Goal: Information Seeking & Learning: Check status

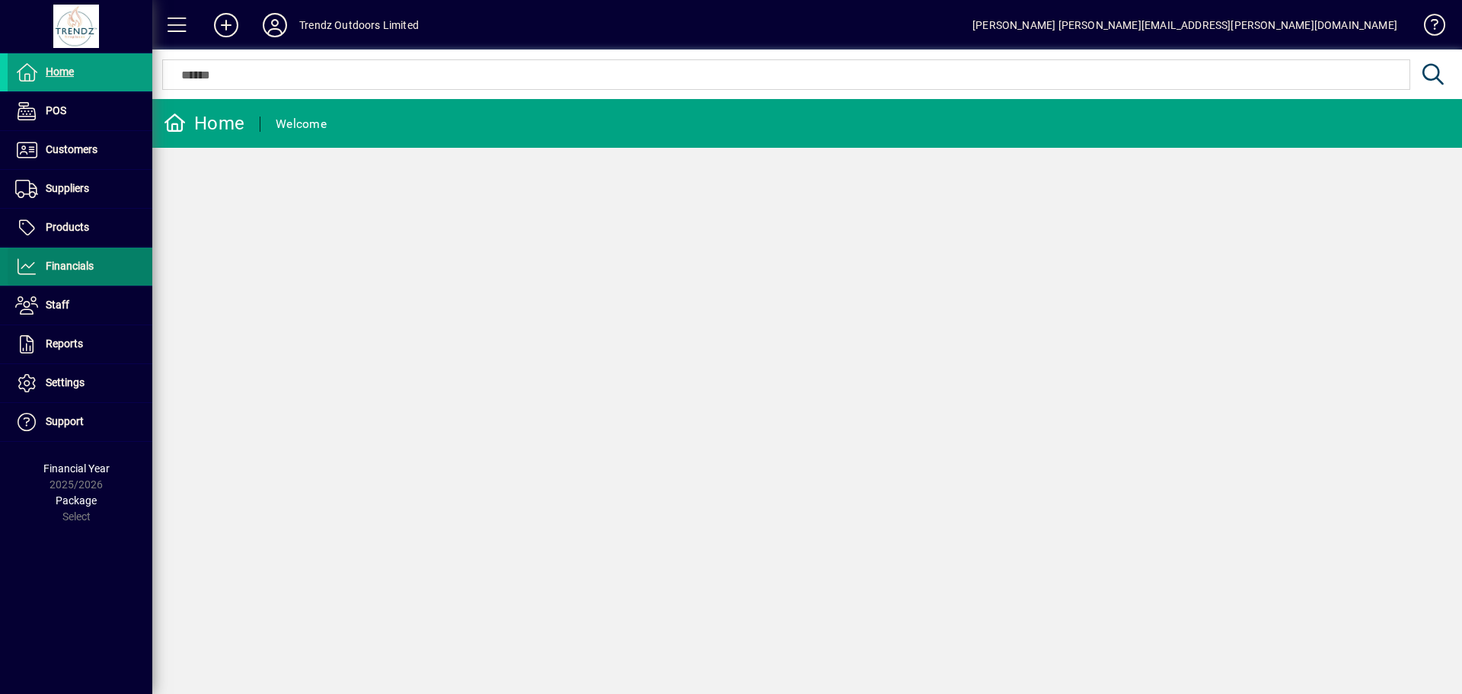
click at [64, 264] on span "Financials" at bounding box center [70, 266] width 48 height 12
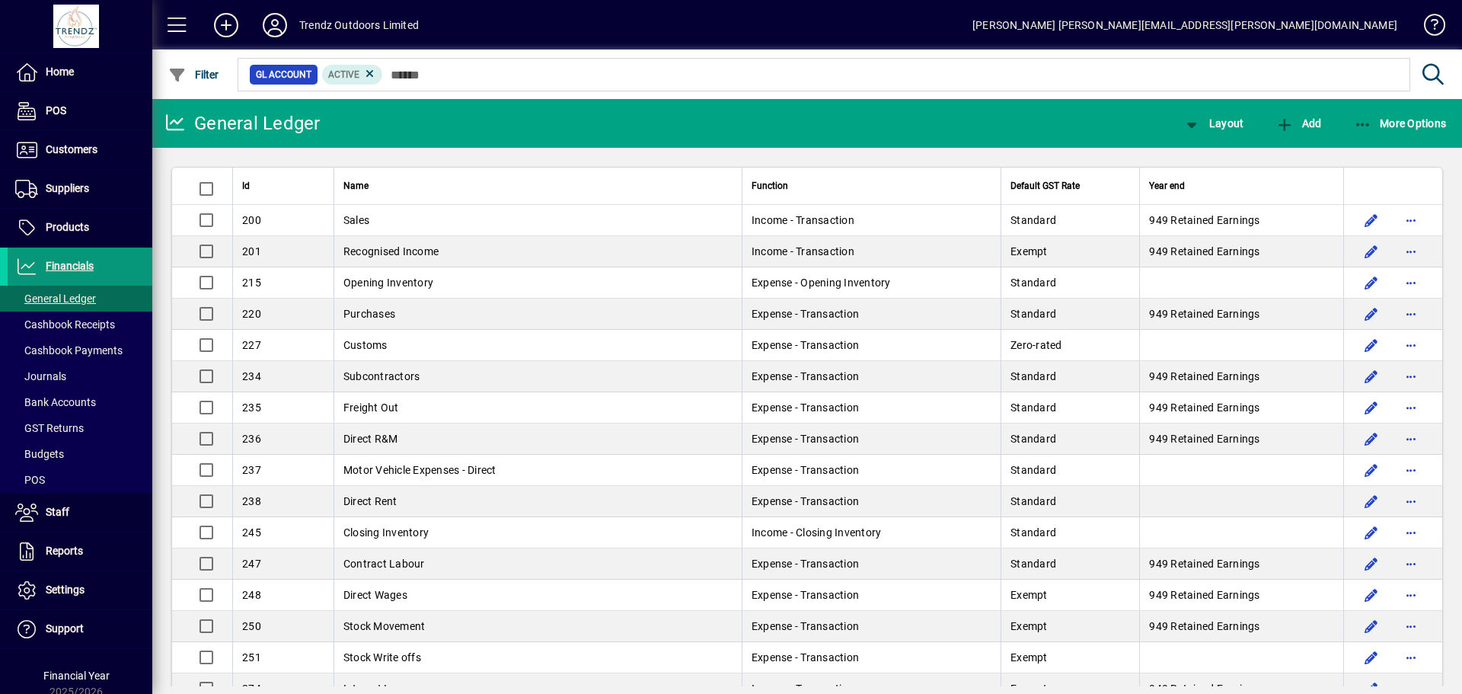
click at [68, 262] on span "Financials" at bounding box center [70, 266] width 48 height 12
click at [64, 74] on span "Home" at bounding box center [60, 72] width 28 height 12
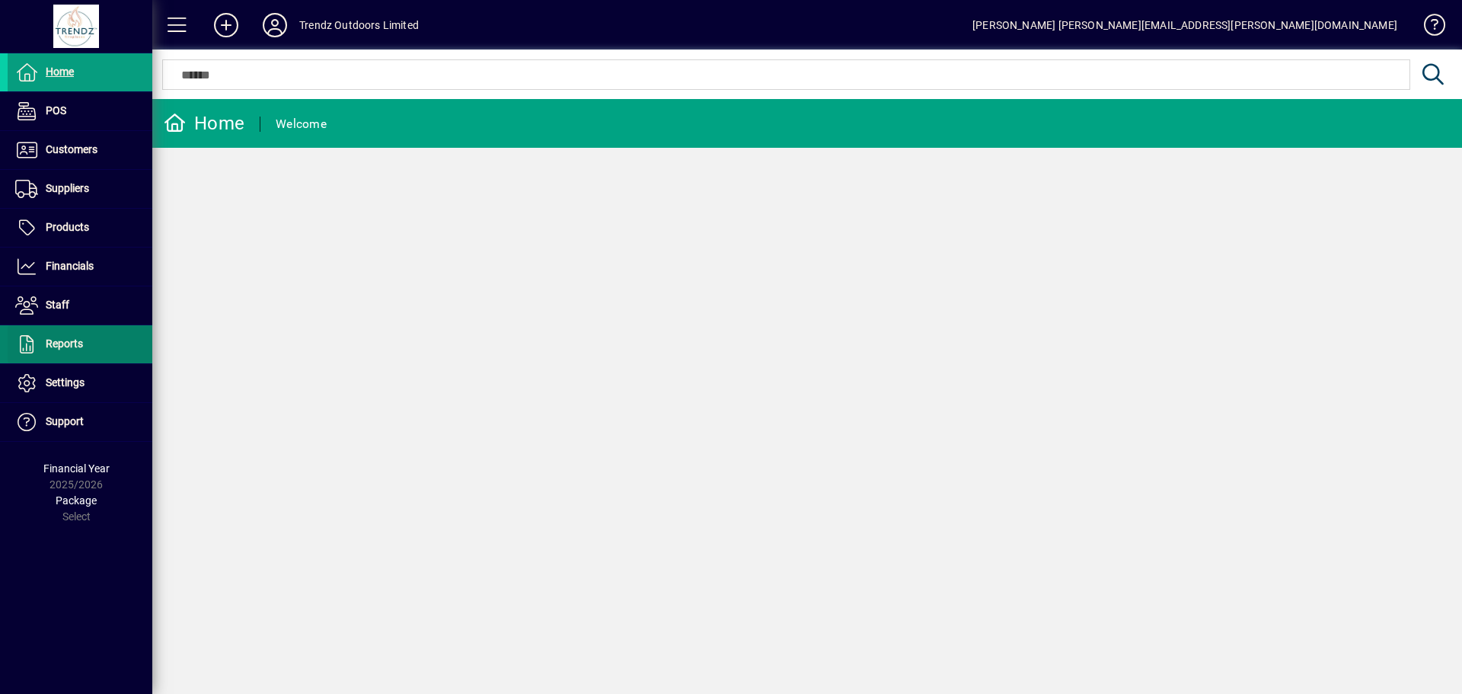
click at [63, 341] on span "Reports" at bounding box center [64, 343] width 37 height 12
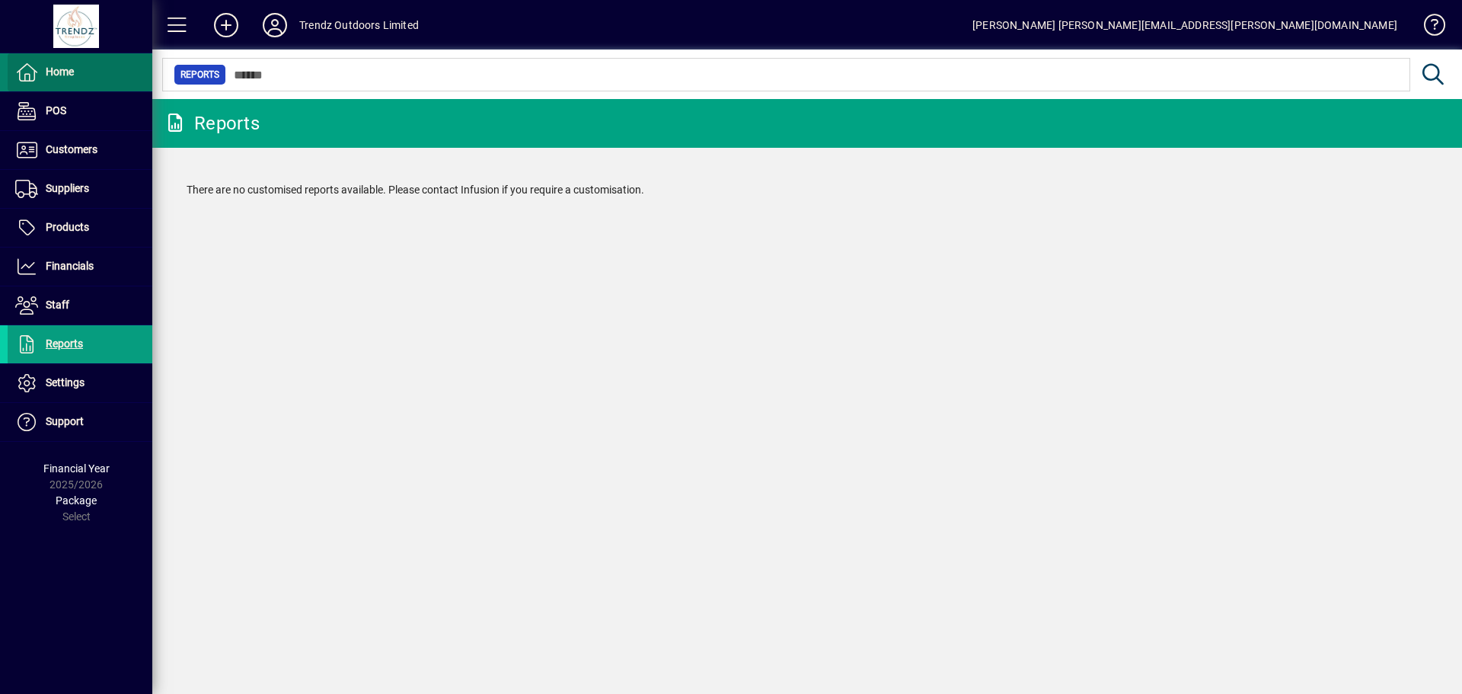
click at [58, 73] on span "Home" at bounding box center [60, 72] width 28 height 12
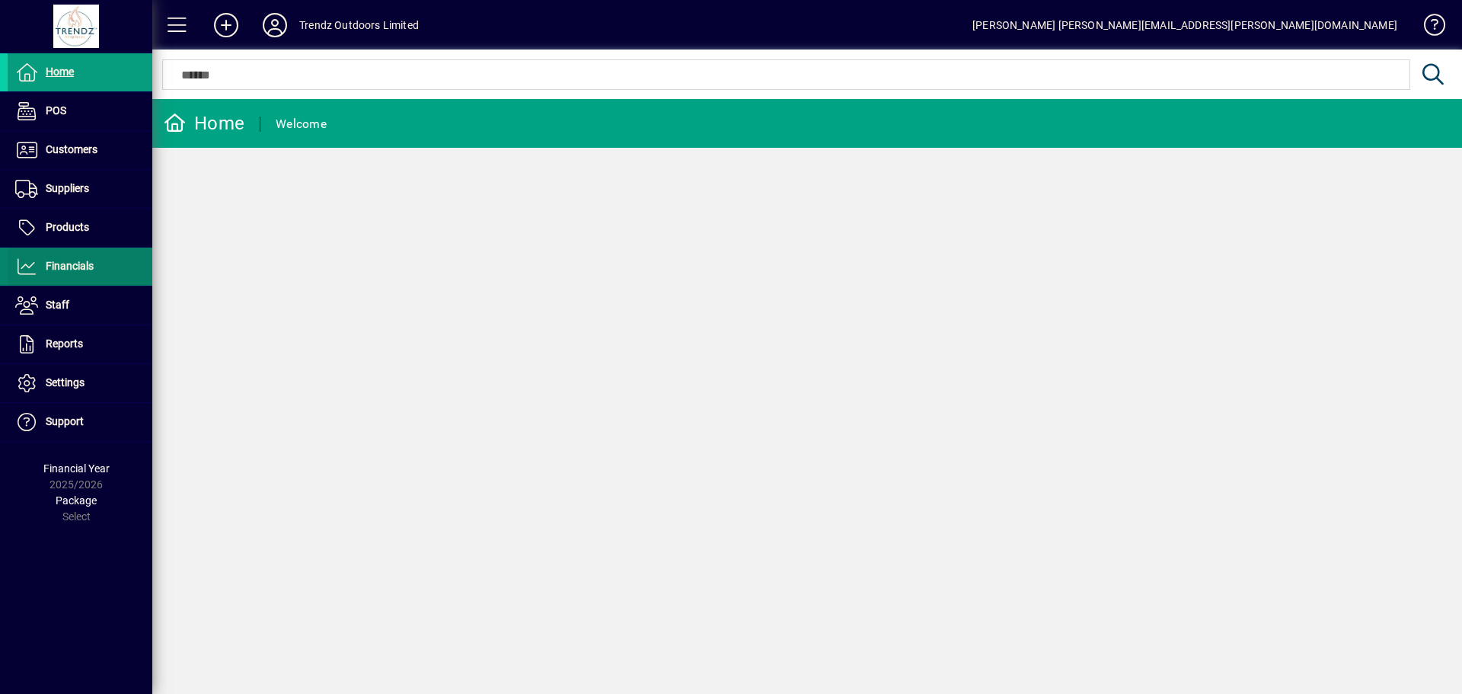
click at [56, 259] on span "Financials" at bounding box center [51, 266] width 86 height 18
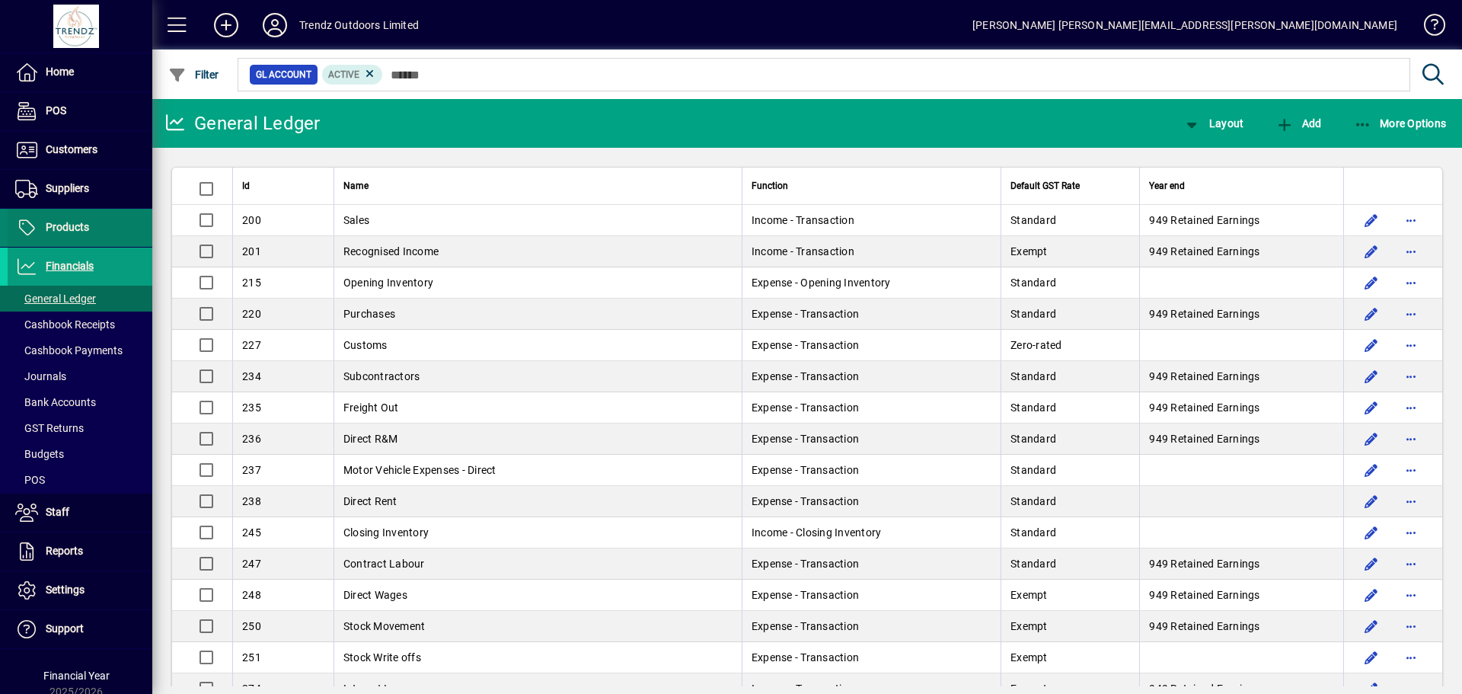
click at [58, 226] on span "Products" at bounding box center [67, 227] width 43 height 12
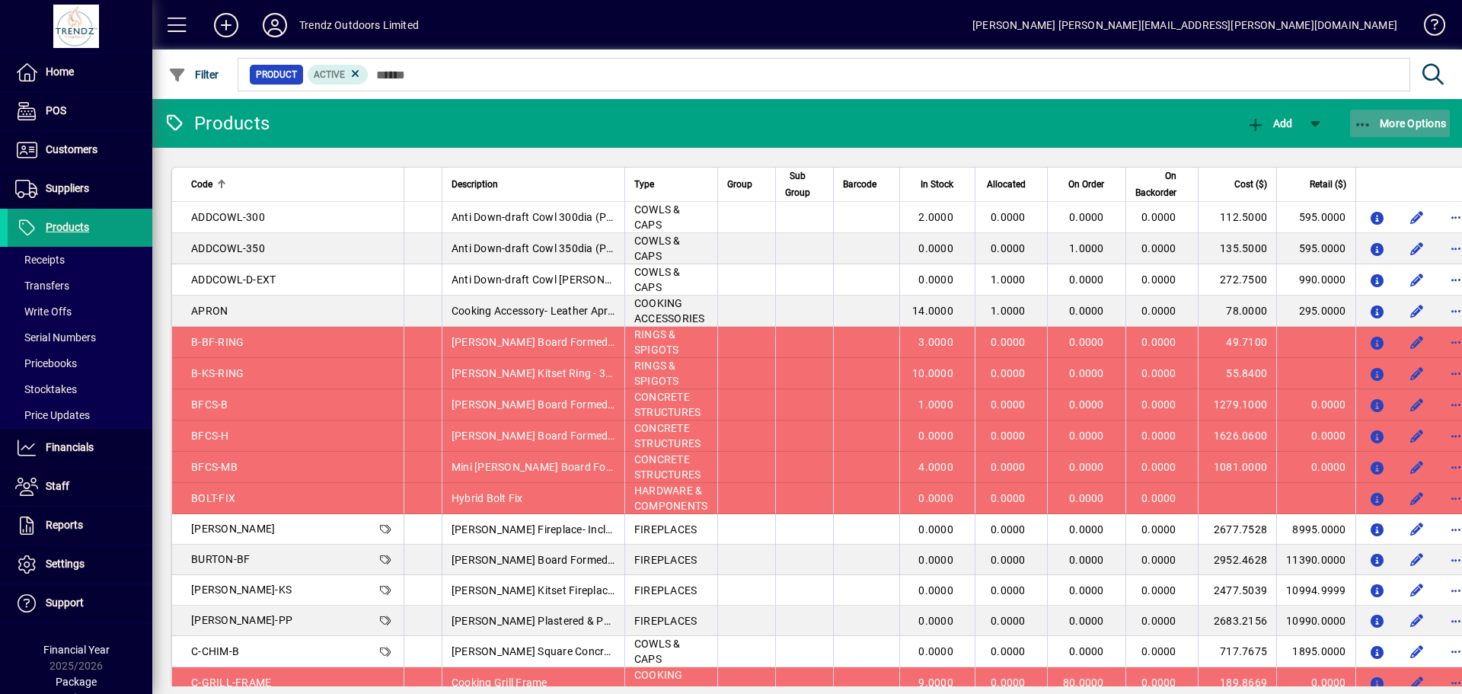
click at [1409, 126] on span "More Options" at bounding box center [1400, 123] width 93 height 12
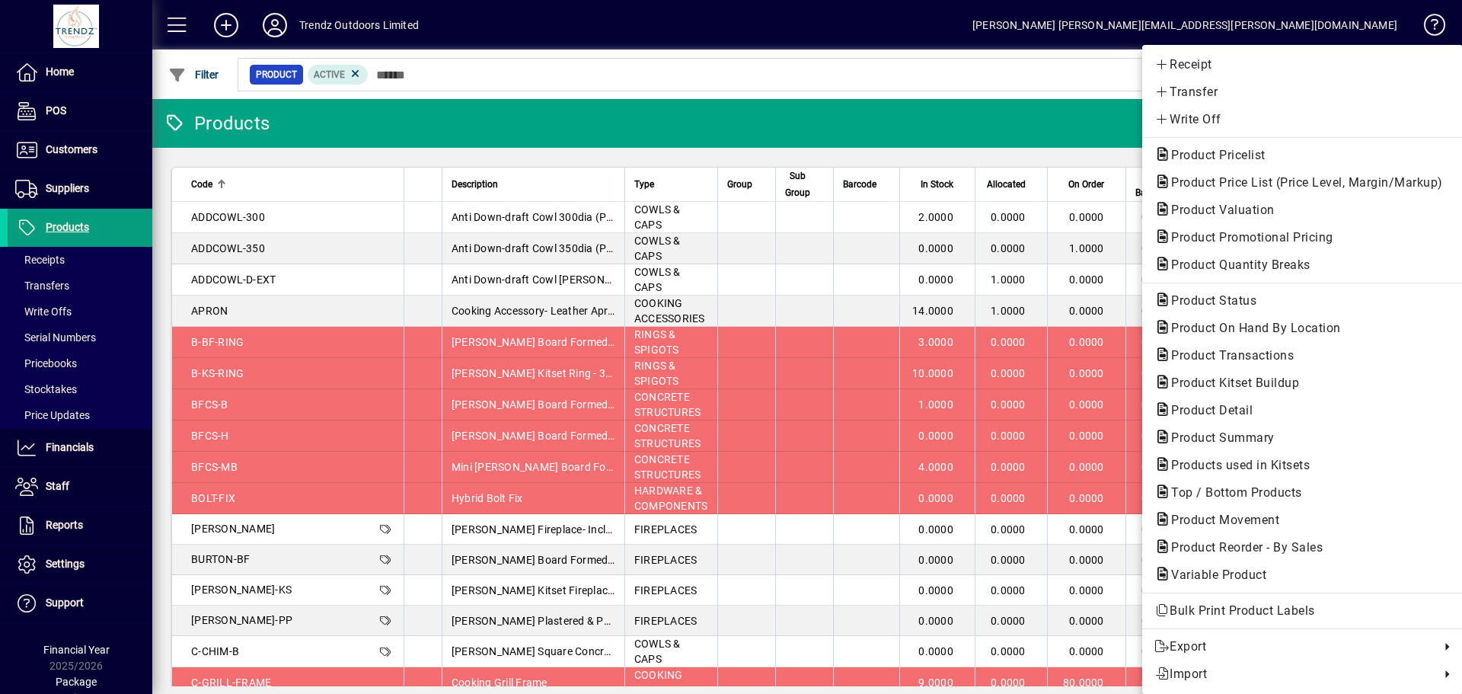
click at [71, 234] on div at bounding box center [731, 347] width 1462 height 694
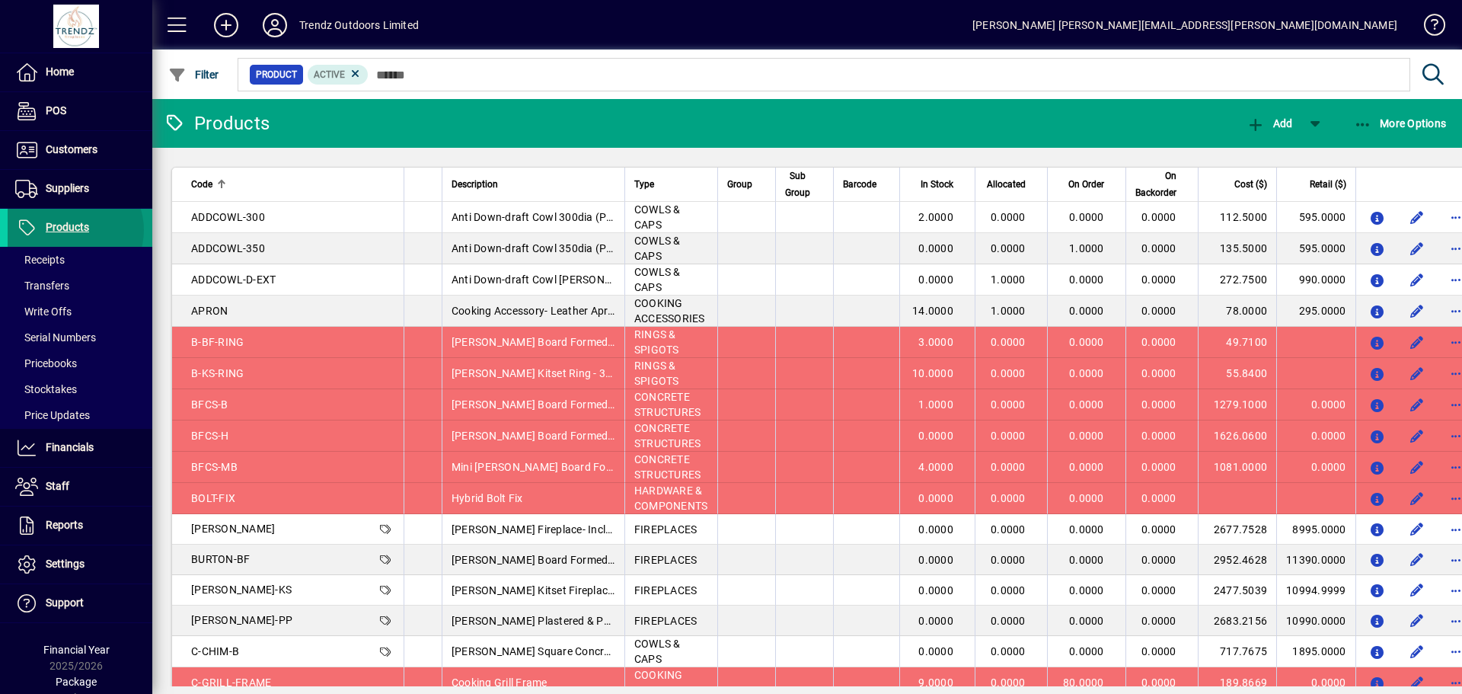
click at [71, 230] on span "Products" at bounding box center [67, 227] width 43 height 12
click at [66, 451] on span "Financials" at bounding box center [70, 447] width 48 height 12
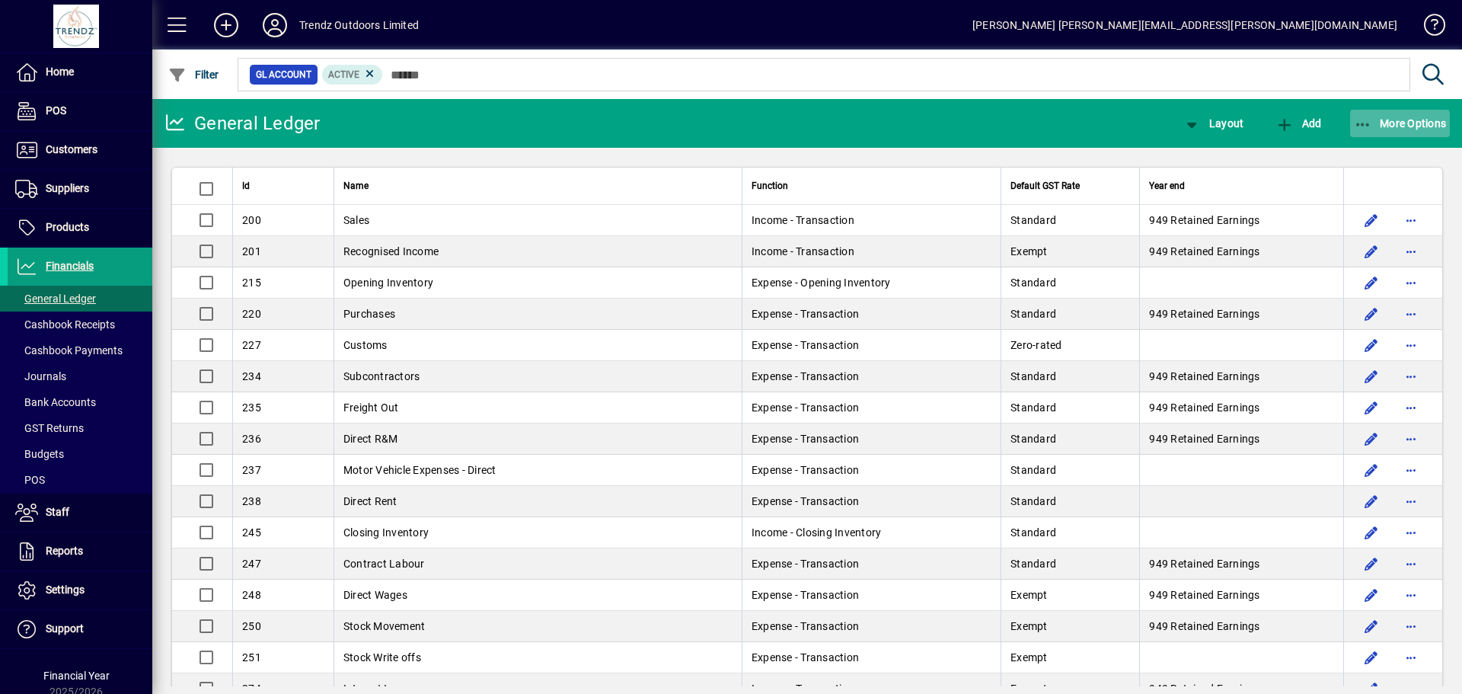
click at [1417, 129] on span "More Options" at bounding box center [1400, 123] width 93 height 12
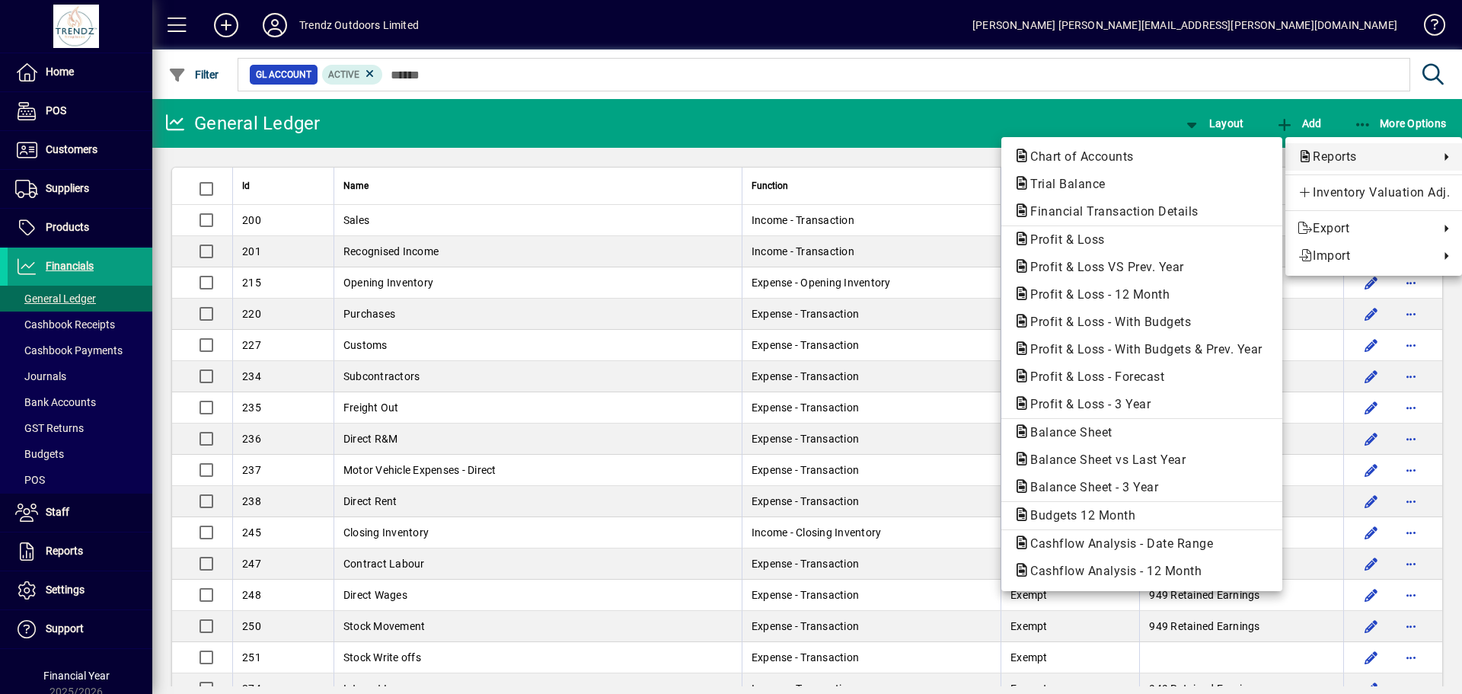
click at [66, 161] on div at bounding box center [731, 347] width 1462 height 694
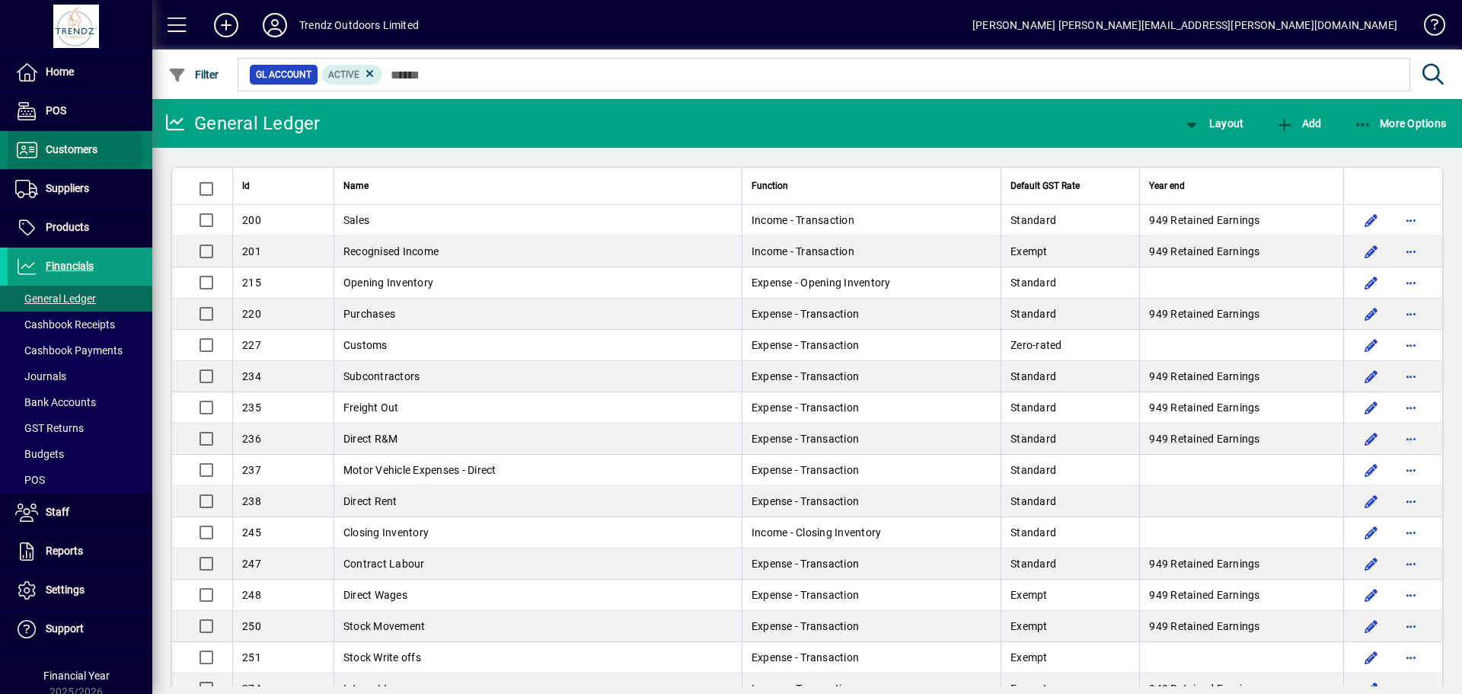
click at [66, 150] on span "Customers" at bounding box center [72, 149] width 52 height 12
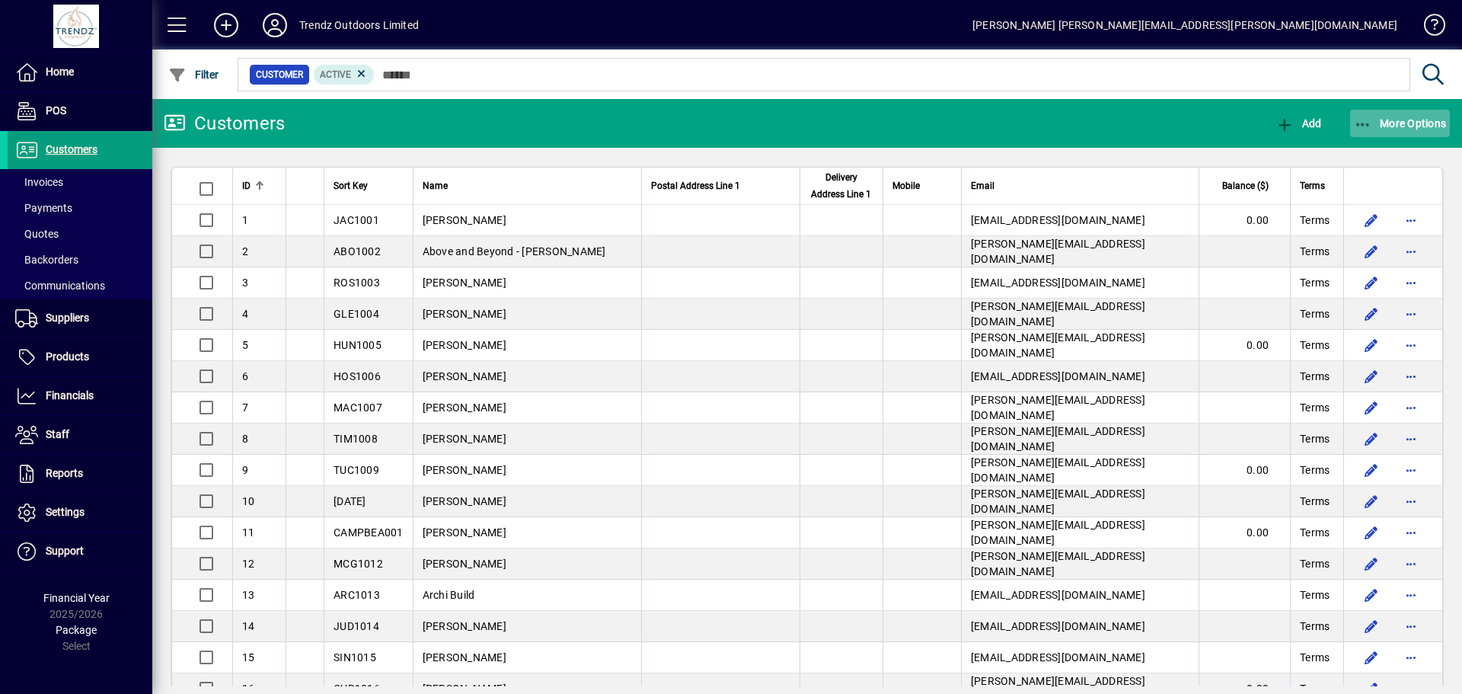
click at [1439, 111] on span "button" at bounding box center [1400, 123] width 101 height 37
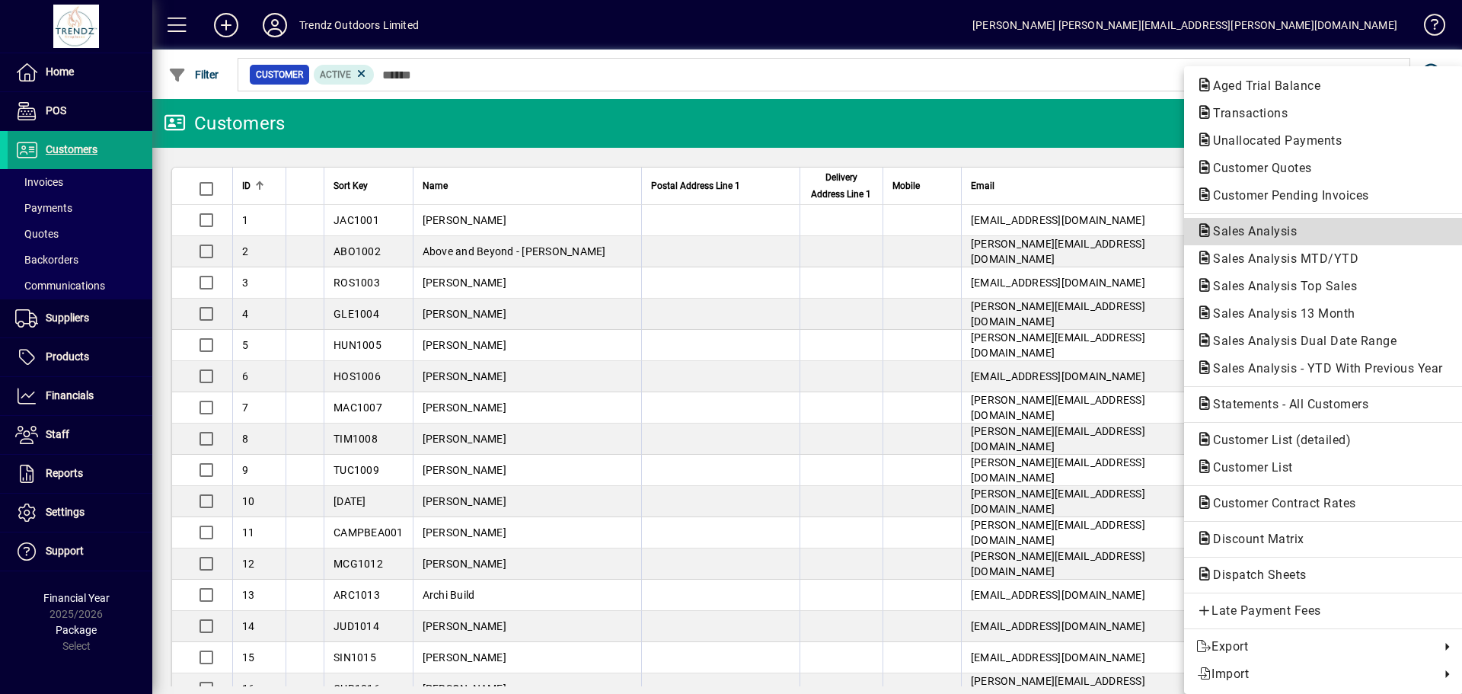
click at [1286, 233] on span "Sales Analysis" at bounding box center [1251, 231] width 108 height 14
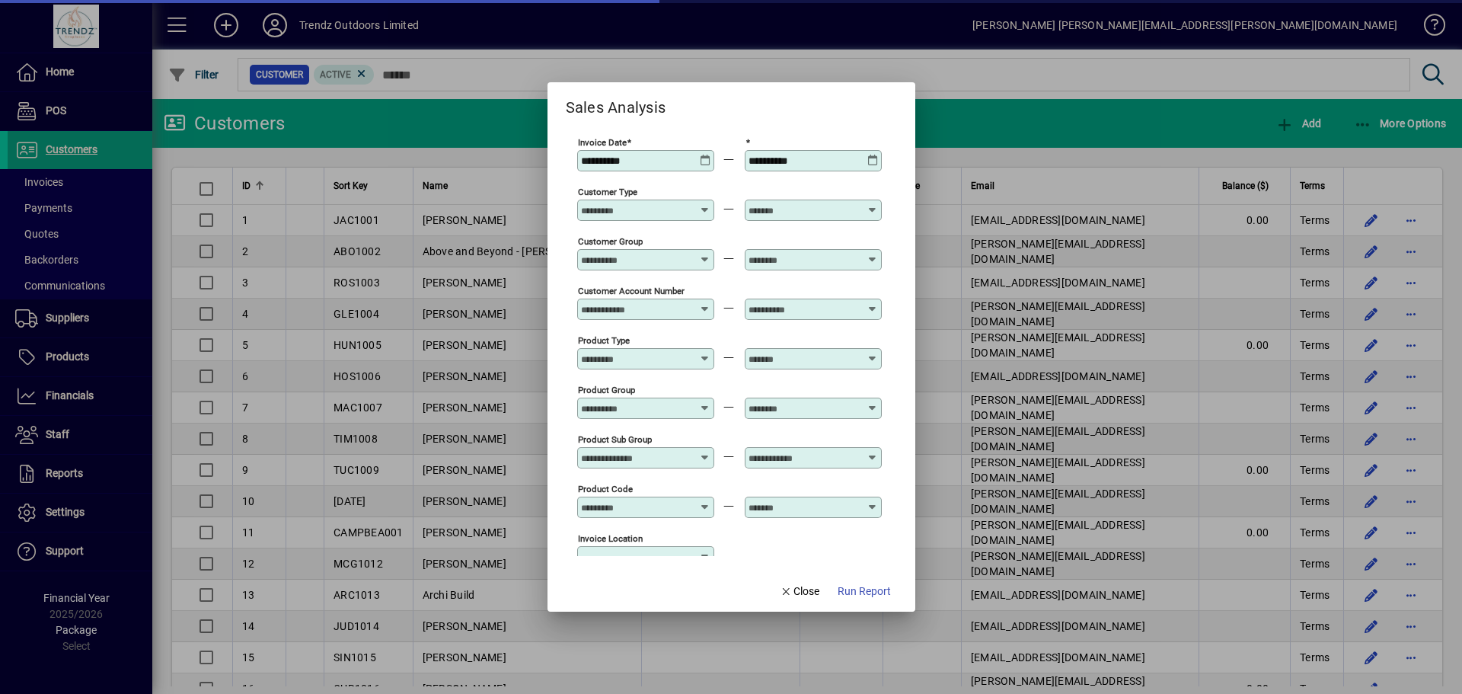
type input "**********"
click at [701, 155] on icon at bounding box center [705, 155] width 11 height 0
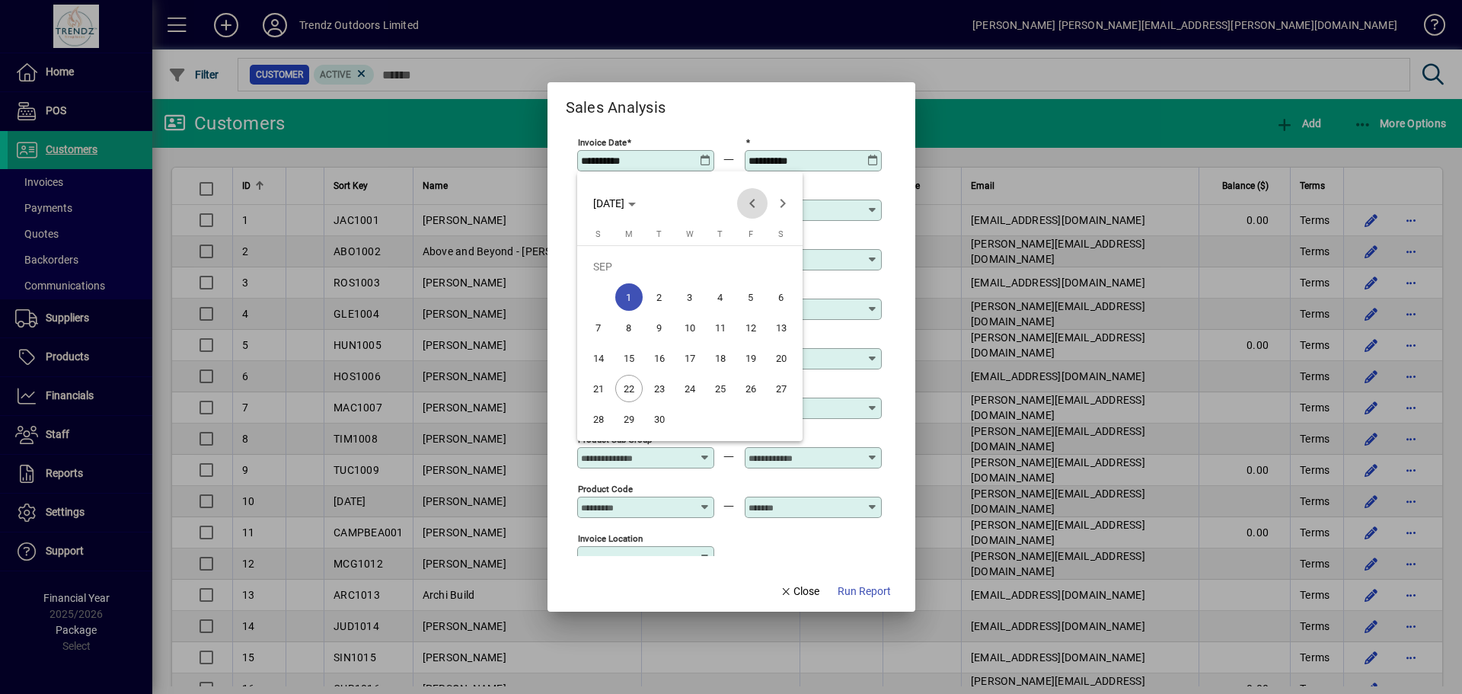
click at [750, 200] on span "Previous month" at bounding box center [752, 203] width 30 height 30
click at [749, 260] on span "1" at bounding box center [750, 266] width 27 height 27
type input "**********"
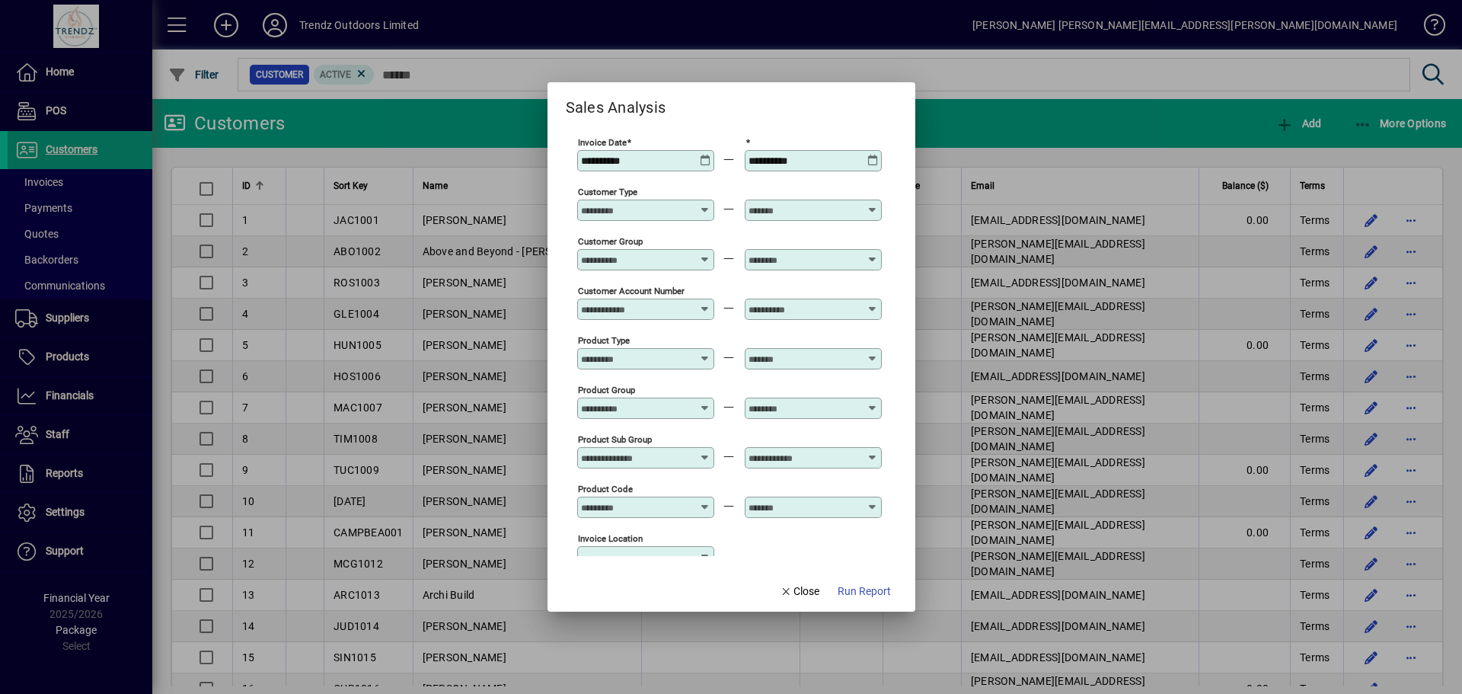
click at [876, 155] on icon at bounding box center [872, 155] width 11 height 0
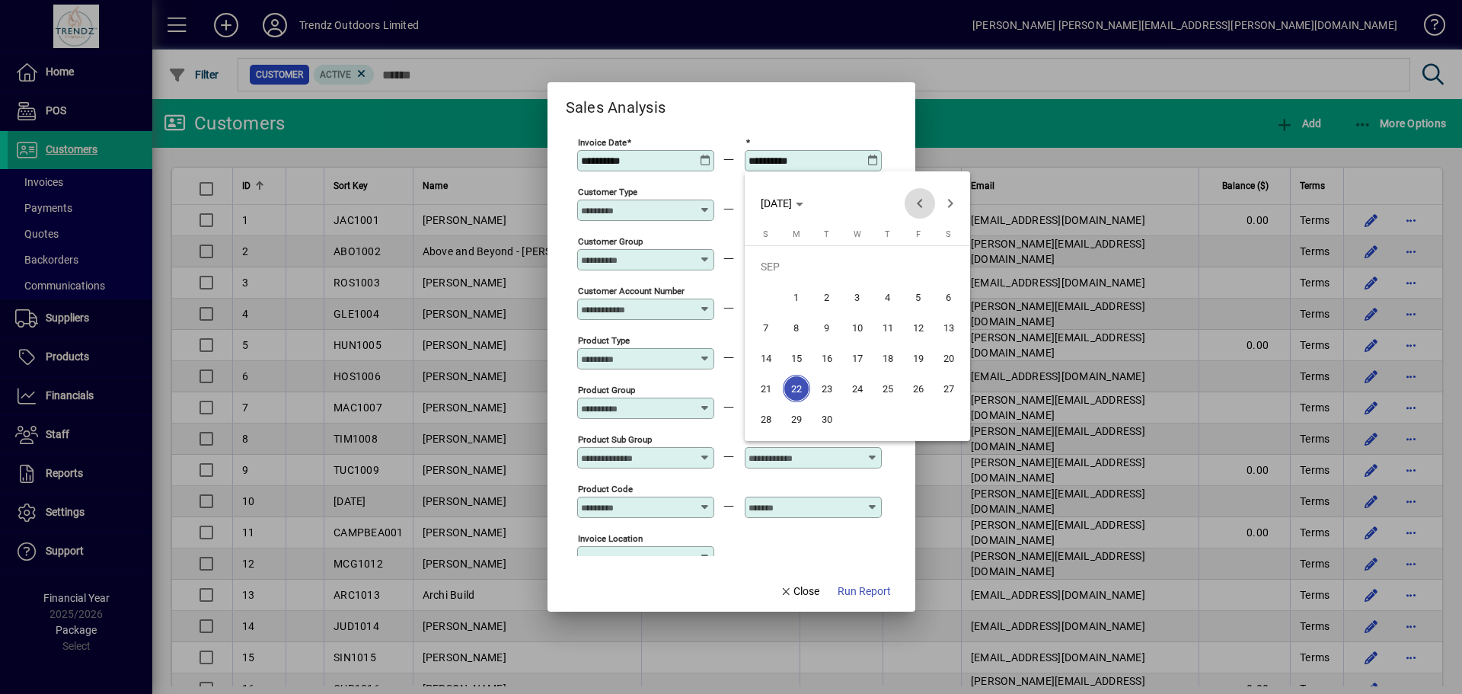
click at [909, 204] on span "Previous month" at bounding box center [920, 203] width 30 height 30
click at [756, 411] on span "31" at bounding box center [765, 418] width 27 height 27
type input "**********"
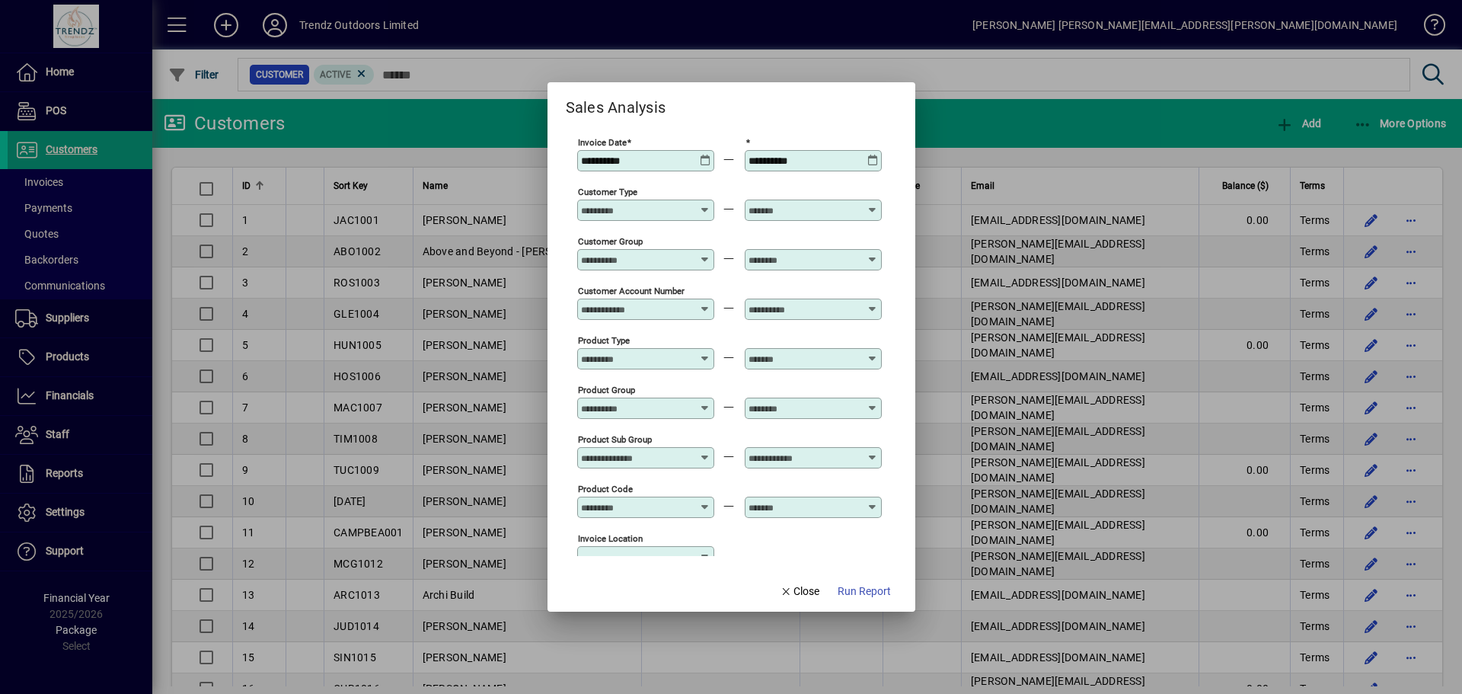
click at [733, 219] on div "Customer Type" at bounding box center [729, 209] width 305 height 50
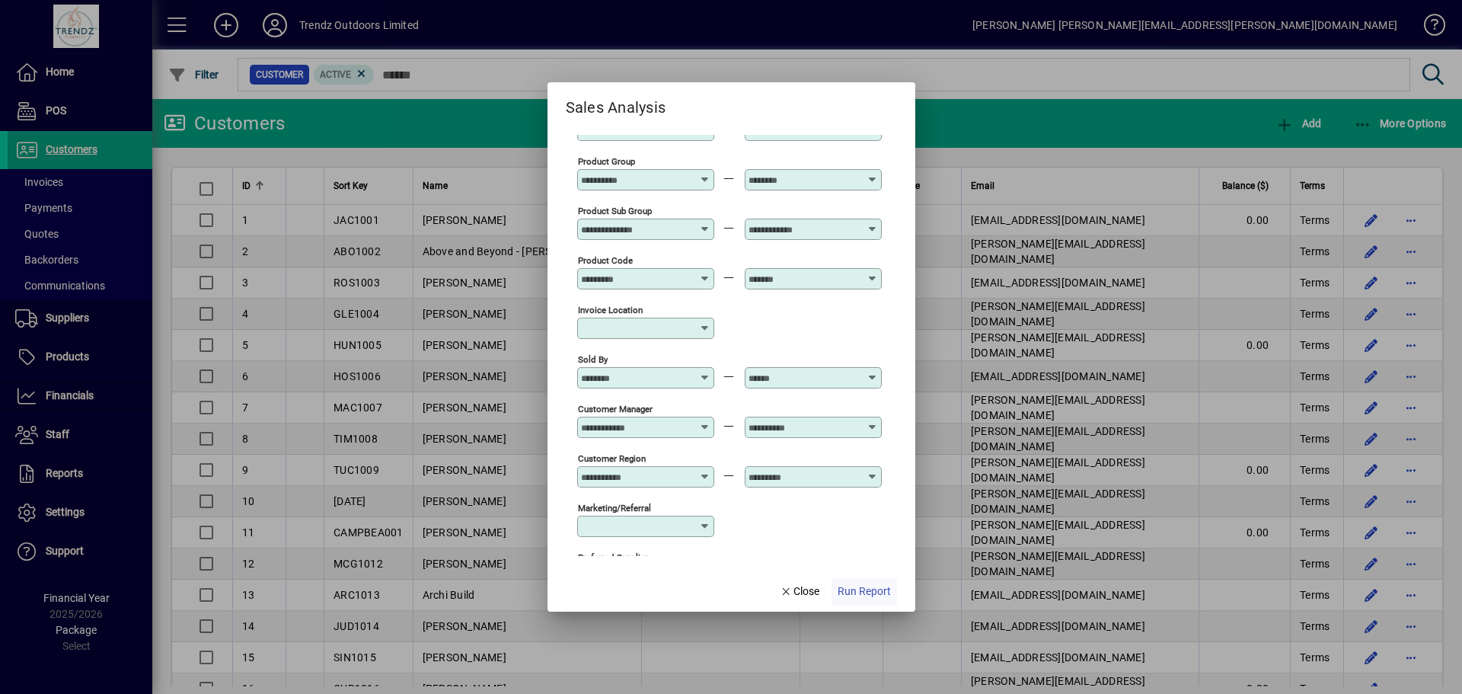
click at [856, 585] on span "Run Report" at bounding box center [864, 591] width 53 height 16
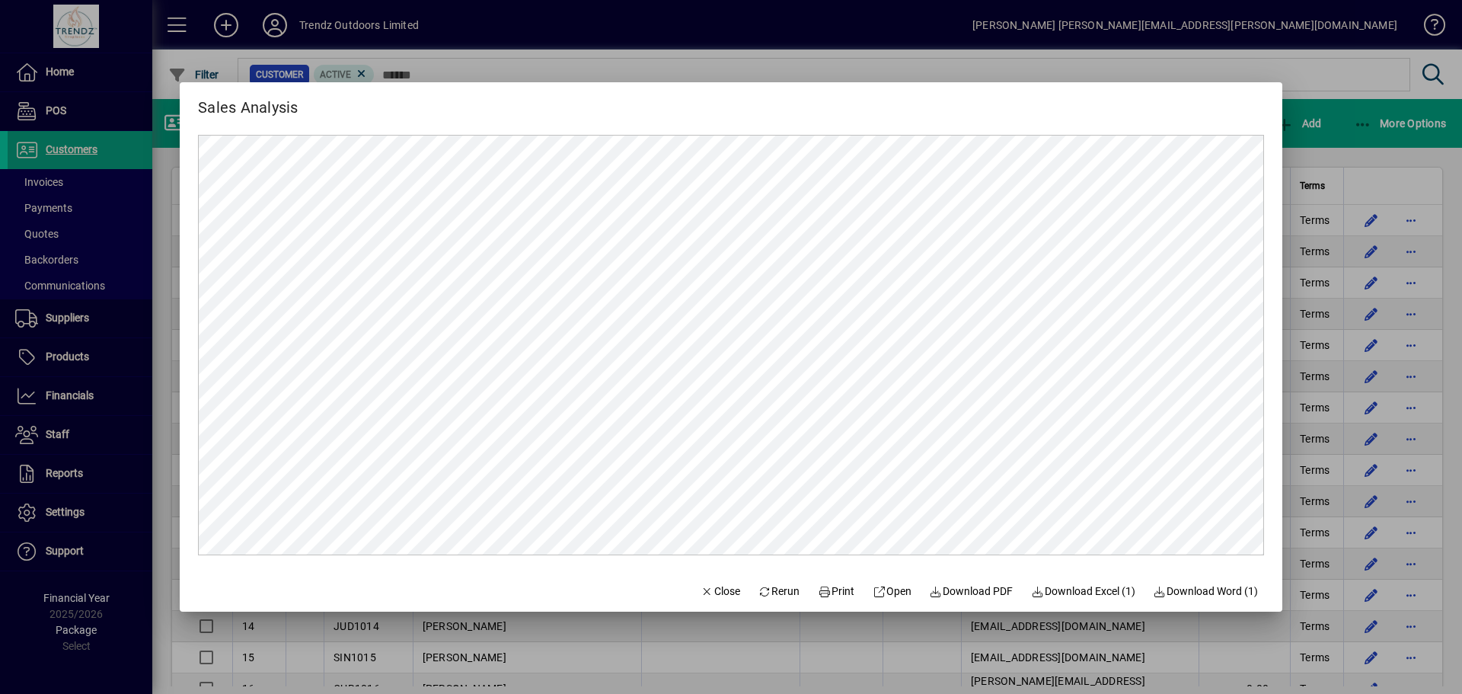
scroll to position [0, 0]
click at [1067, 587] on span "Download Excel (1)" at bounding box center [1083, 591] width 104 height 16
click at [701, 587] on span "Close" at bounding box center [721, 591] width 40 height 16
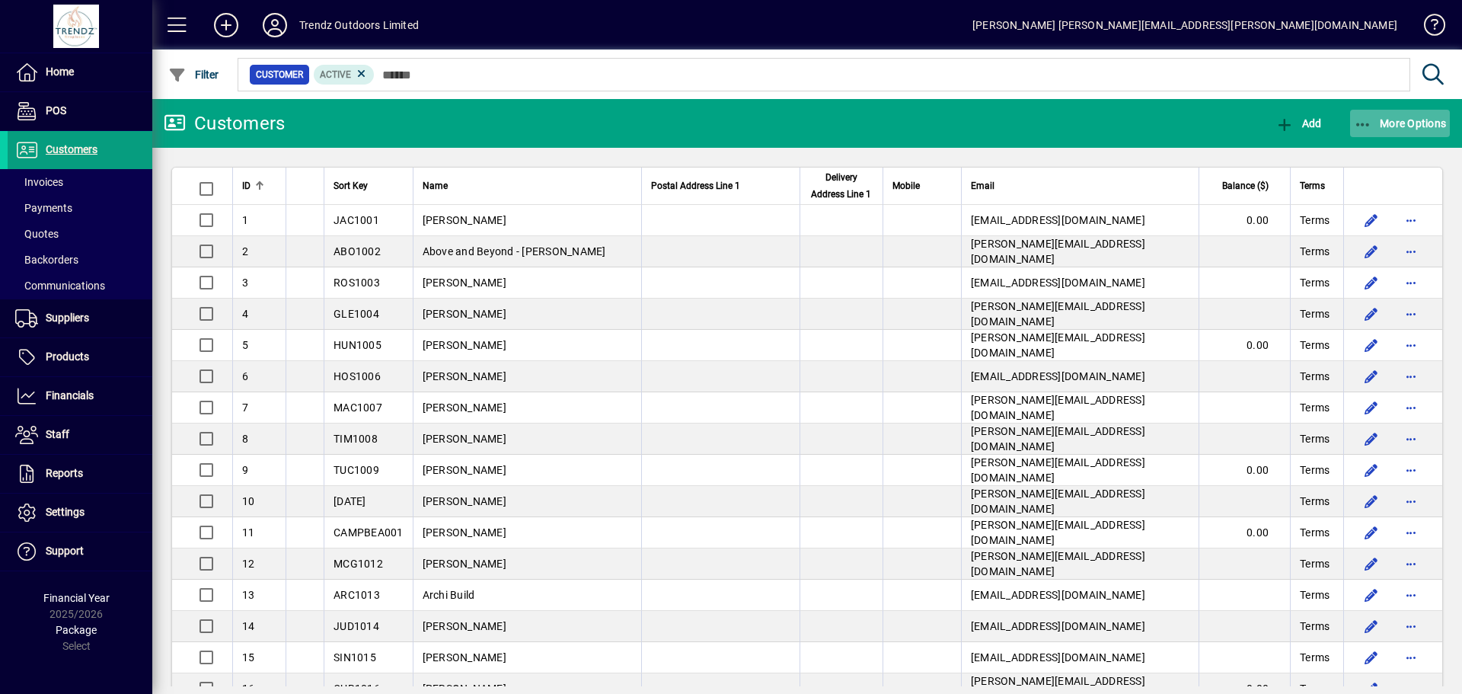
click at [1423, 123] on span "More Options" at bounding box center [1400, 123] width 93 height 12
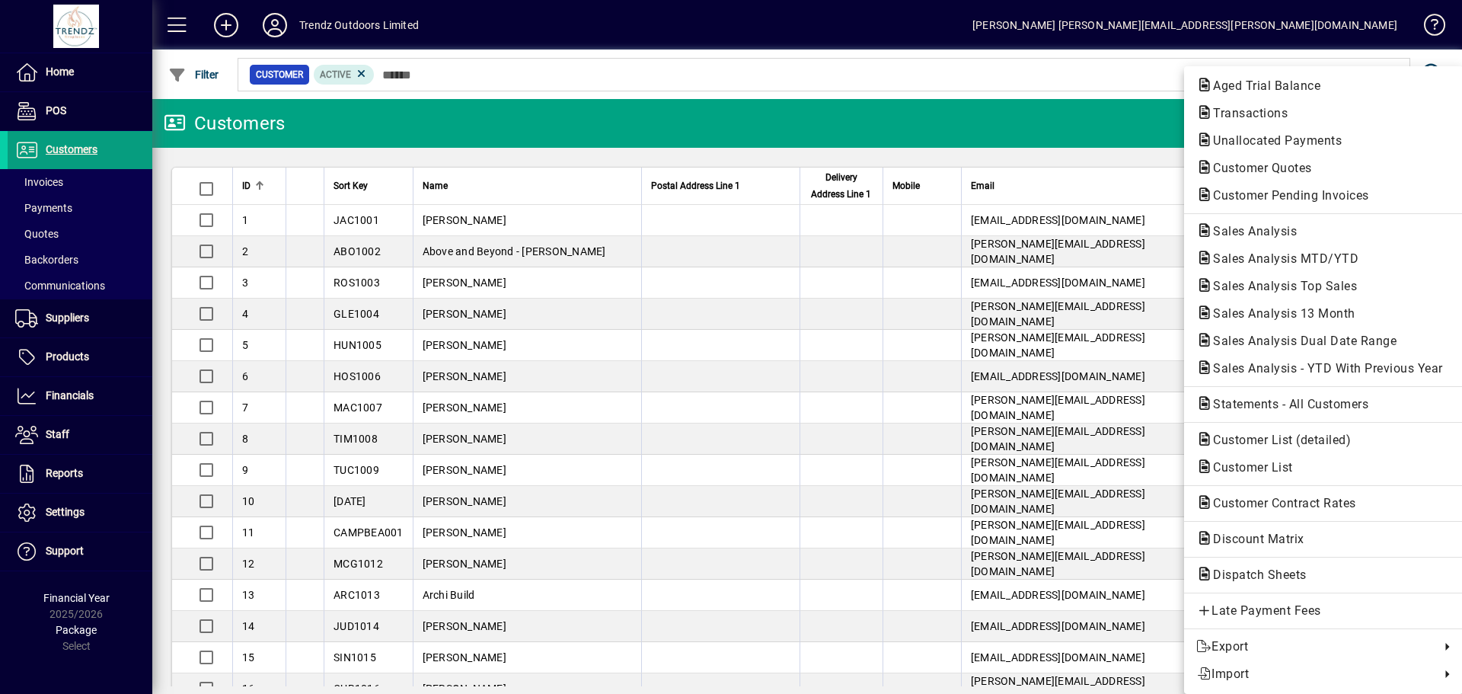
click at [810, 83] on div at bounding box center [731, 347] width 1462 height 694
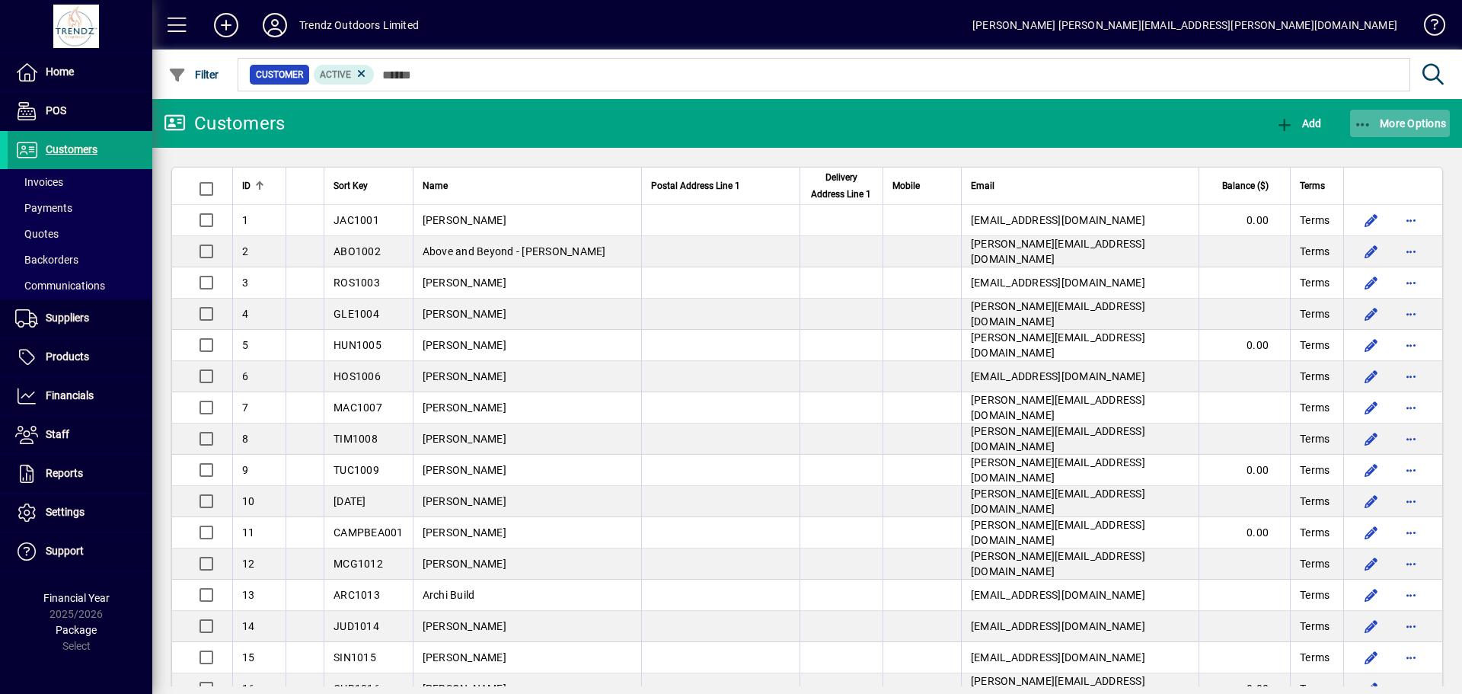
click at [1402, 123] on span "More Options" at bounding box center [1400, 123] width 93 height 12
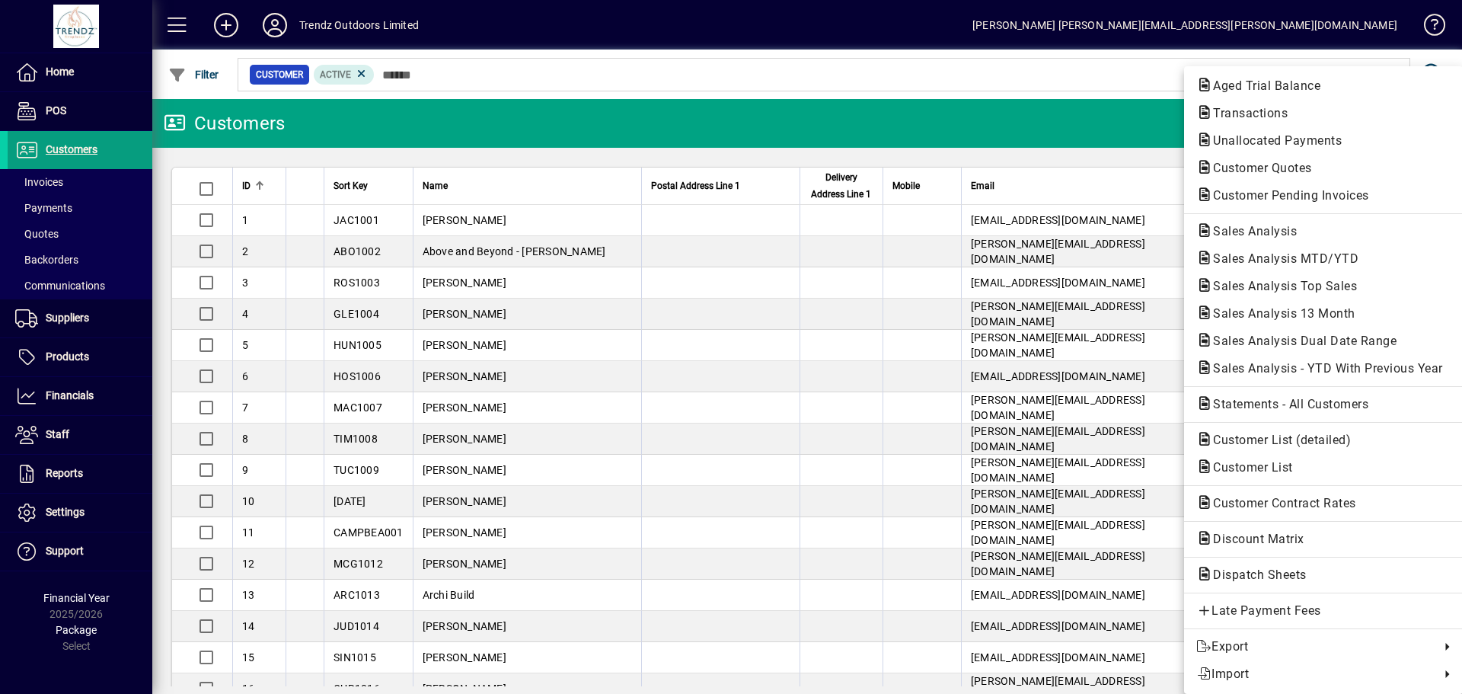
click at [1075, 156] on div at bounding box center [731, 347] width 1462 height 694
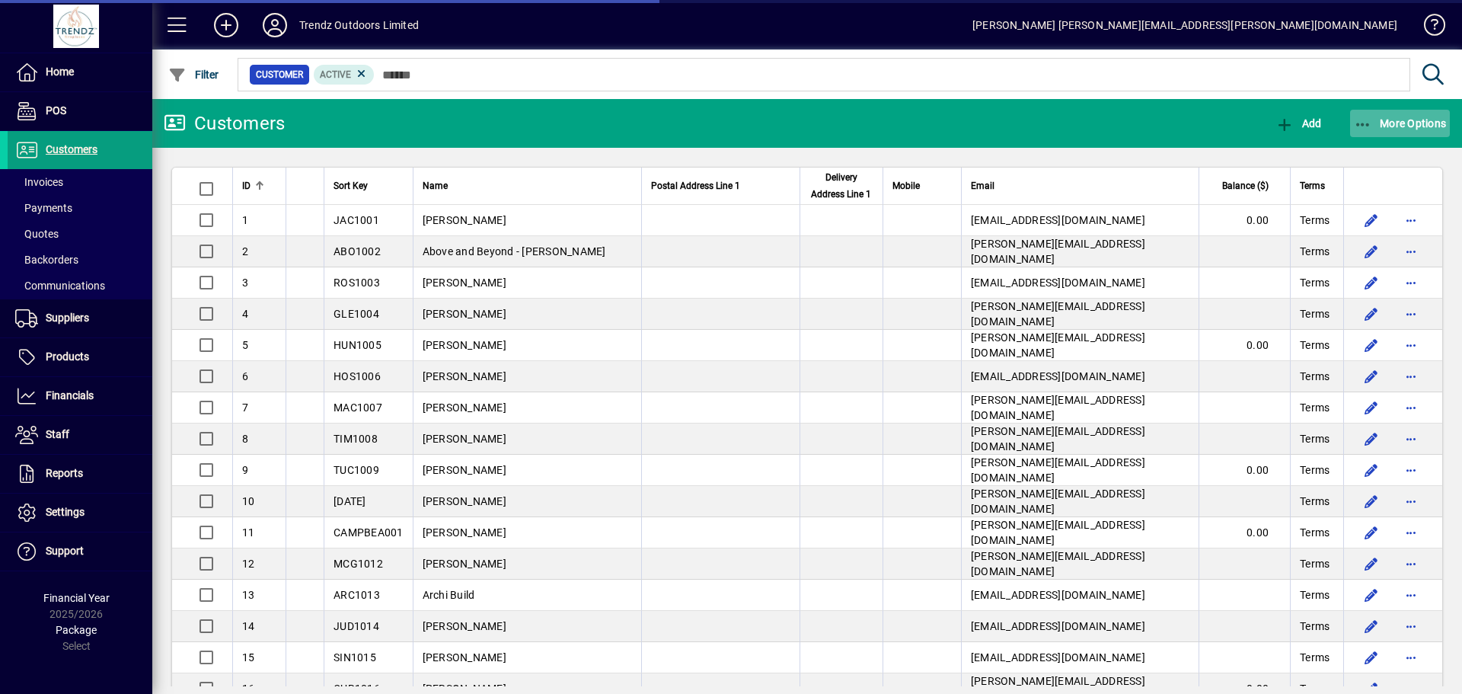
click at [1379, 125] on span "More Options" at bounding box center [1400, 123] width 93 height 12
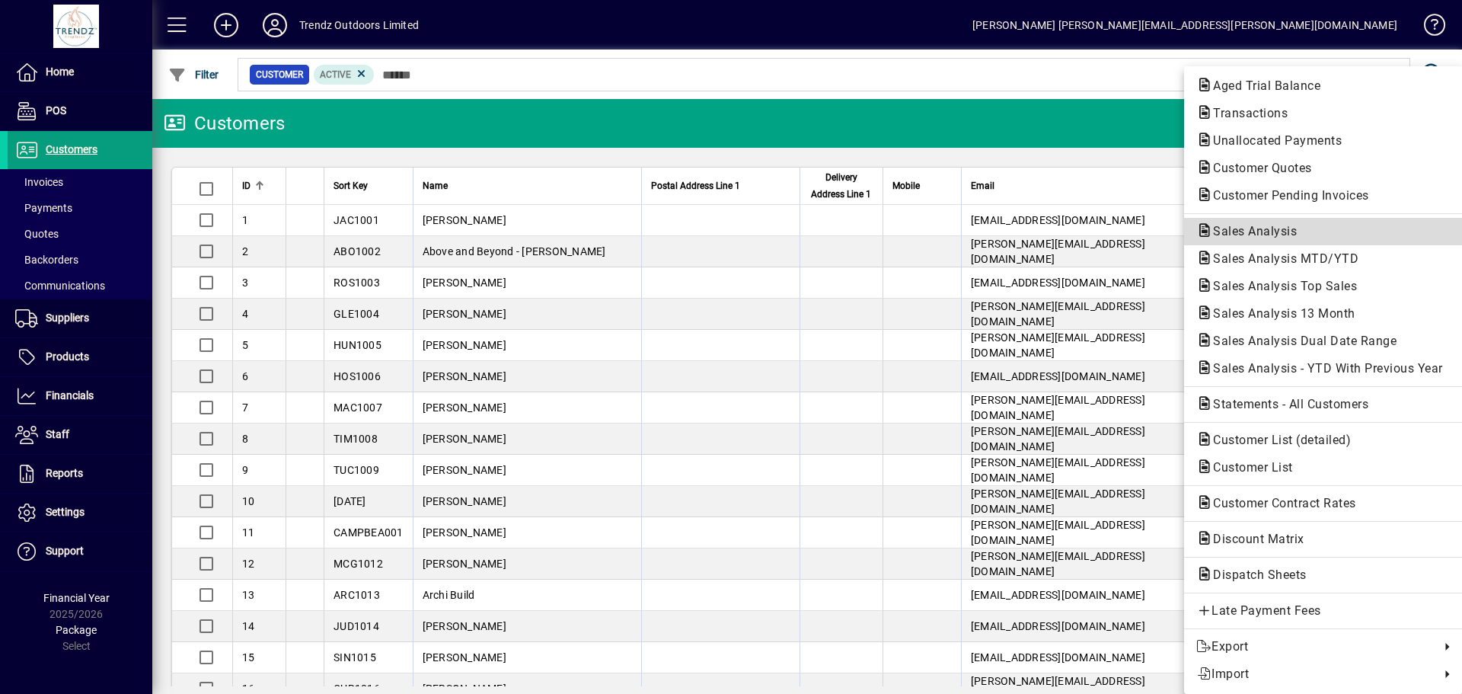
click at [1249, 221] on button "Sales Analysis" at bounding box center [1323, 231] width 279 height 27
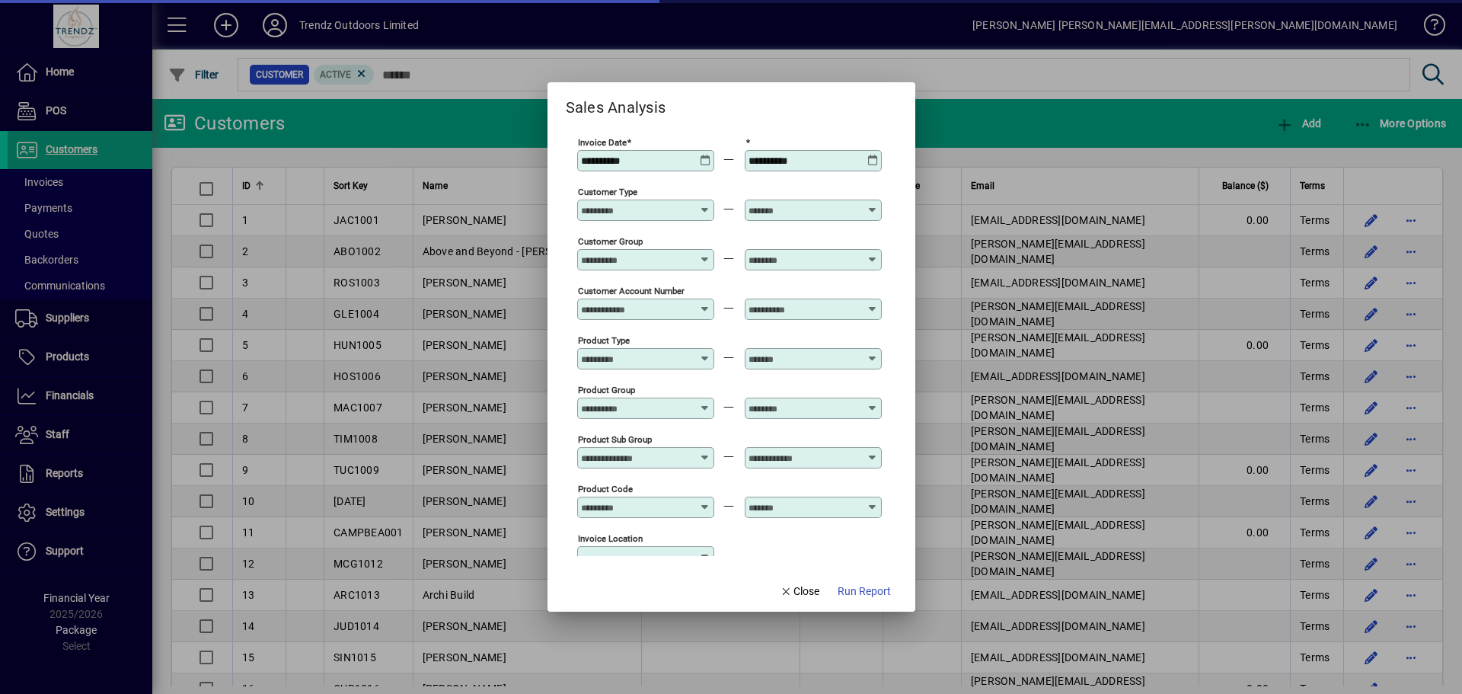
type input "**********"
click at [699, 364] on div at bounding box center [647, 359] width 133 height 12
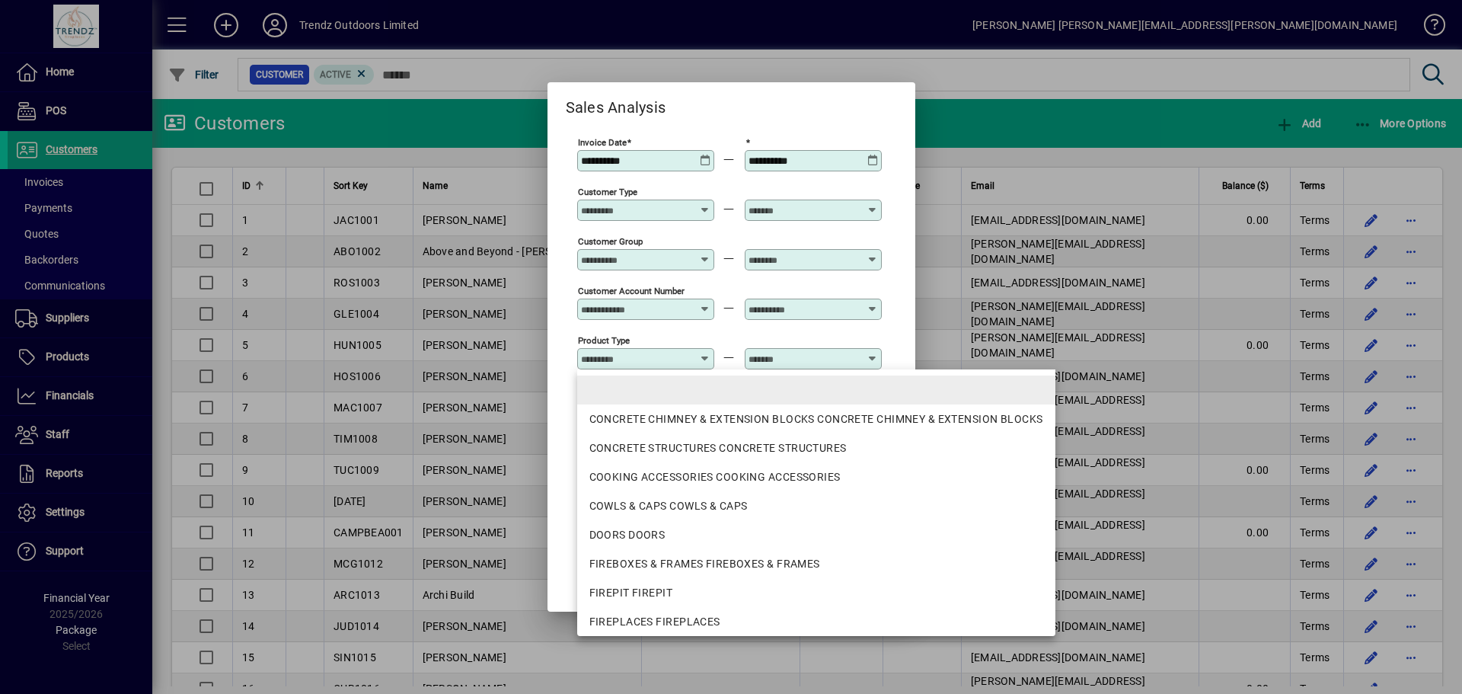
click at [698, 385] on mat-option at bounding box center [816, 389] width 478 height 29
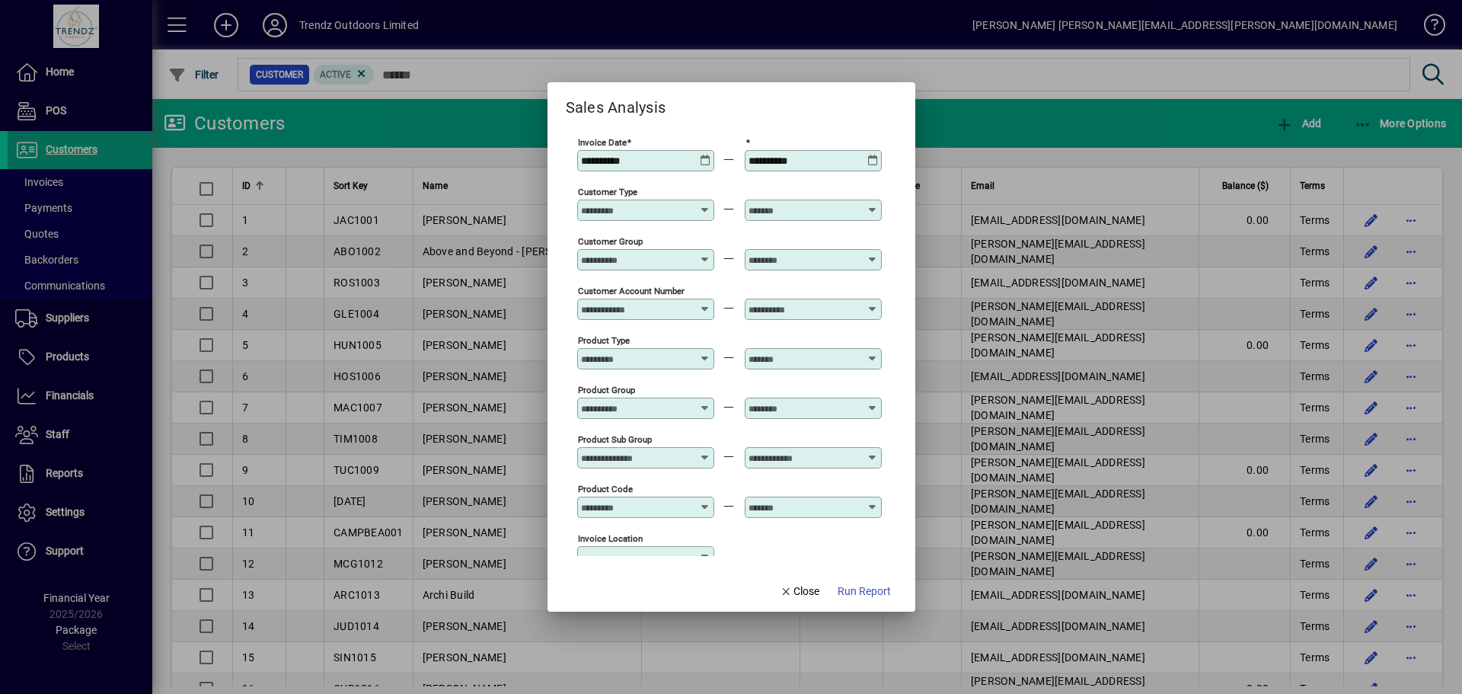
click at [873, 353] on icon at bounding box center [872, 353] width 11 height 0
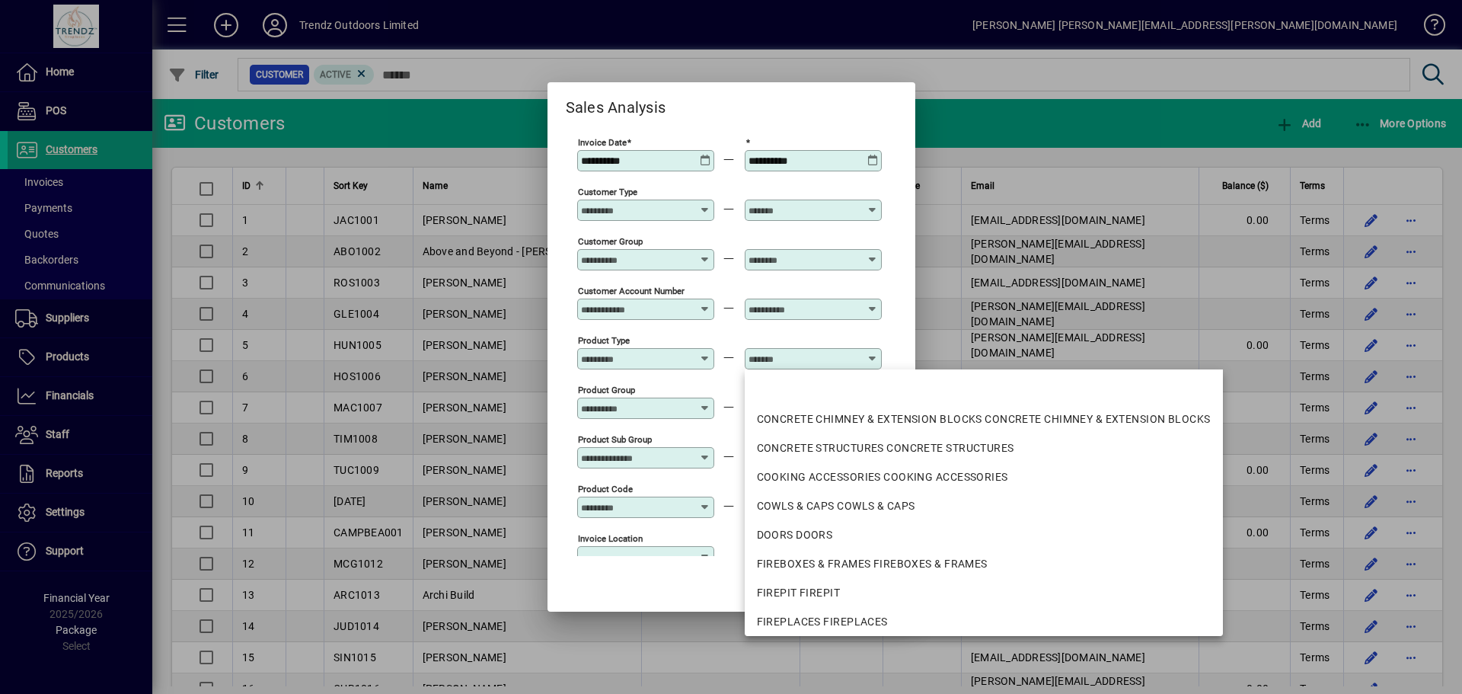
scroll to position [353, 0]
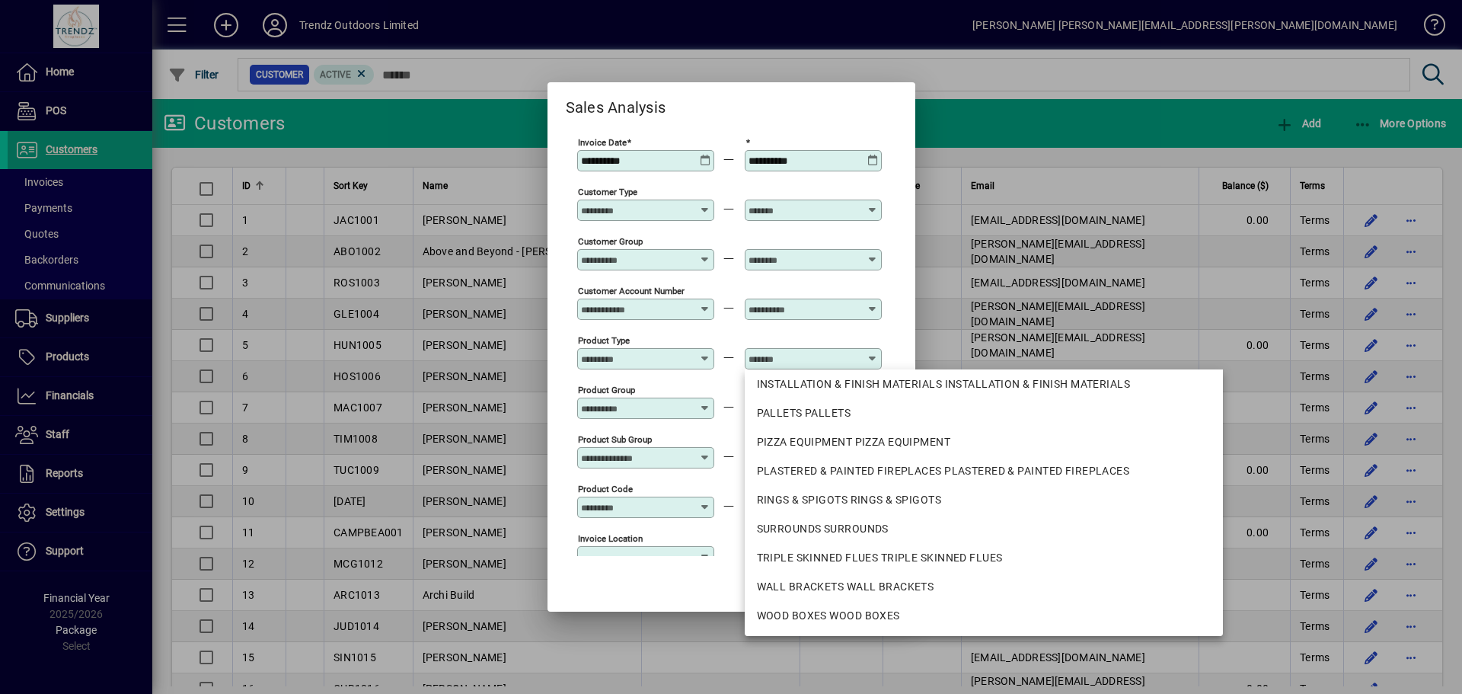
click at [756, 330] on div at bounding box center [813, 328] width 137 height 17
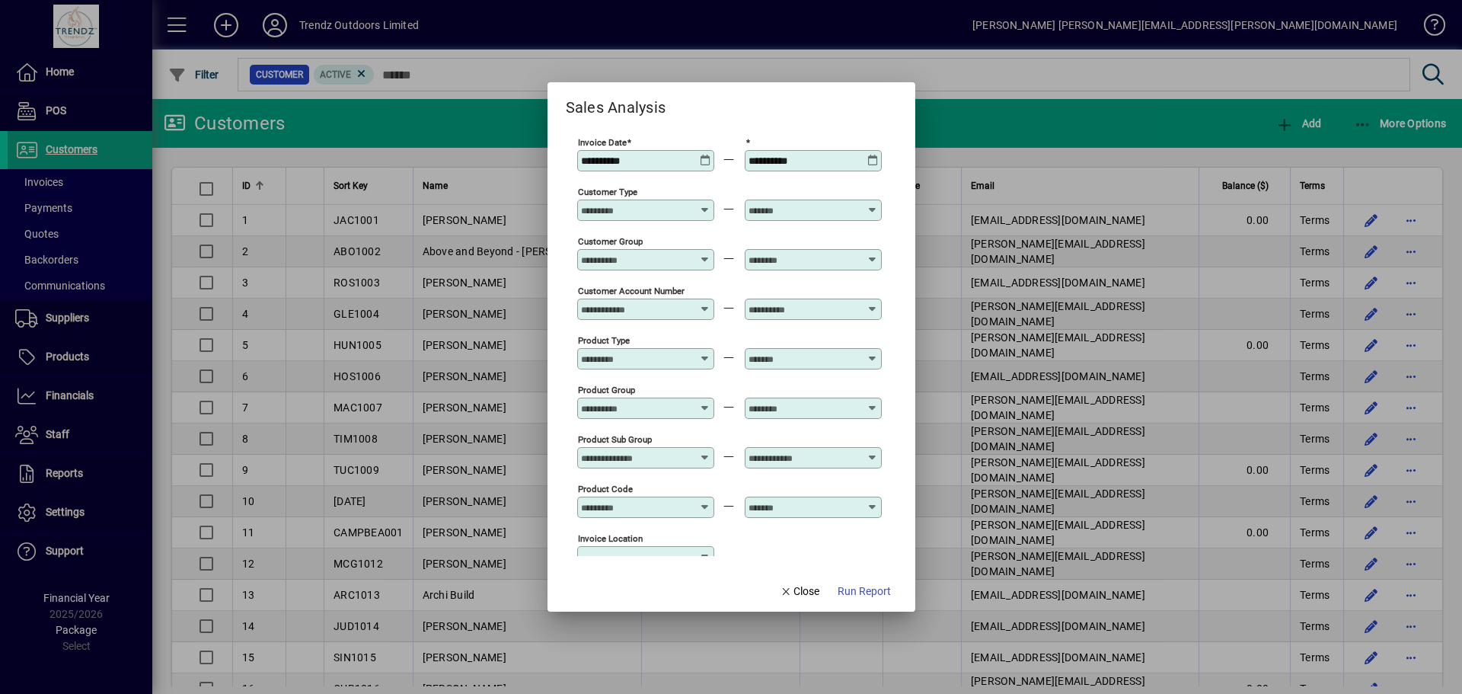
click at [702, 402] on icon at bounding box center [705, 402] width 11 height 0
click at [774, 404] on input "text" at bounding box center [804, 408] width 111 height 12
click at [745, 385] on div at bounding box center [813, 400] width 137 height 37
click at [678, 456] on input "Product Sub Group" at bounding box center [636, 458] width 111 height 12
drag, startPoint x: 756, startPoint y: 463, endPoint x: 769, endPoint y: 454, distance: 15.8
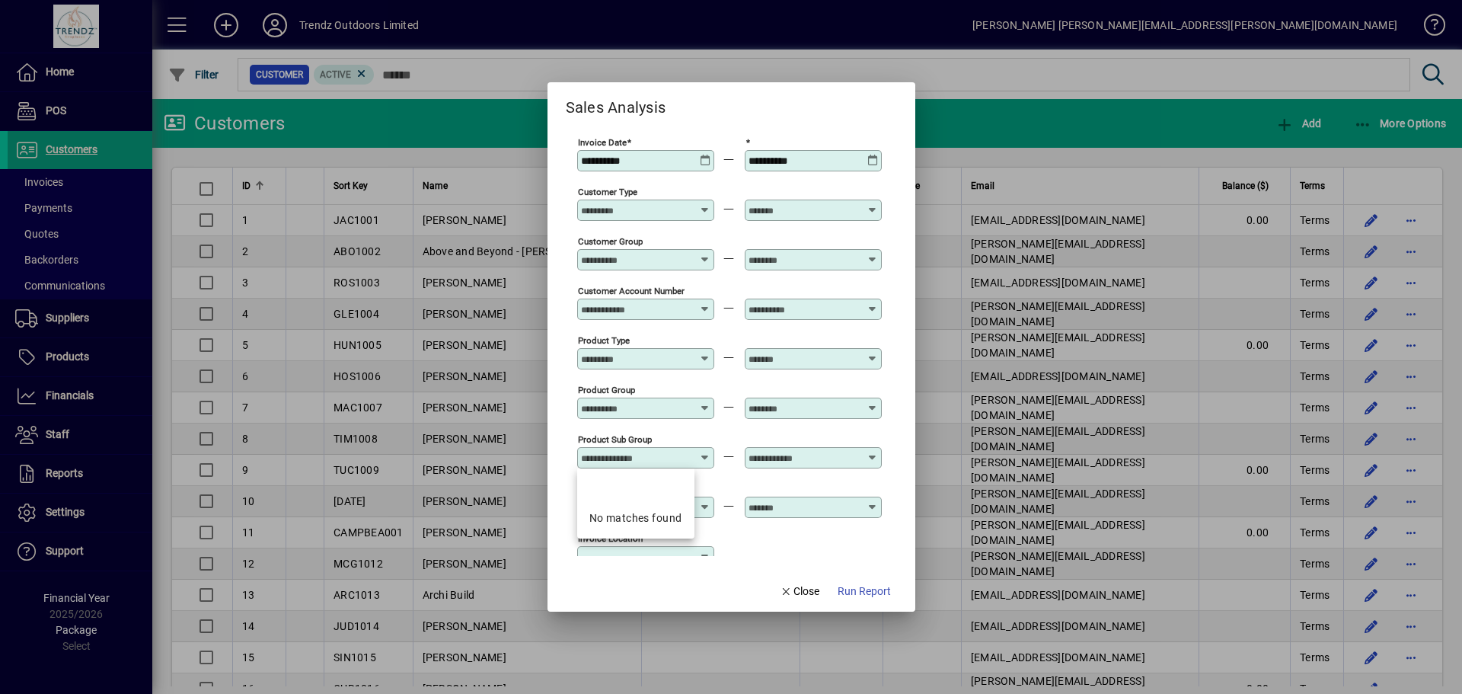
click at [764, 458] on div at bounding box center [813, 457] width 137 height 21
click at [721, 434] on div "Product Sub Group" at bounding box center [729, 457] width 305 height 50
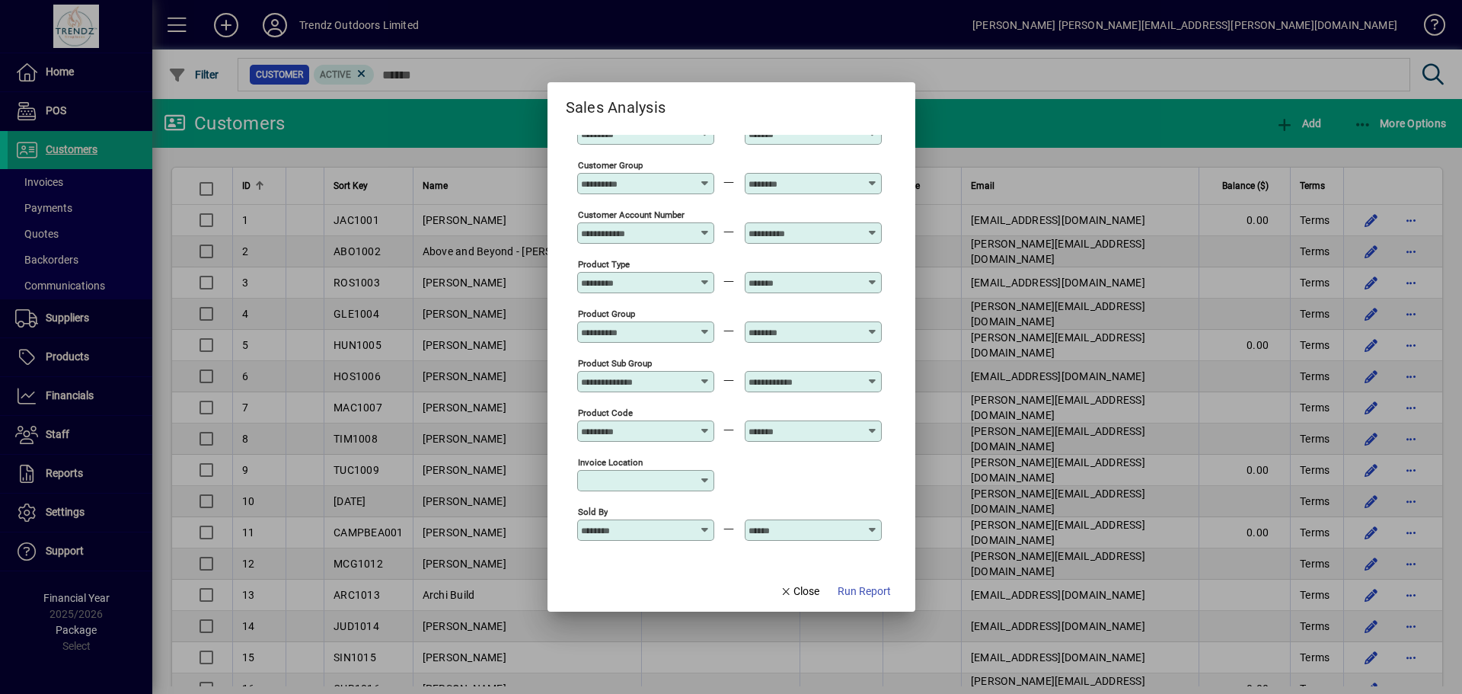
click at [689, 420] on div "Product Code" at bounding box center [645, 430] width 137 height 21
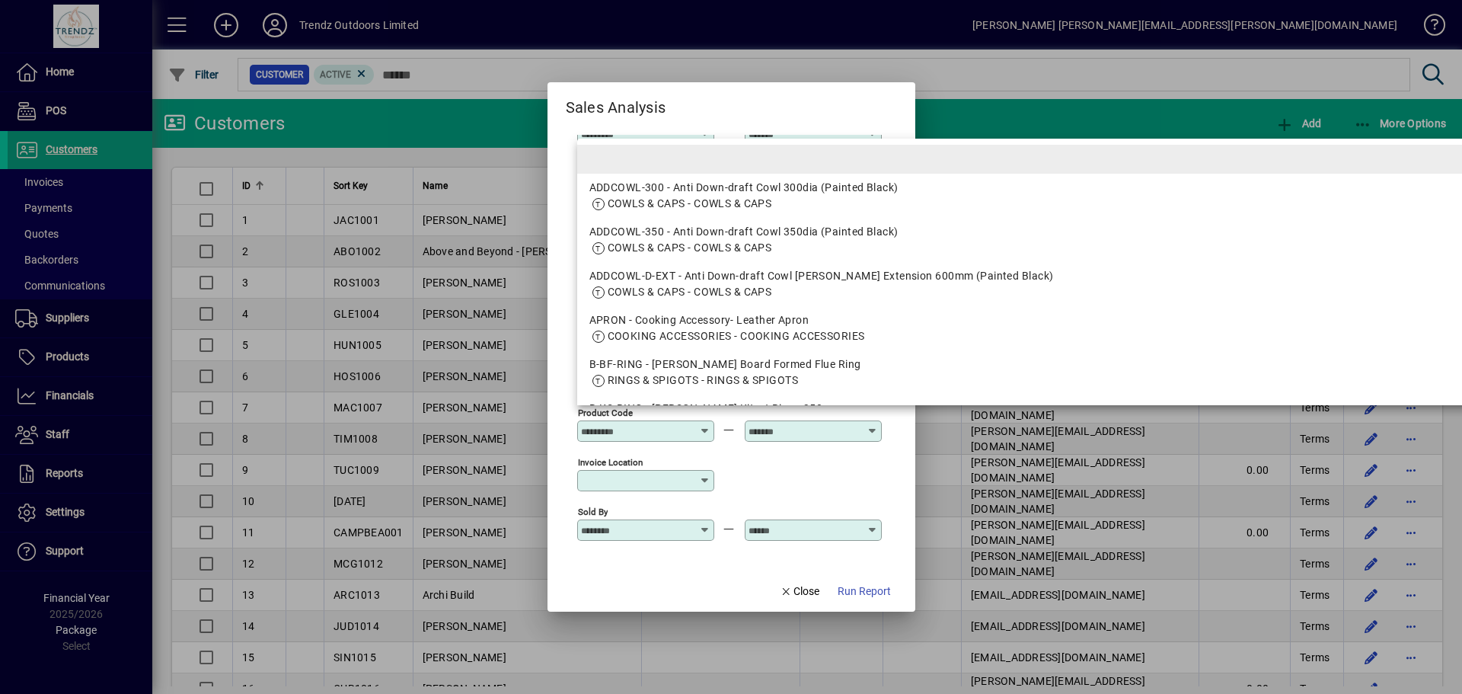
click at [690, 168] on mat-option at bounding box center [1038, 159] width 922 height 29
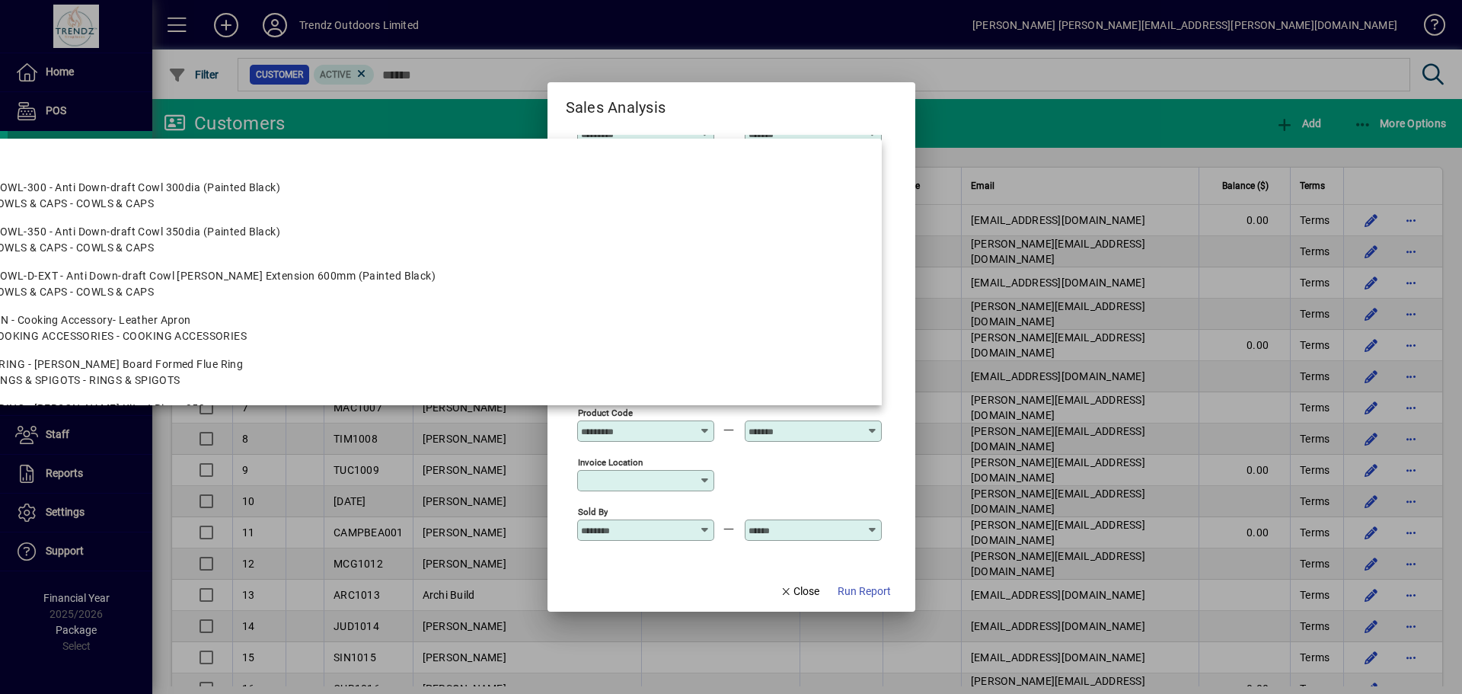
click at [852, 425] on input "text" at bounding box center [804, 431] width 111 height 12
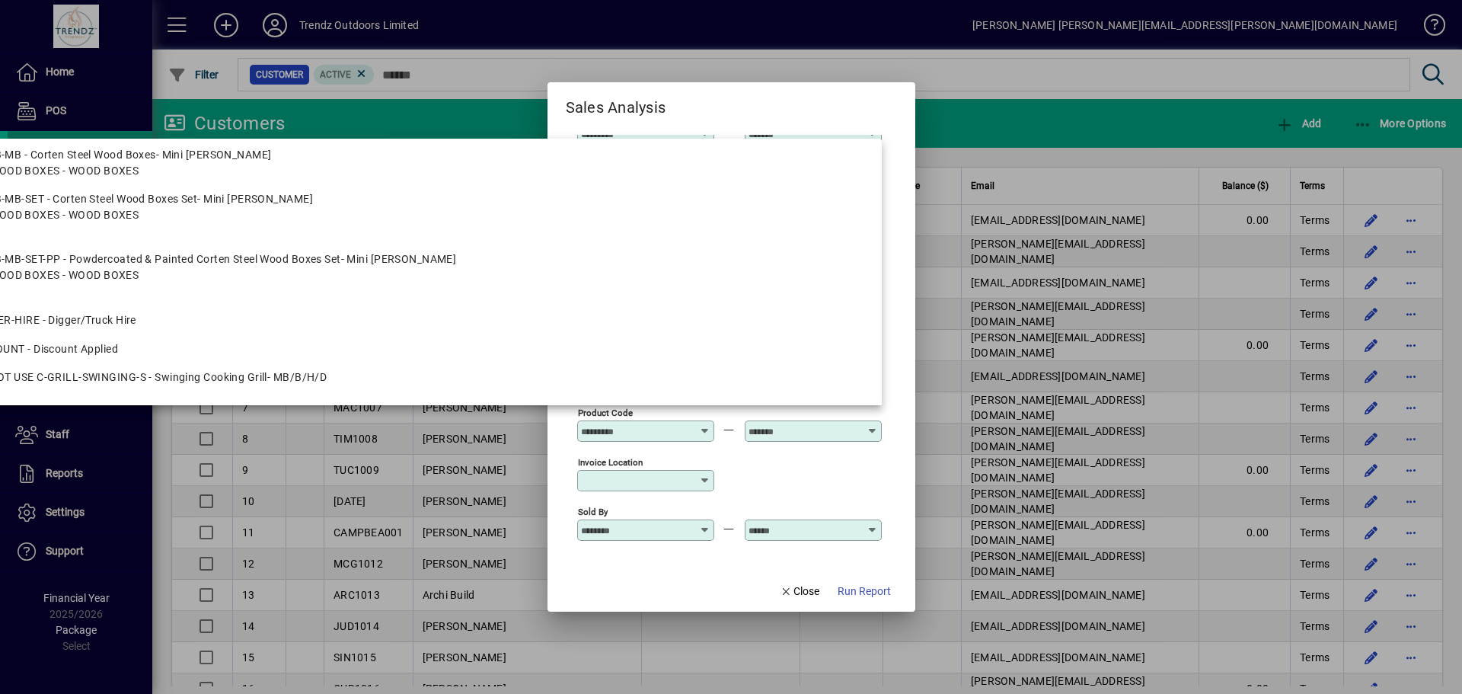
scroll to position [2190, 0]
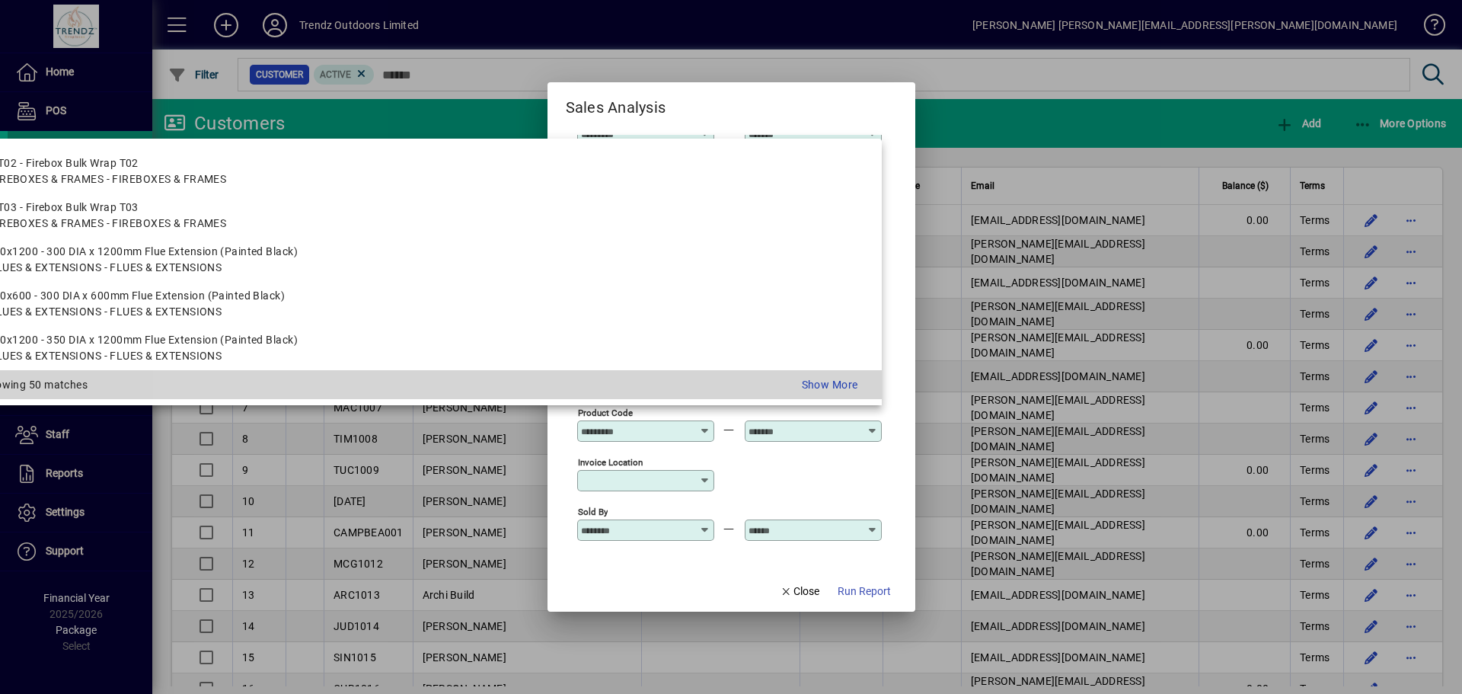
click at [816, 380] on div "Show More" at bounding box center [644, 385] width 449 height 16
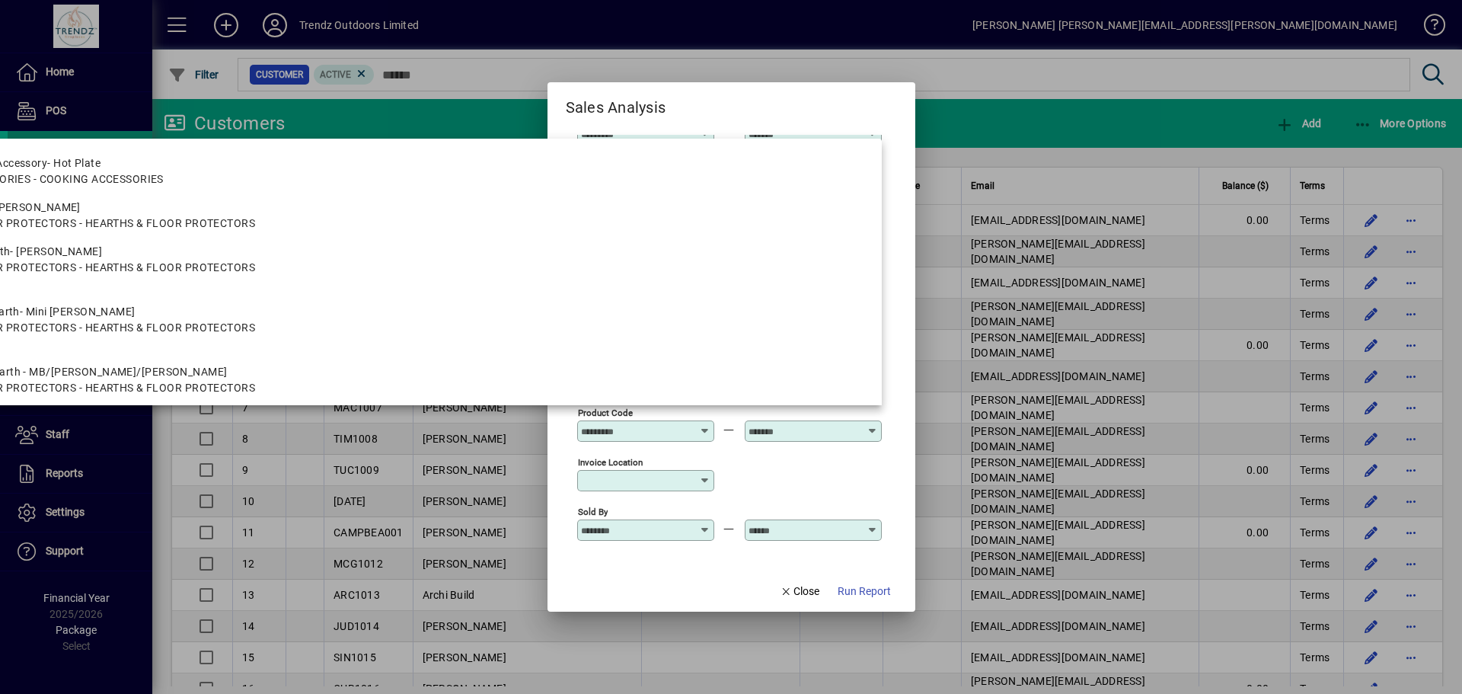
scroll to position [3484, 0]
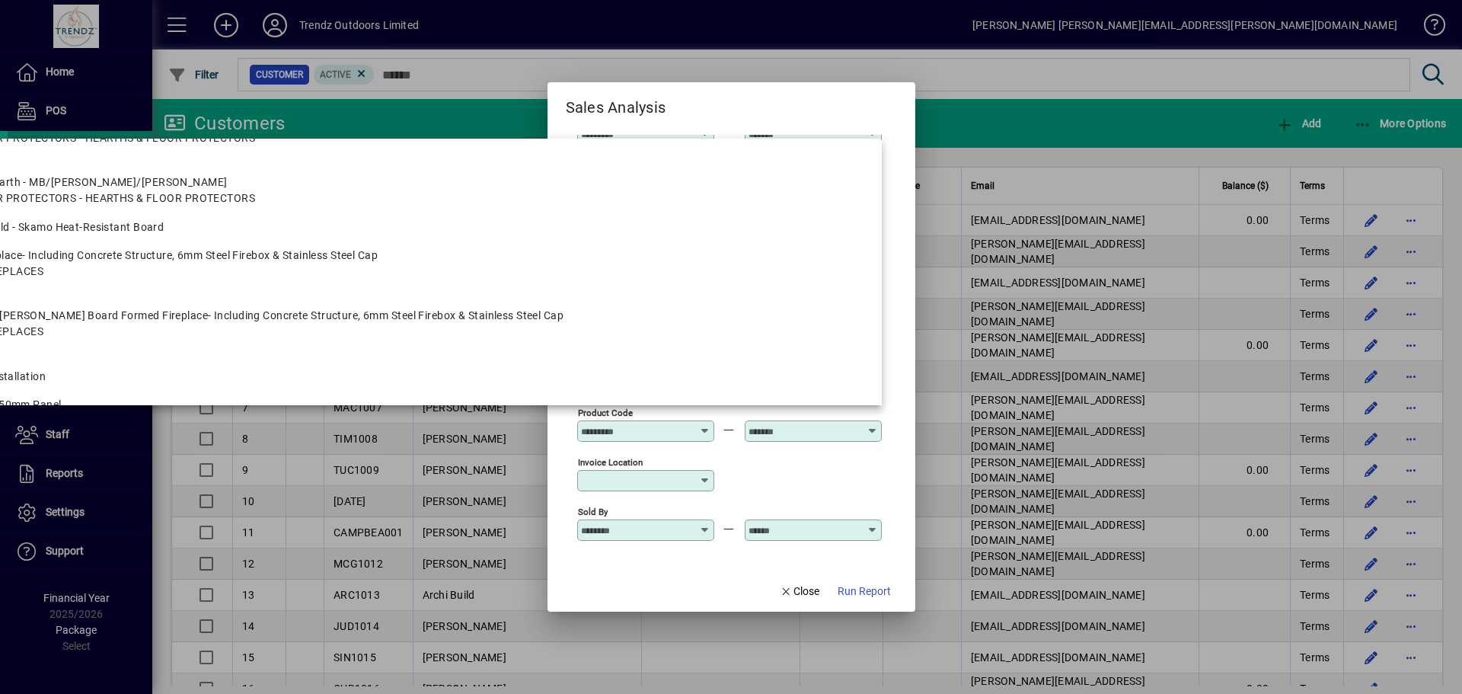
drag, startPoint x: 882, startPoint y: 436, endPoint x: 567, endPoint y: 425, distance: 314.7
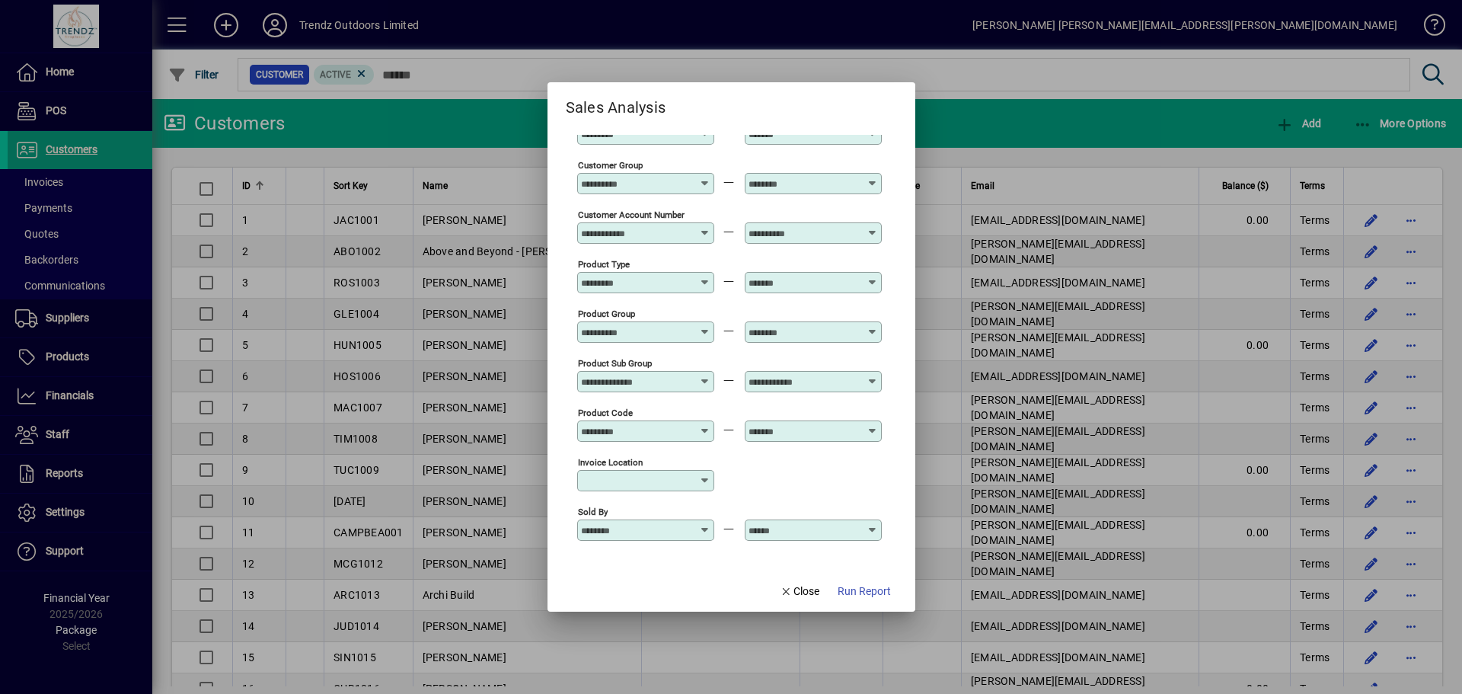
scroll to position [0, 0]
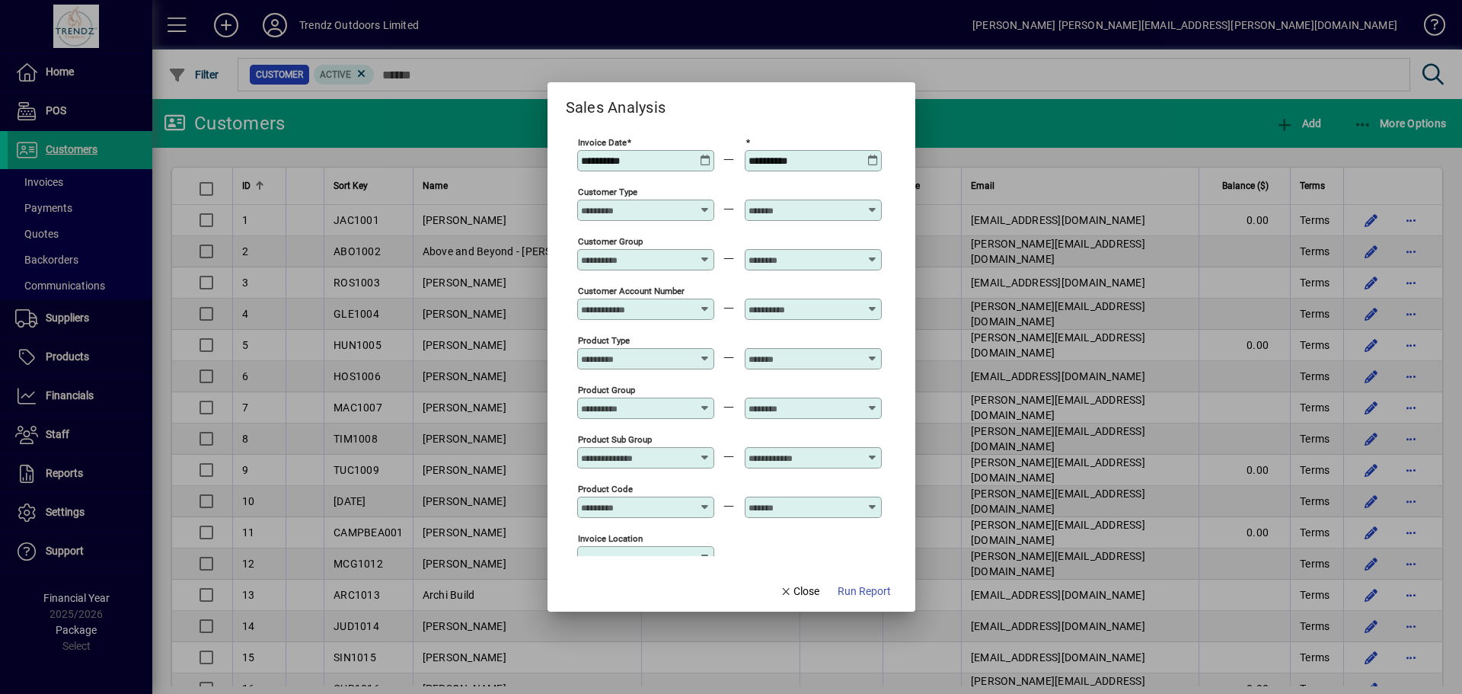
click at [1008, 90] on div at bounding box center [731, 347] width 1462 height 694
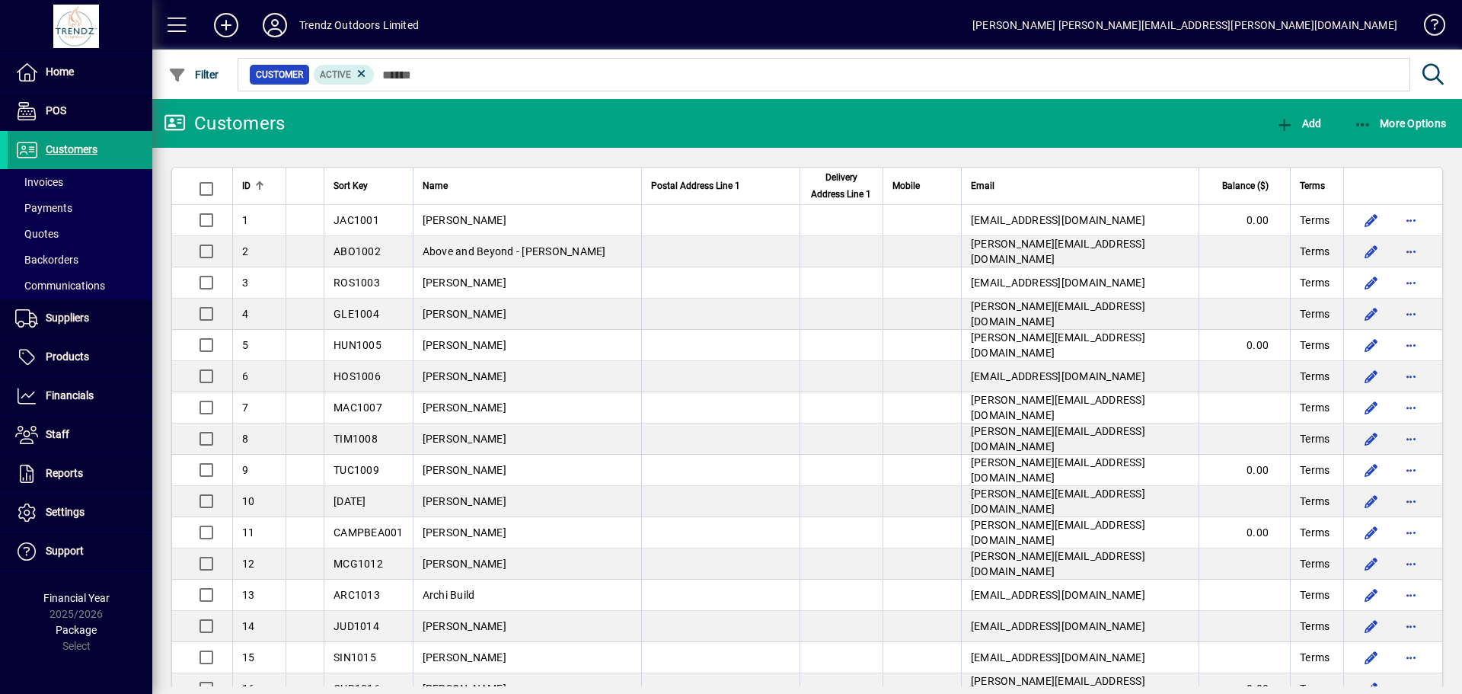
drag, startPoint x: 50, startPoint y: 177, endPoint x: 535, endPoint y: 232, distance: 489.0
click at [50, 177] on span "Invoices" at bounding box center [39, 182] width 48 height 12
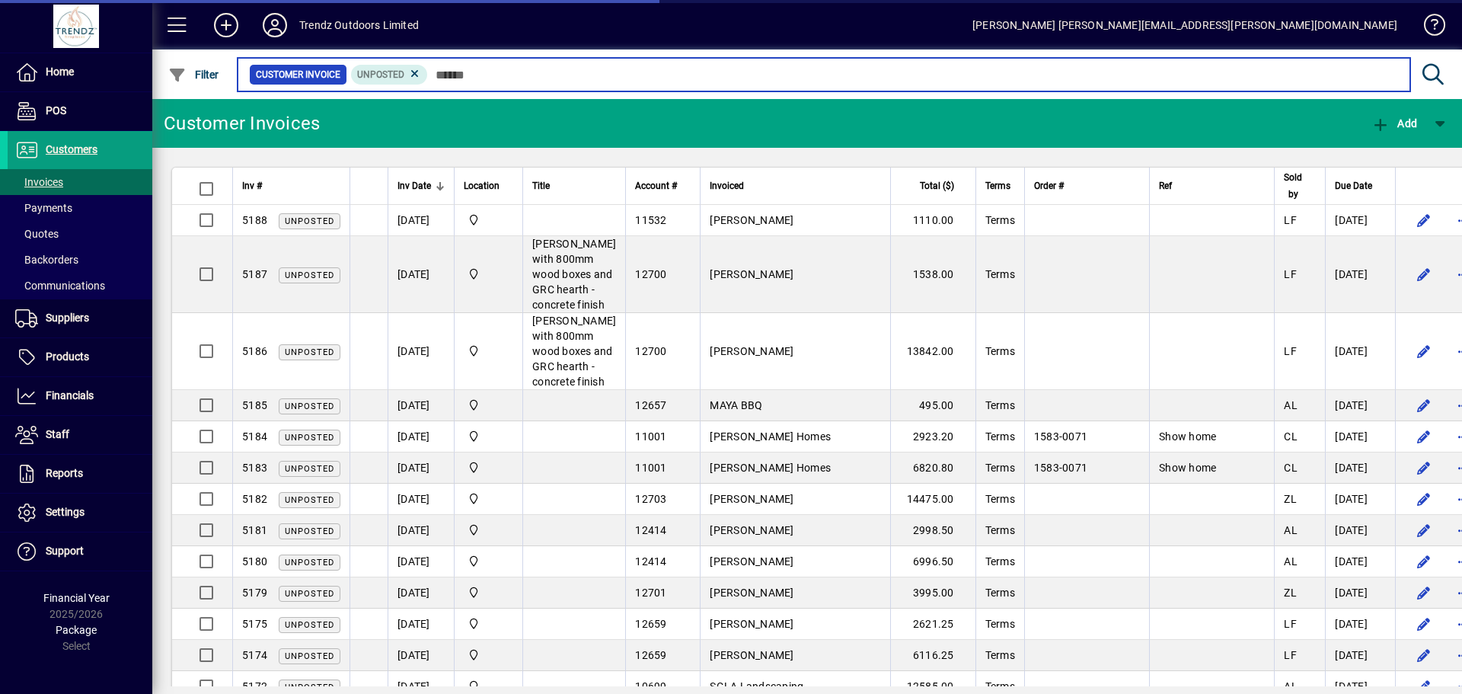
click at [506, 75] on input "text" at bounding box center [913, 74] width 970 height 21
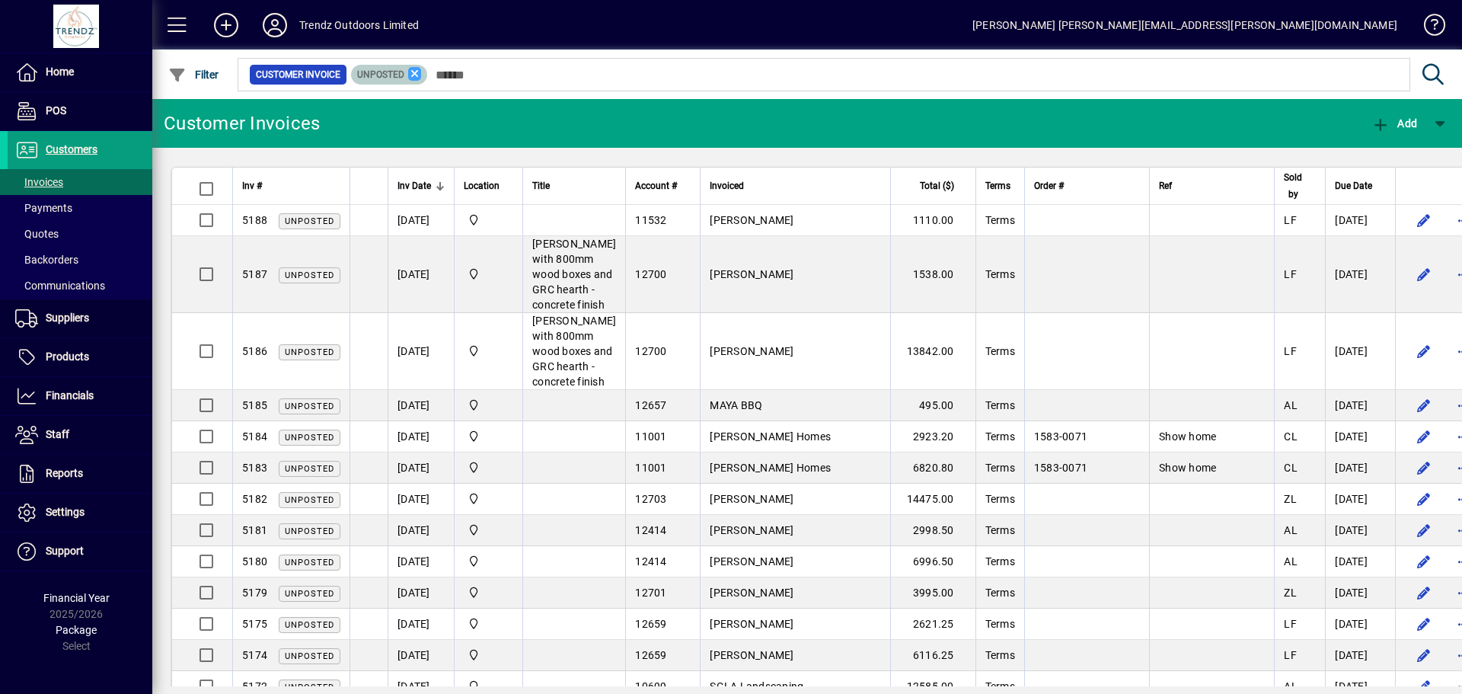
click at [415, 77] on icon at bounding box center [415, 74] width 14 height 14
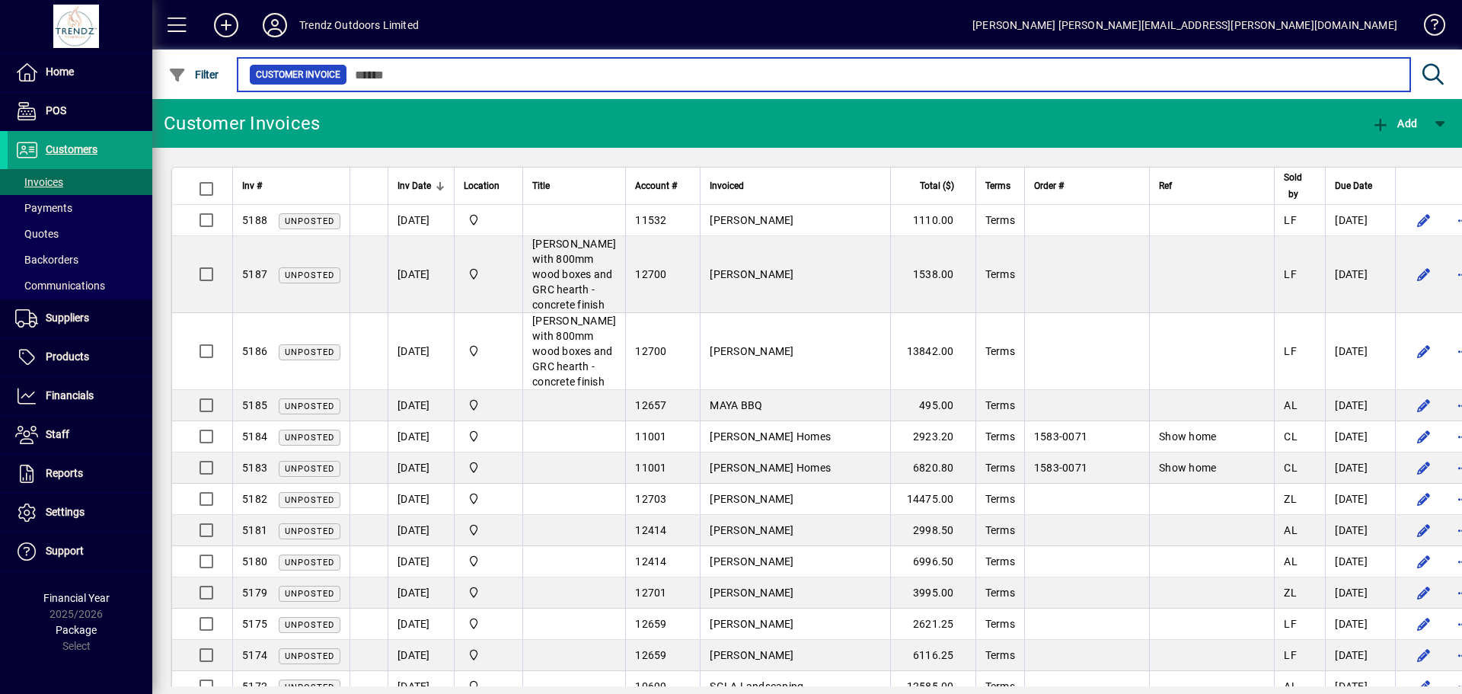
click at [388, 71] on input "text" at bounding box center [872, 74] width 1051 height 21
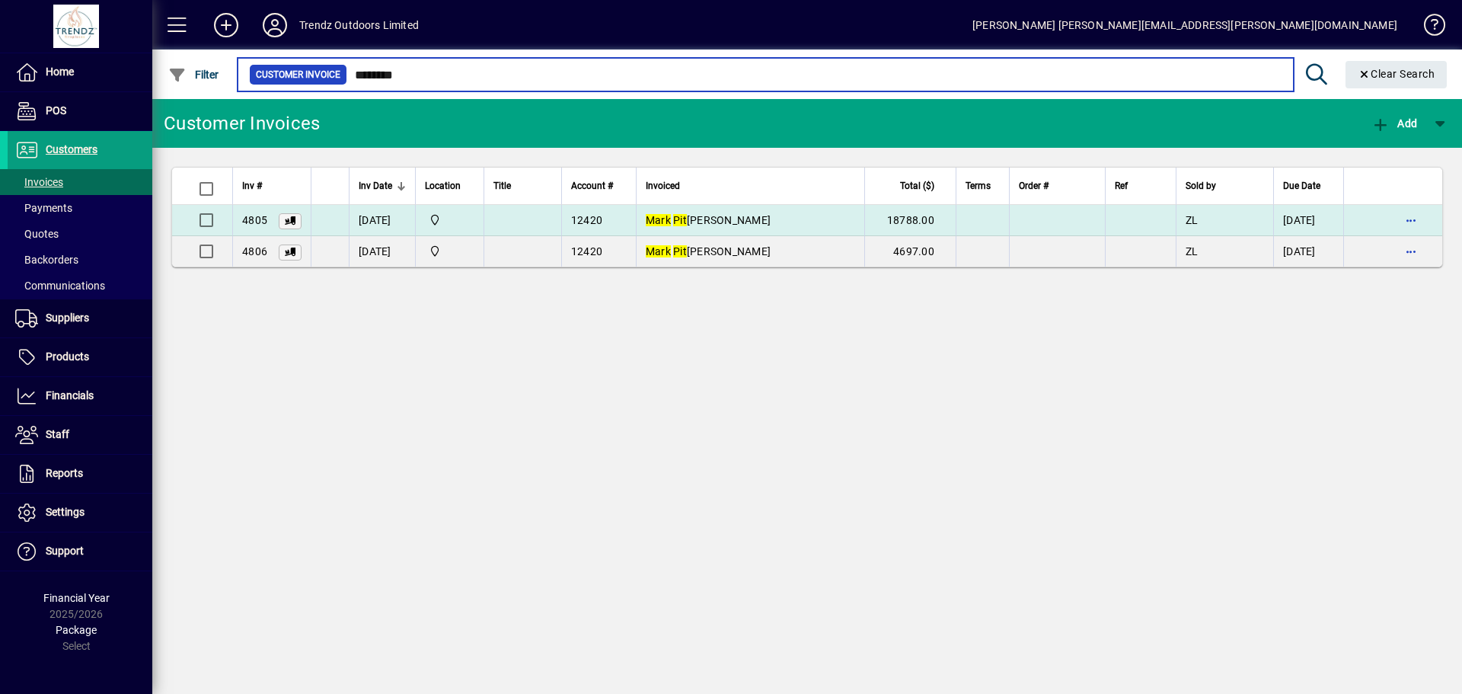
type input "********"
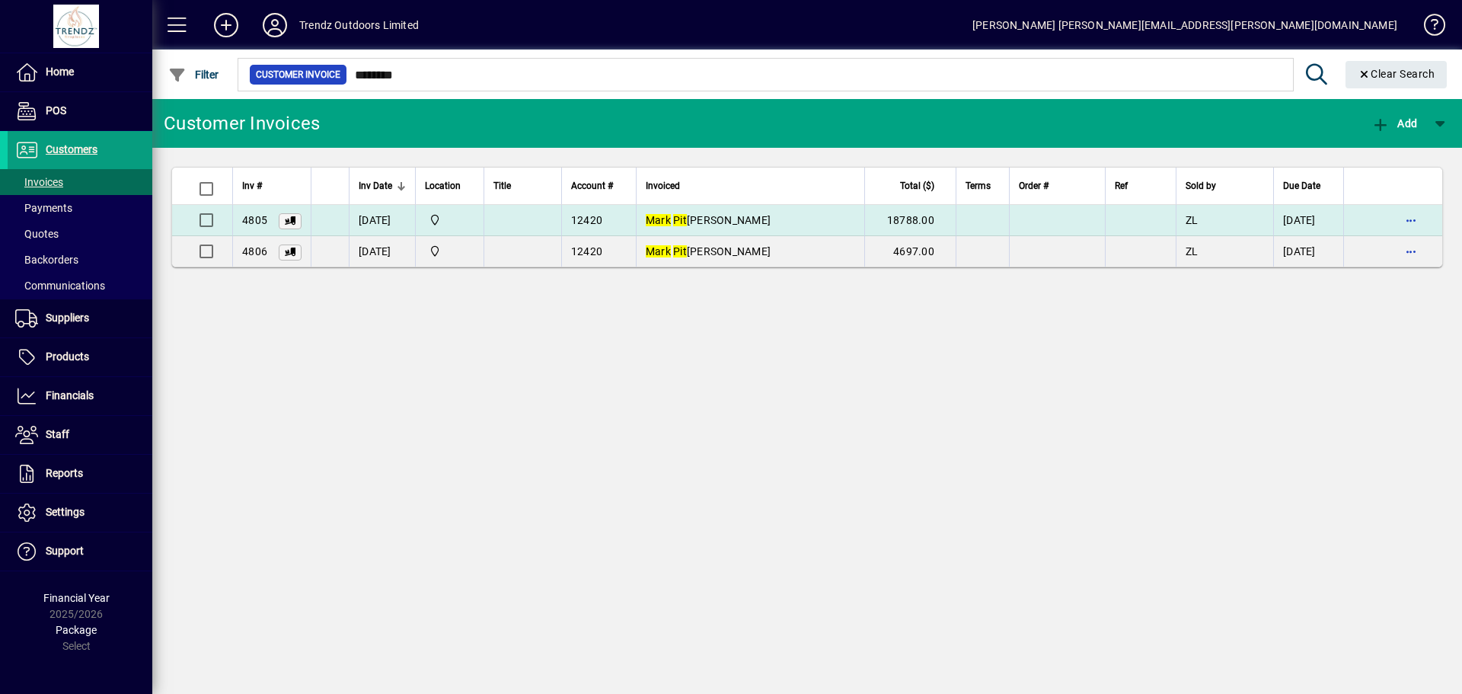
click at [717, 210] on td "Mark Pit cher" at bounding box center [750, 220] width 228 height 31
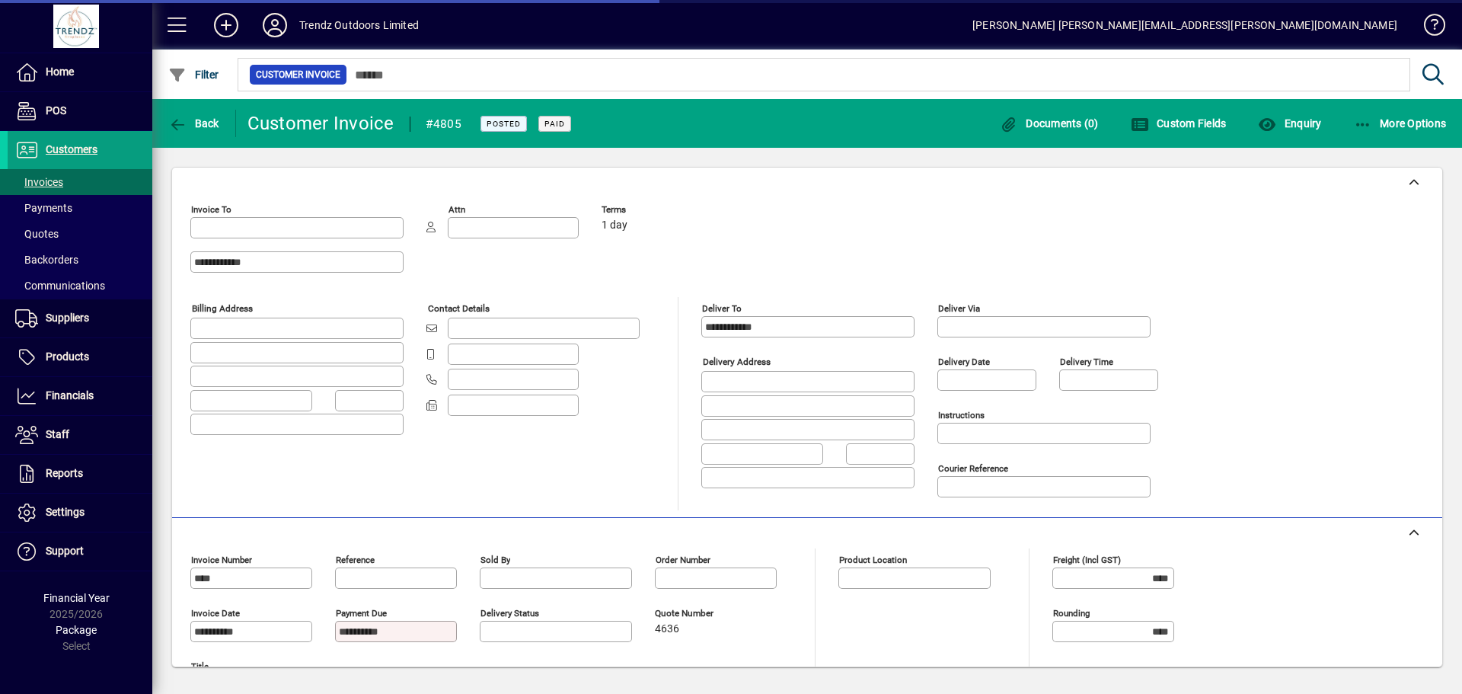
type input "**********"
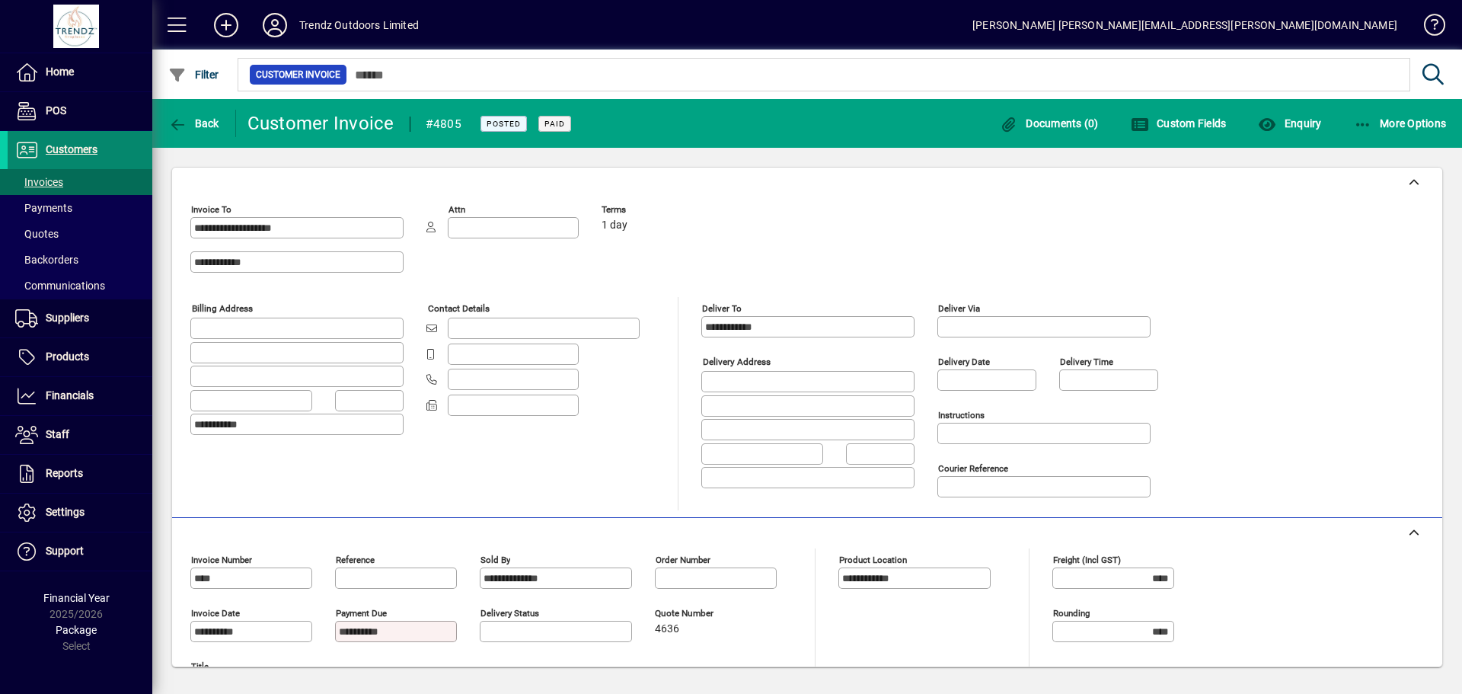
click at [46, 160] on span at bounding box center [80, 150] width 145 height 37
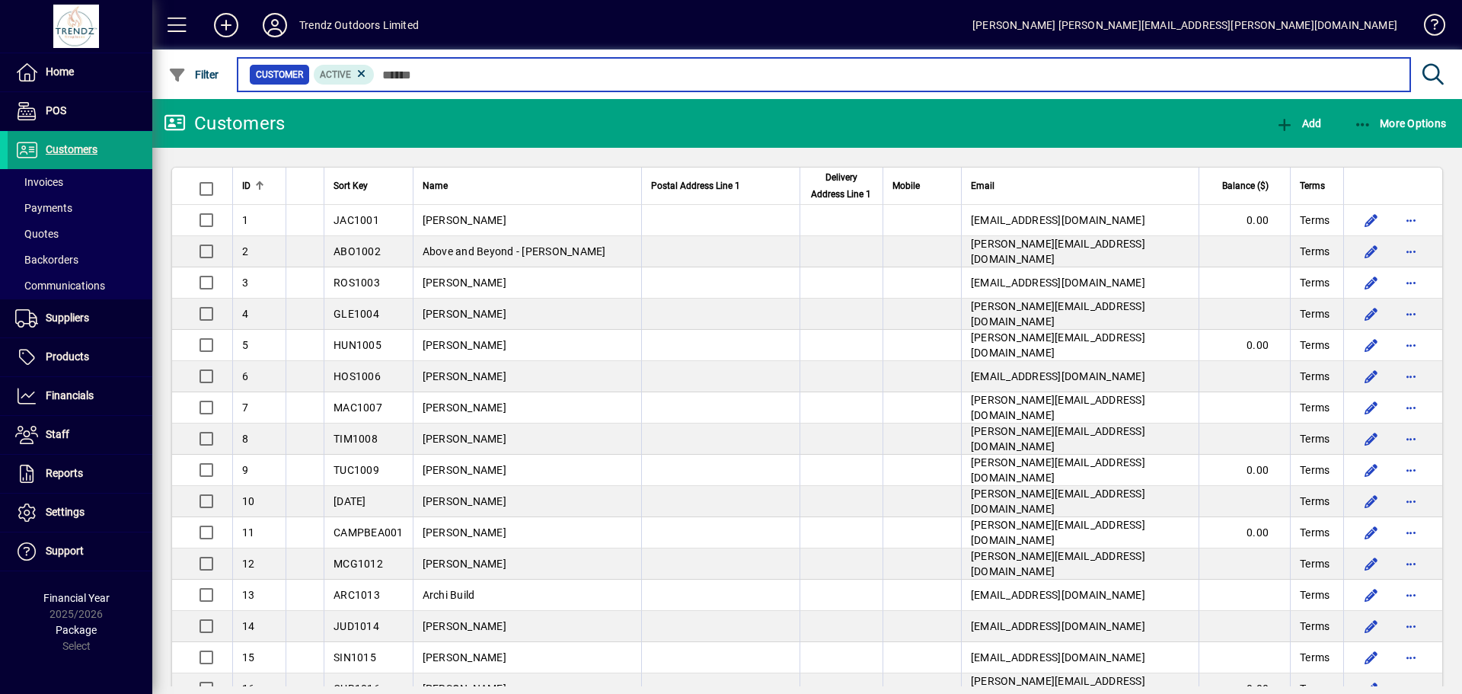
click at [446, 71] on input "text" at bounding box center [887, 74] width 1024 height 21
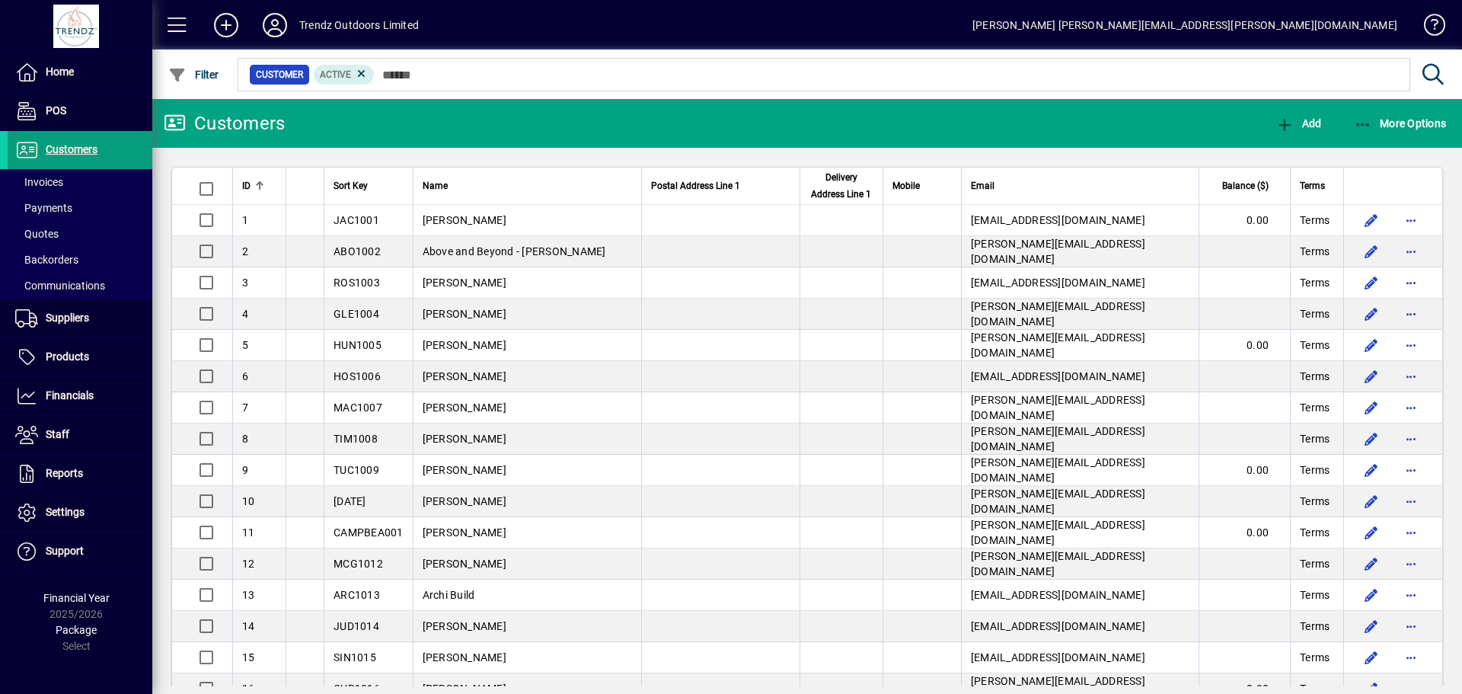
click at [417, 58] on div at bounding box center [890, 58] width 1310 height 17
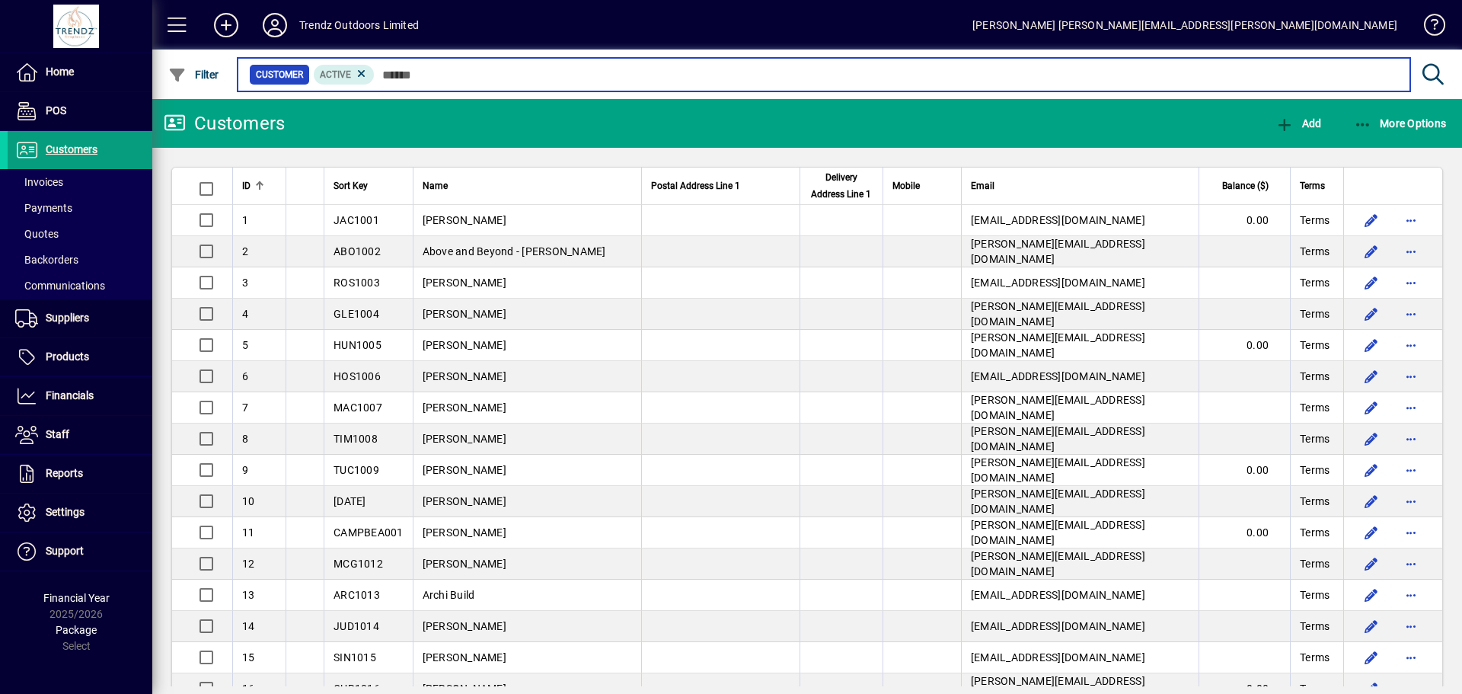
click at [529, 72] on input "text" at bounding box center [887, 74] width 1024 height 21
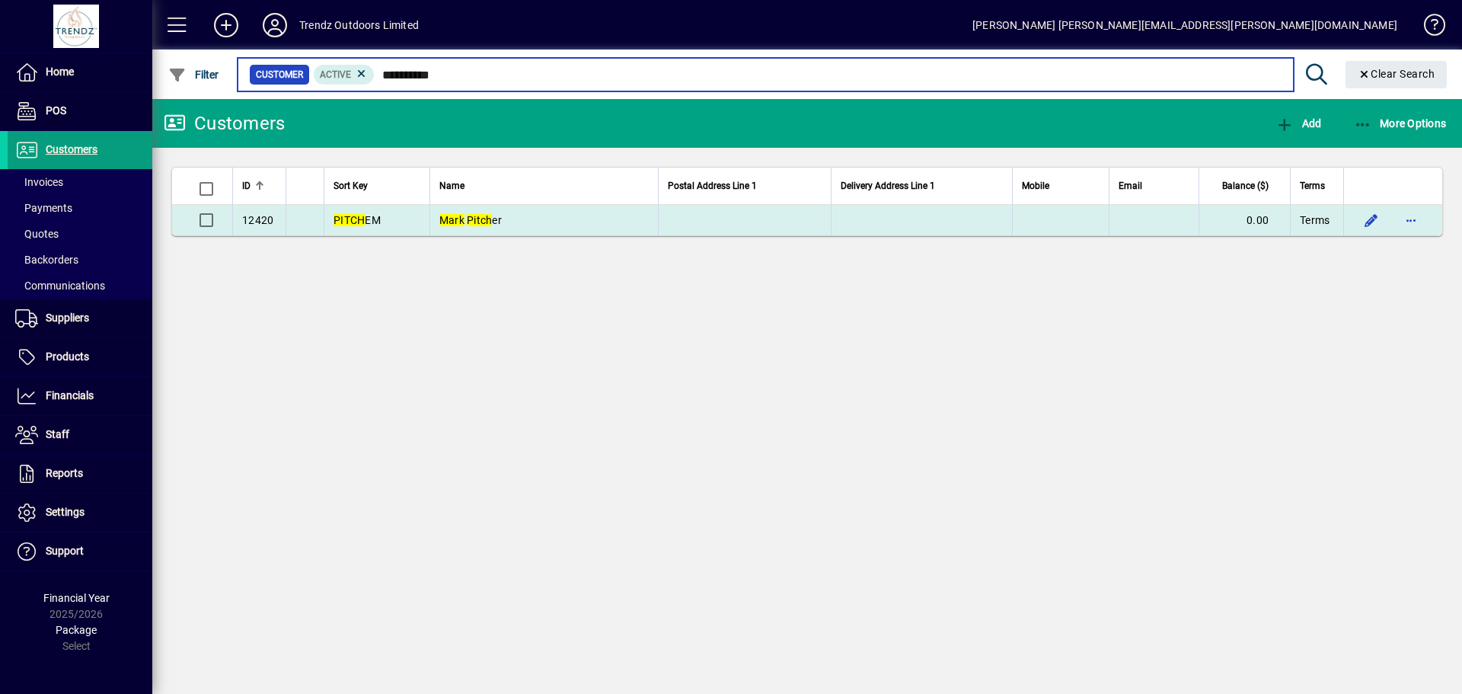
type input "**********"
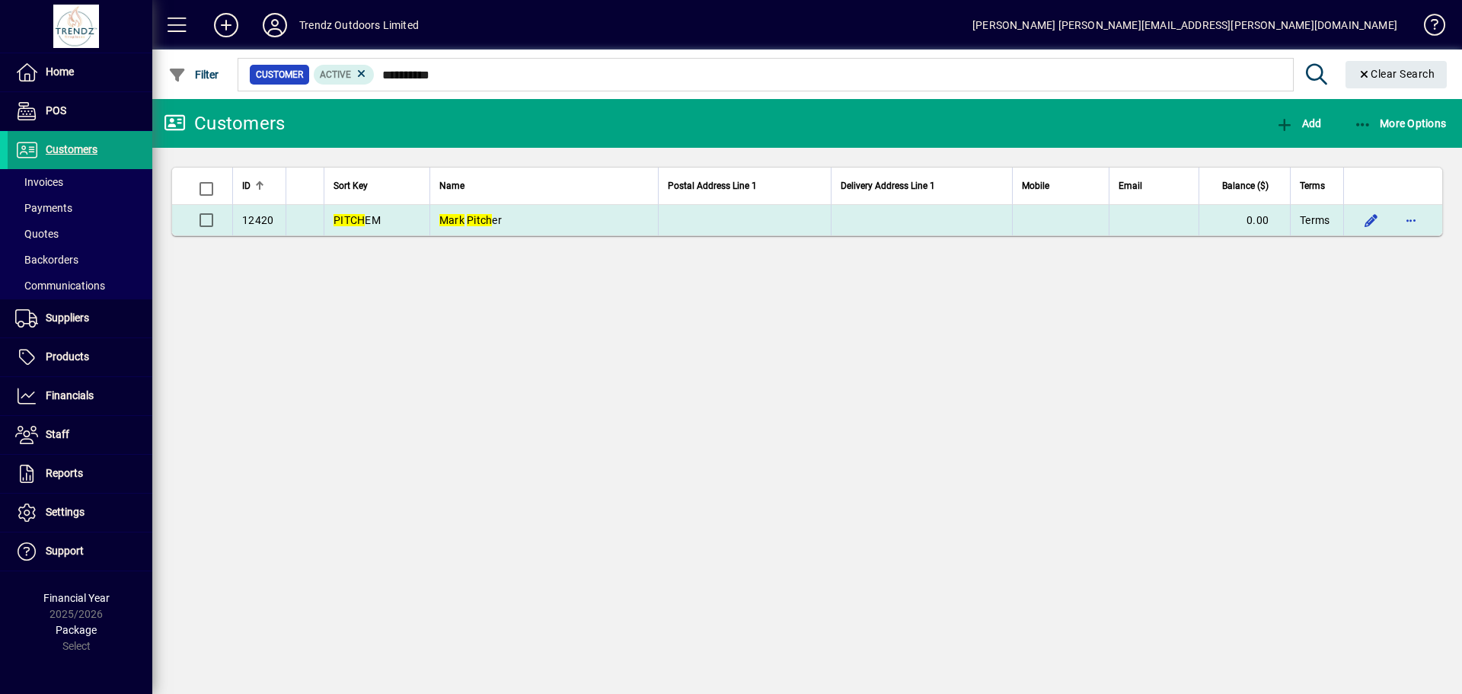
click at [462, 216] on em "Mark" at bounding box center [451, 220] width 25 height 12
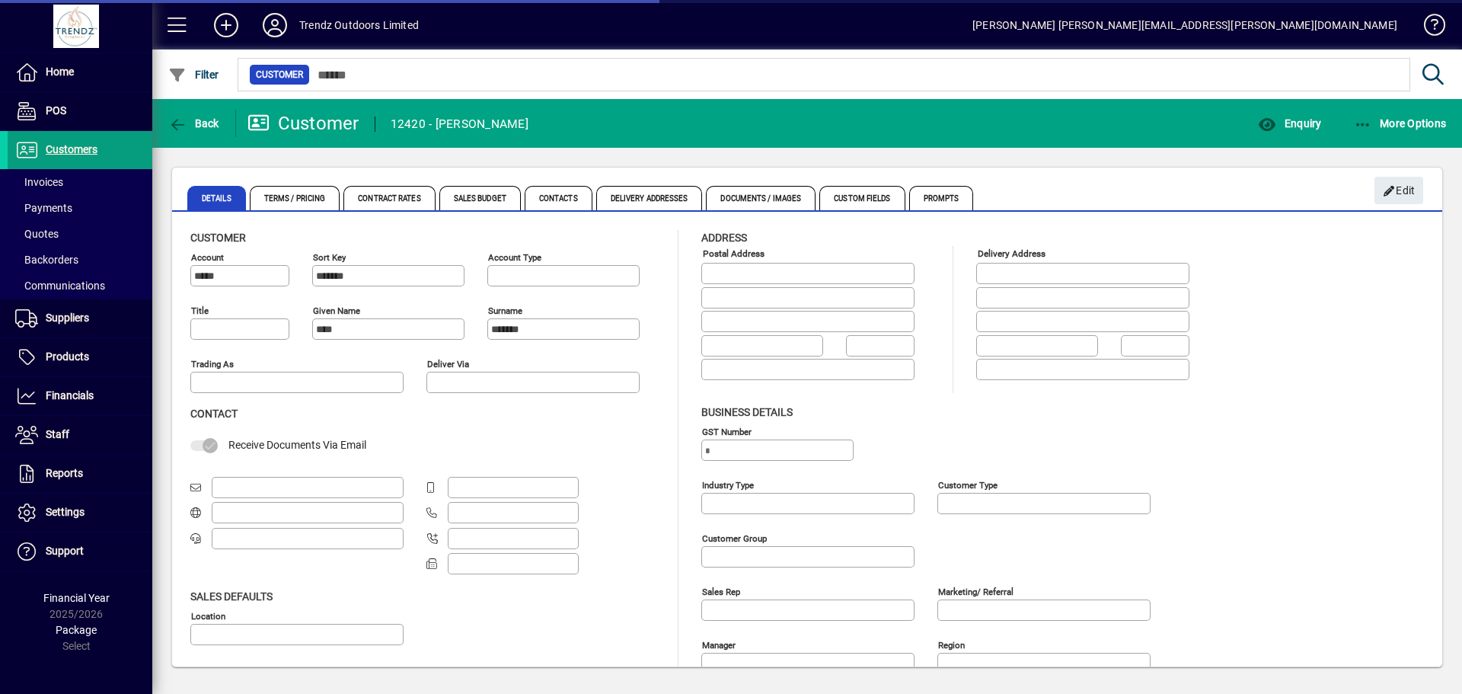
type input "**********"
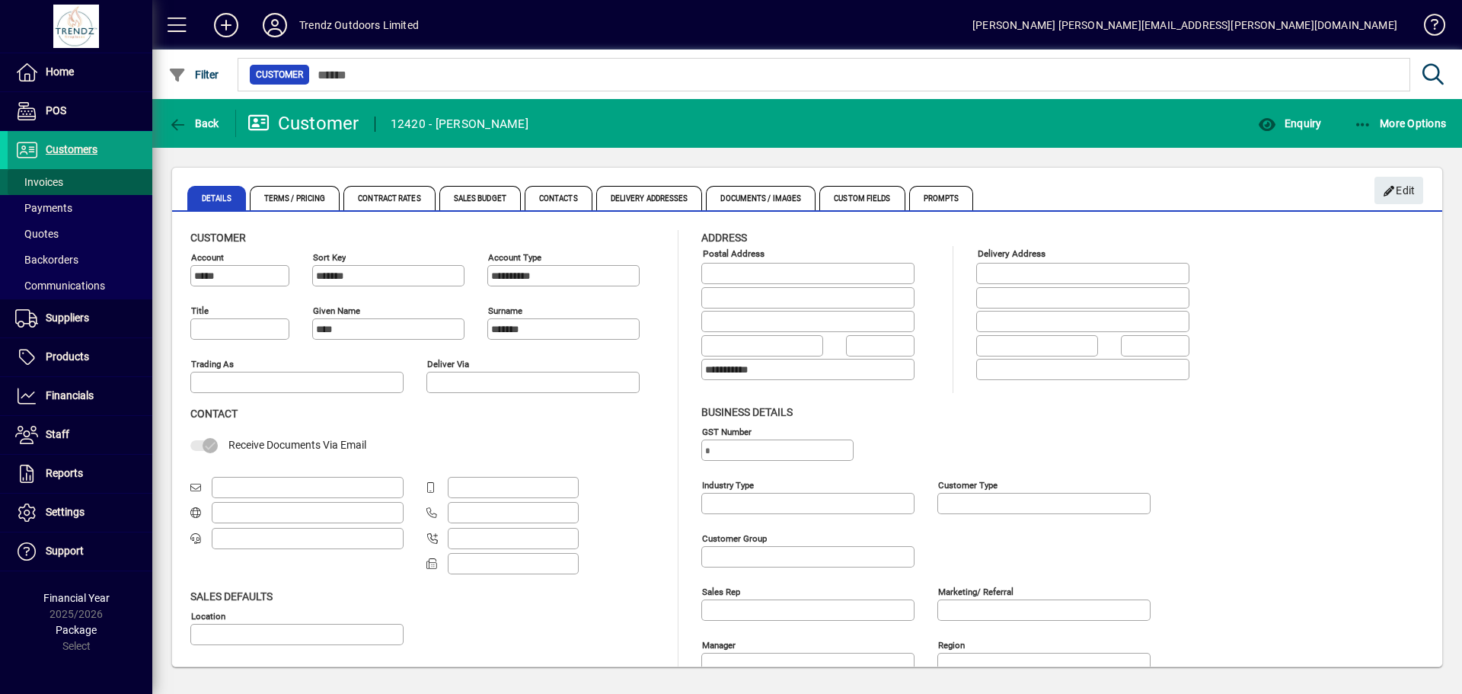
click at [67, 184] on span at bounding box center [80, 182] width 145 height 37
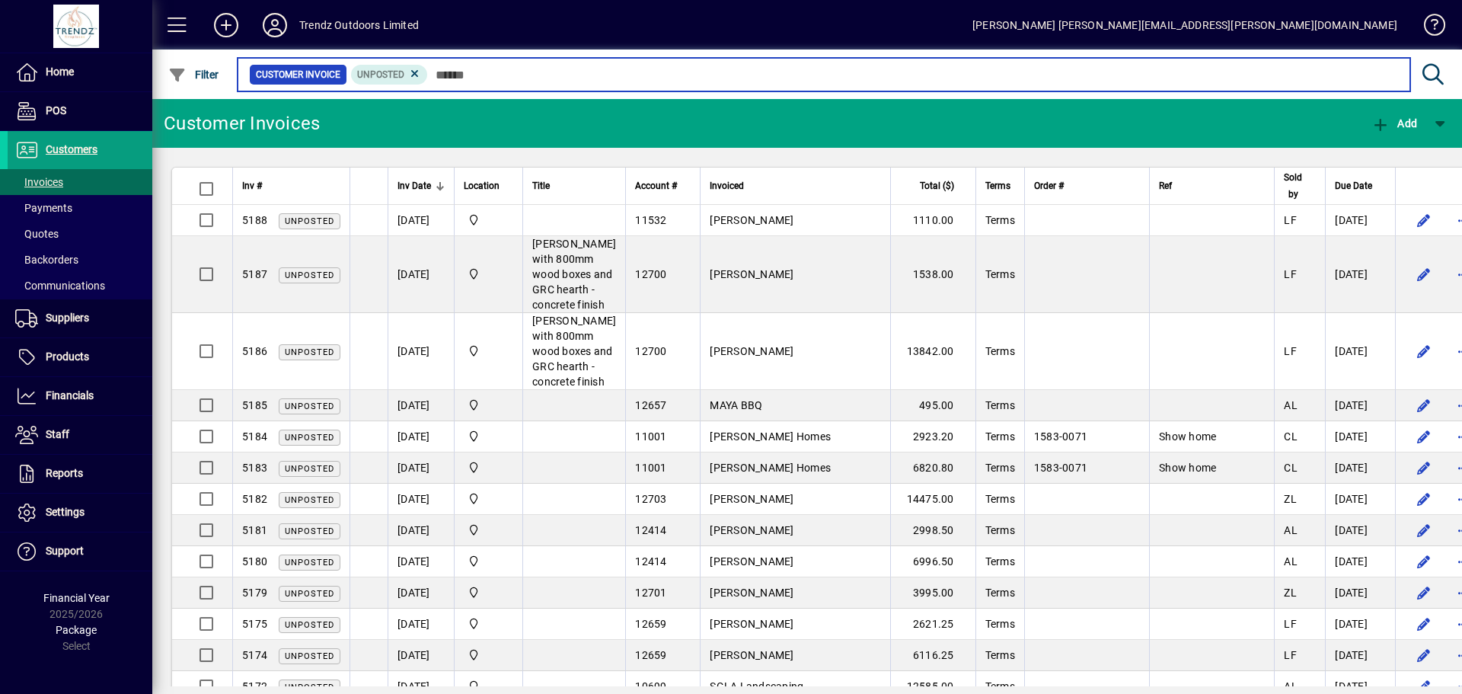
click at [493, 80] on input "text" at bounding box center [913, 74] width 970 height 21
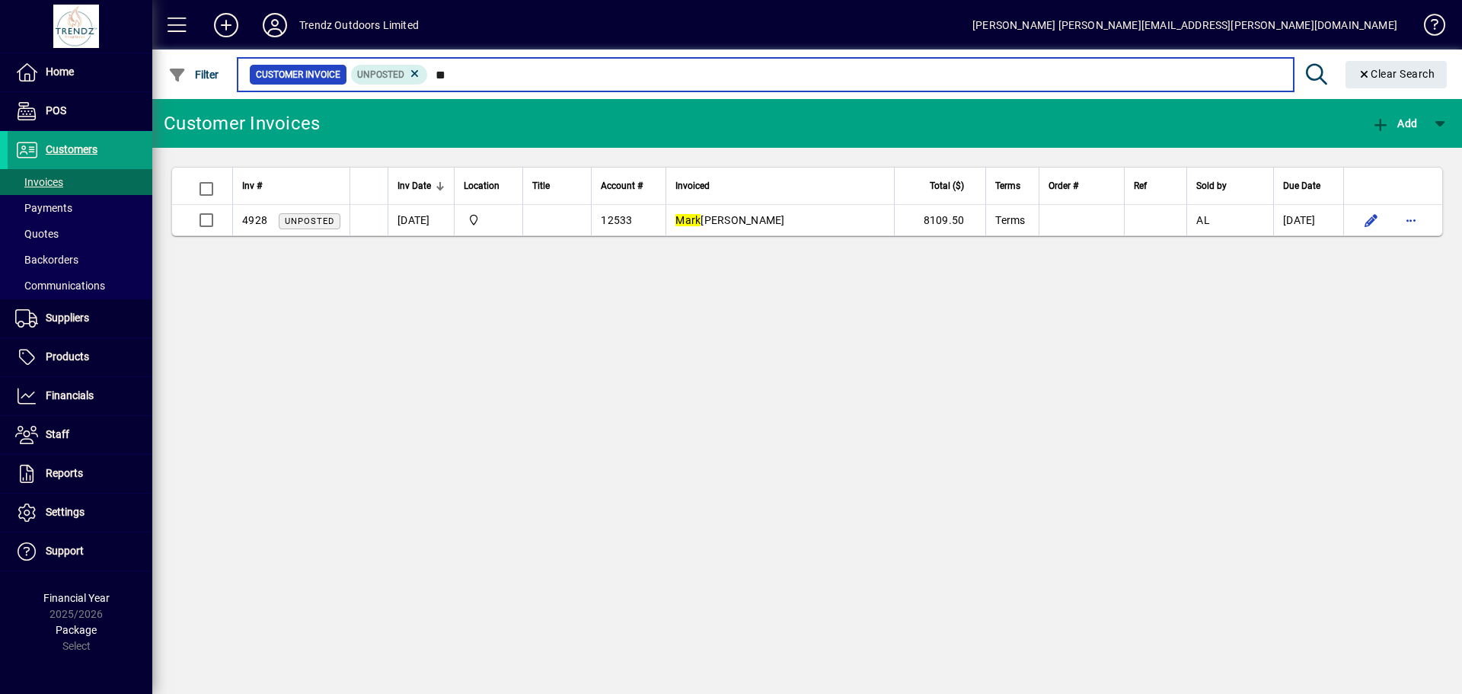
type input "*"
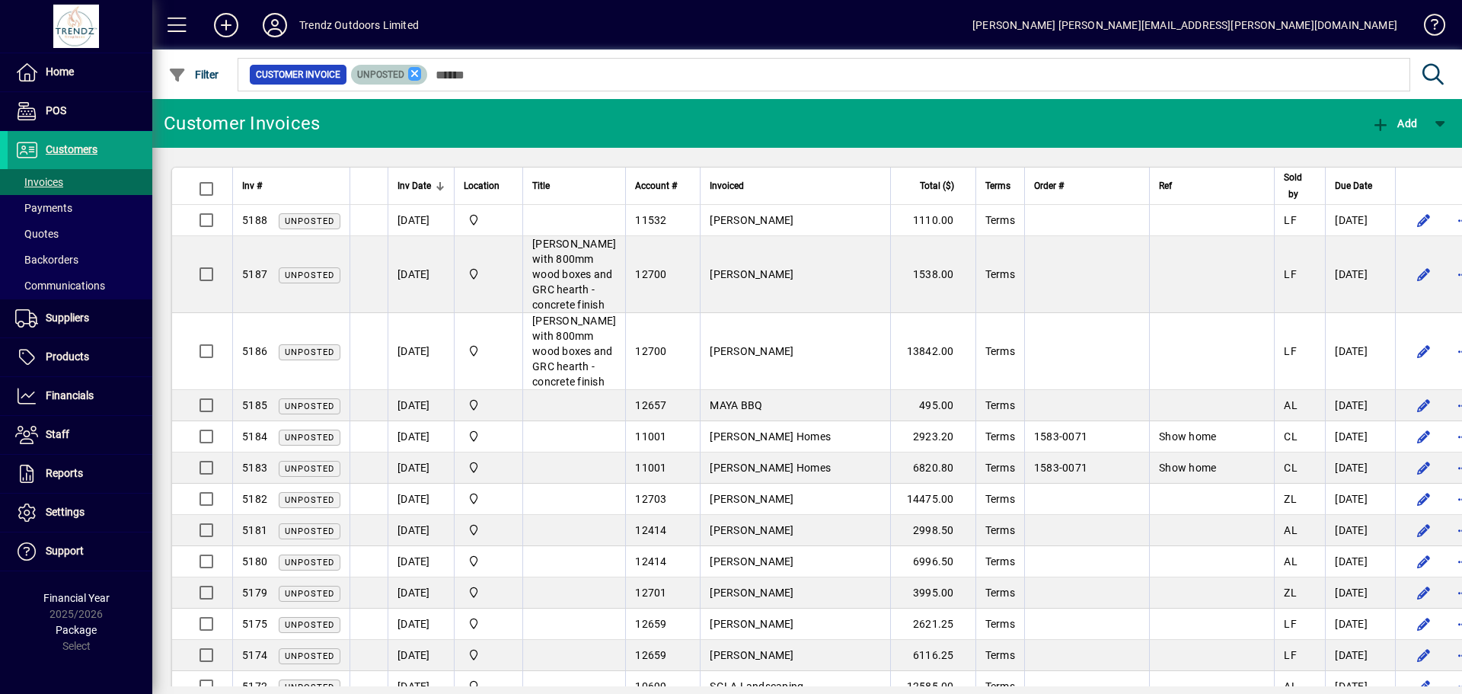
click at [414, 72] on icon at bounding box center [415, 74] width 14 height 14
click at [393, 89] on mat-chip-set "Customer Invoice" at bounding box center [823, 75] width 1171 height 32
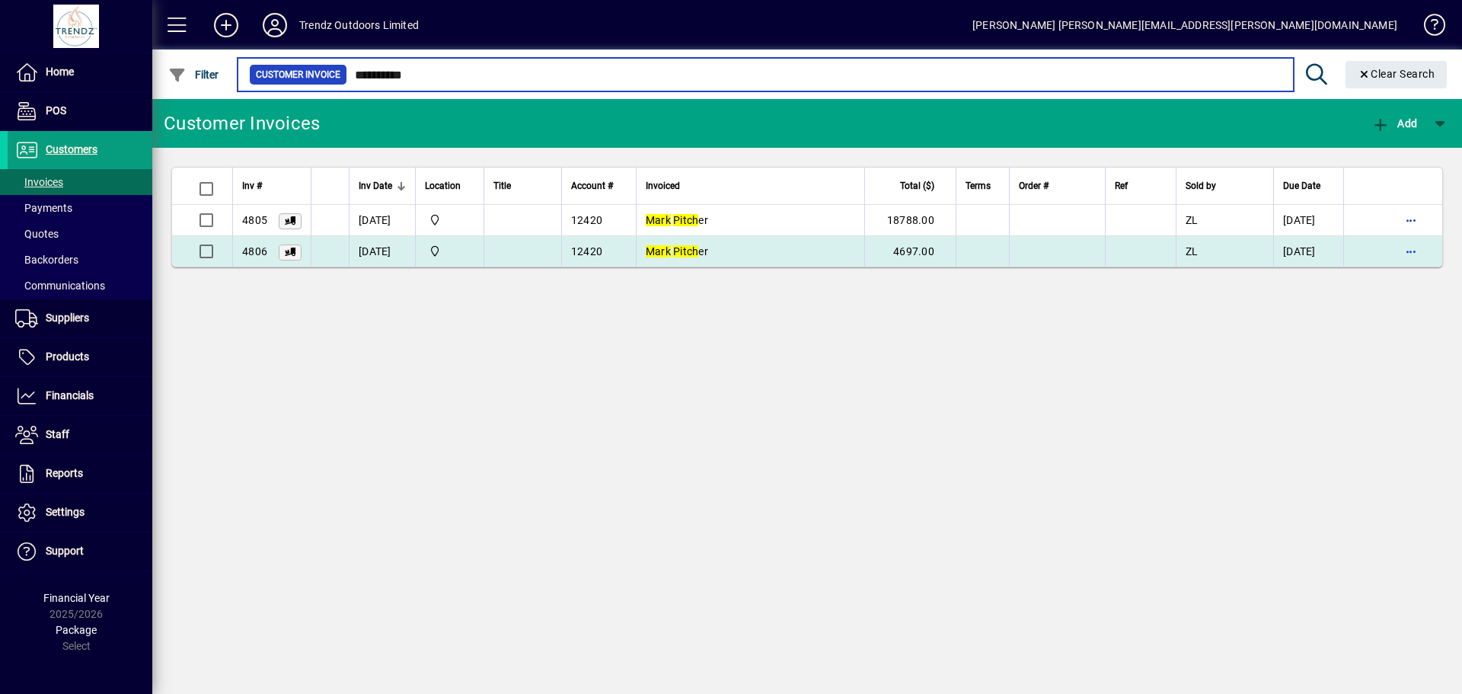
type input "**********"
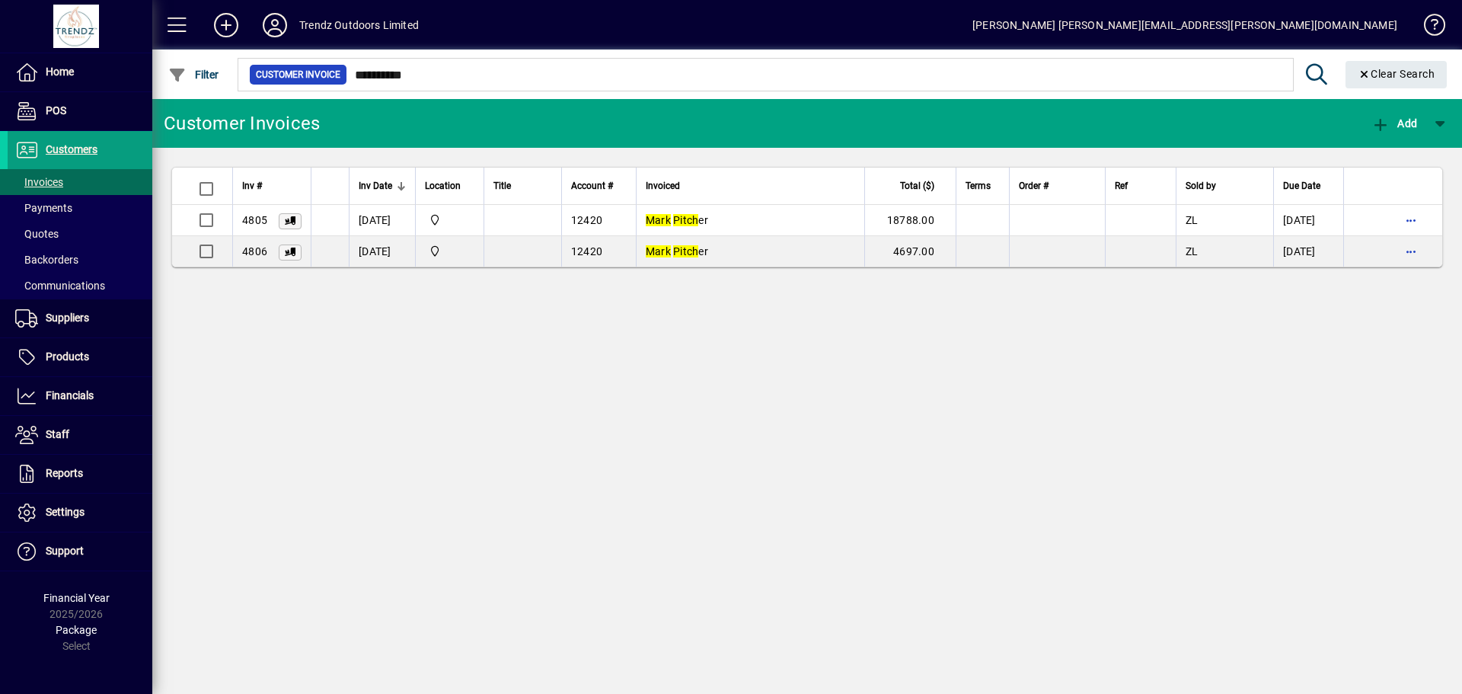
click at [705, 251] on span "Mark Pitch er" at bounding box center [677, 251] width 62 height 12
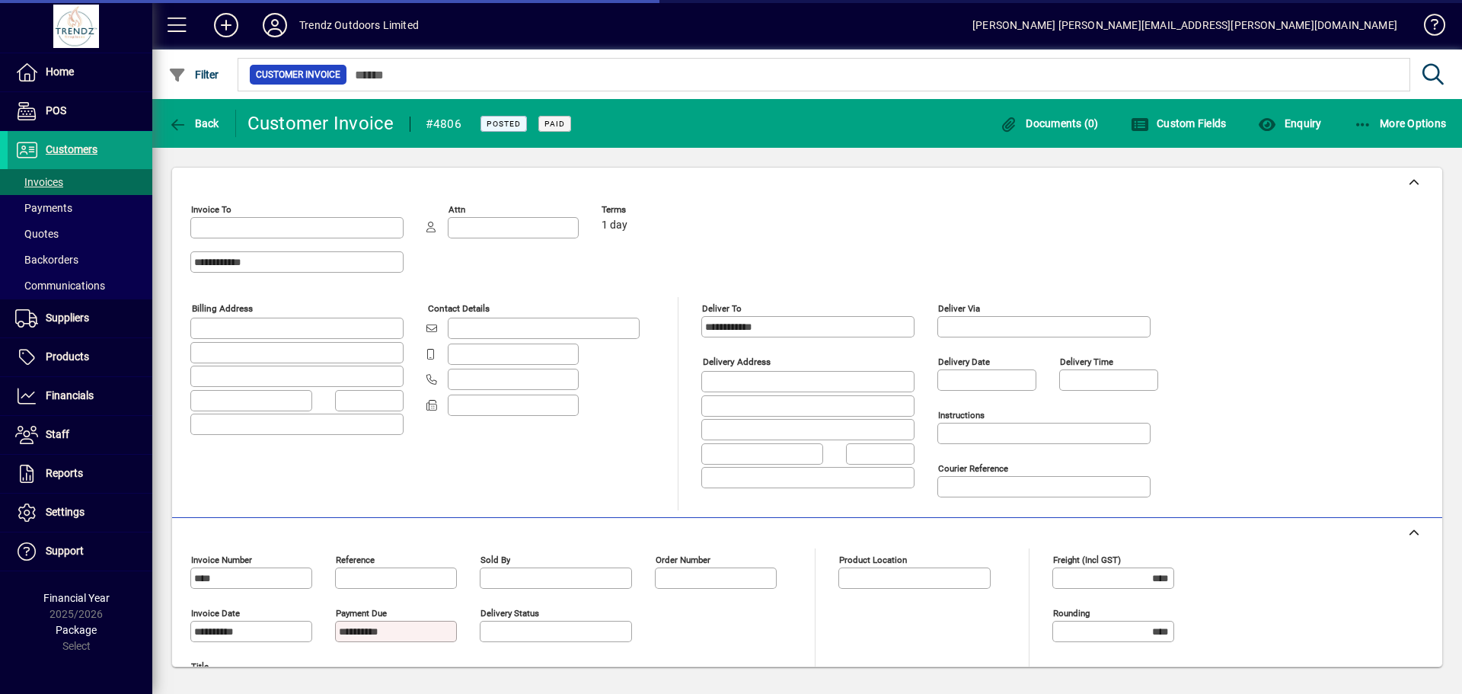
type input "**********"
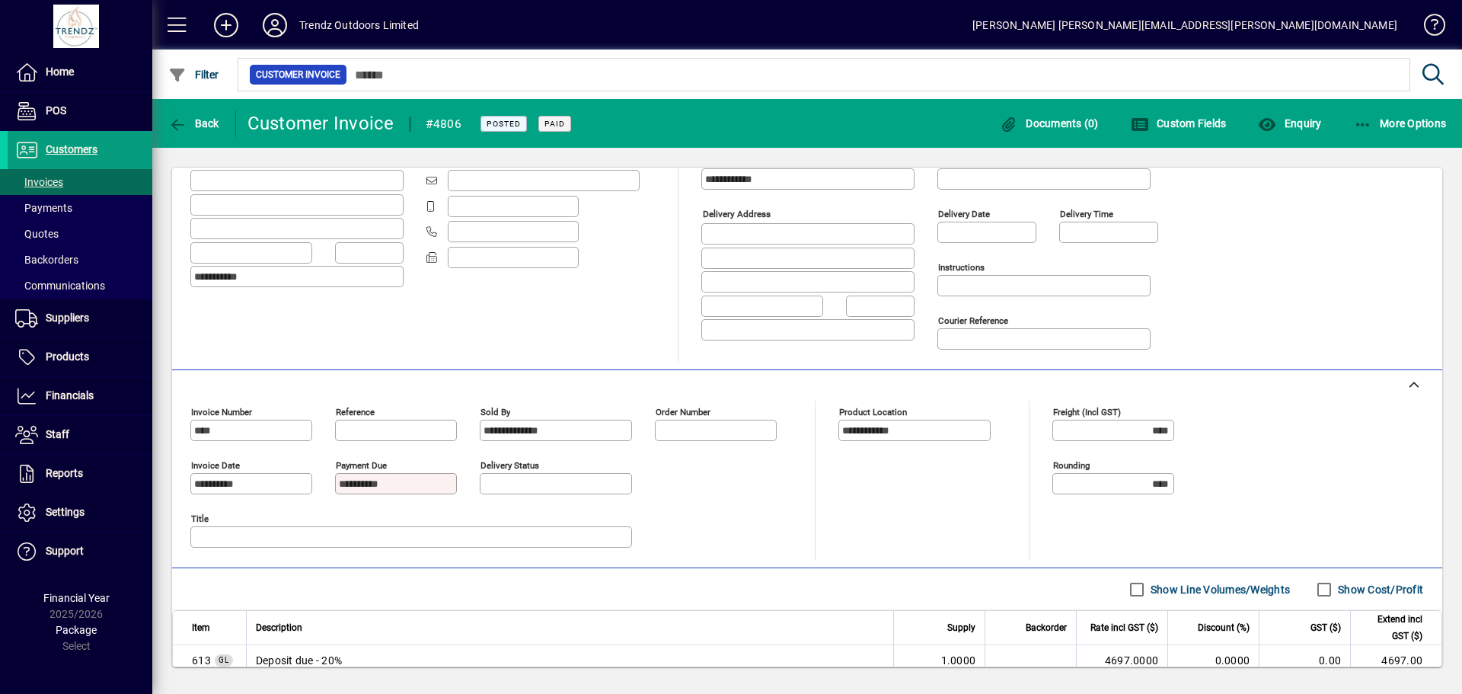
scroll to position [244, 0]
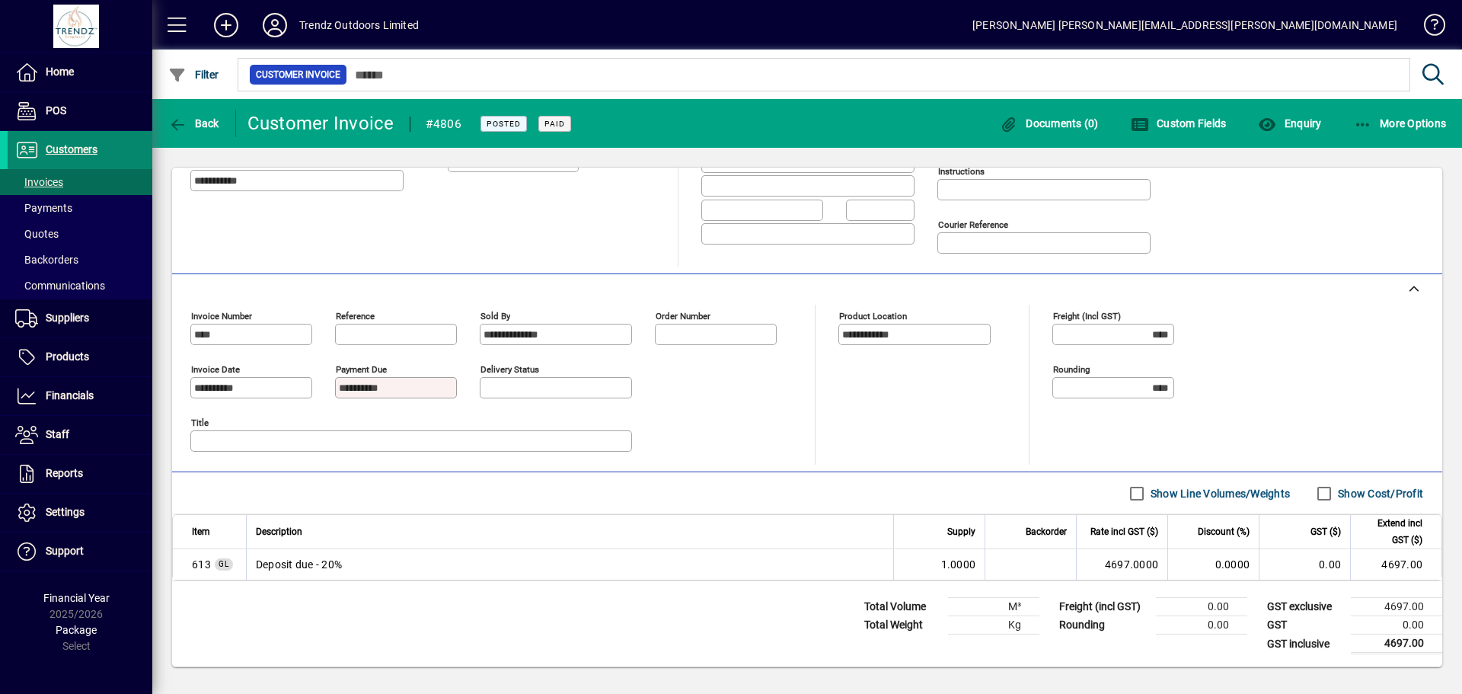
click at [69, 155] on span "Customers" at bounding box center [72, 149] width 52 height 12
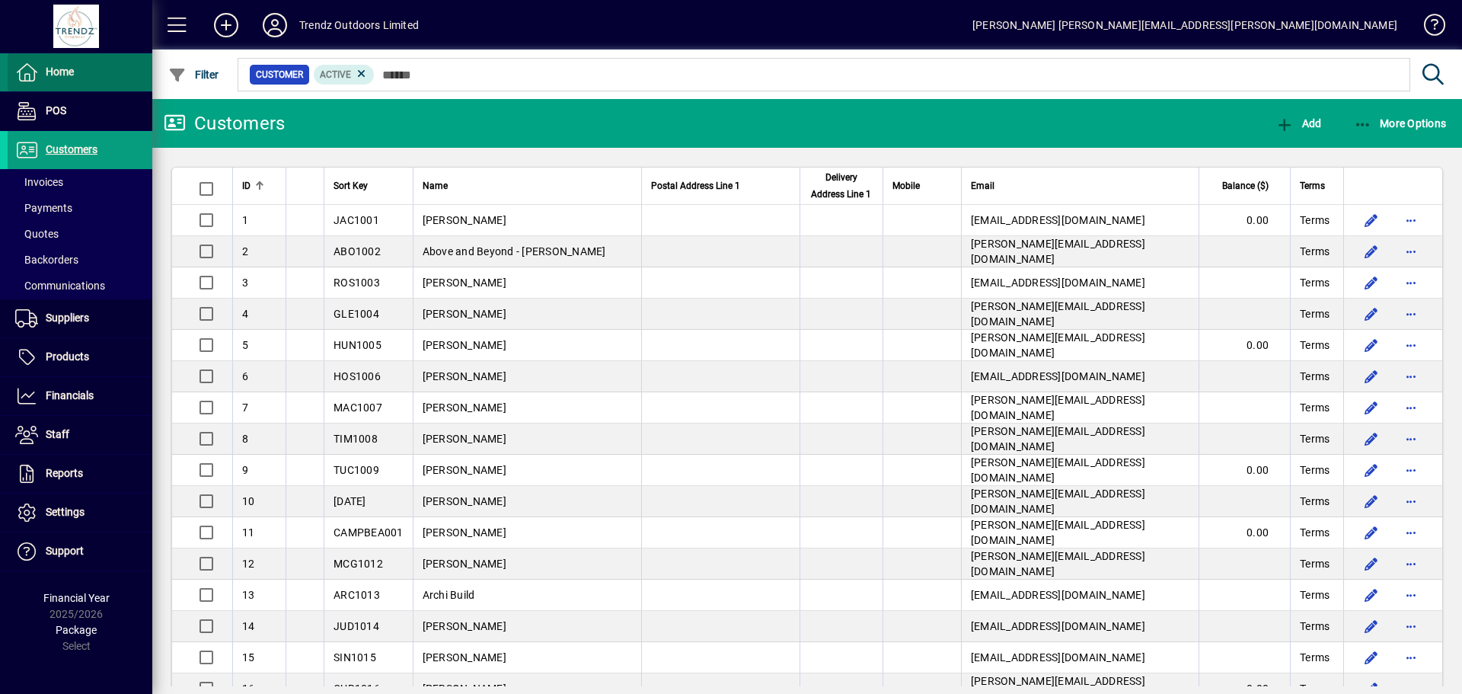
click at [51, 75] on span "Home" at bounding box center [60, 72] width 28 height 12
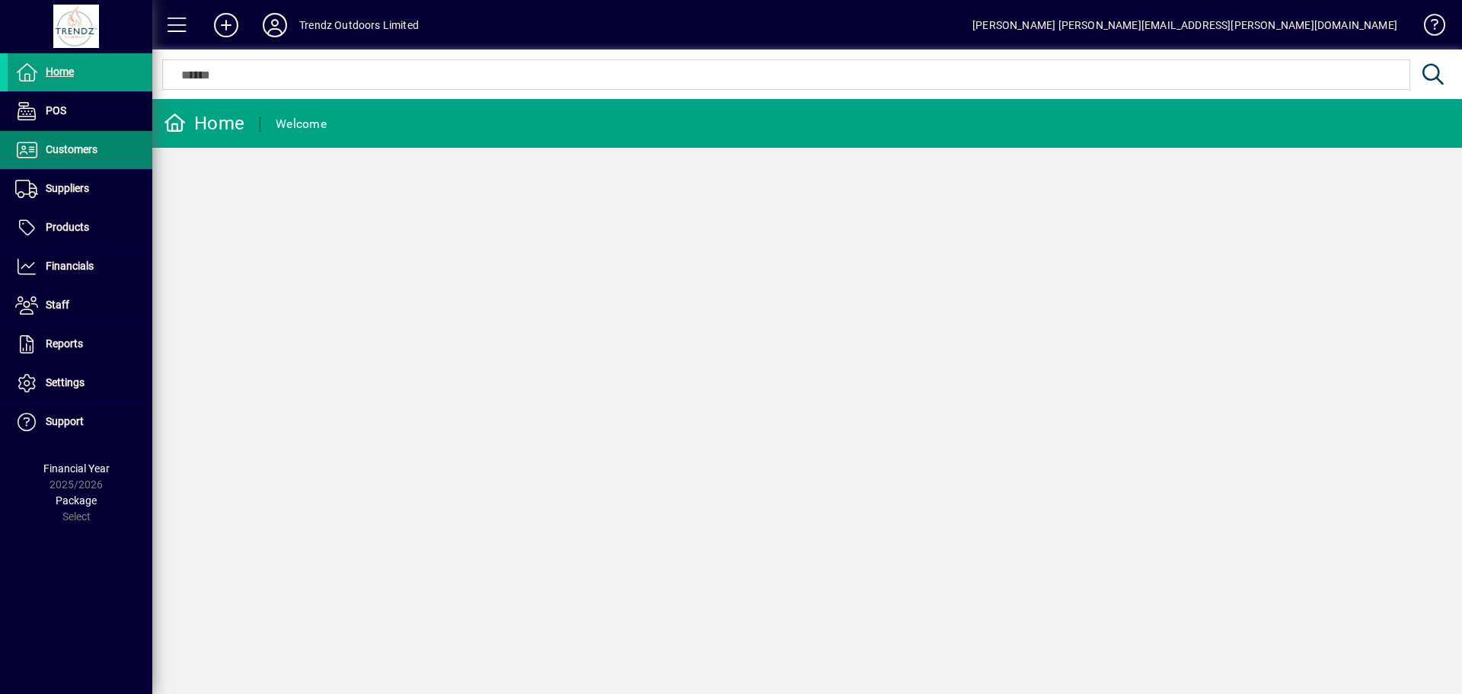
click at [58, 168] on span at bounding box center [80, 150] width 145 height 38
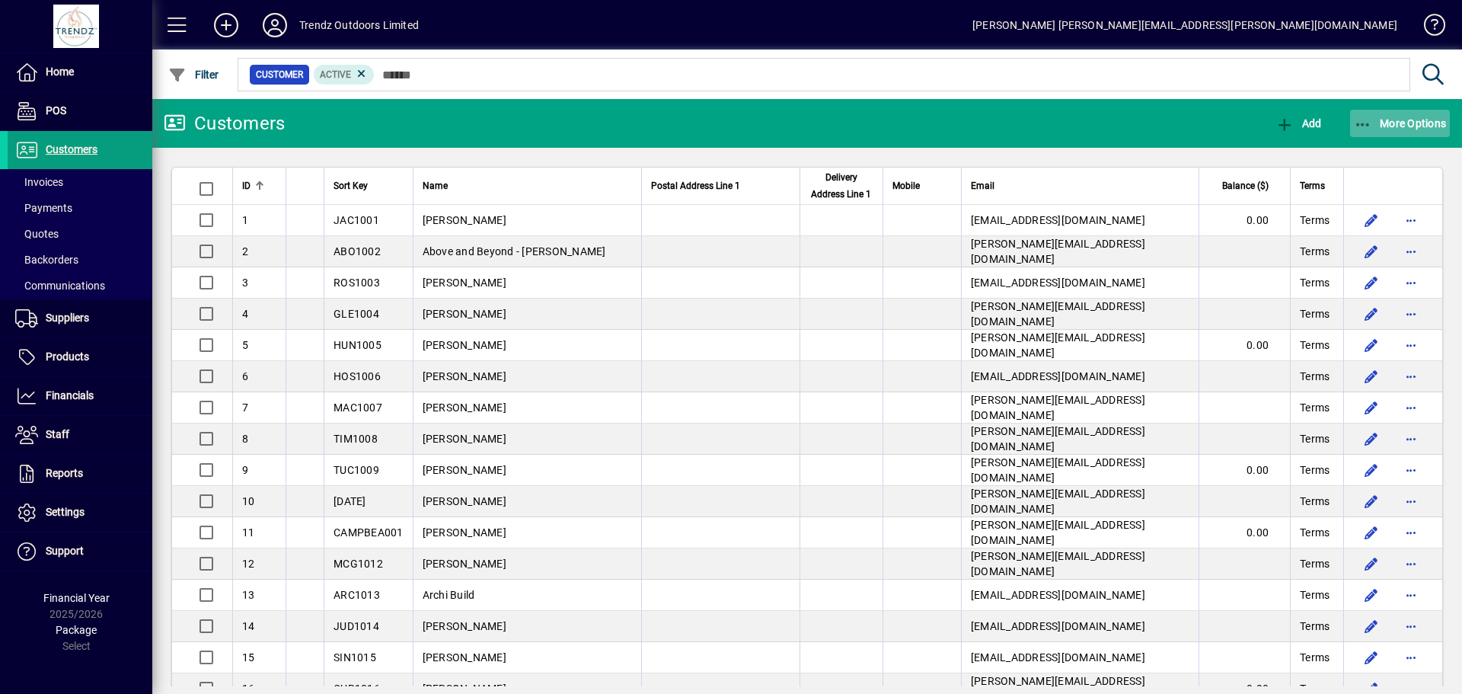
click at [1436, 123] on span "More Options" at bounding box center [1400, 123] width 93 height 12
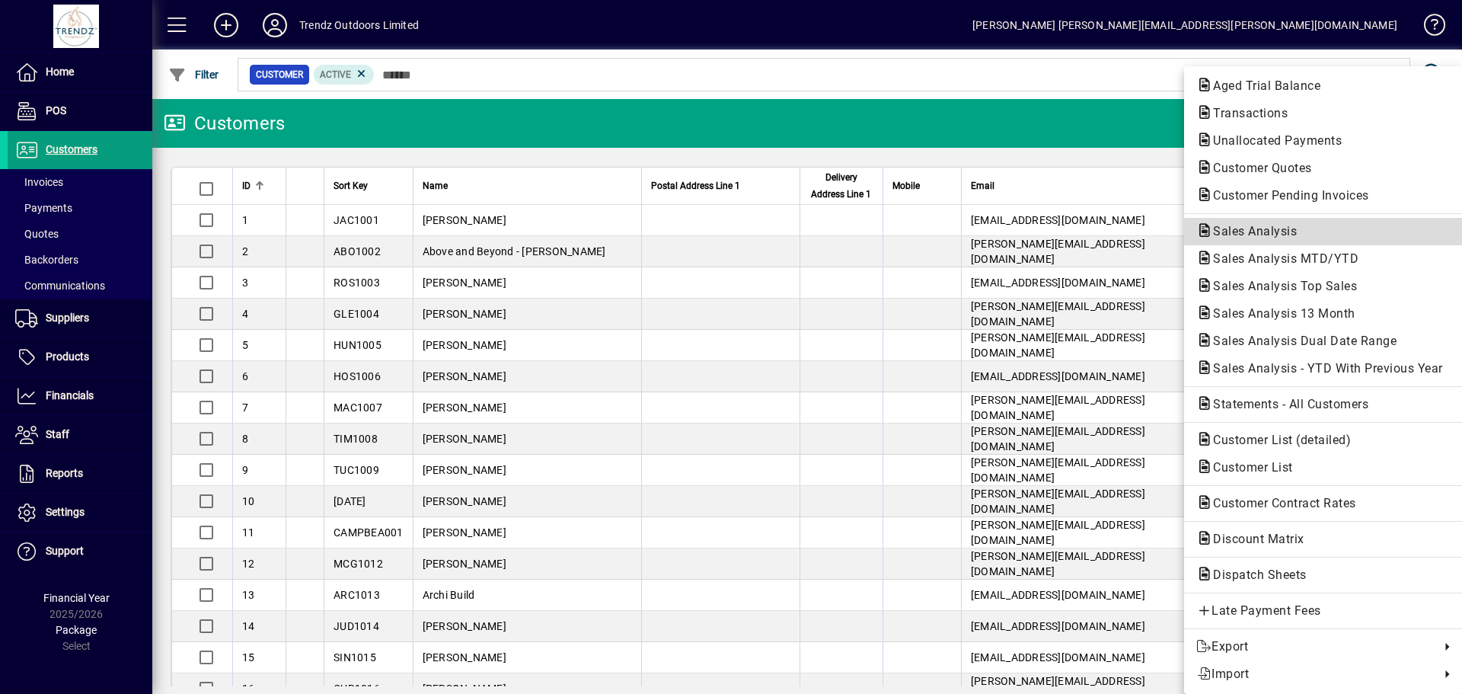
click at [1238, 233] on span "Sales Analysis" at bounding box center [1251, 231] width 108 height 14
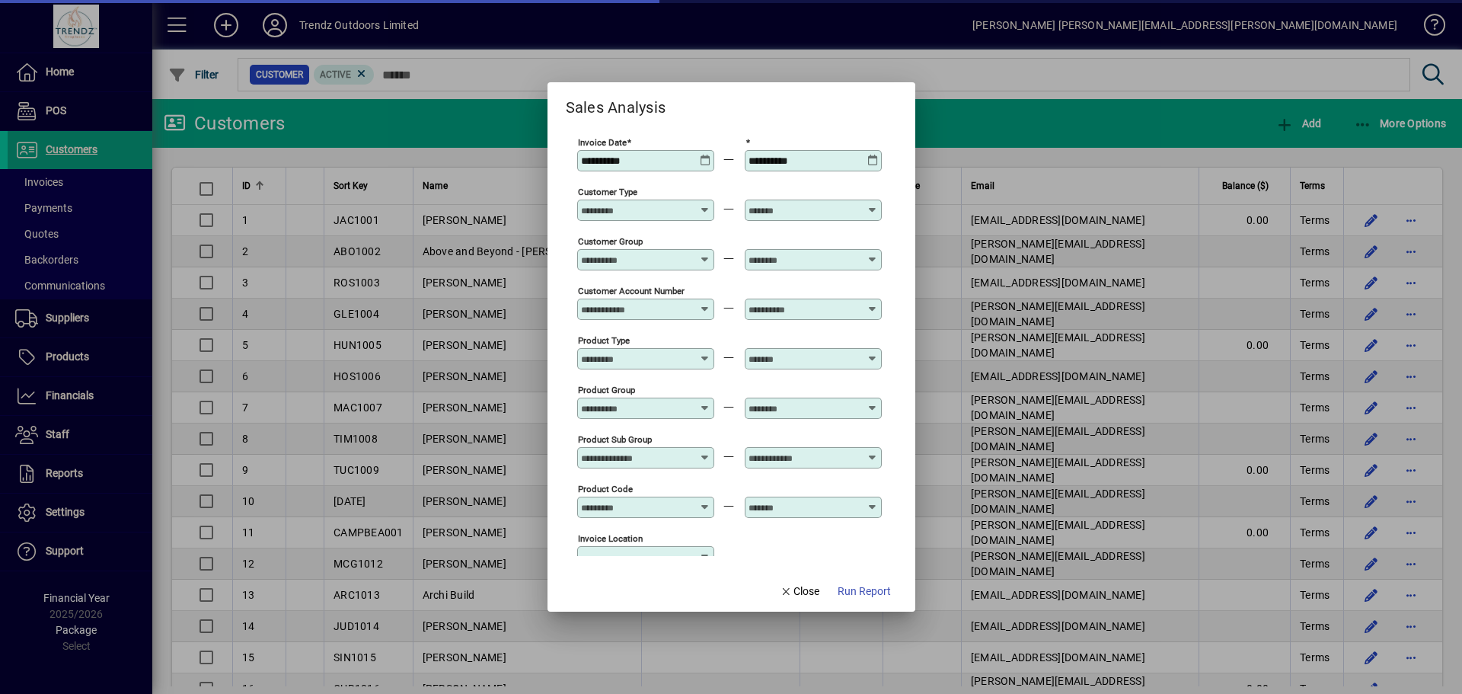
type input "**********"
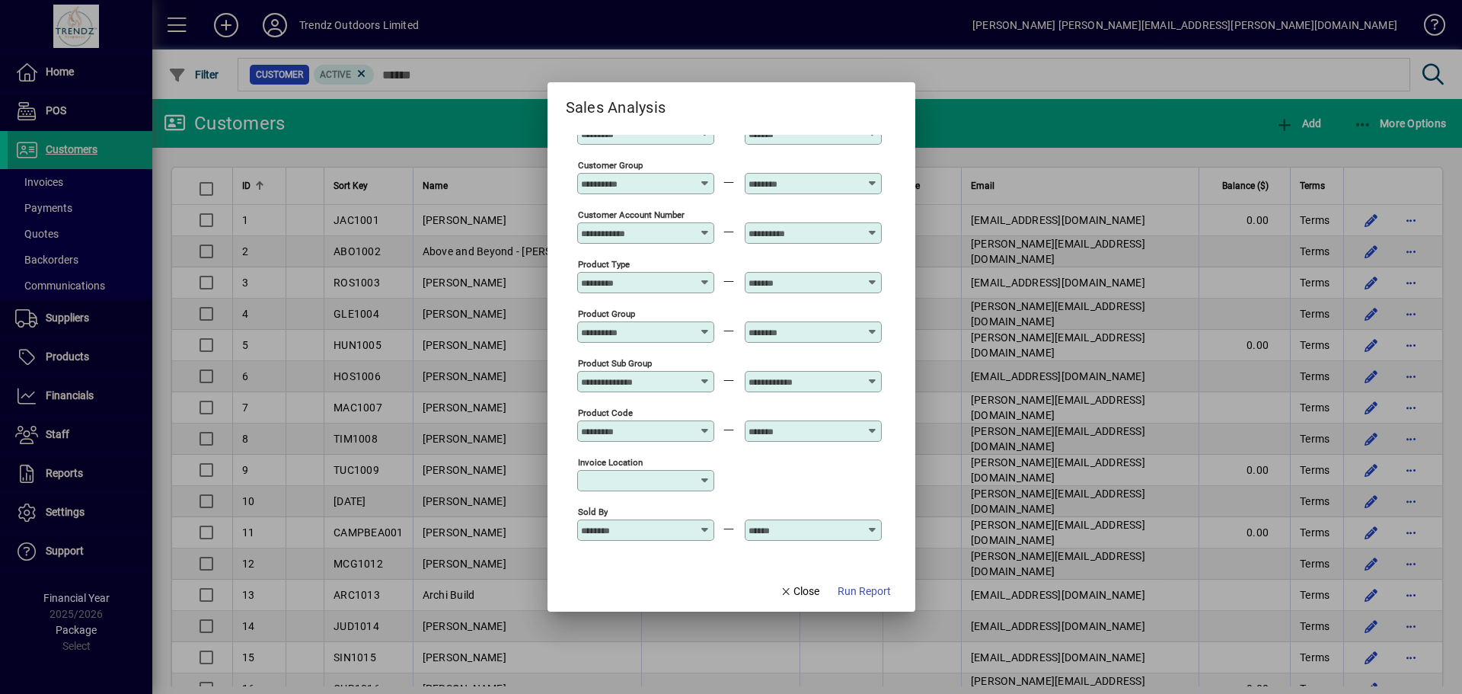
click at [862, 430] on div at bounding box center [815, 431] width 133 height 12
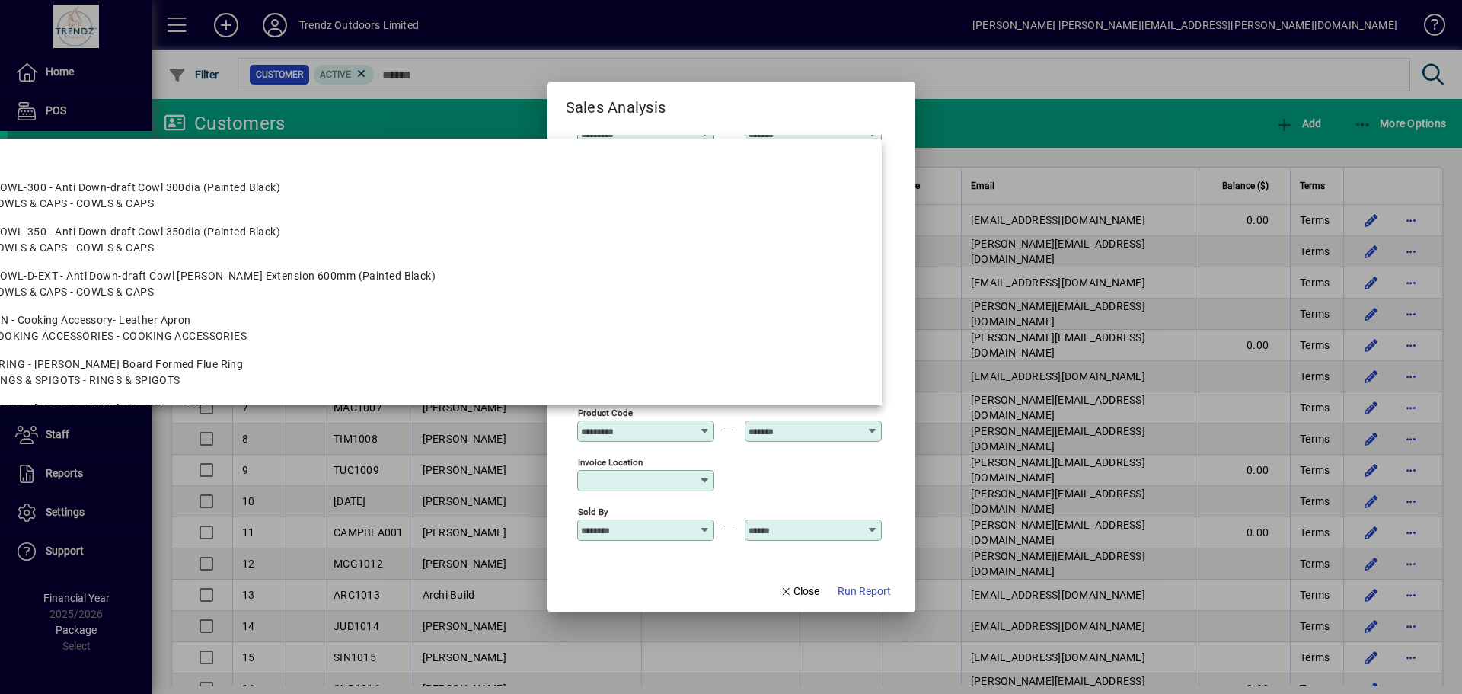
click at [874, 425] on icon at bounding box center [872, 425] width 11 height 0
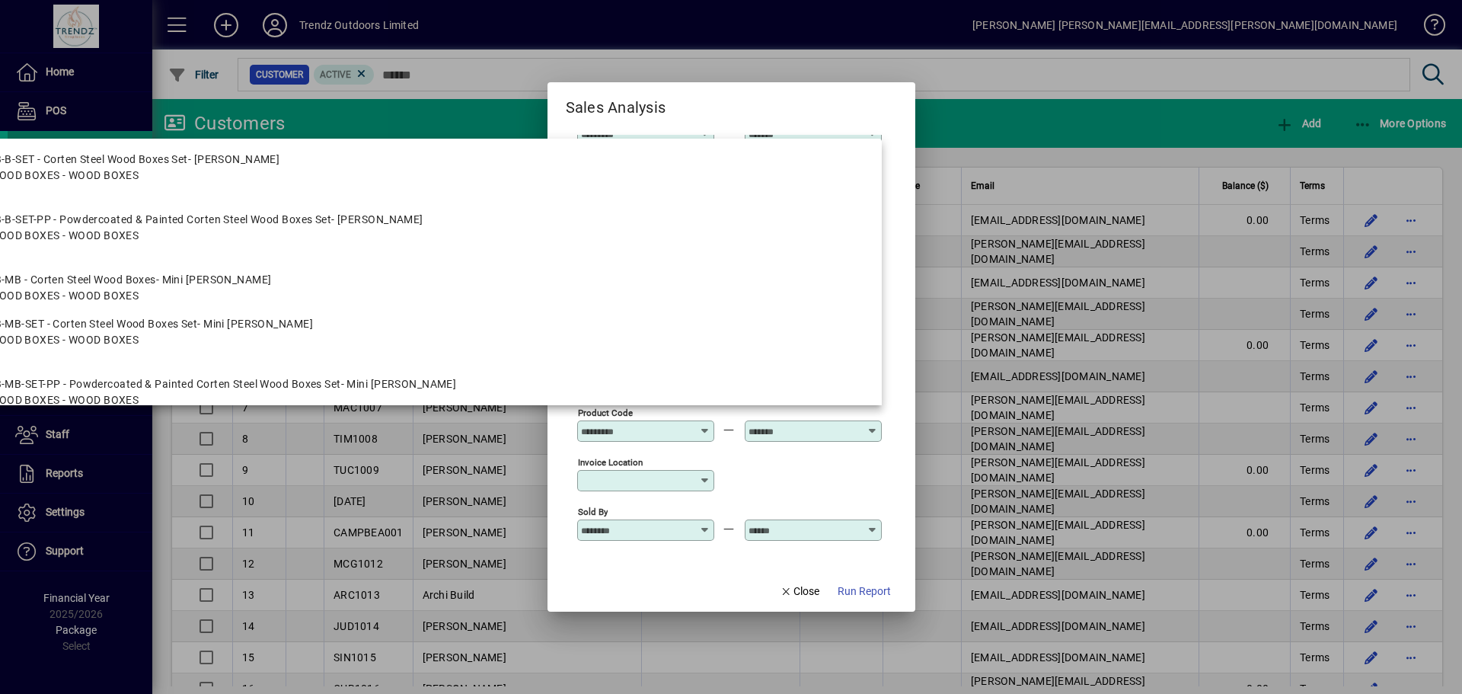
scroll to position [2190, 0]
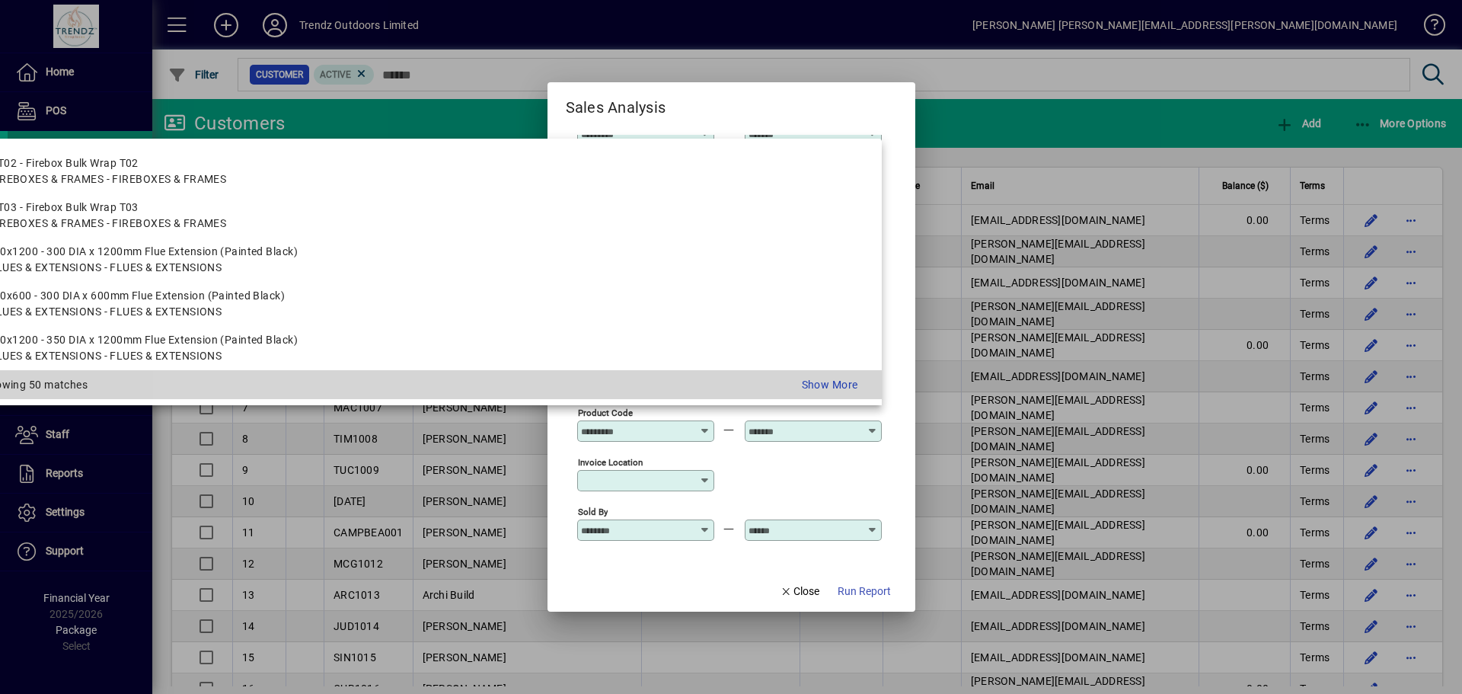
click at [824, 379] on div "Show More" at bounding box center [644, 385] width 449 height 16
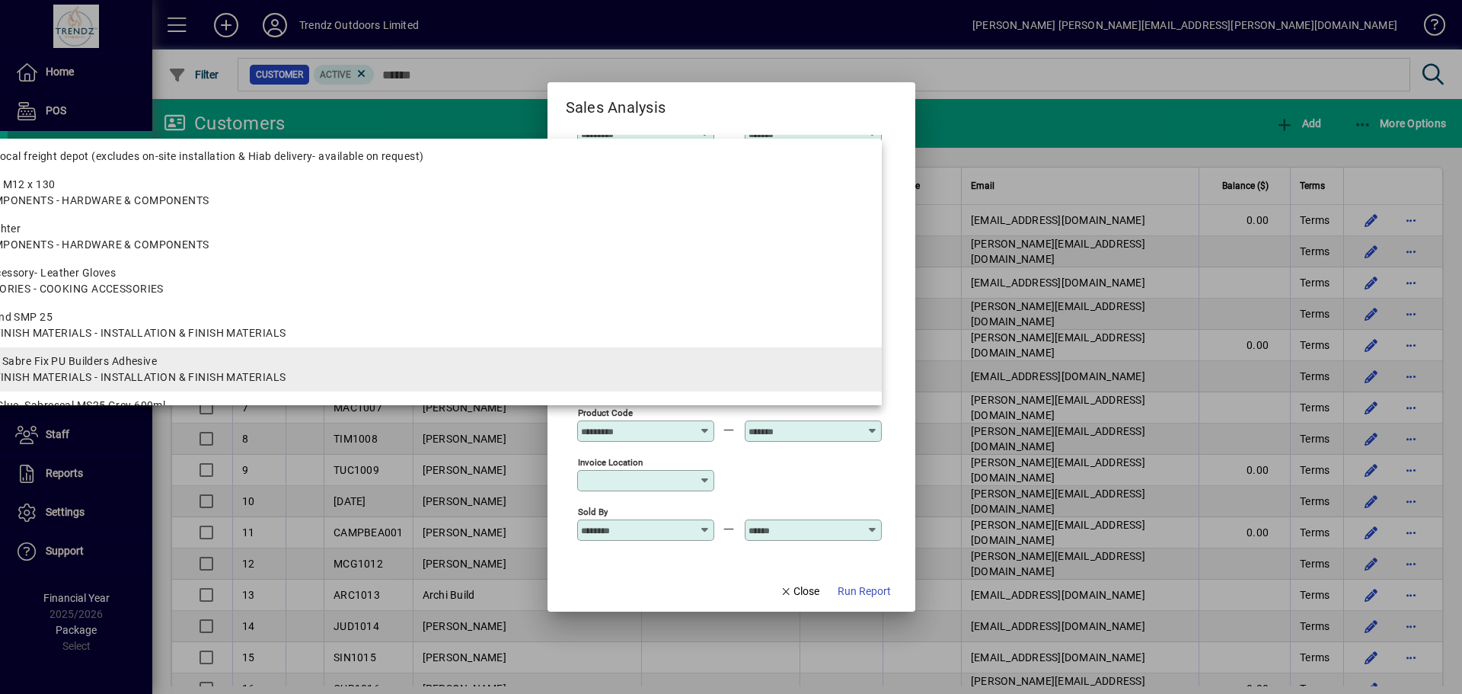
scroll to position [2799, 0]
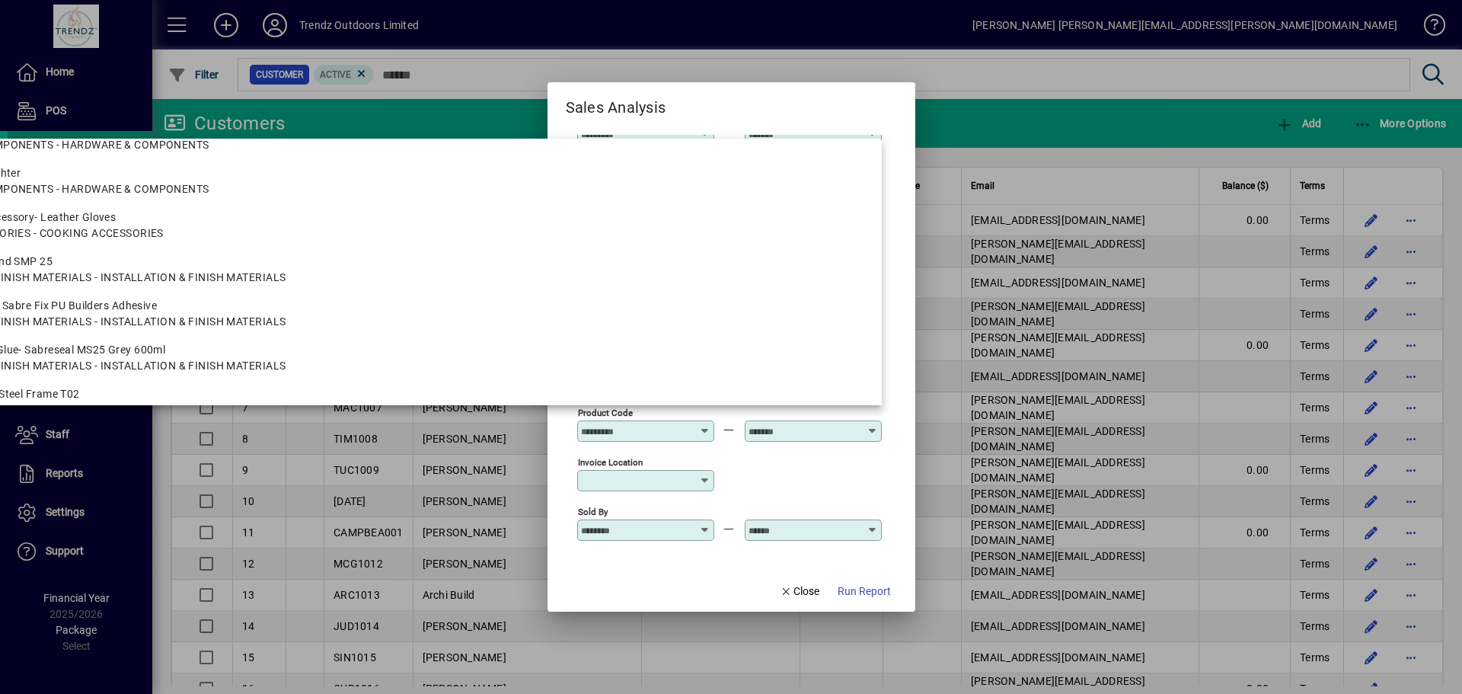
click at [880, 462] on div "Invoice location" at bounding box center [729, 480] width 305 height 50
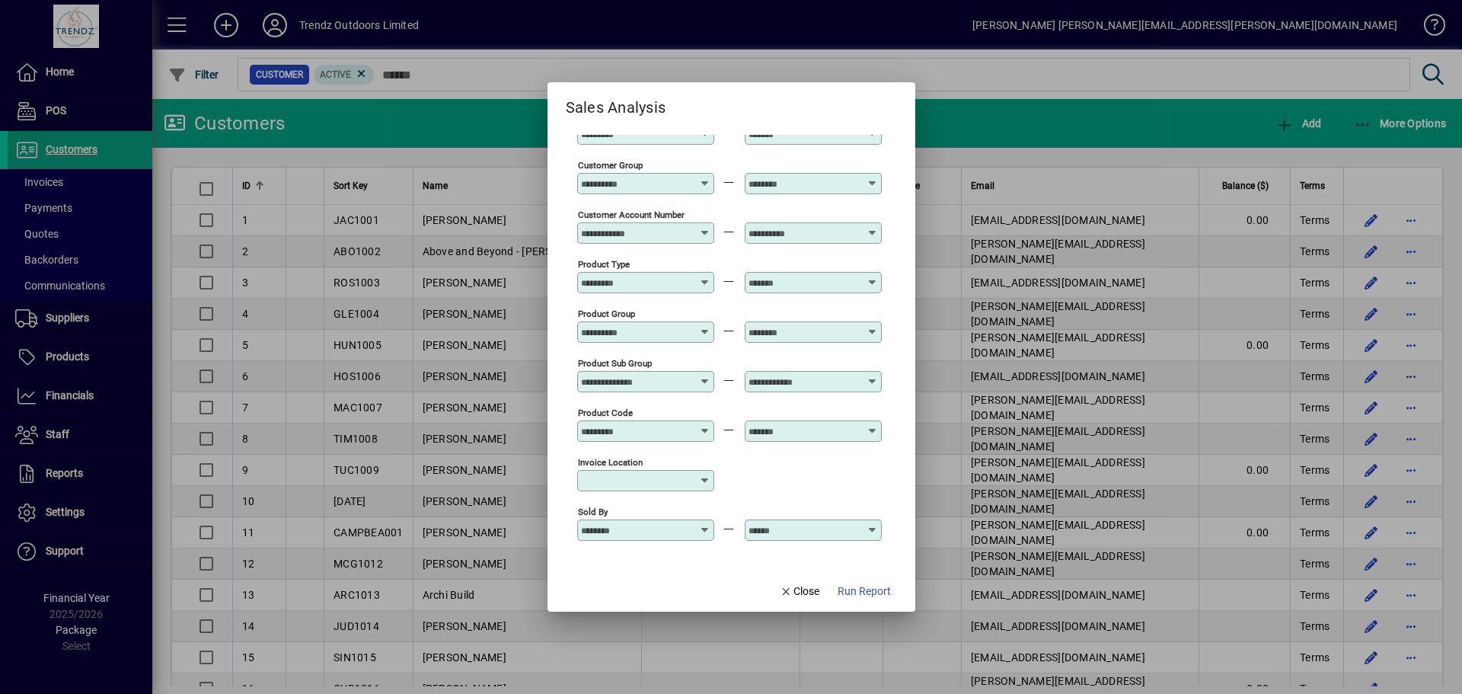
click at [872, 425] on icon at bounding box center [872, 425] width 11 height 0
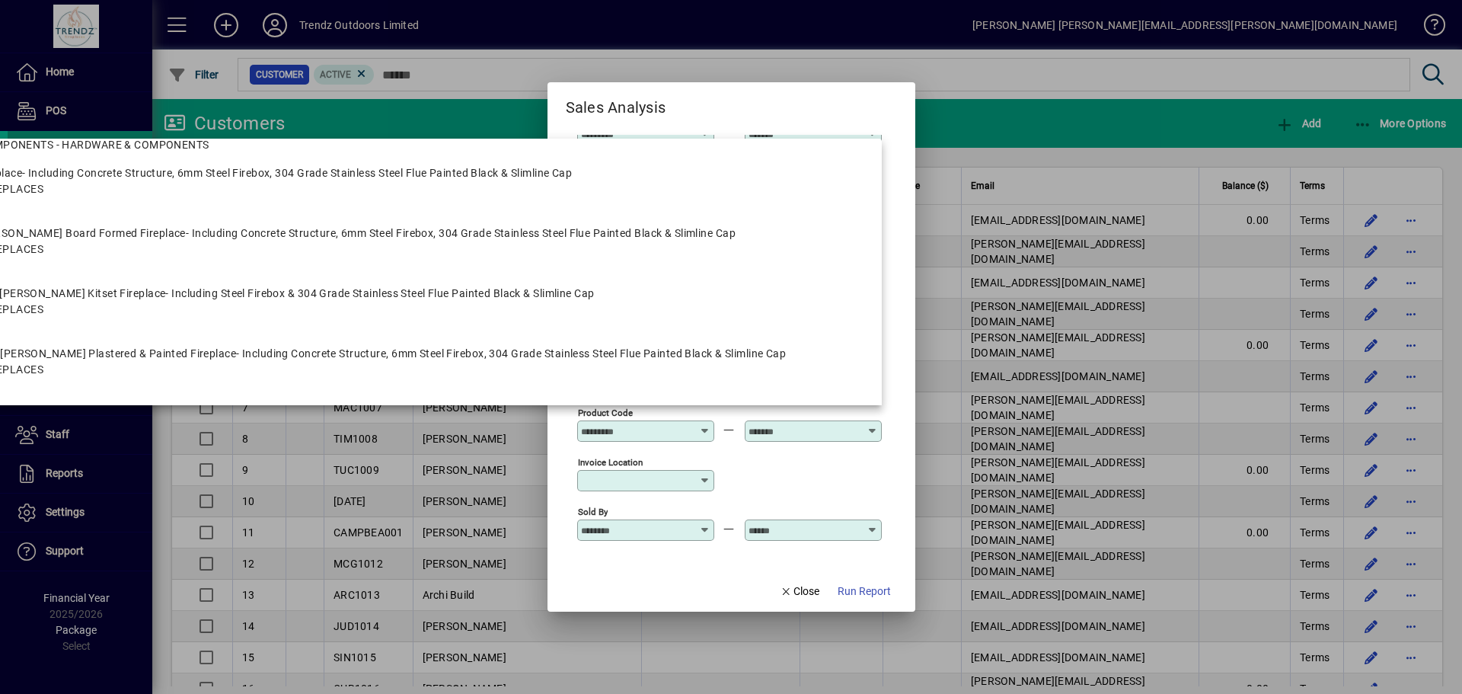
scroll to position [457, 0]
click at [781, 598] on span "Close" at bounding box center [800, 591] width 40 height 16
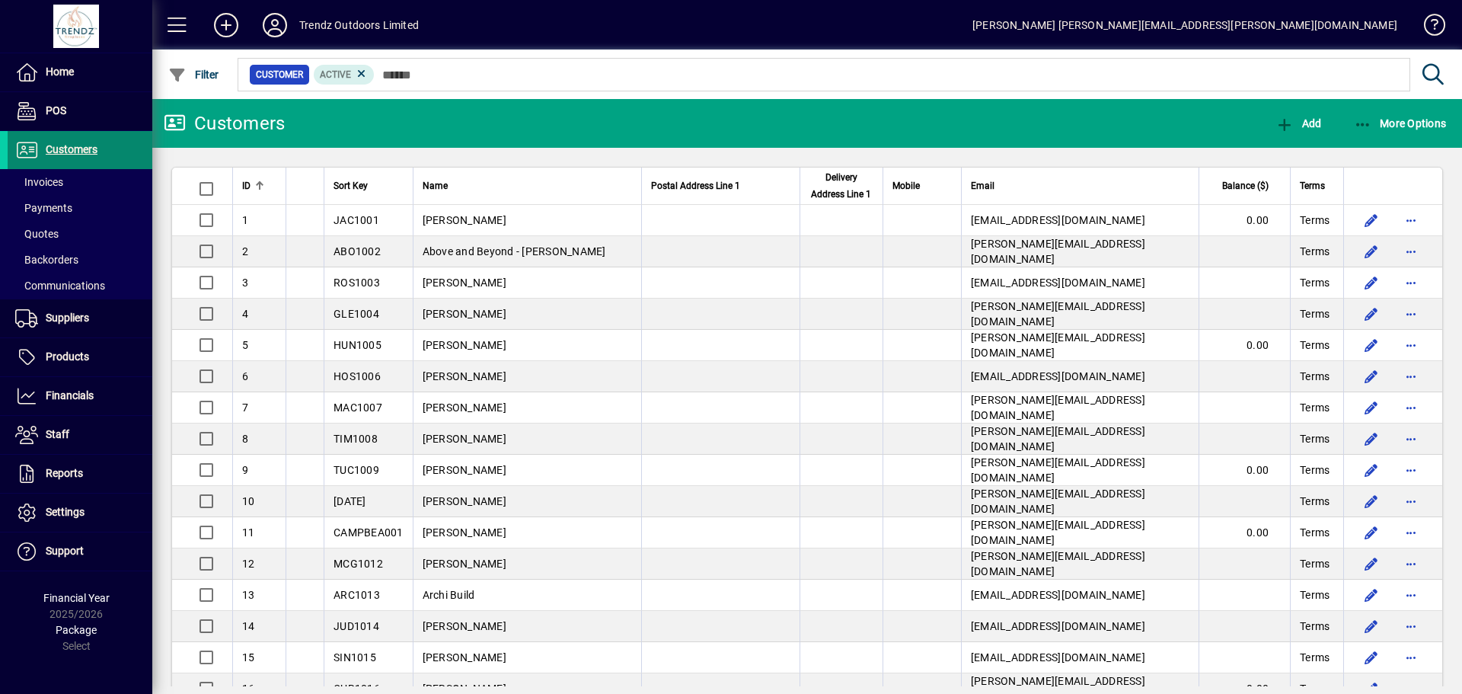
click at [54, 149] on span "Customers" at bounding box center [72, 149] width 52 height 12
click at [67, 386] on span at bounding box center [80, 396] width 145 height 37
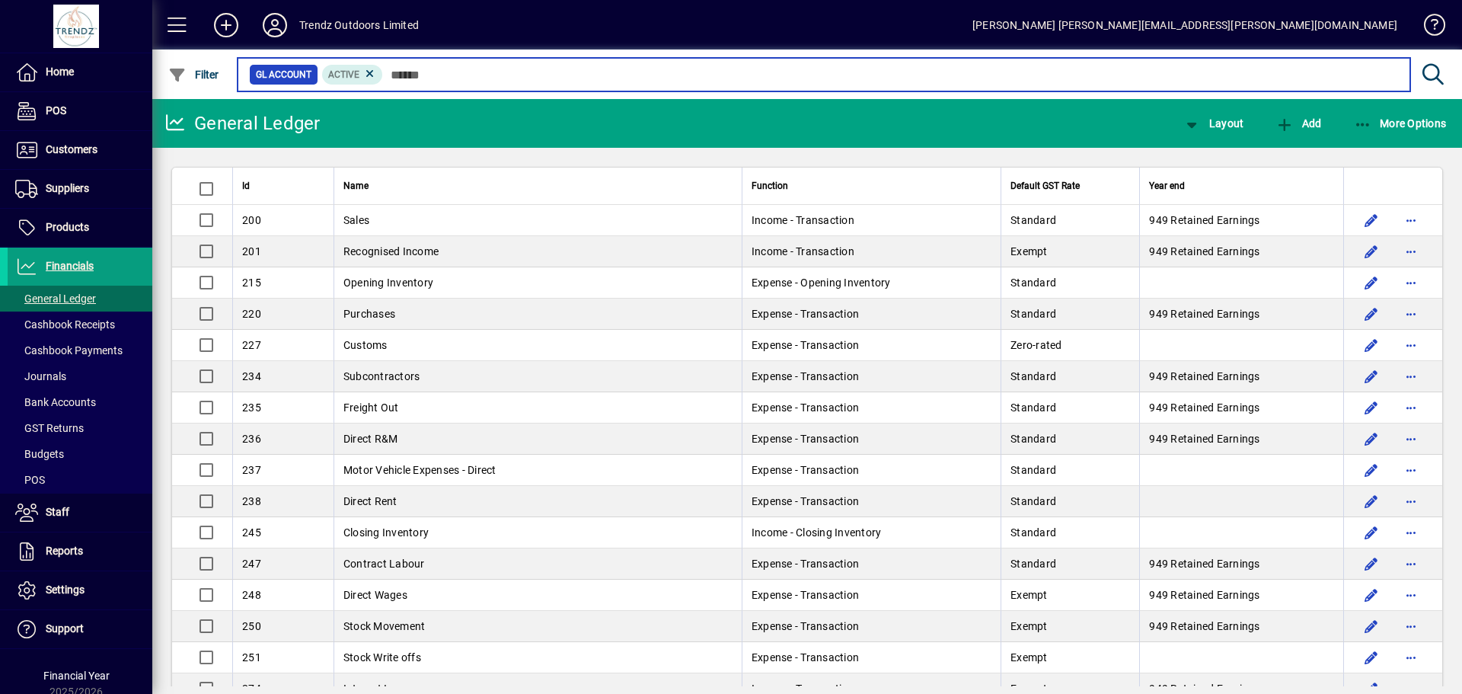
click at [423, 73] on input "text" at bounding box center [890, 74] width 1015 height 21
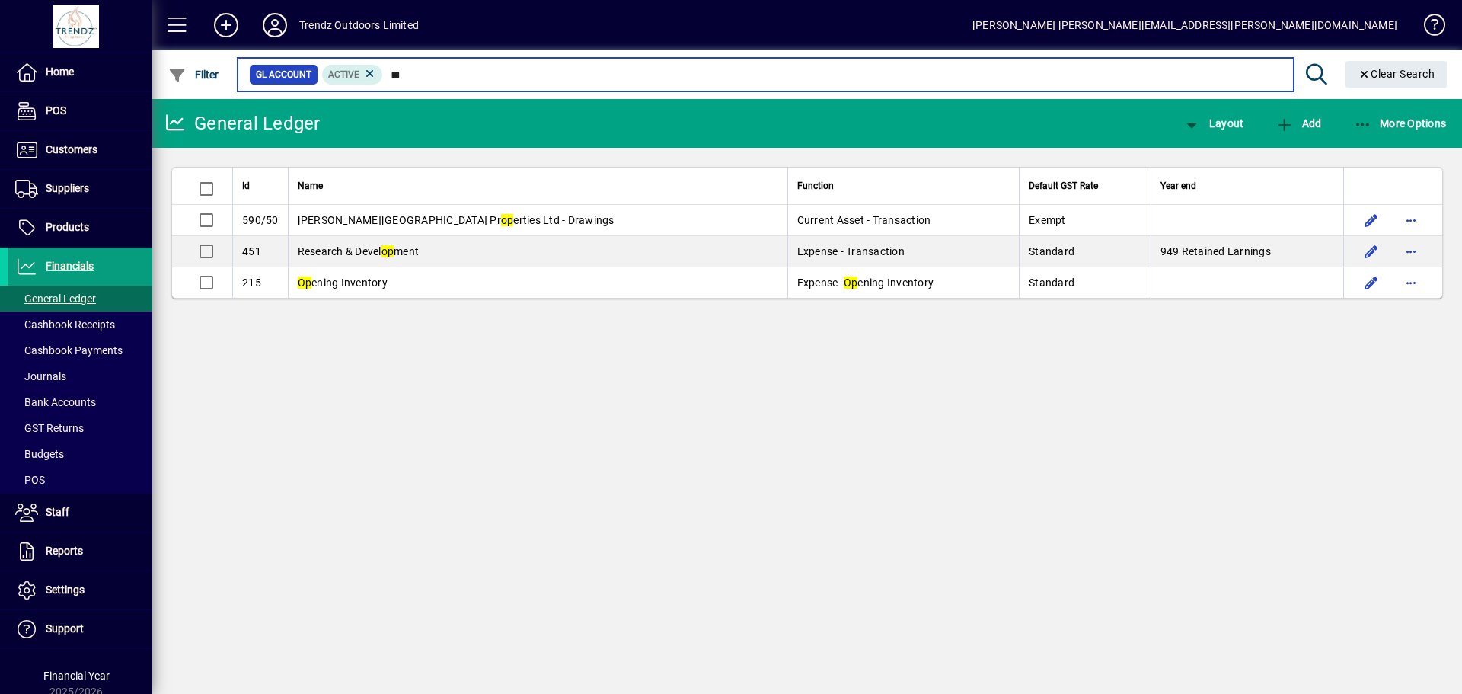
type input "*"
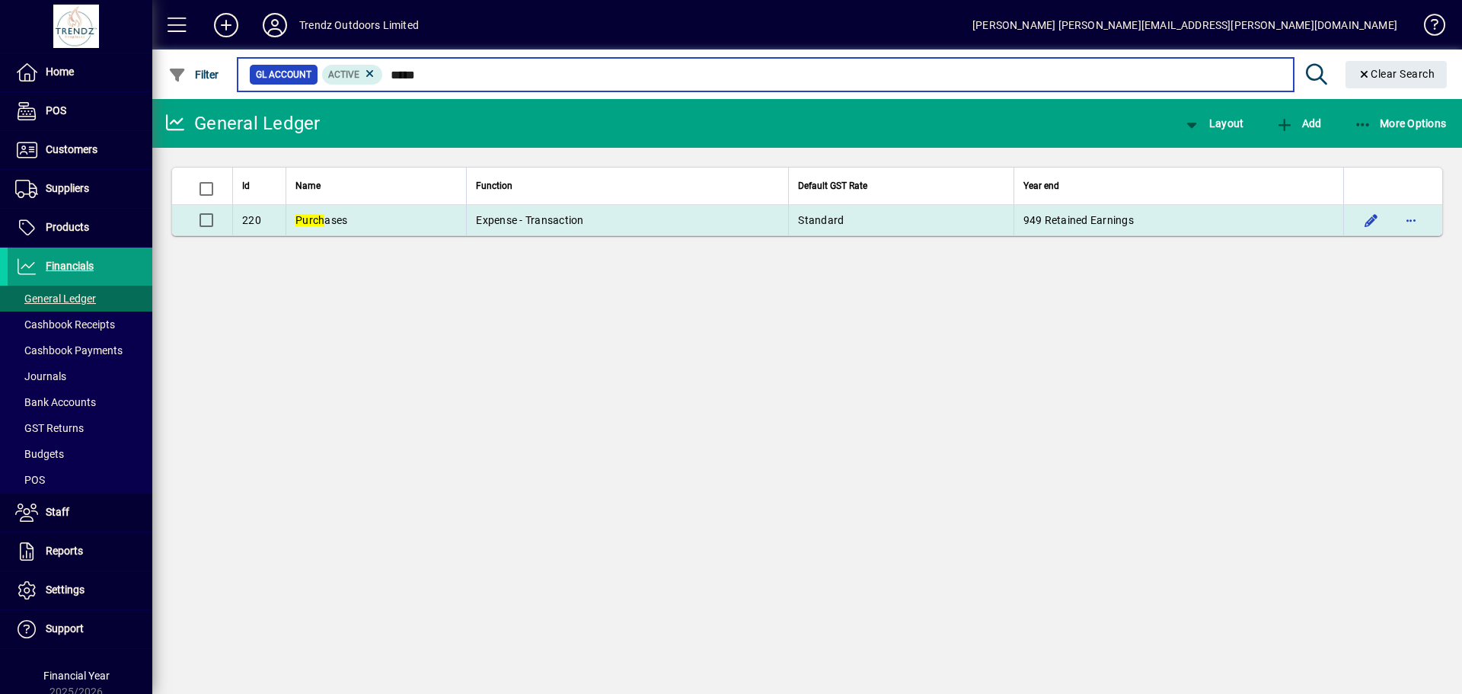
type input "*****"
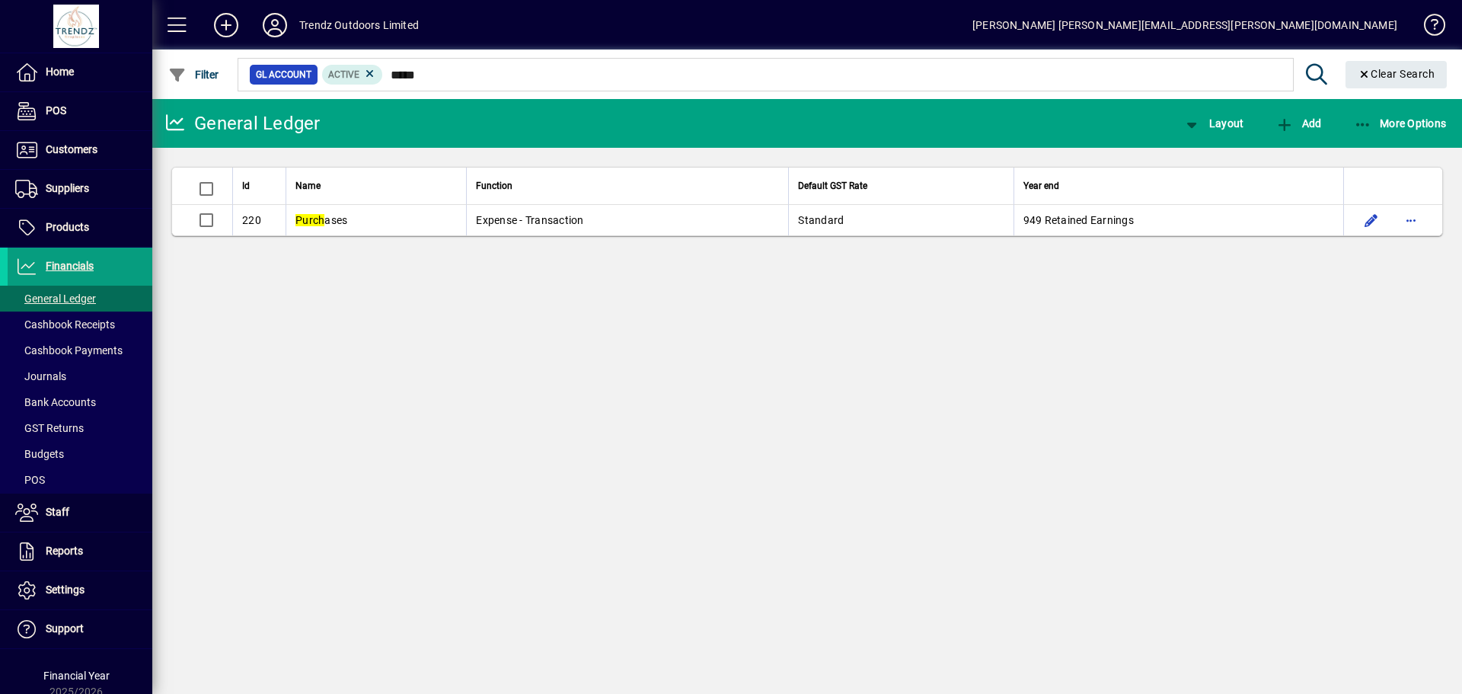
click at [403, 225] on td "Purch ases" at bounding box center [376, 220] width 181 height 30
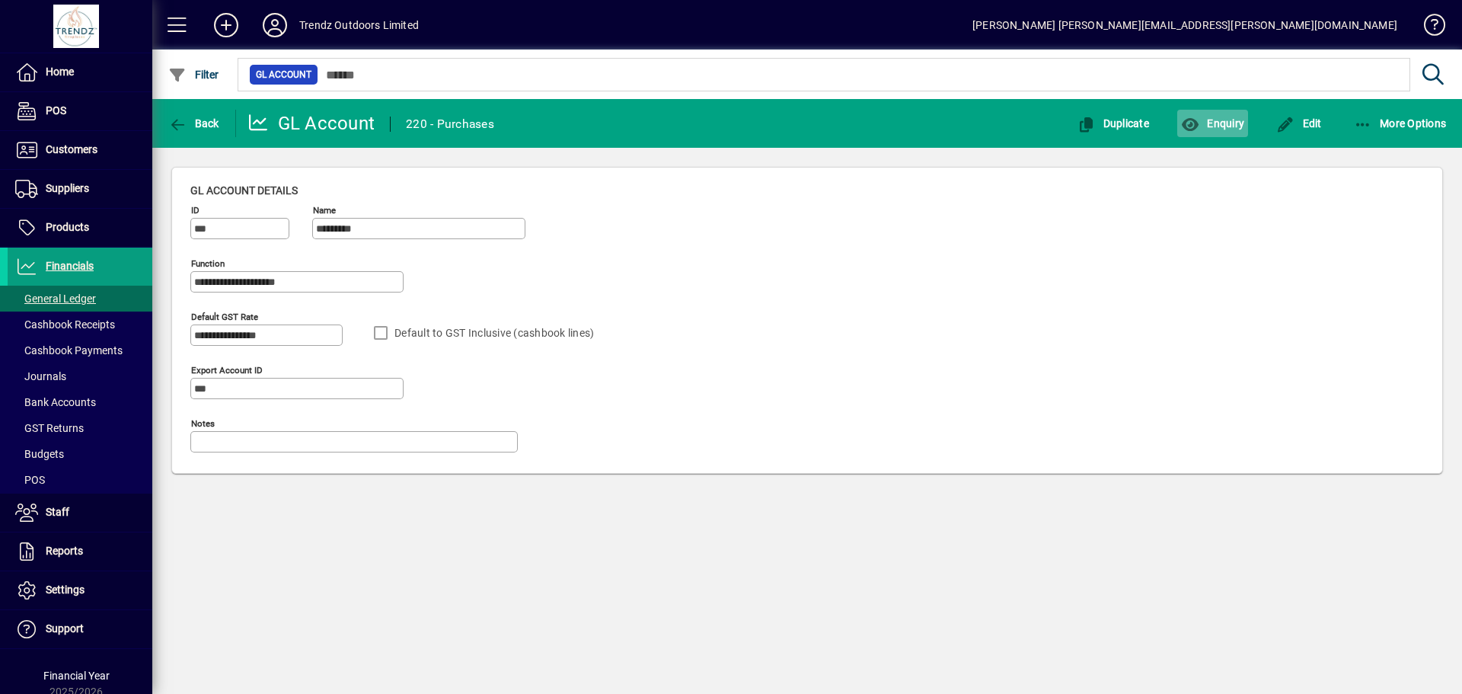
click at [1216, 118] on span "Enquiry" at bounding box center [1212, 123] width 63 height 12
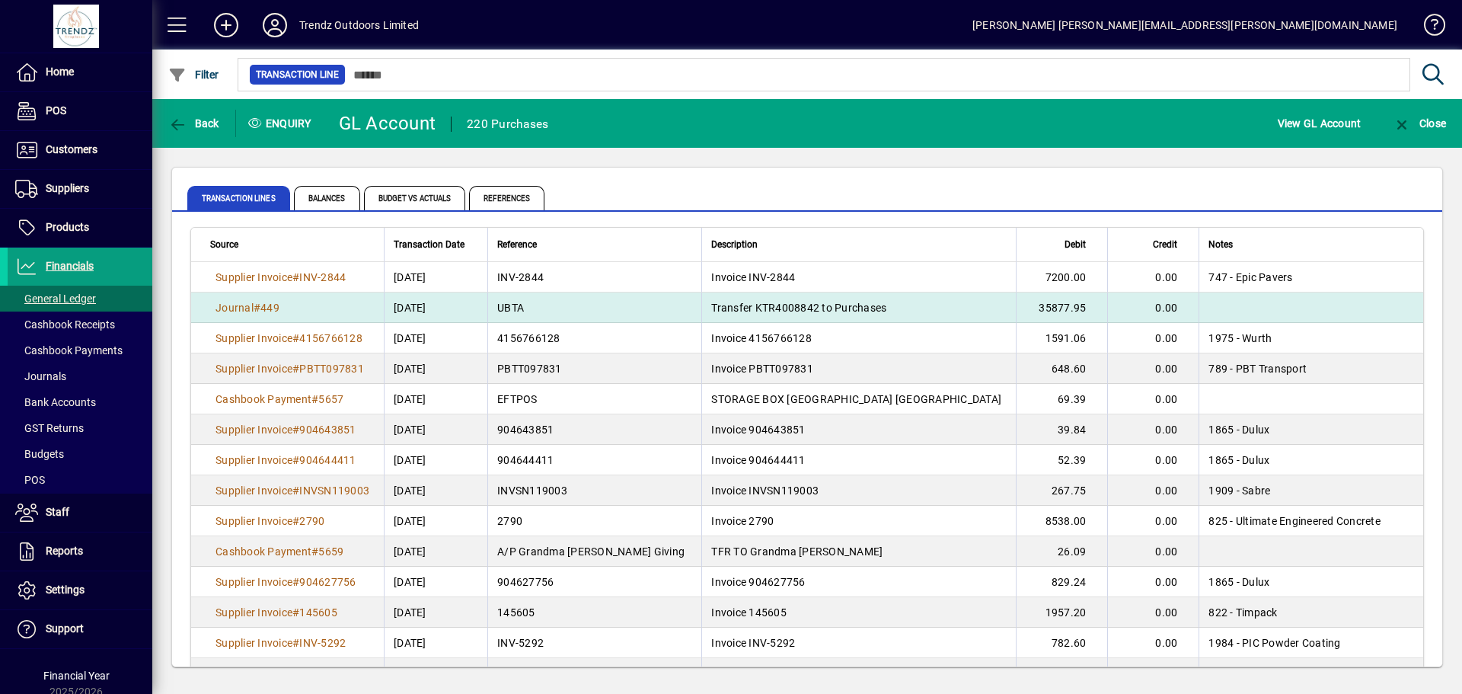
drag, startPoint x: 845, startPoint y: 320, endPoint x: 906, endPoint y: 321, distance: 60.2
click at [906, 321] on td "Transfer KTR4008842 to Purchases" at bounding box center [858, 307] width 315 height 30
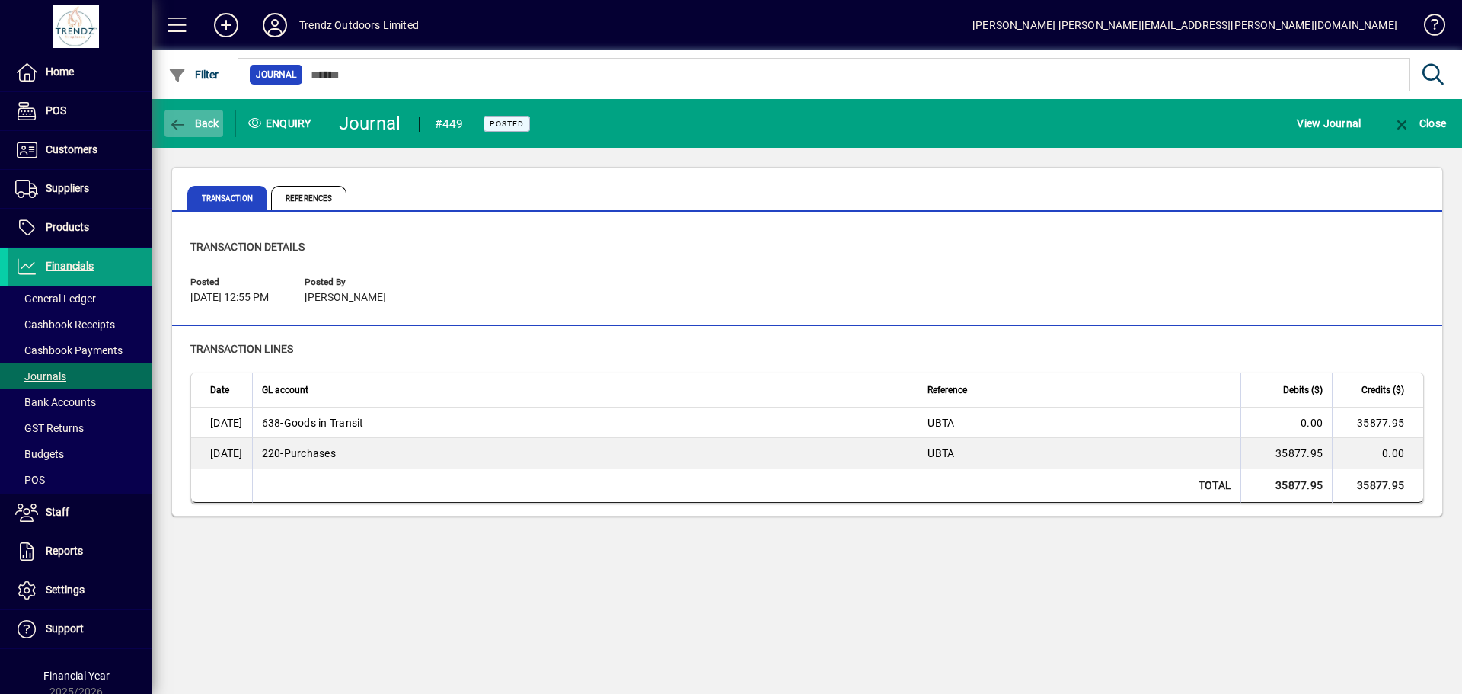
click at [194, 116] on span "button" at bounding box center [194, 123] width 59 height 37
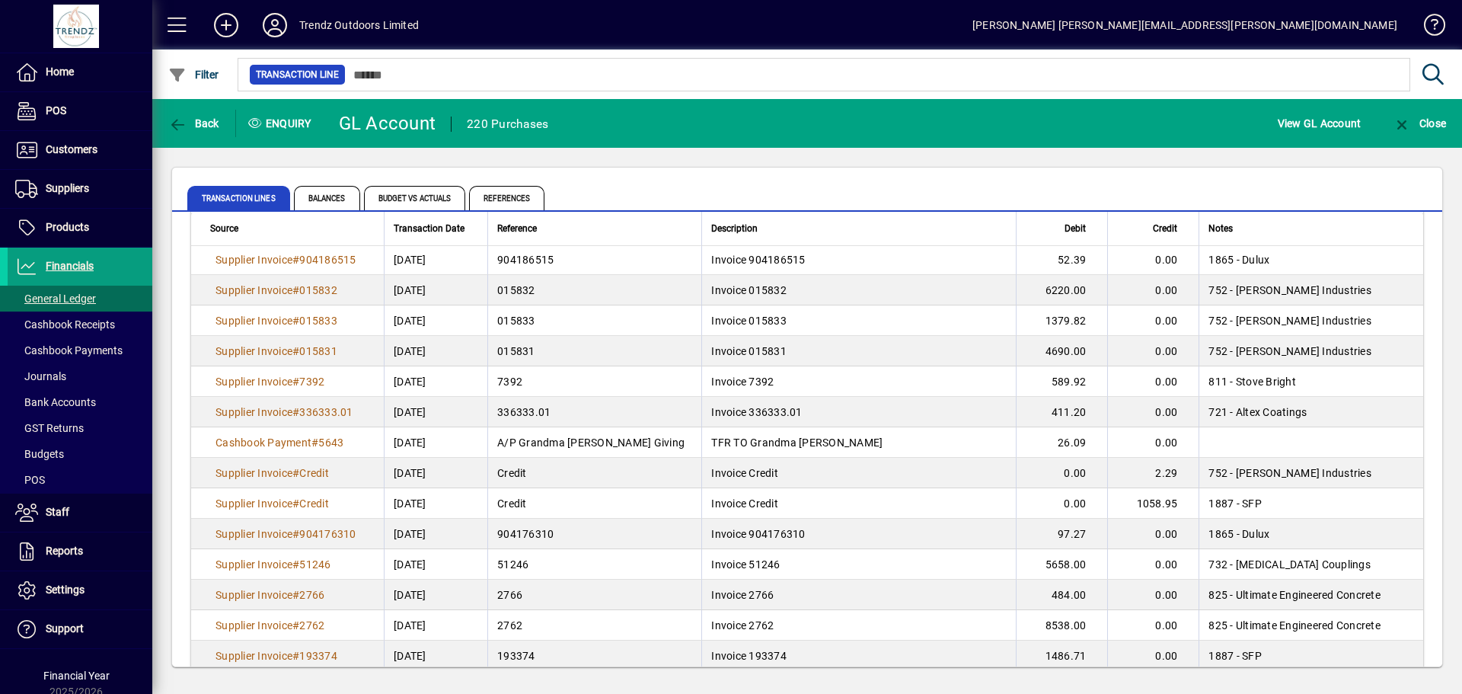
scroll to position [2285, 0]
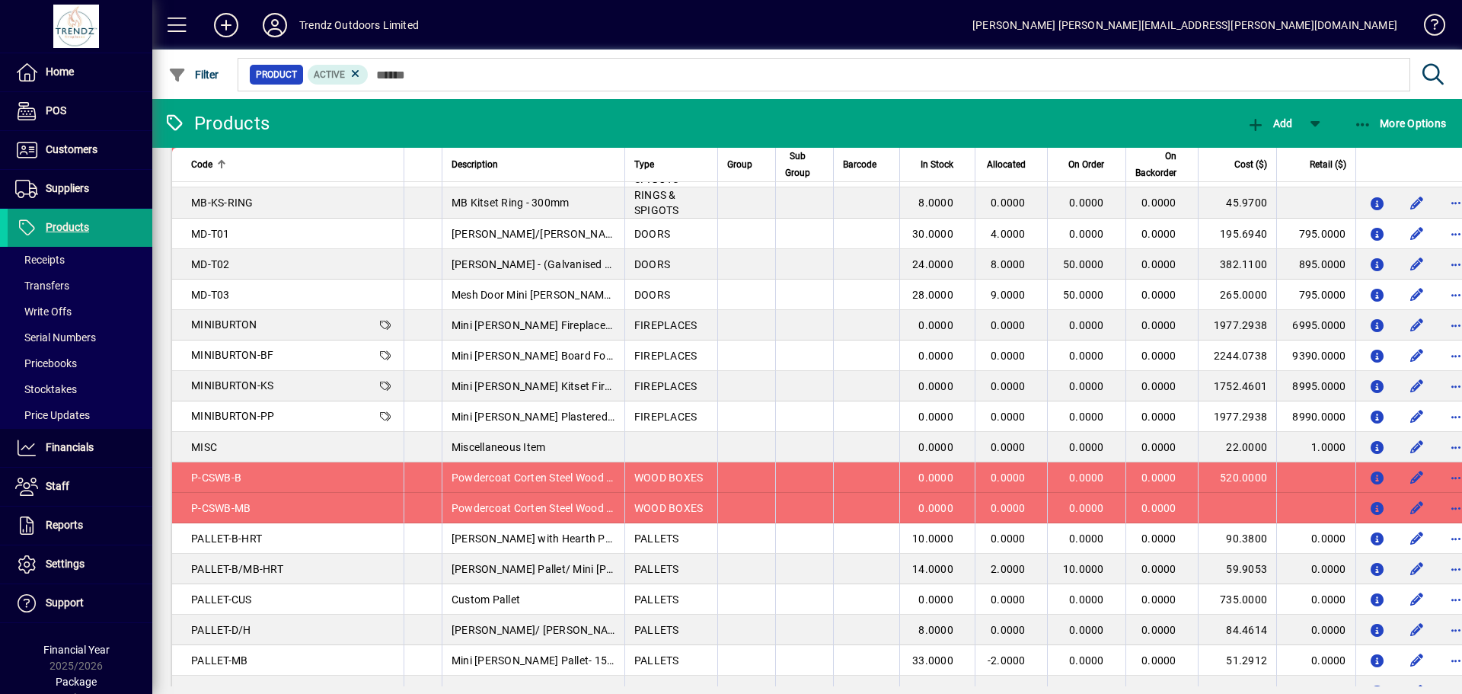
scroll to position [2900, 0]
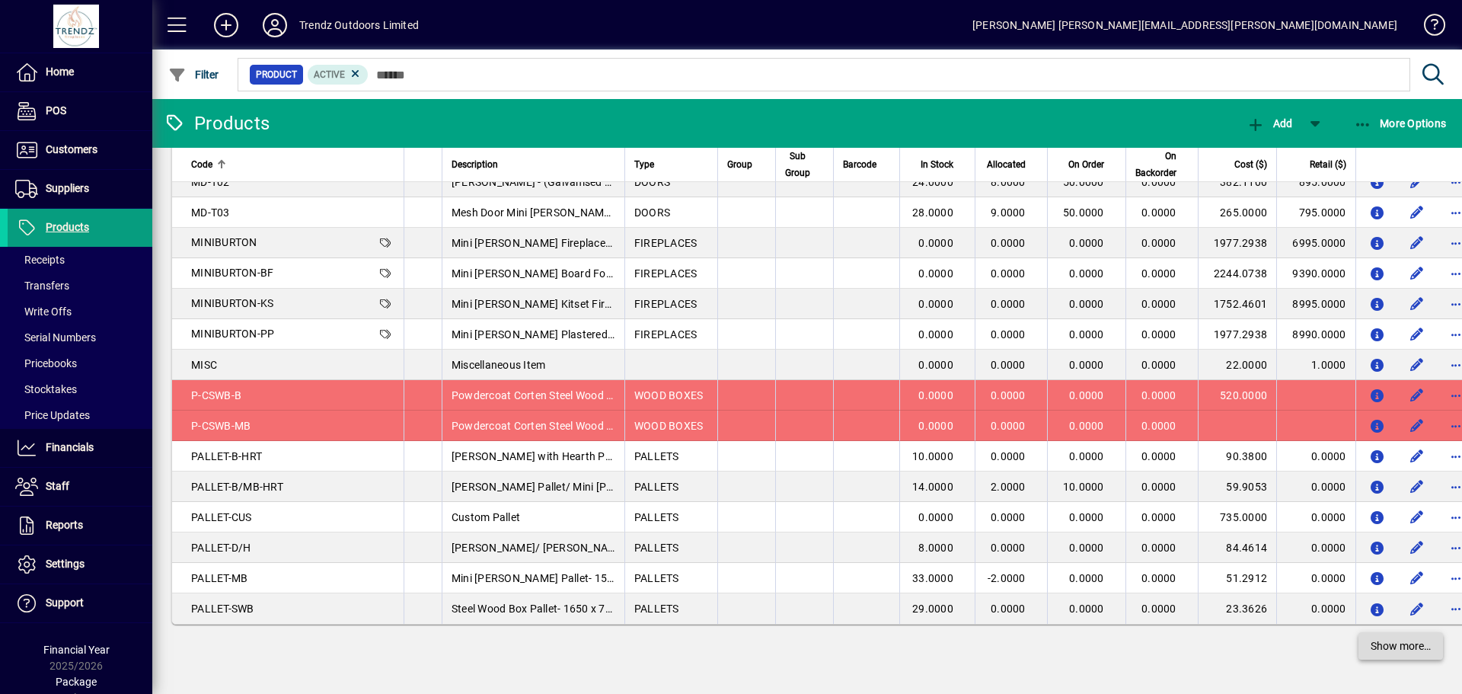
click at [1382, 647] on span "Show more…" at bounding box center [1401, 646] width 60 height 16
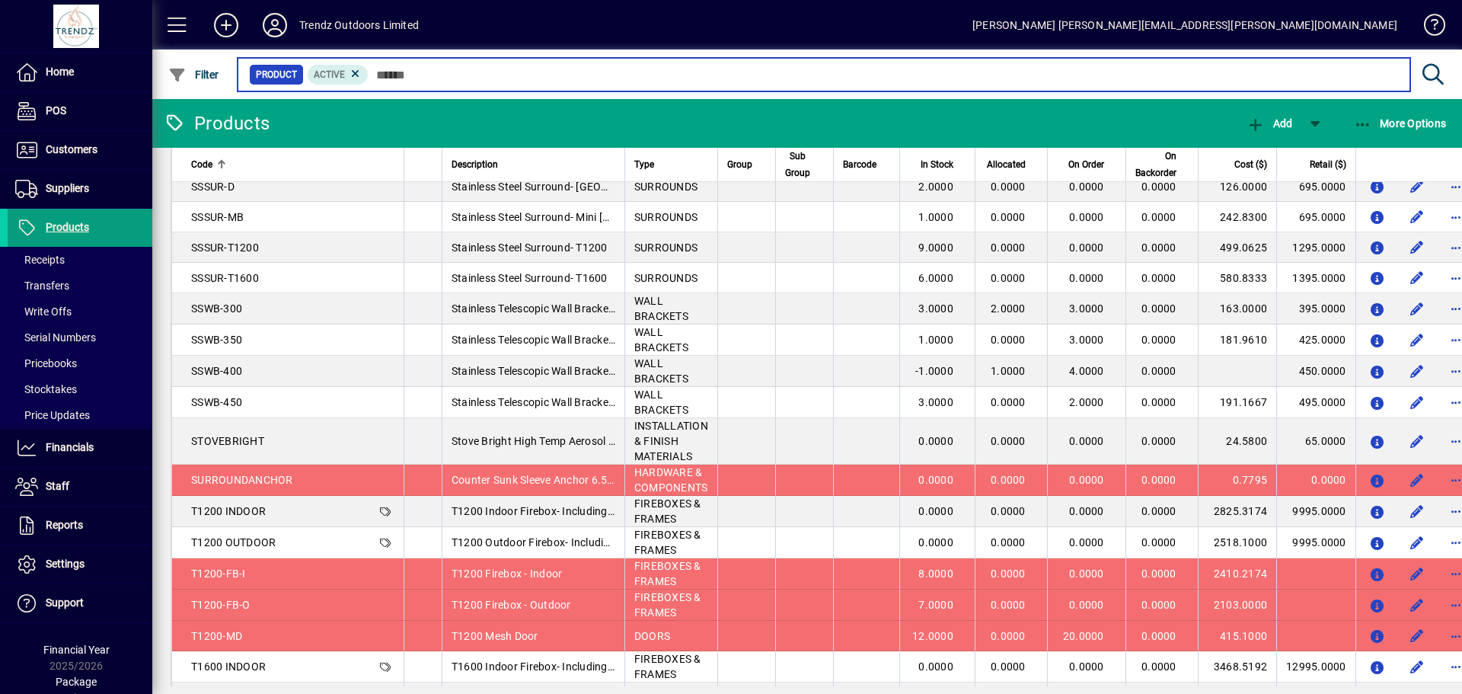
scroll to position [4994, 0]
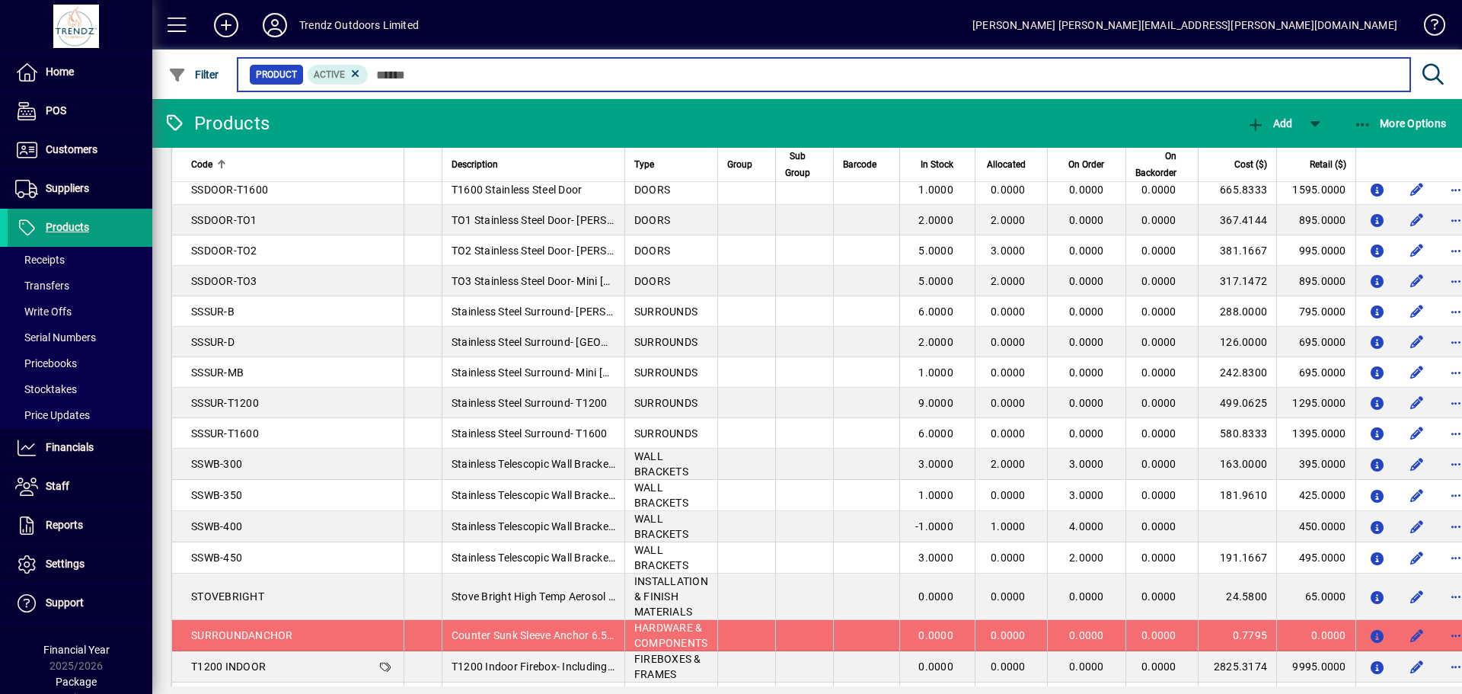
click at [437, 68] on input "text" at bounding box center [884, 74] width 1030 height 21
type input "***"
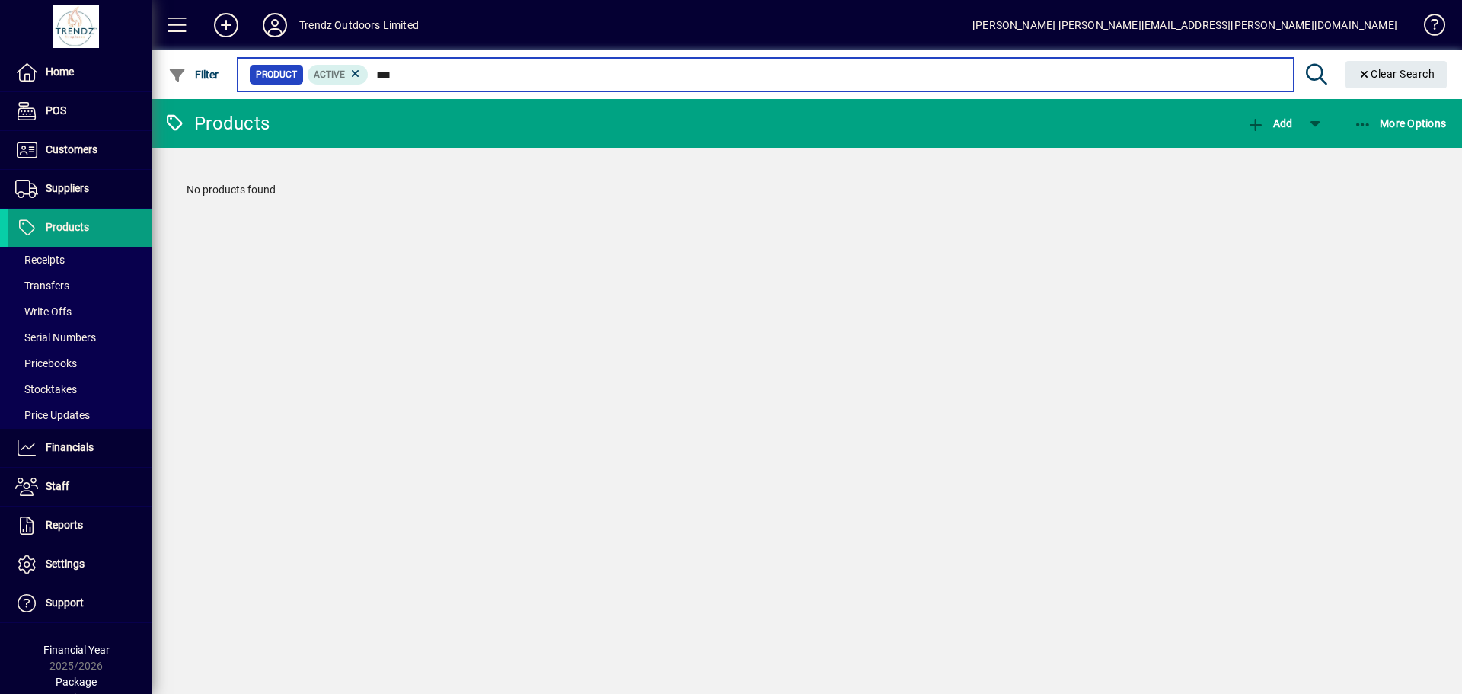
drag, startPoint x: 401, startPoint y: 69, endPoint x: 372, endPoint y: 78, distance: 30.9
click at [372, 78] on input "***" at bounding box center [825, 74] width 912 height 21
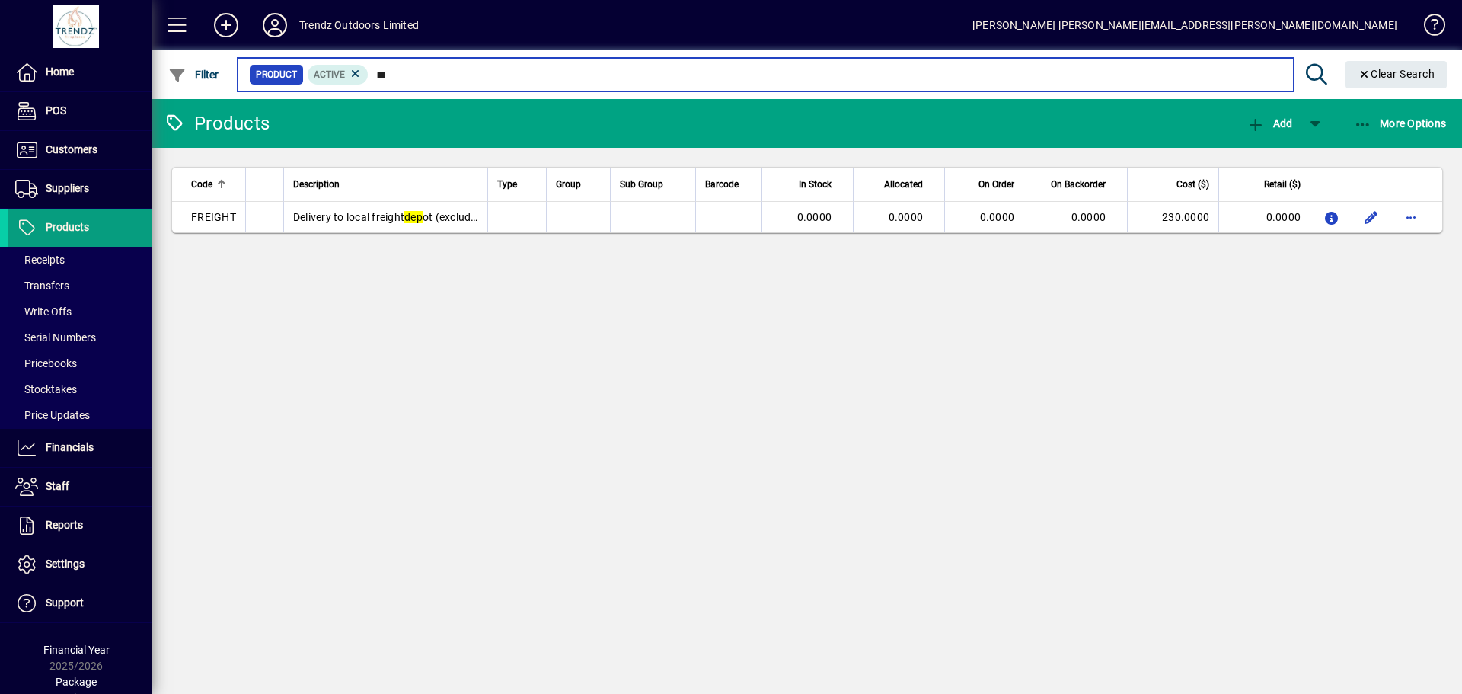
type input "*"
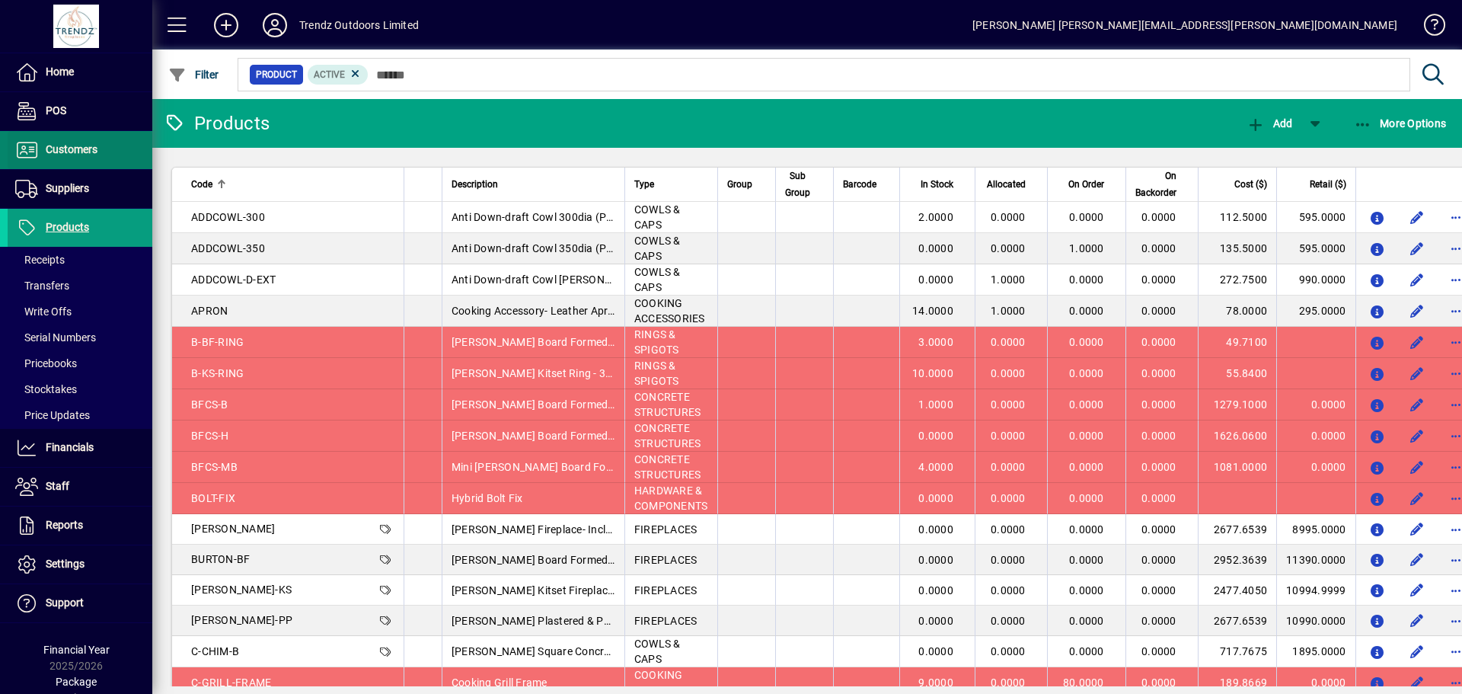
click at [59, 165] on span at bounding box center [80, 150] width 145 height 37
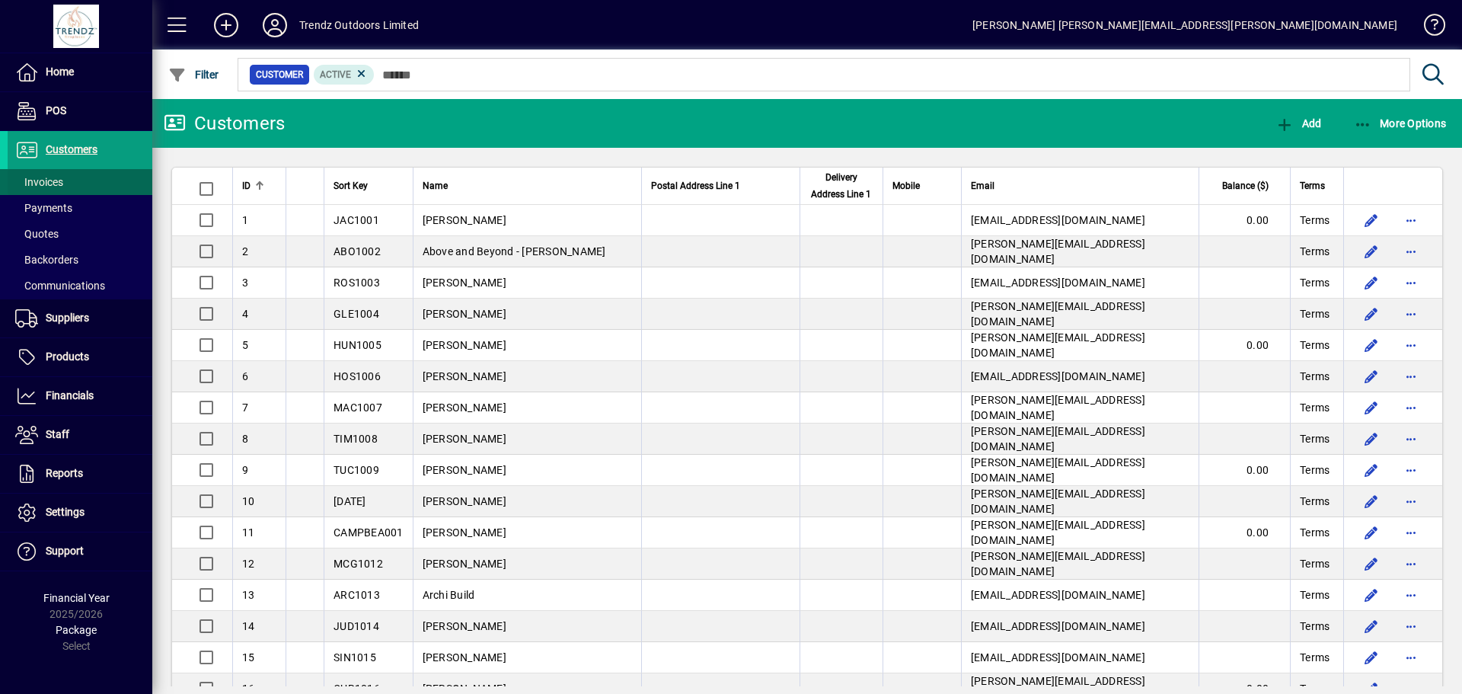
click at [53, 187] on span "Invoices" at bounding box center [39, 182] width 48 height 12
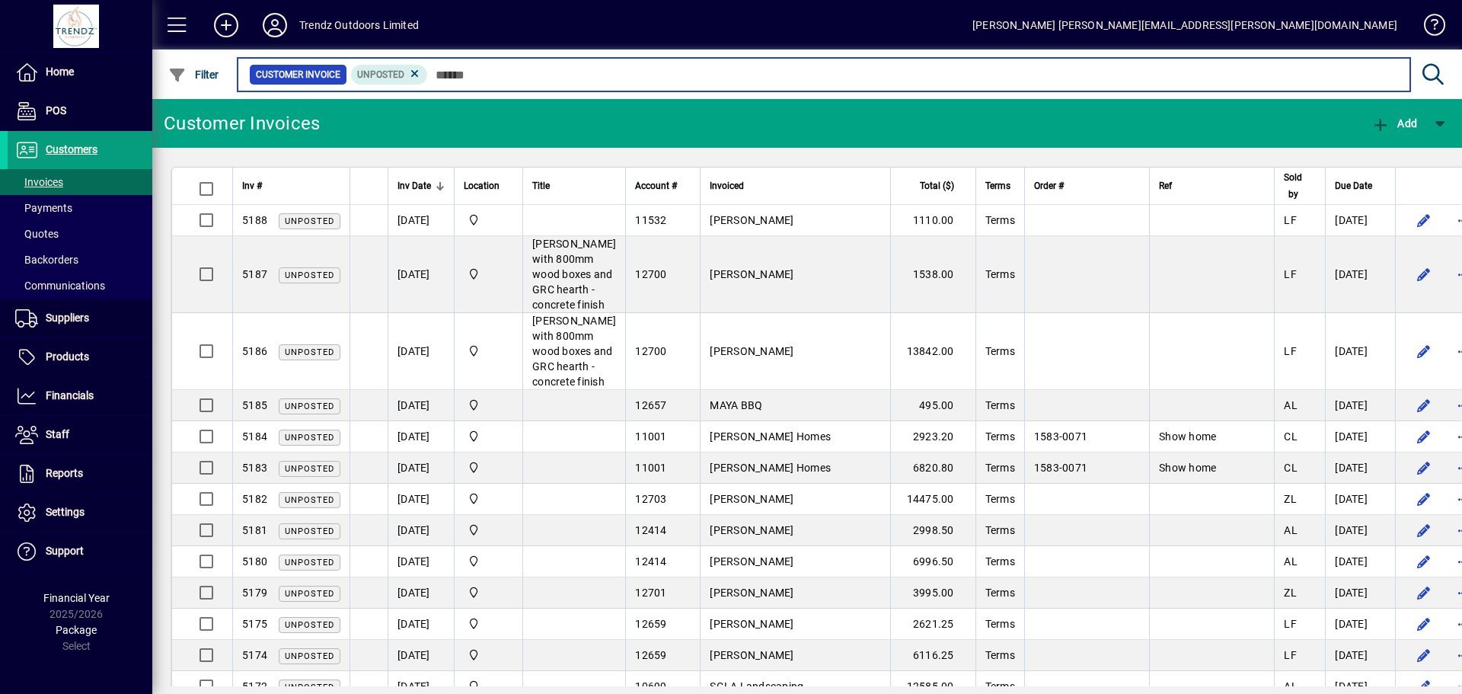
click at [514, 76] on input "text" at bounding box center [913, 74] width 970 height 21
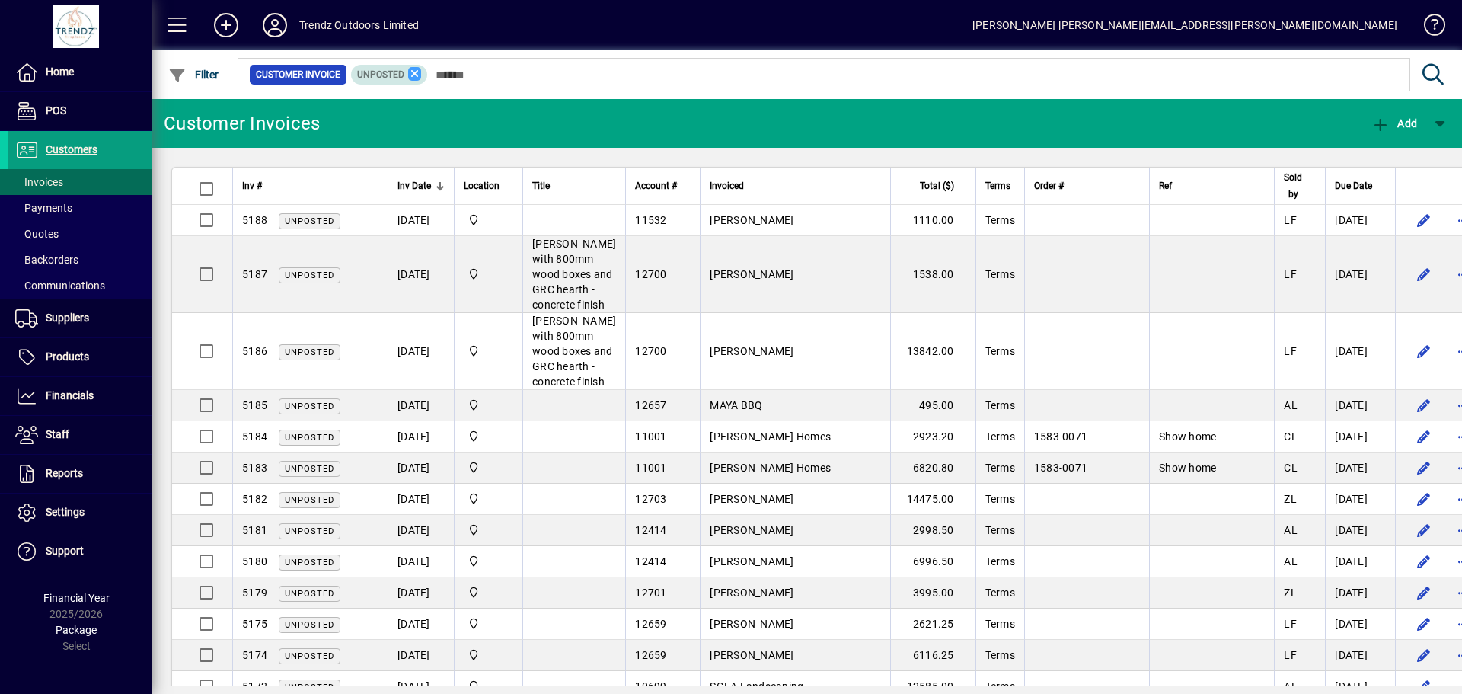
click at [417, 70] on icon at bounding box center [415, 74] width 14 height 14
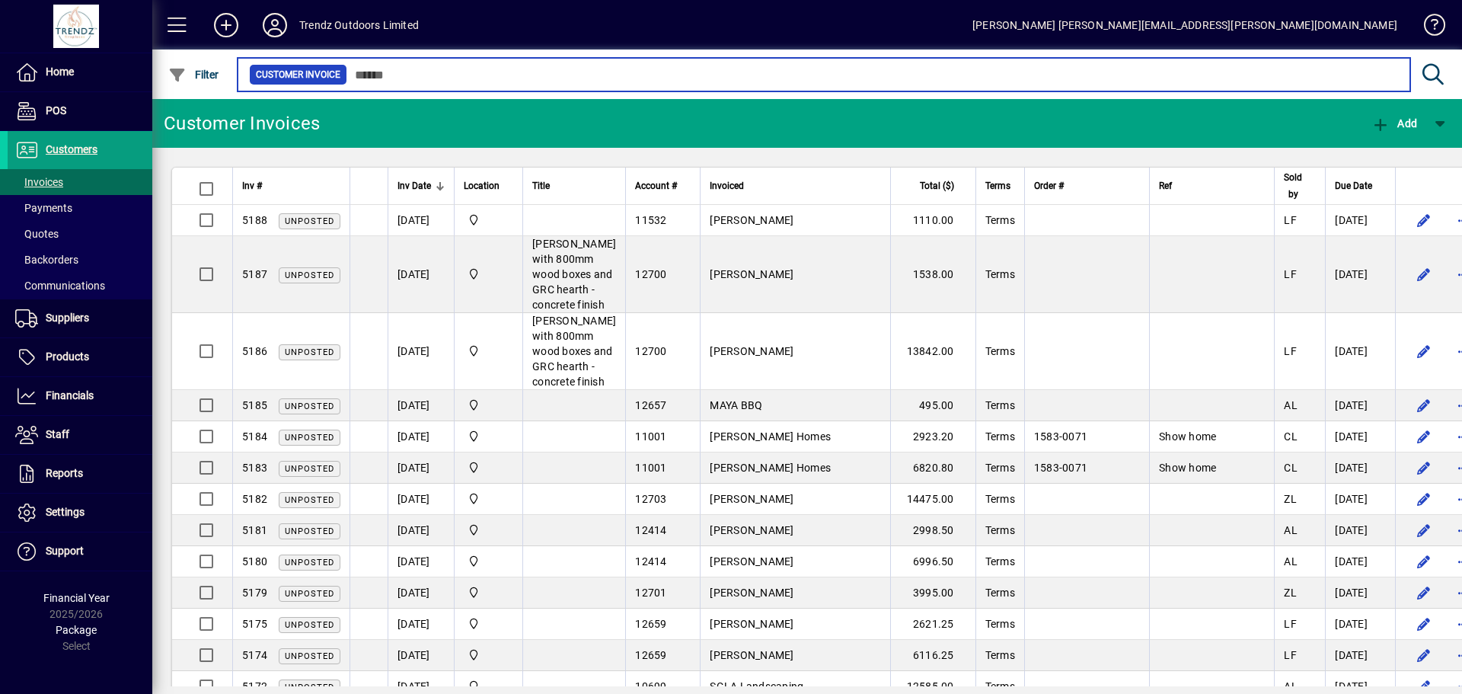
click at [388, 76] on input "text" at bounding box center [872, 74] width 1051 height 21
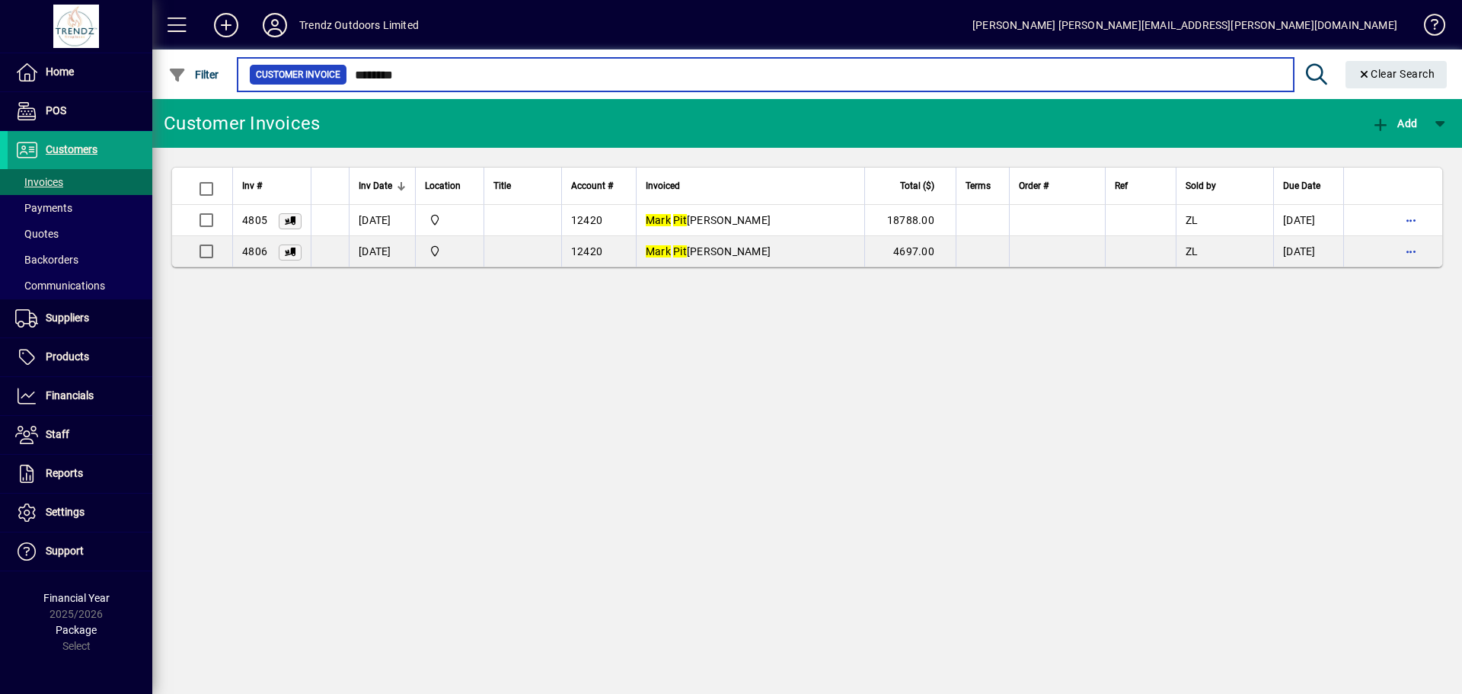
type input "********"
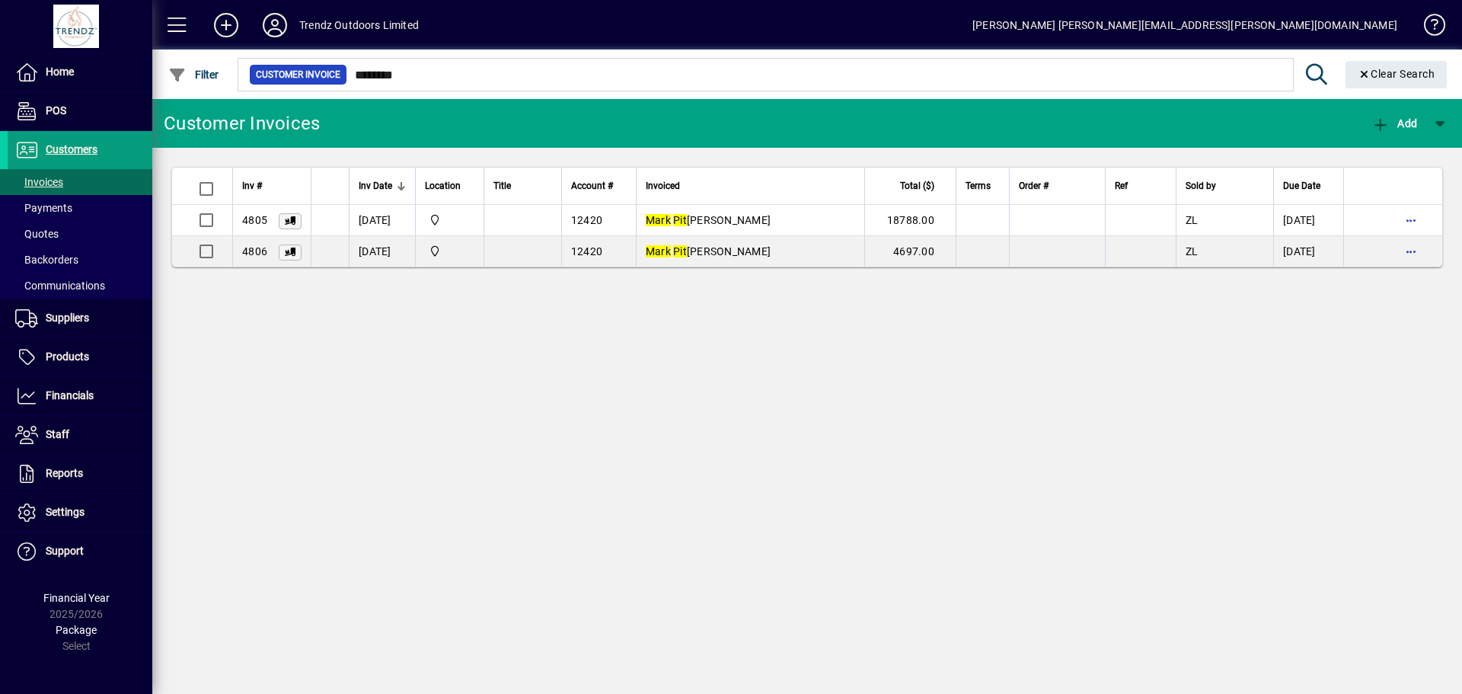
click at [507, 311] on div "Customer Invoices Add Inv # Inv Date Location Title Account # Invoiced Total ($…" at bounding box center [807, 396] width 1310 height 595
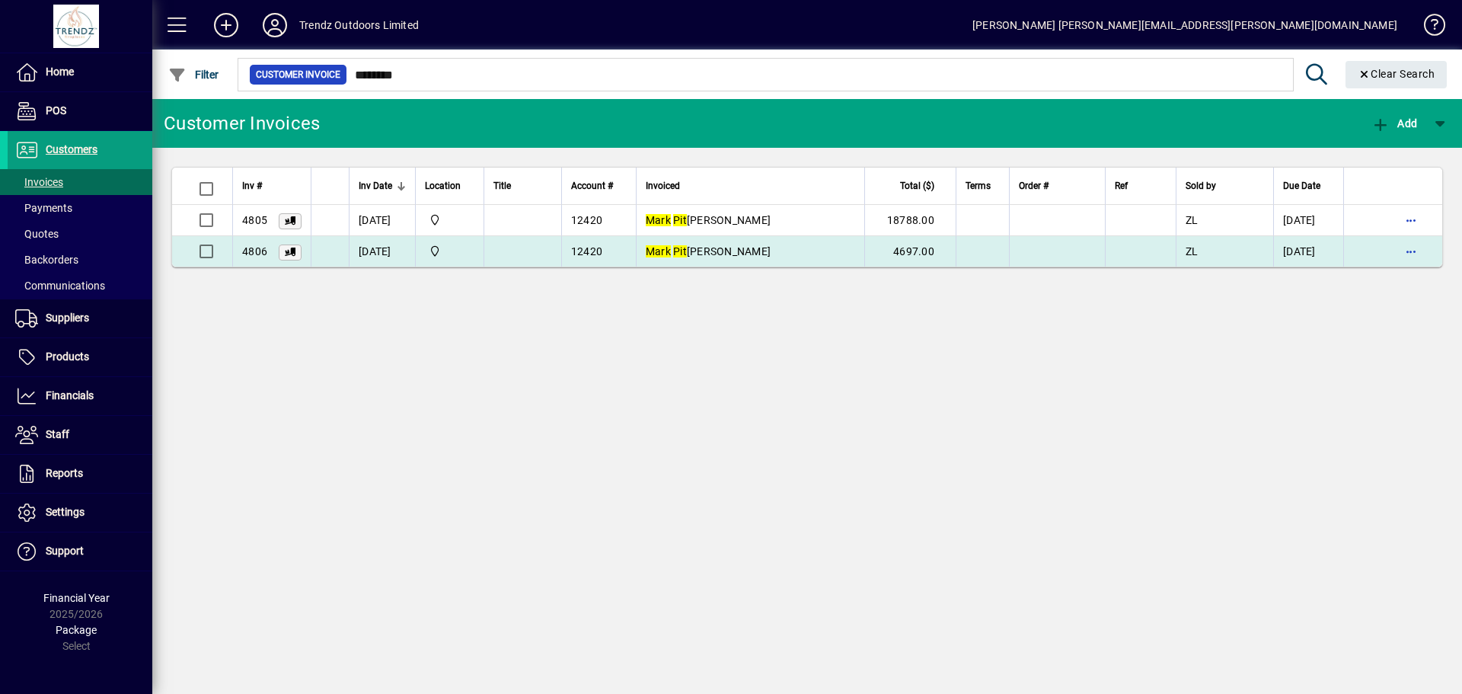
click at [683, 246] on em "Pit" at bounding box center [680, 251] width 14 height 12
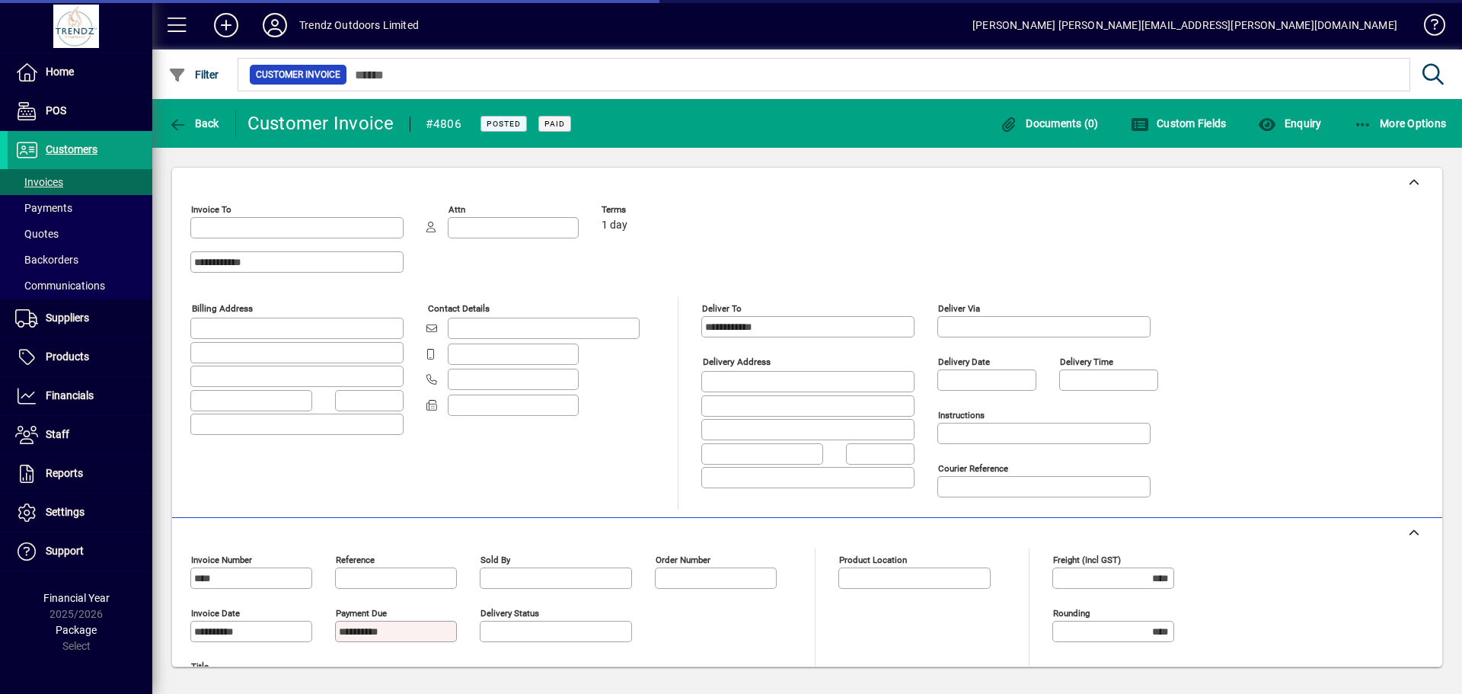
type input "**********"
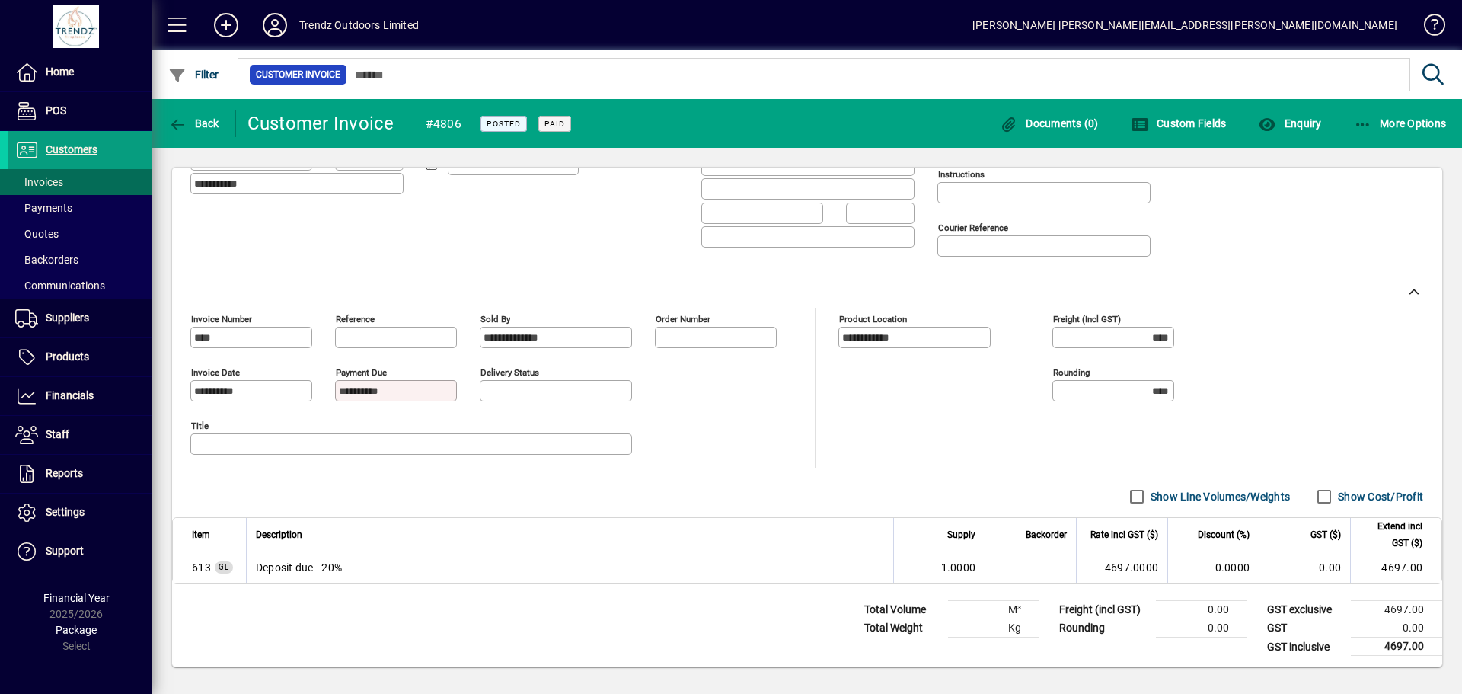
scroll to position [244, 0]
drag, startPoint x: 190, startPoint y: 567, endPoint x: 208, endPoint y: 566, distance: 18.3
click at [208, 566] on td "613 GL" at bounding box center [209, 564] width 73 height 30
copy span "613"
click at [246, 481] on mat-toolbar-row "Line Items Show Line Volumes/Weights Show Cost/Profit" at bounding box center [807, 493] width 1270 height 42
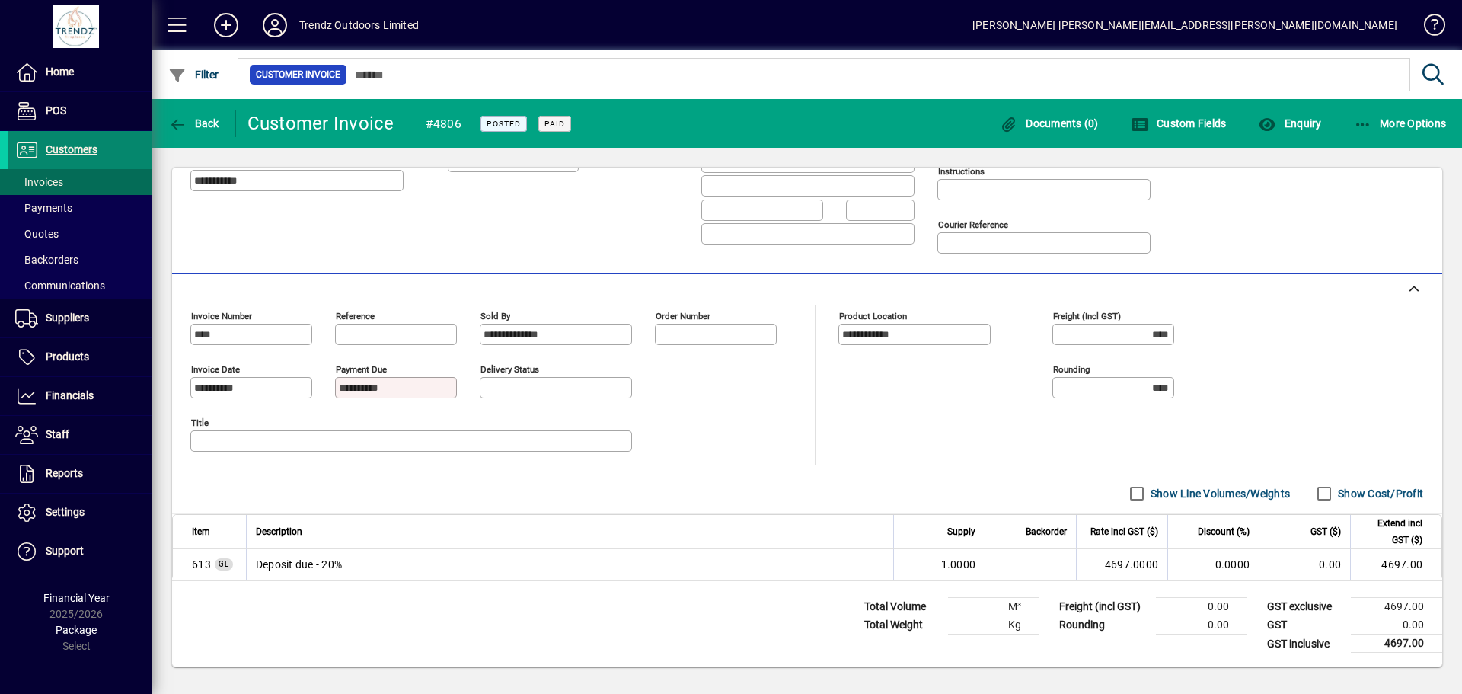
click at [50, 155] on span "Customers" at bounding box center [72, 149] width 52 height 12
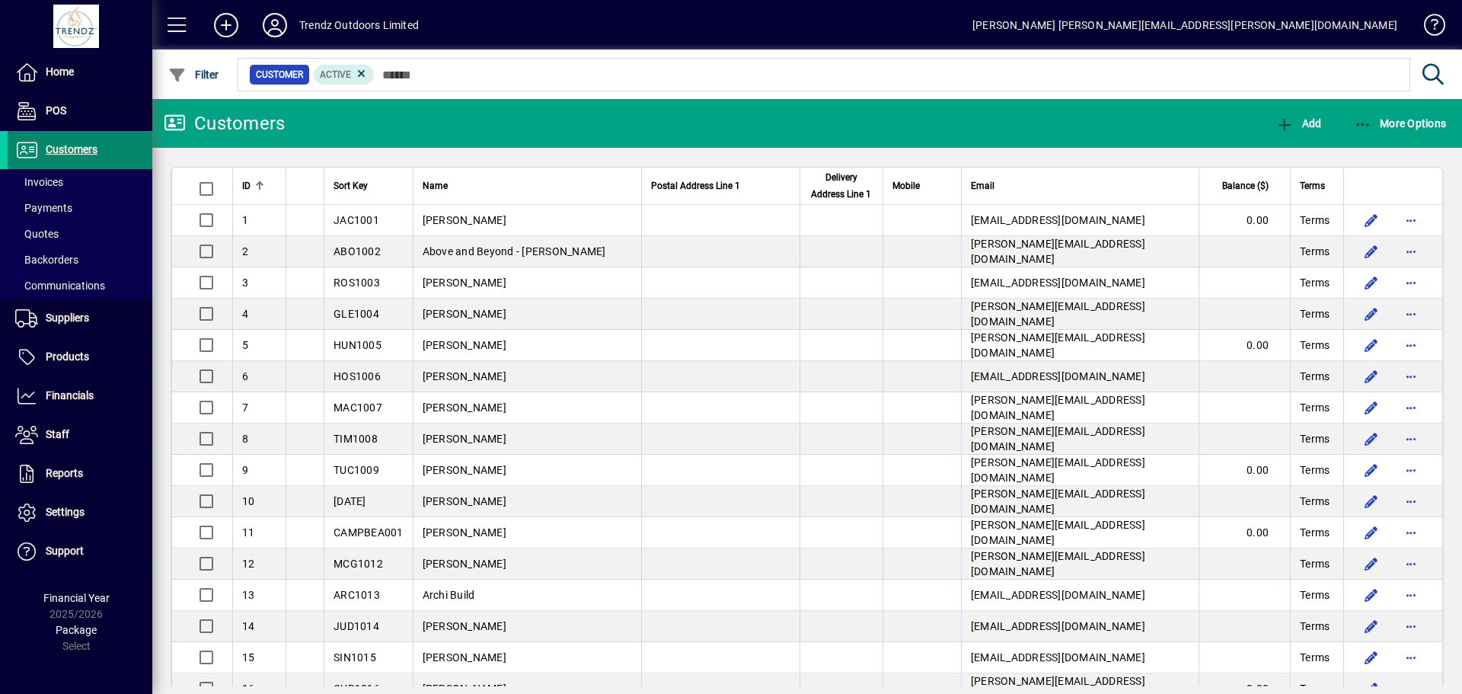
click at [53, 150] on span "Customers" at bounding box center [72, 149] width 52 height 12
click at [47, 396] on span "Financials" at bounding box center [70, 395] width 48 height 12
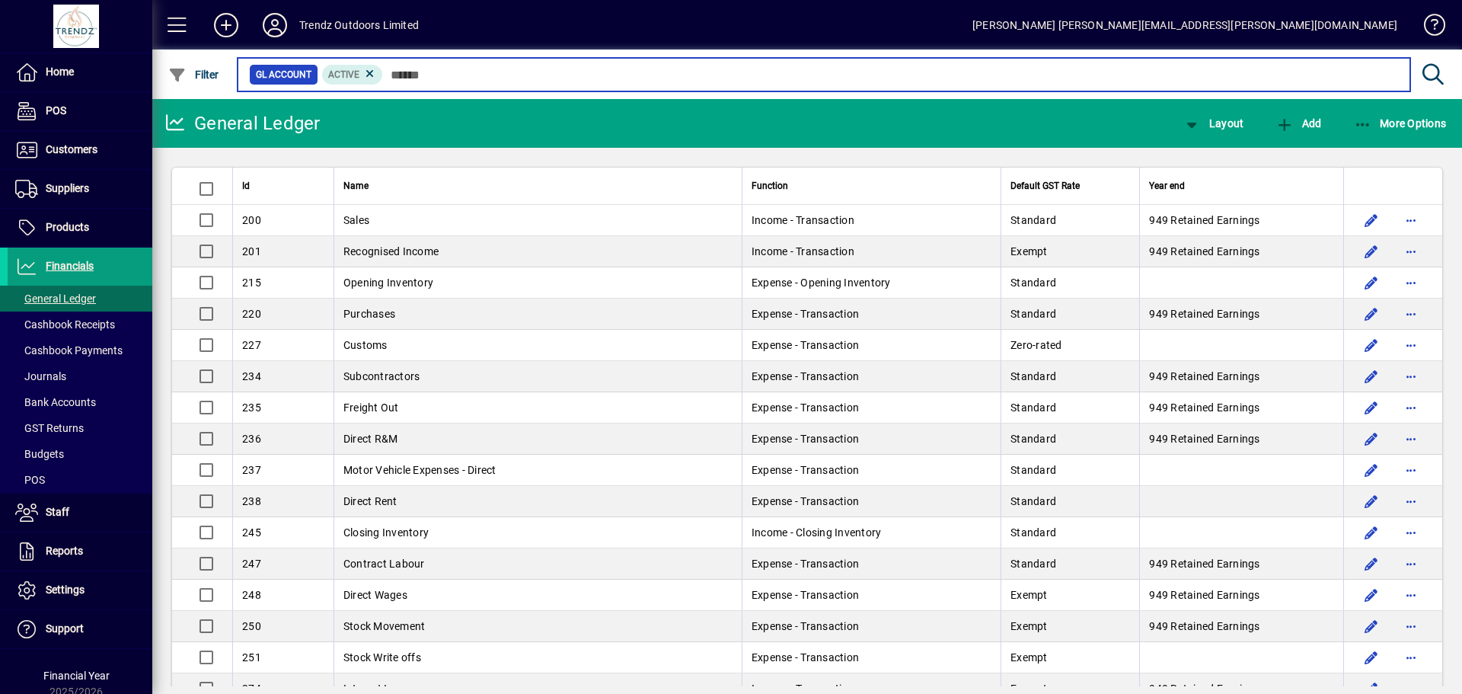
click at [388, 78] on input "text" at bounding box center [890, 74] width 1015 height 21
type input "***"
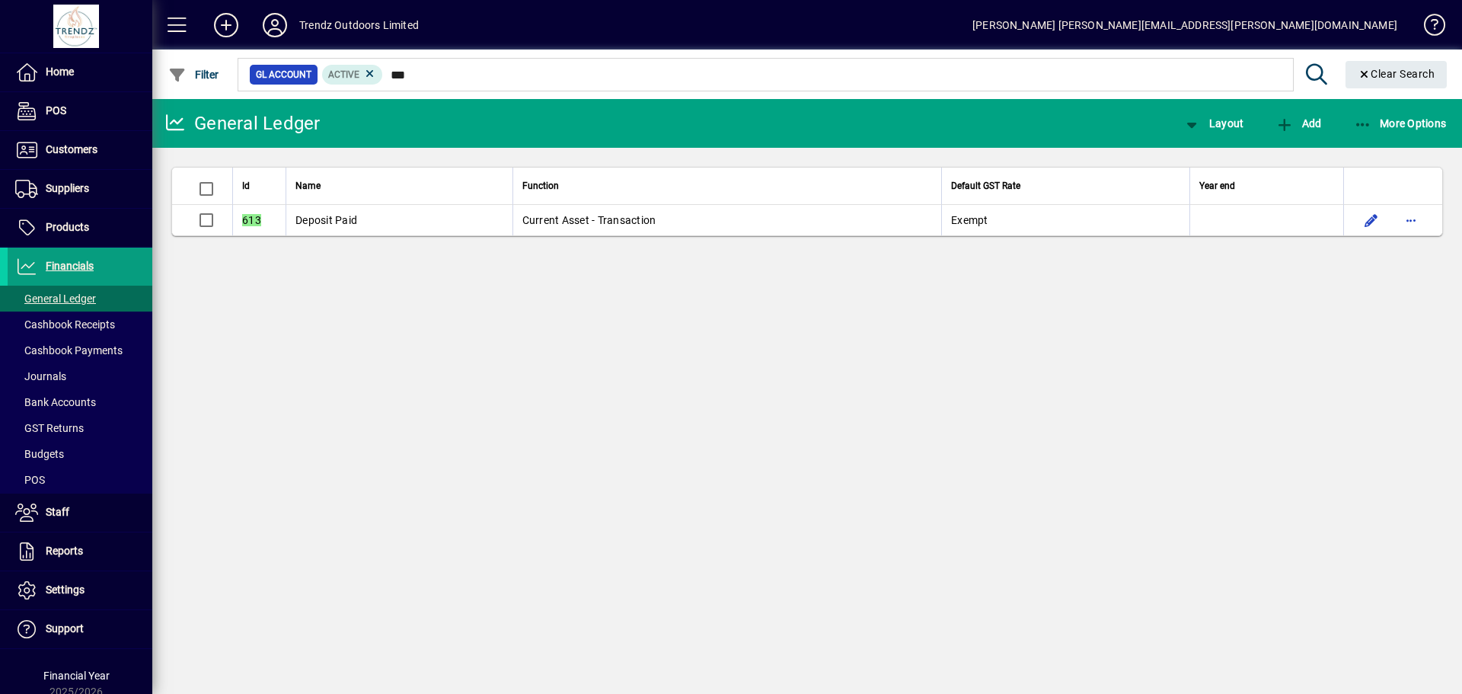
click at [430, 223] on td "Deposit Paid" at bounding box center [399, 220] width 227 height 30
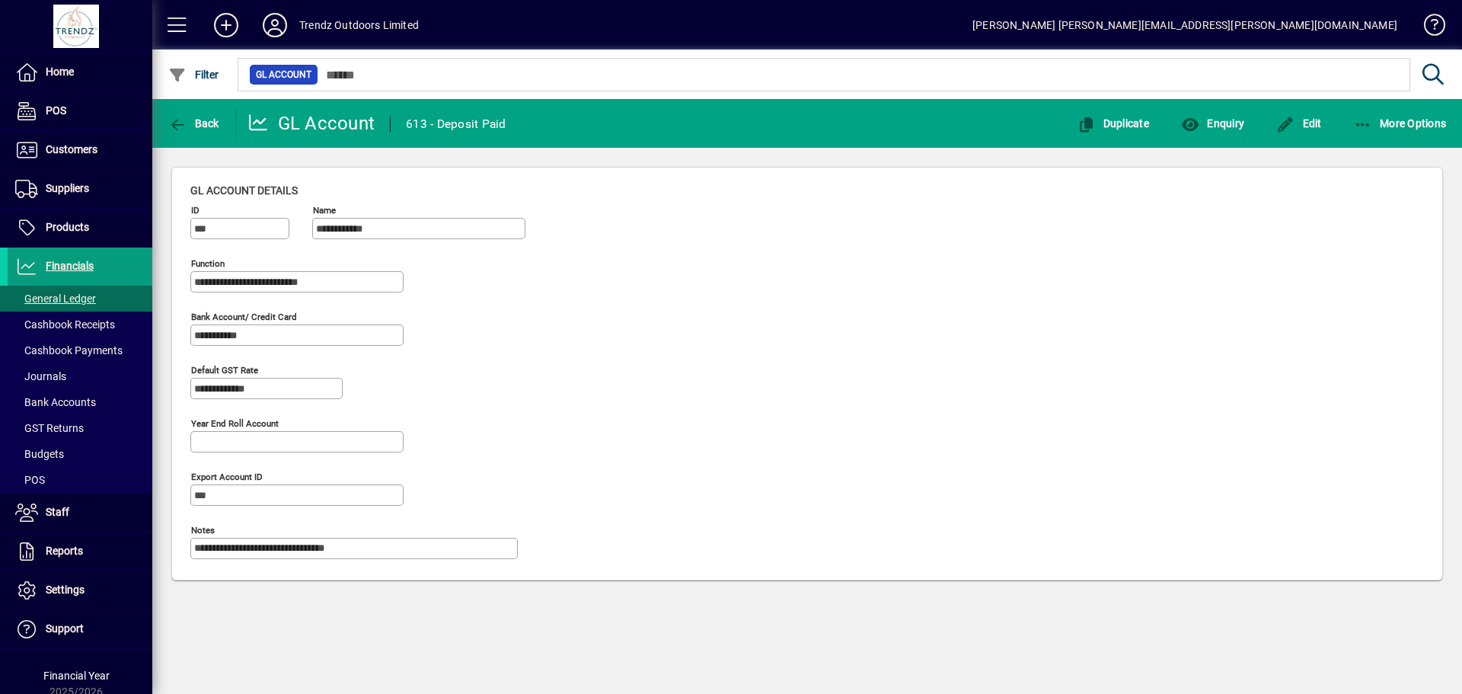
click at [563, 340] on div "**********" at bounding box center [807, 377] width 1234 height 389
click at [1240, 132] on span "button" at bounding box center [1212, 123] width 71 height 37
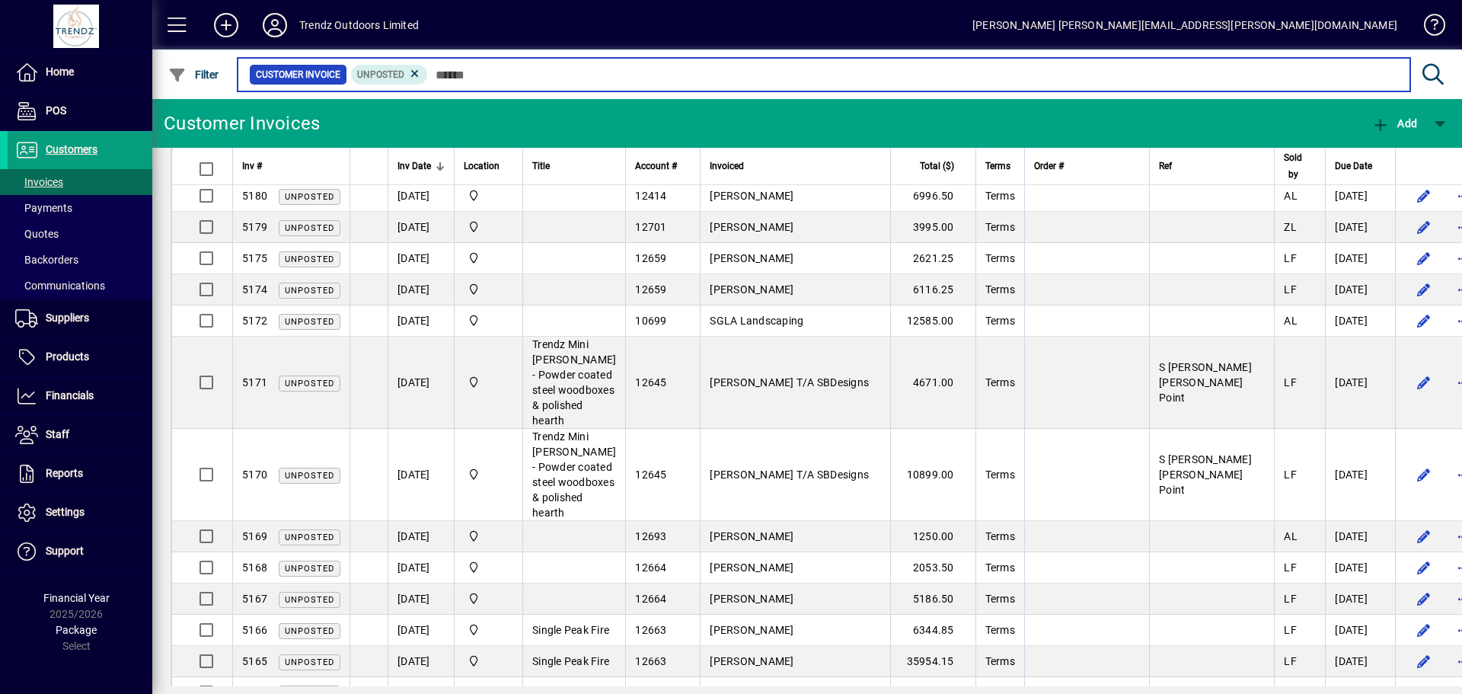
scroll to position [381, 0]
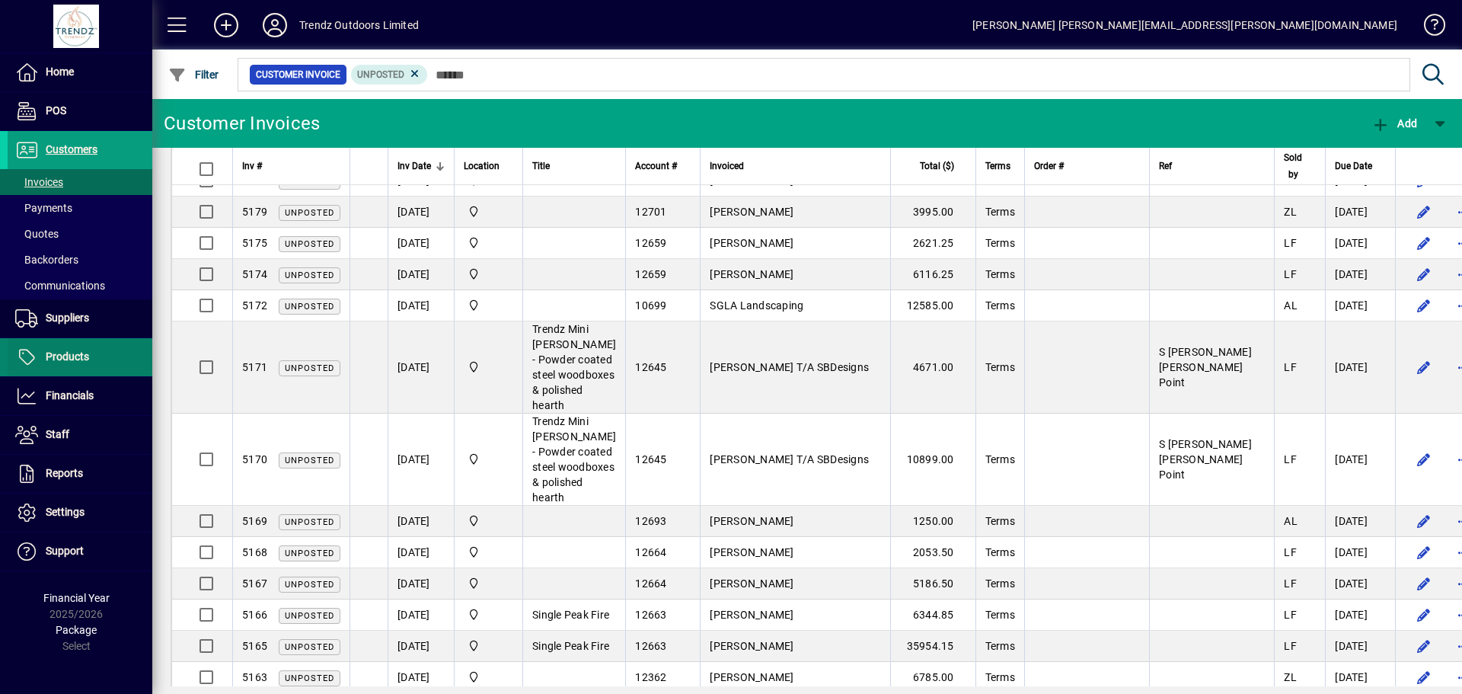
click at [72, 356] on span "Products" at bounding box center [67, 356] width 43 height 12
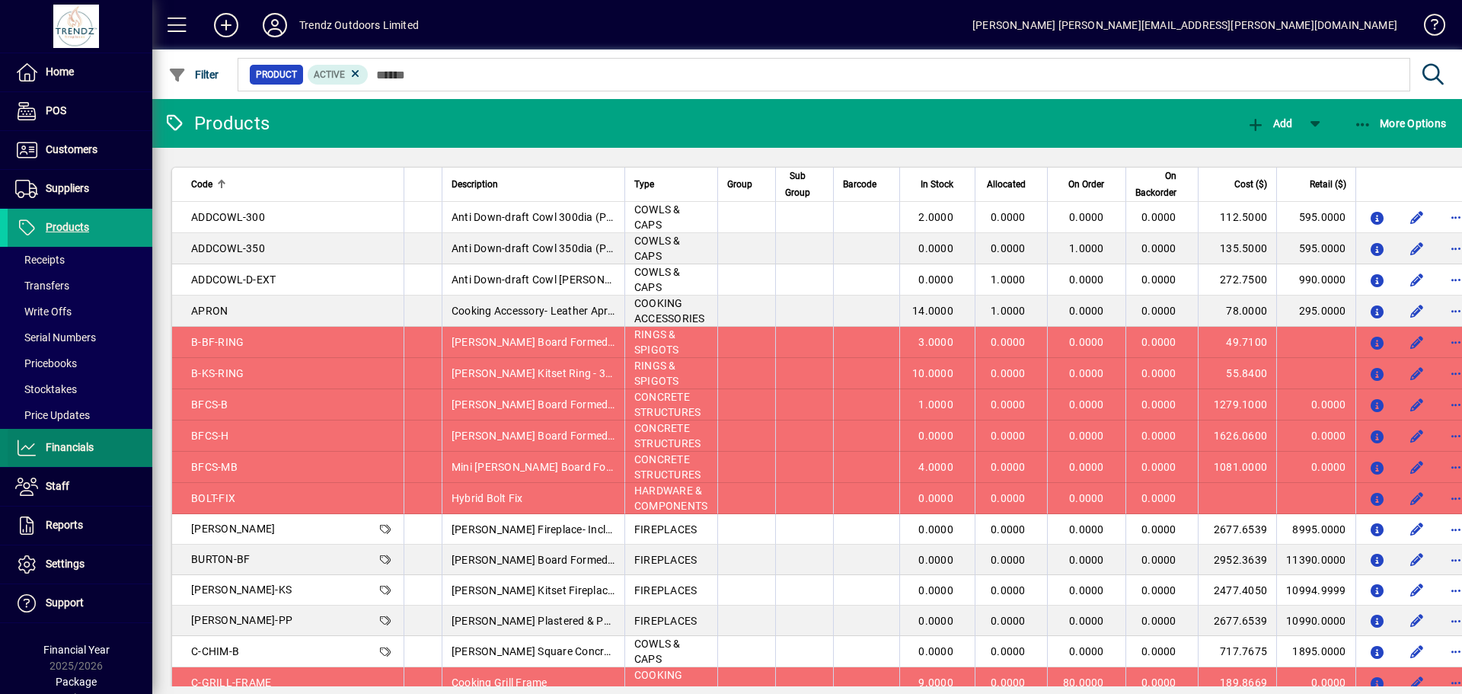
click at [59, 452] on span "Financials" at bounding box center [70, 447] width 48 height 12
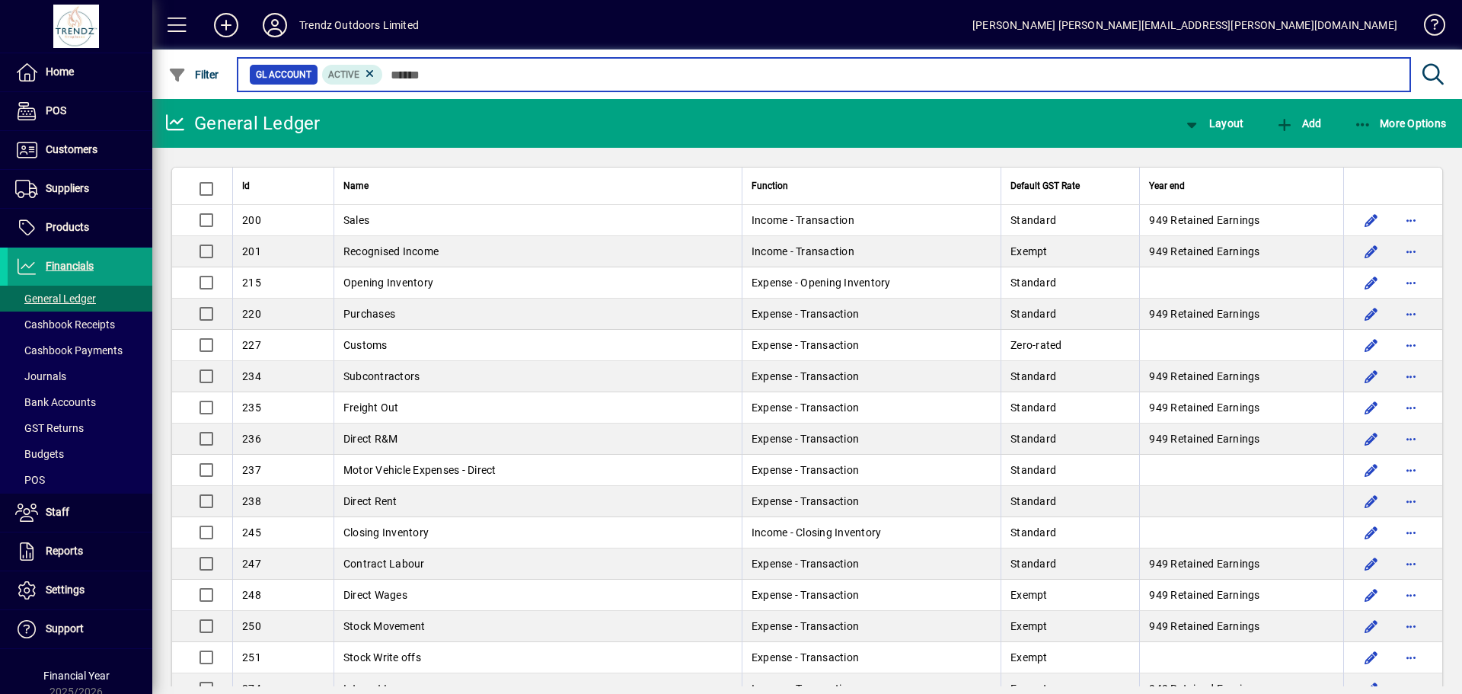
drag, startPoint x: 406, startPoint y: 80, endPoint x: 411, endPoint y: 72, distance: 9.9
click at [406, 80] on input "text" at bounding box center [890, 74] width 1015 height 21
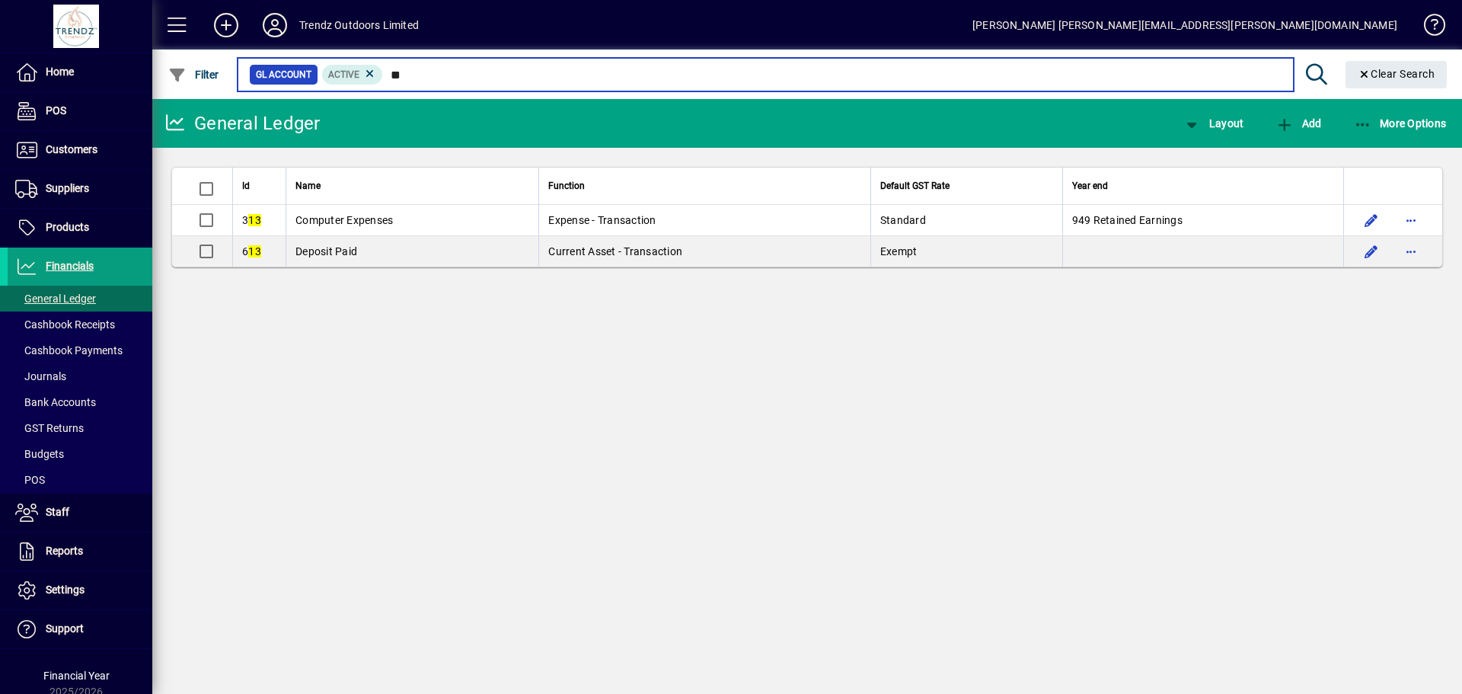
type input "*"
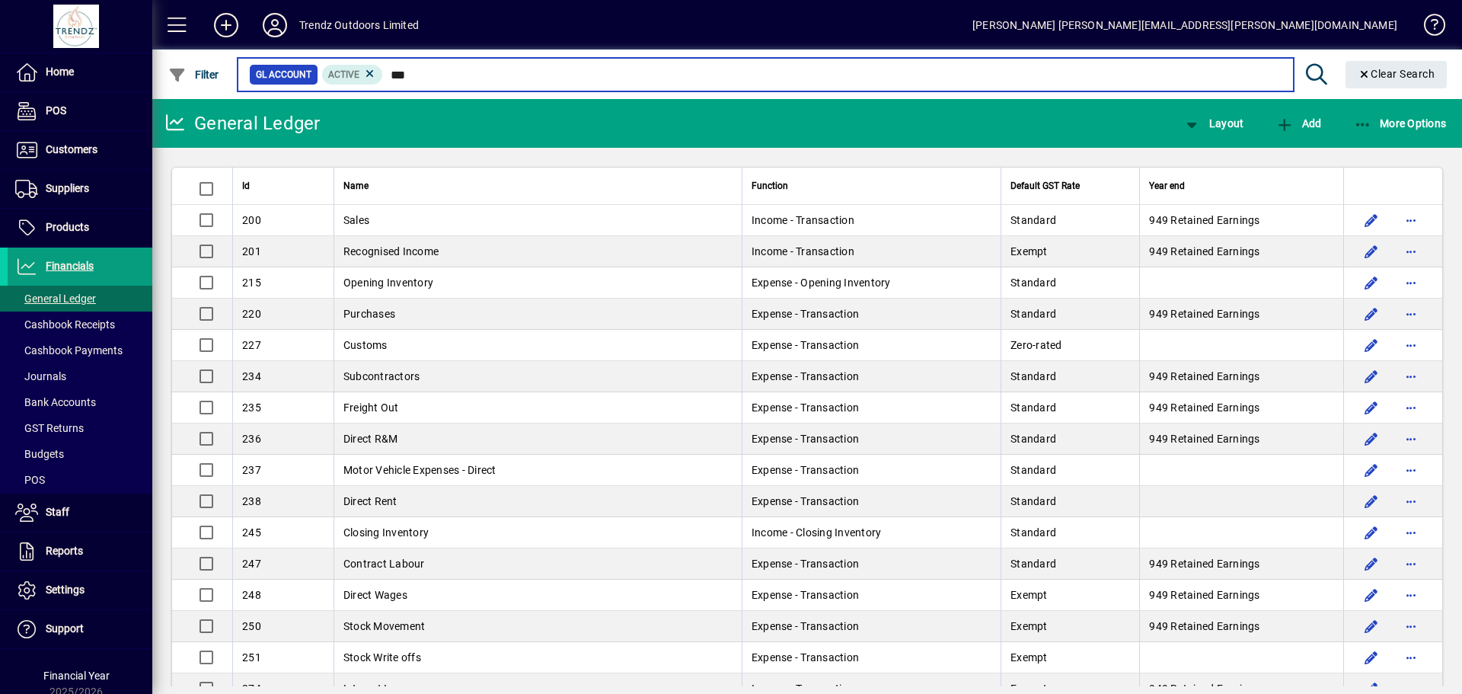
type input "***"
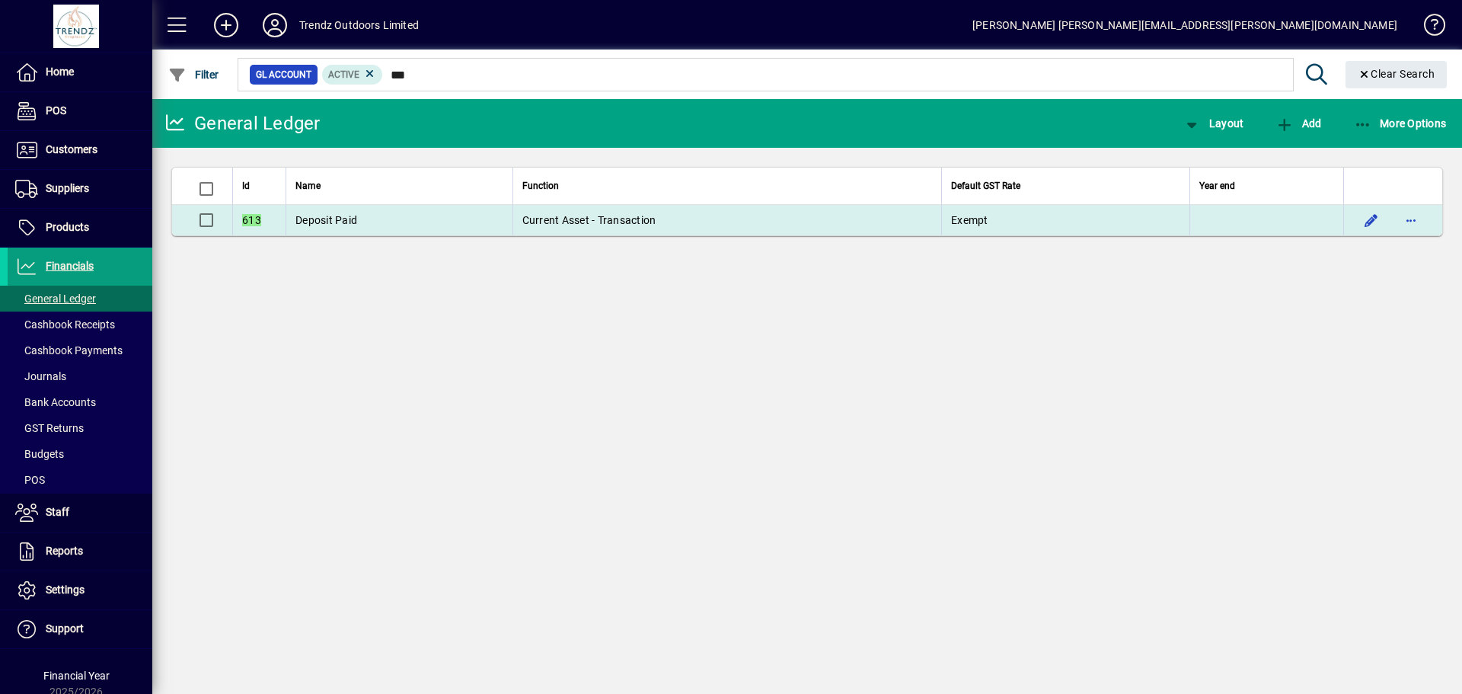
click at [597, 222] on span "Current Asset - Transaction" at bounding box center [589, 220] width 134 height 12
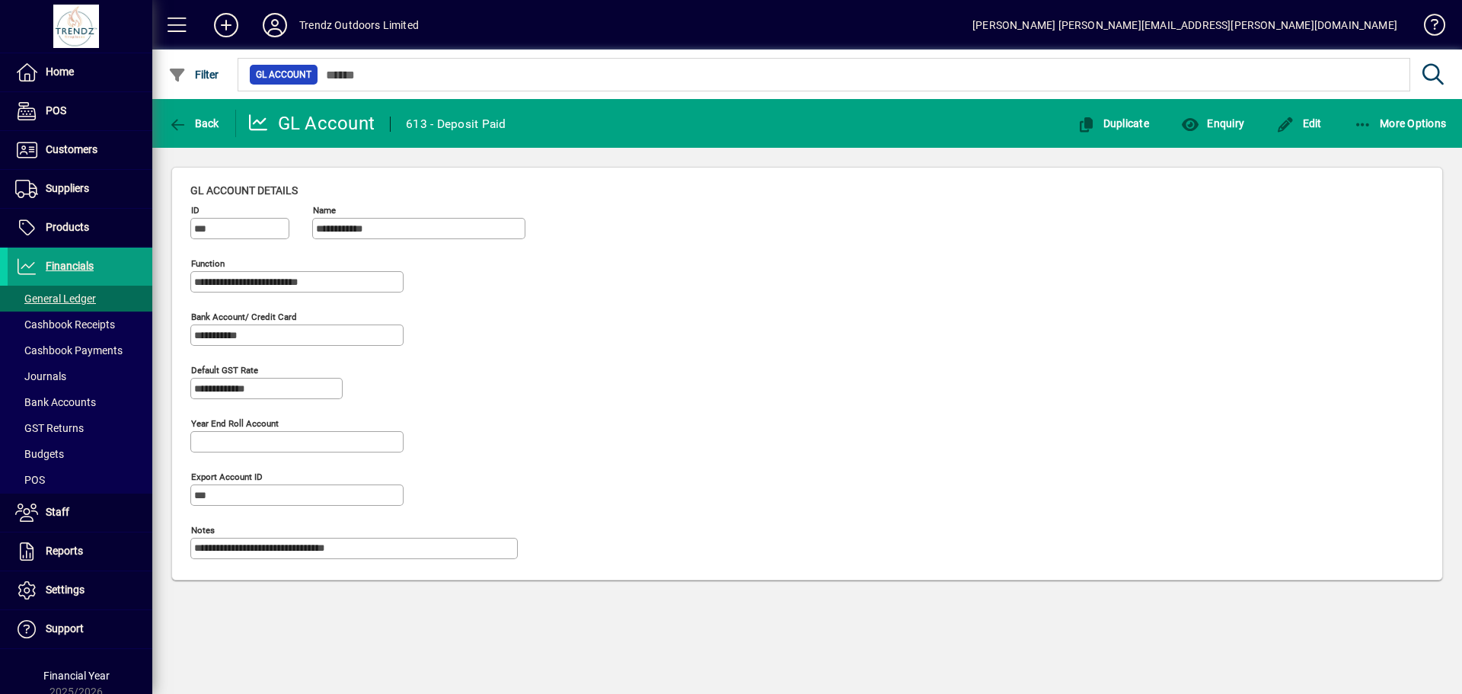
drag, startPoint x: 777, startPoint y: 306, endPoint x: 960, endPoint y: 206, distance: 209.3
click at [781, 306] on div "**********" at bounding box center [807, 377] width 1234 height 389
click at [1192, 123] on icon "button" at bounding box center [1190, 124] width 19 height 15
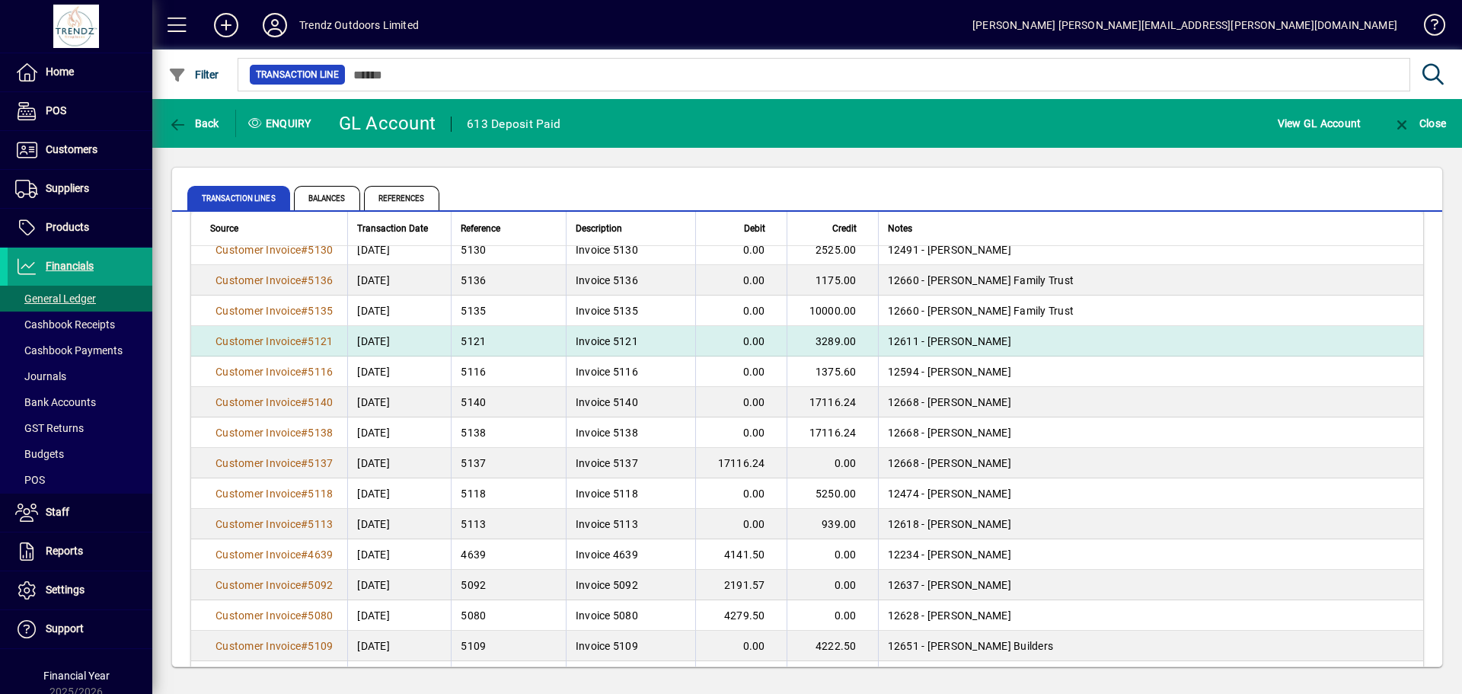
scroll to position [609, 0]
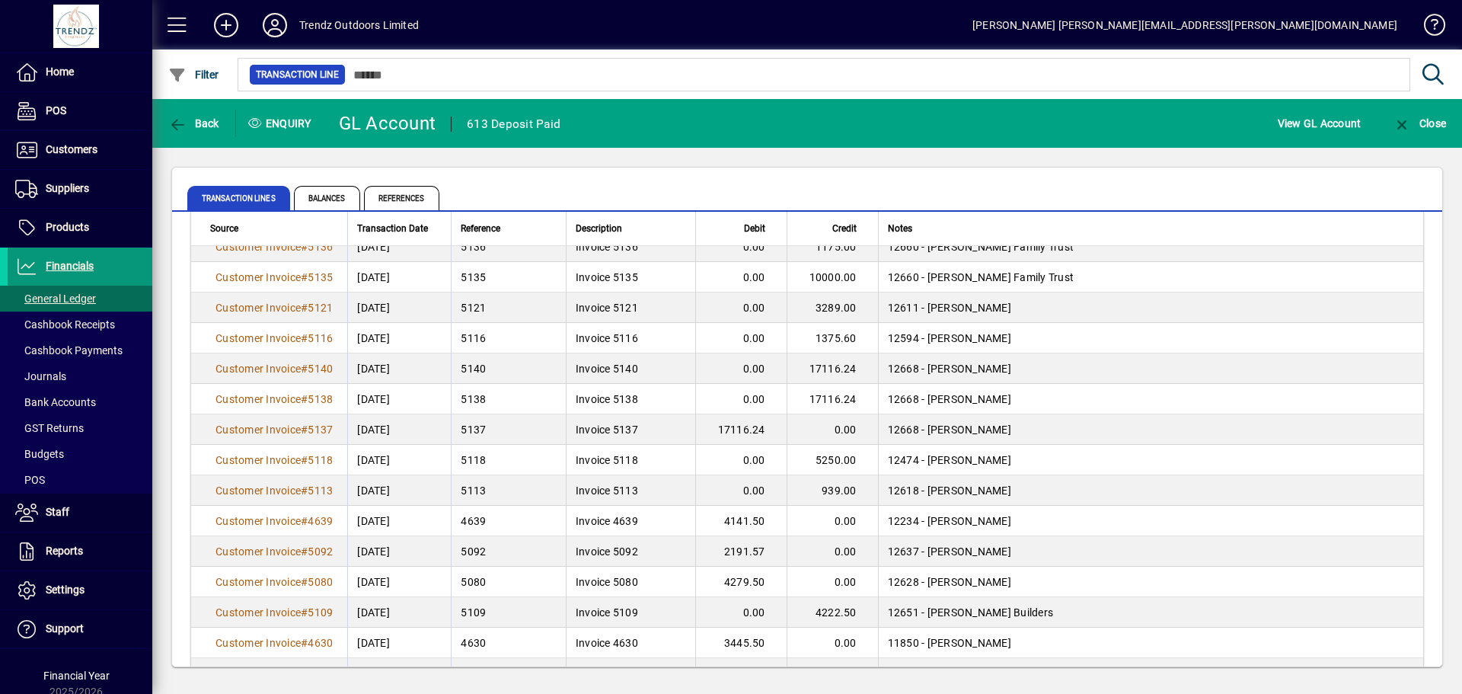
click at [104, 260] on span at bounding box center [80, 266] width 145 height 37
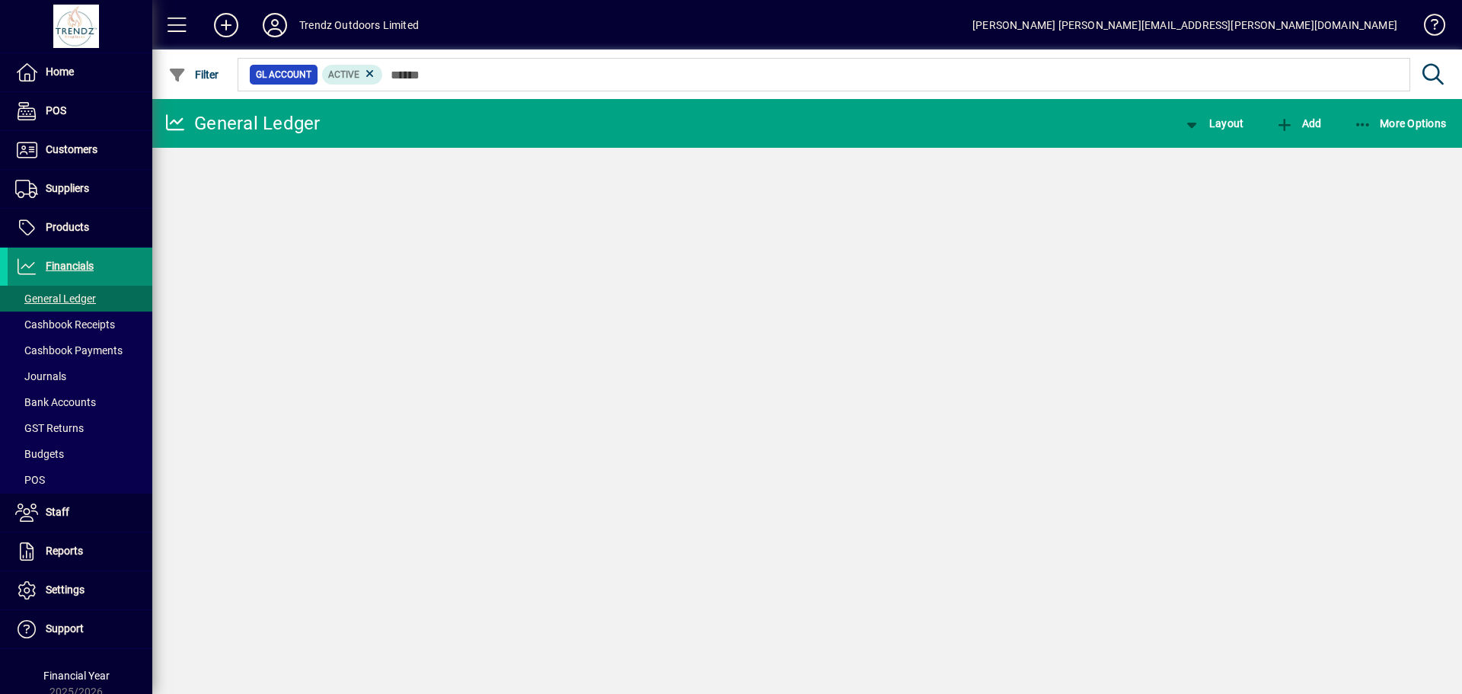
click at [74, 66] on link "Home" at bounding box center [80, 72] width 145 height 38
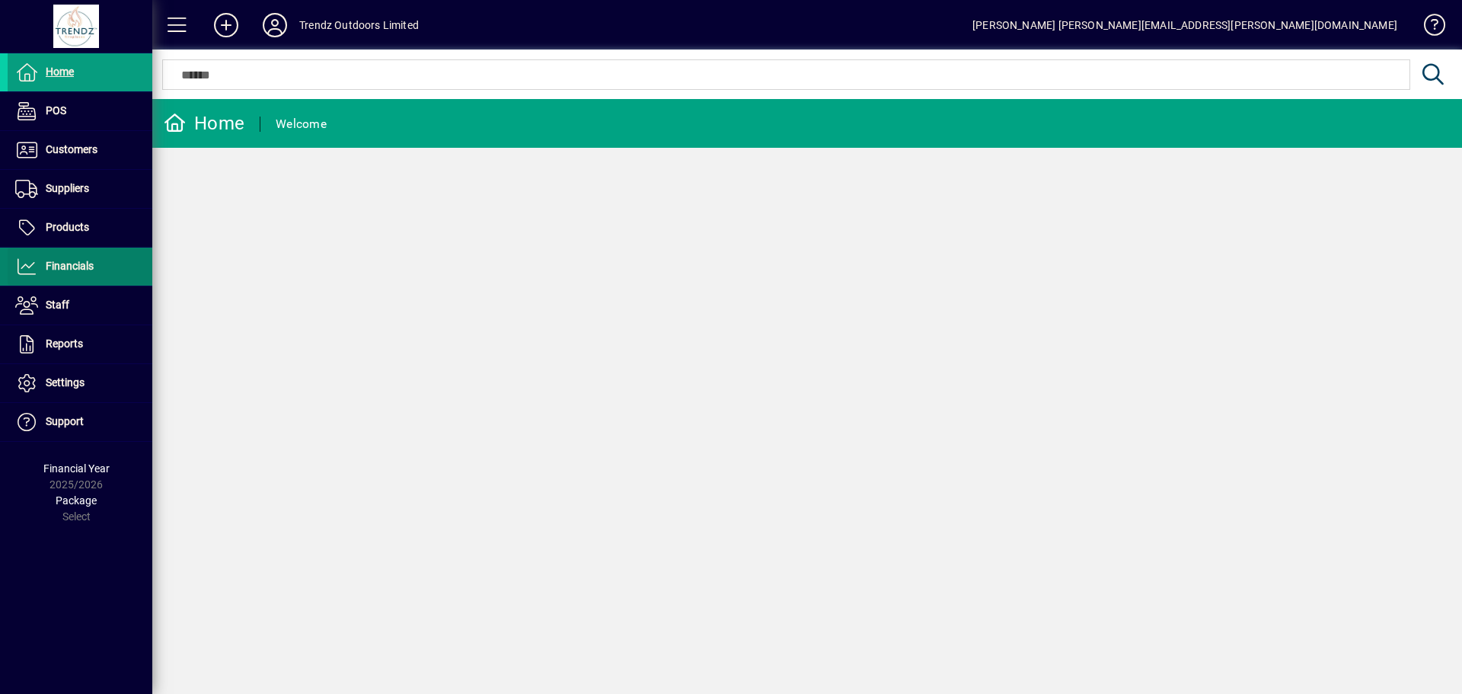
click at [66, 272] on span "Financials" at bounding box center [70, 266] width 48 height 12
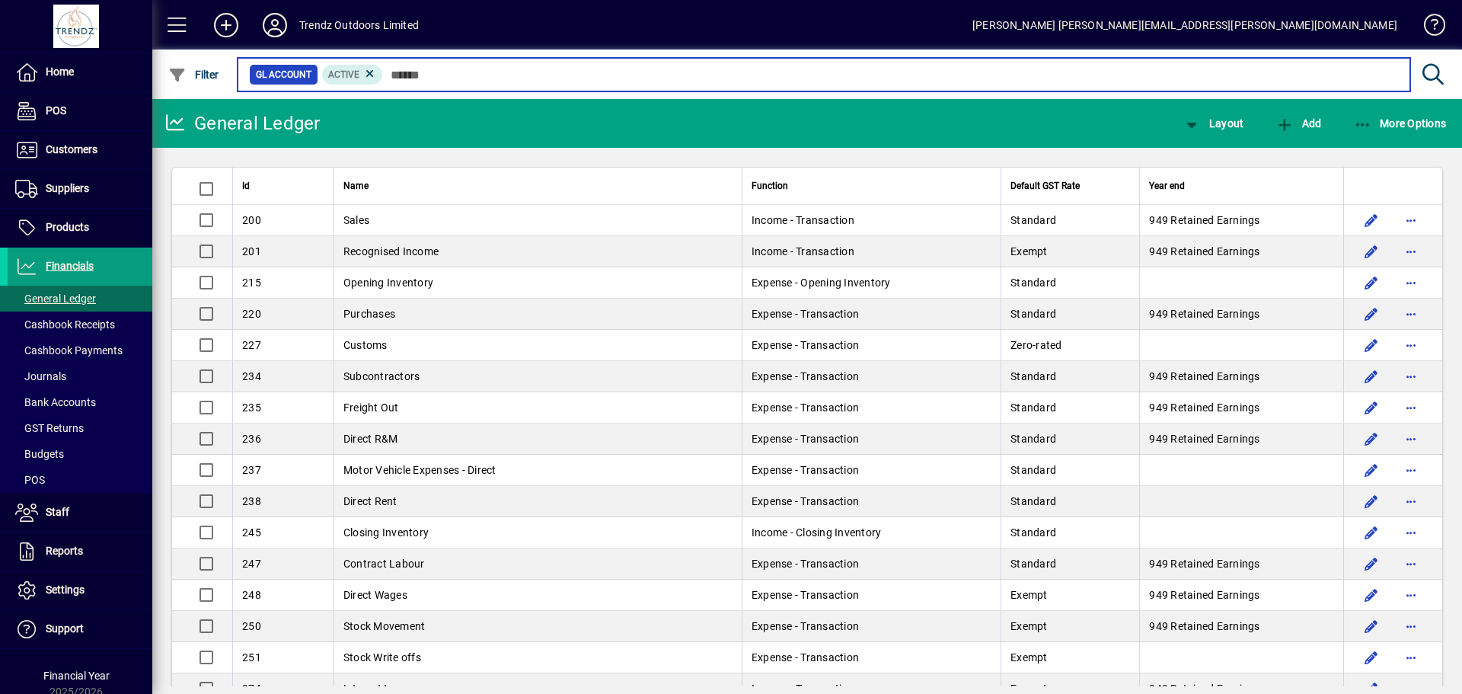
click at [428, 73] on input "text" at bounding box center [890, 74] width 1015 height 21
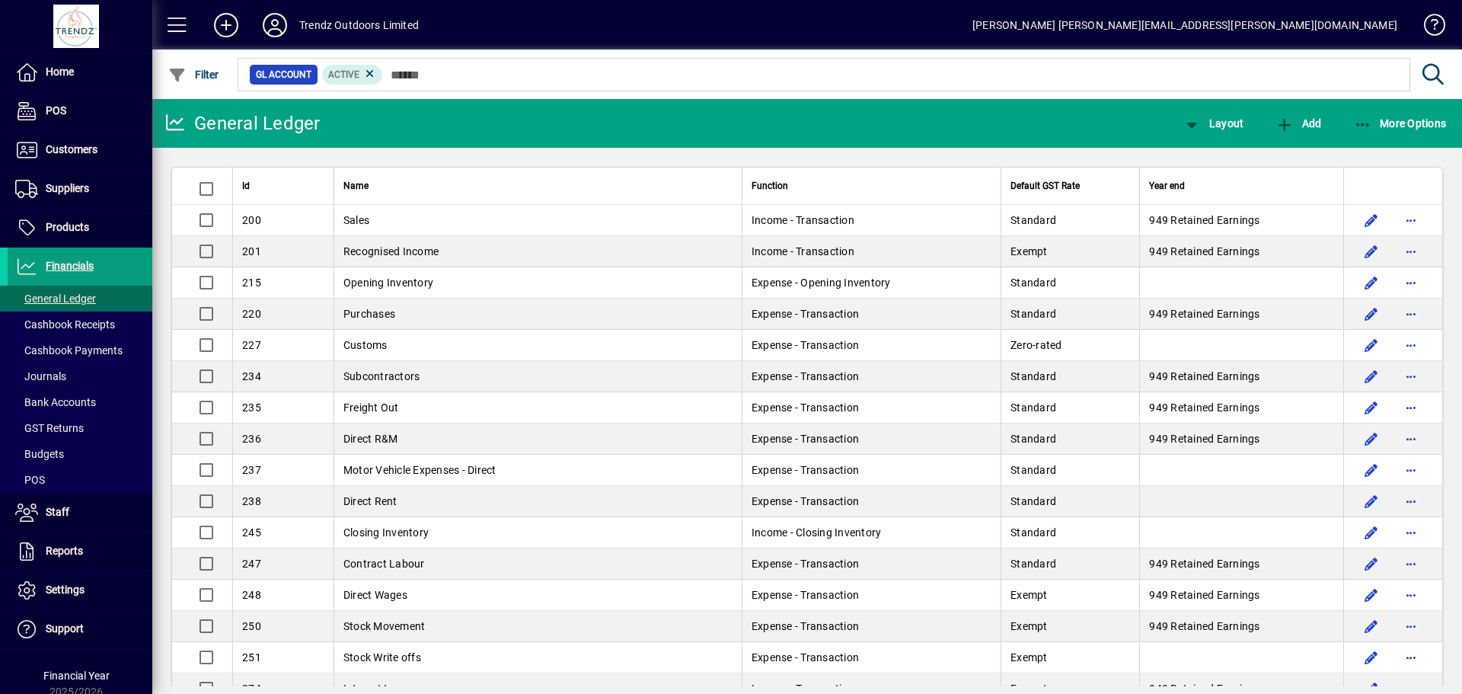
drag, startPoint x: 516, startPoint y: 218, endPoint x: 545, endPoint y: 207, distance: 30.1
click at [516, 217] on td "Sales" at bounding box center [538, 220] width 408 height 31
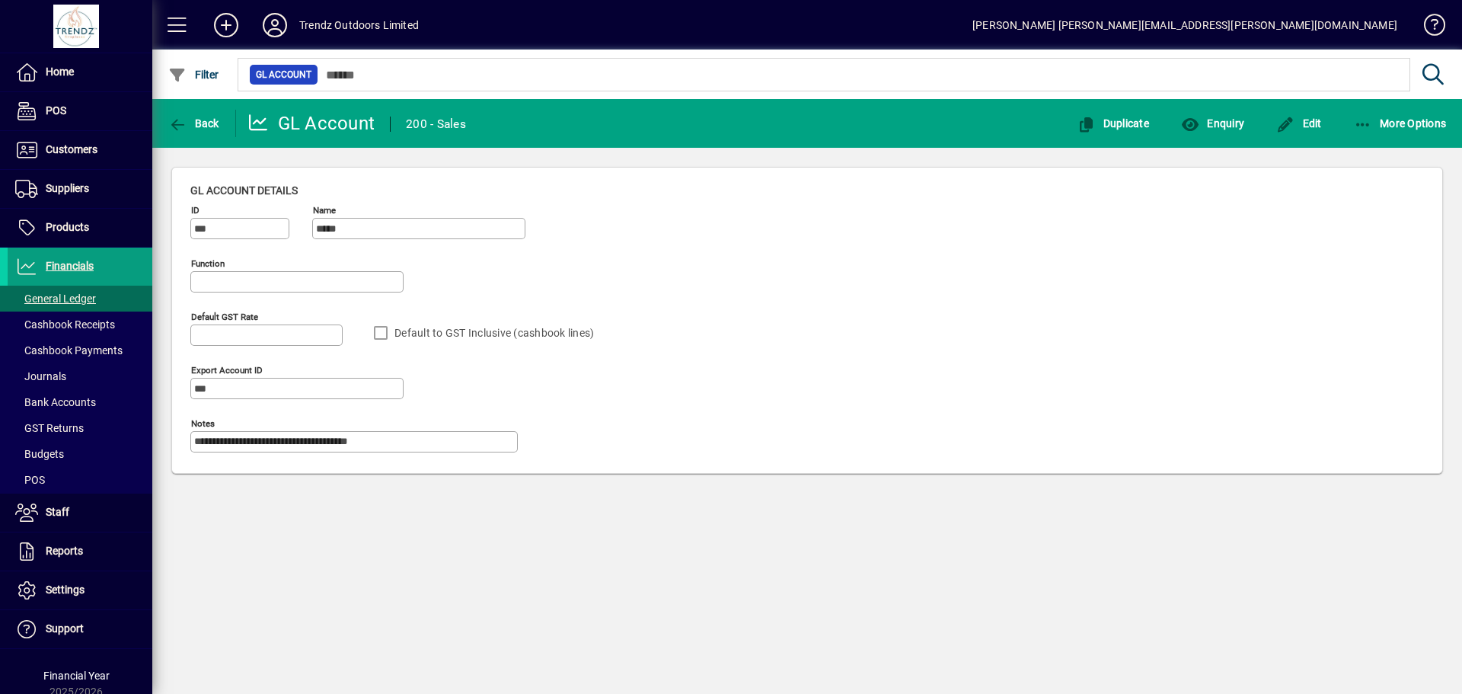
type input "**********"
click at [1221, 136] on span "button" at bounding box center [1212, 123] width 71 height 37
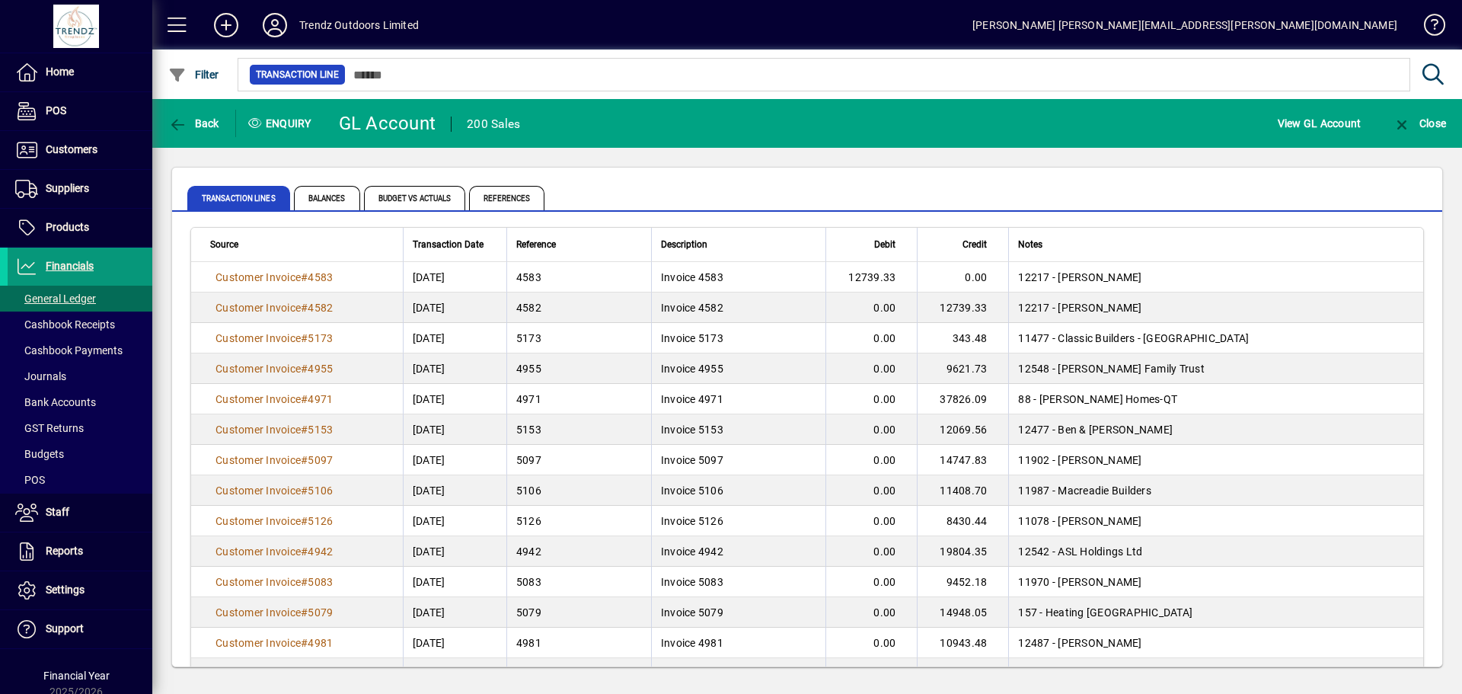
click at [49, 267] on span "Financials" at bounding box center [70, 266] width 48 height 12
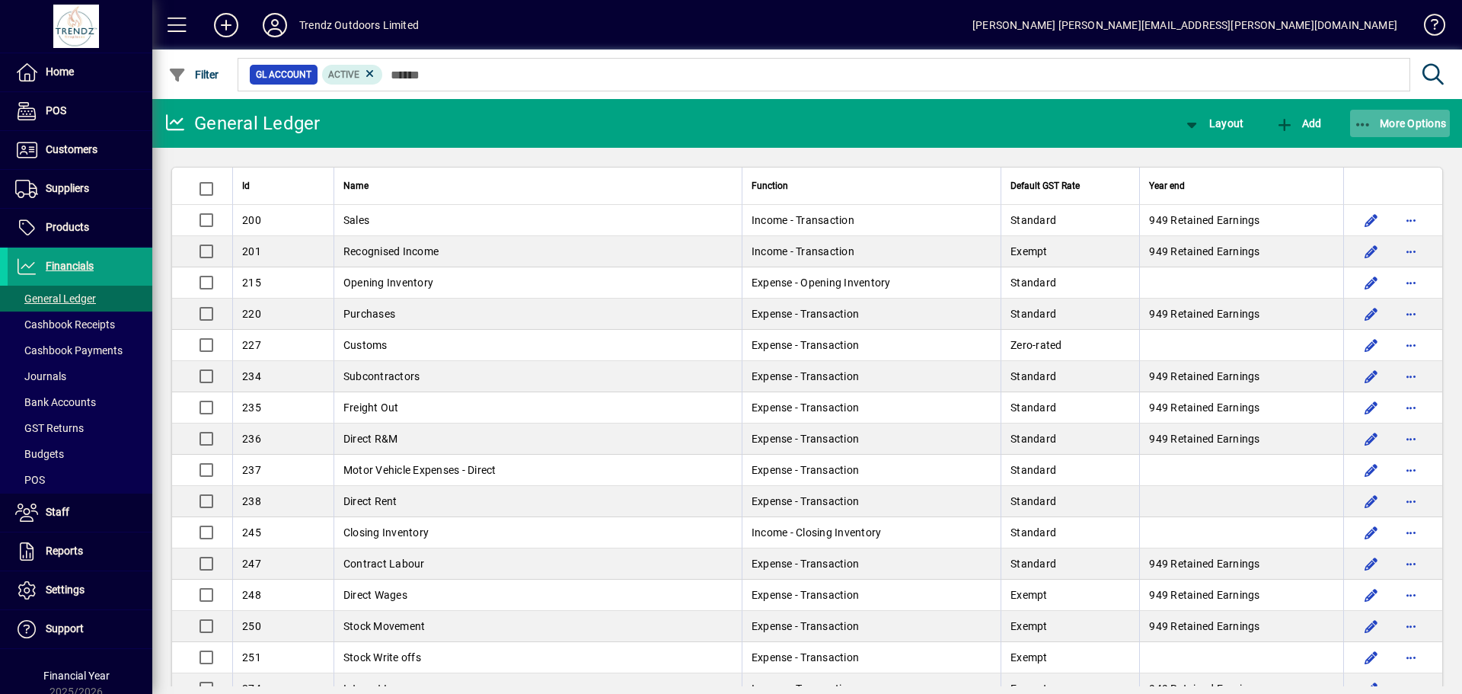
click at [1439, 129] on span "button" at bounding box center [1400, 123] width 101 height 37
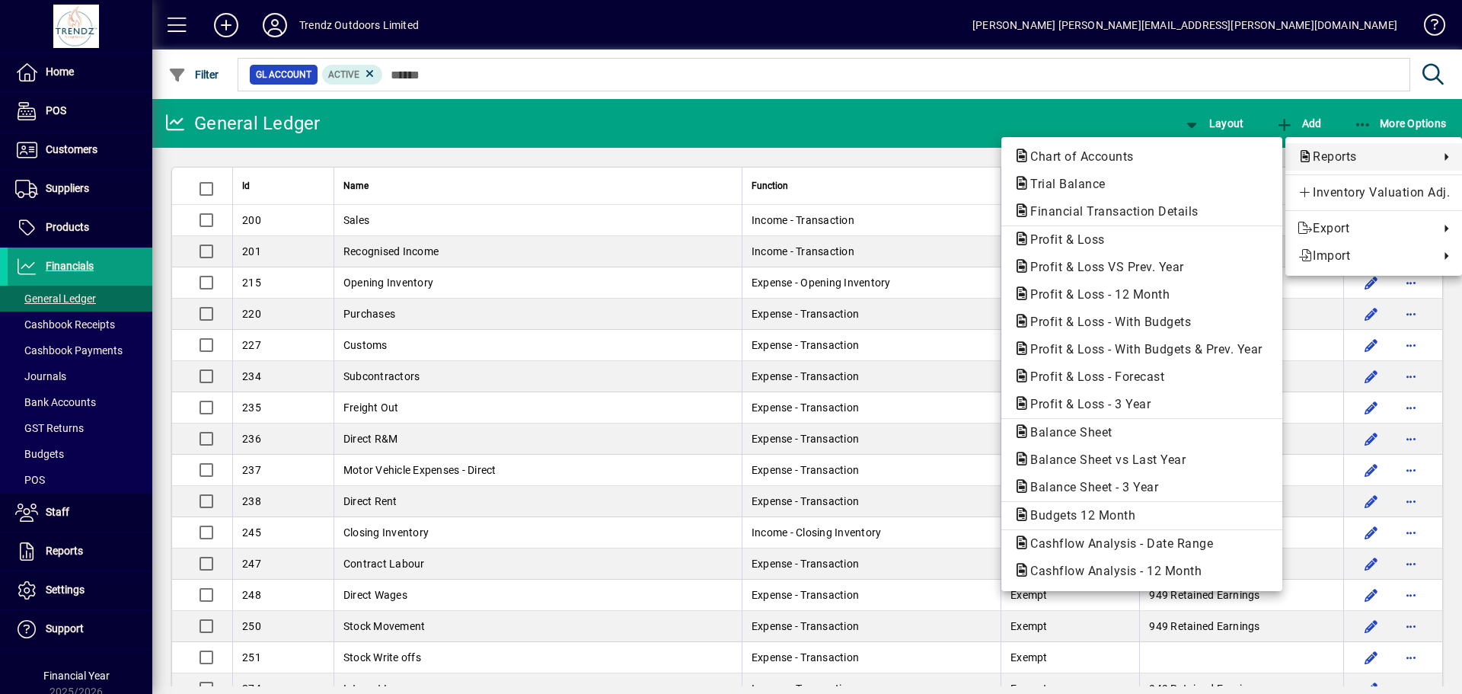
click at [54, 263] on div at bounding box center [731, 347] width 1462 height 694
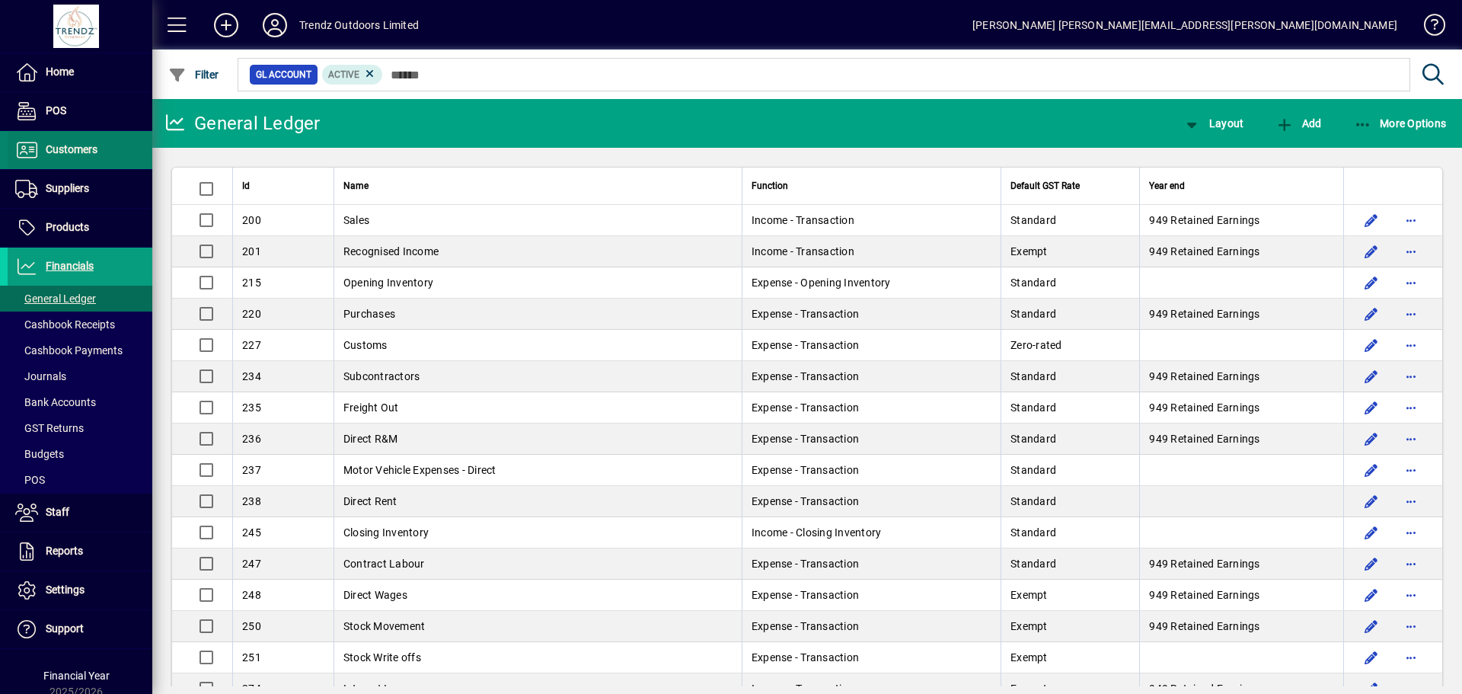
click at [72, 151] on span "Customers" at bounding box center [72, 149] width 52 height 12
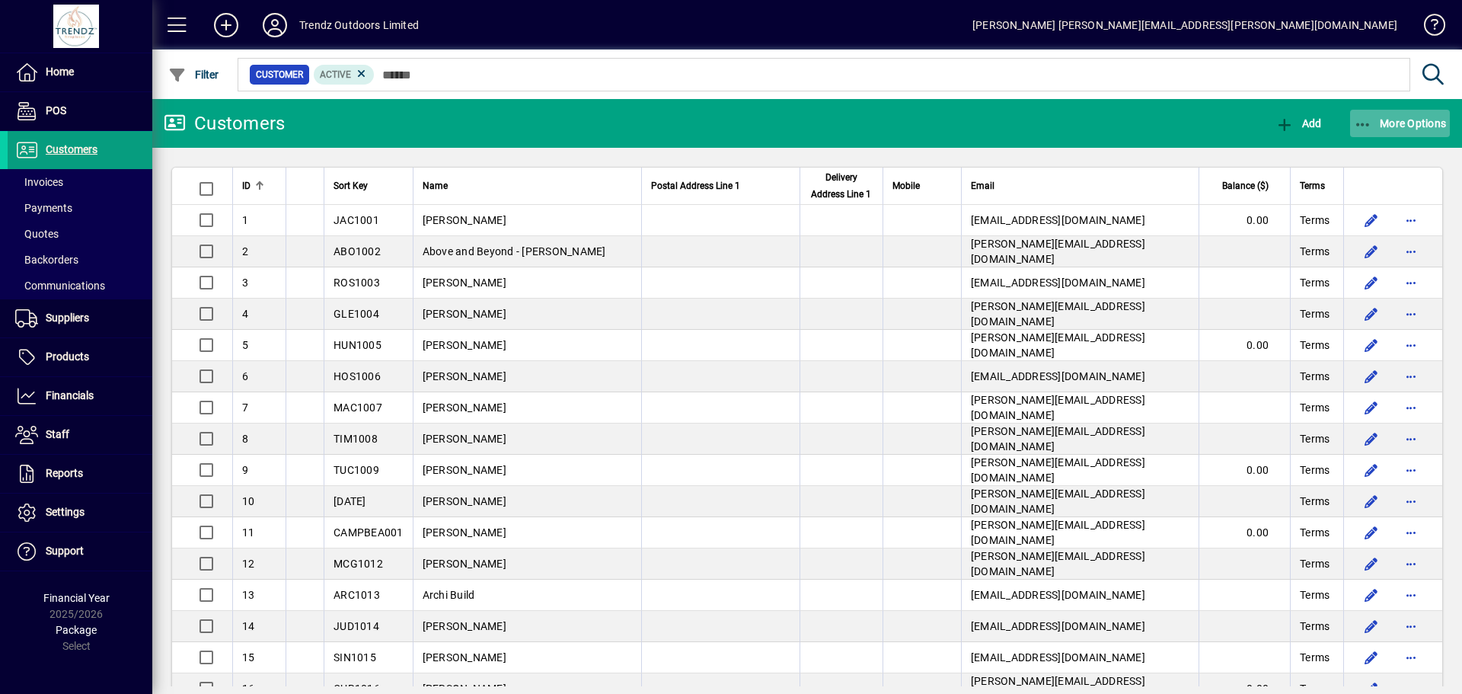
click at [1391, 123] on span "More Options" at bounding box center [1400, 123] width 93 height 12
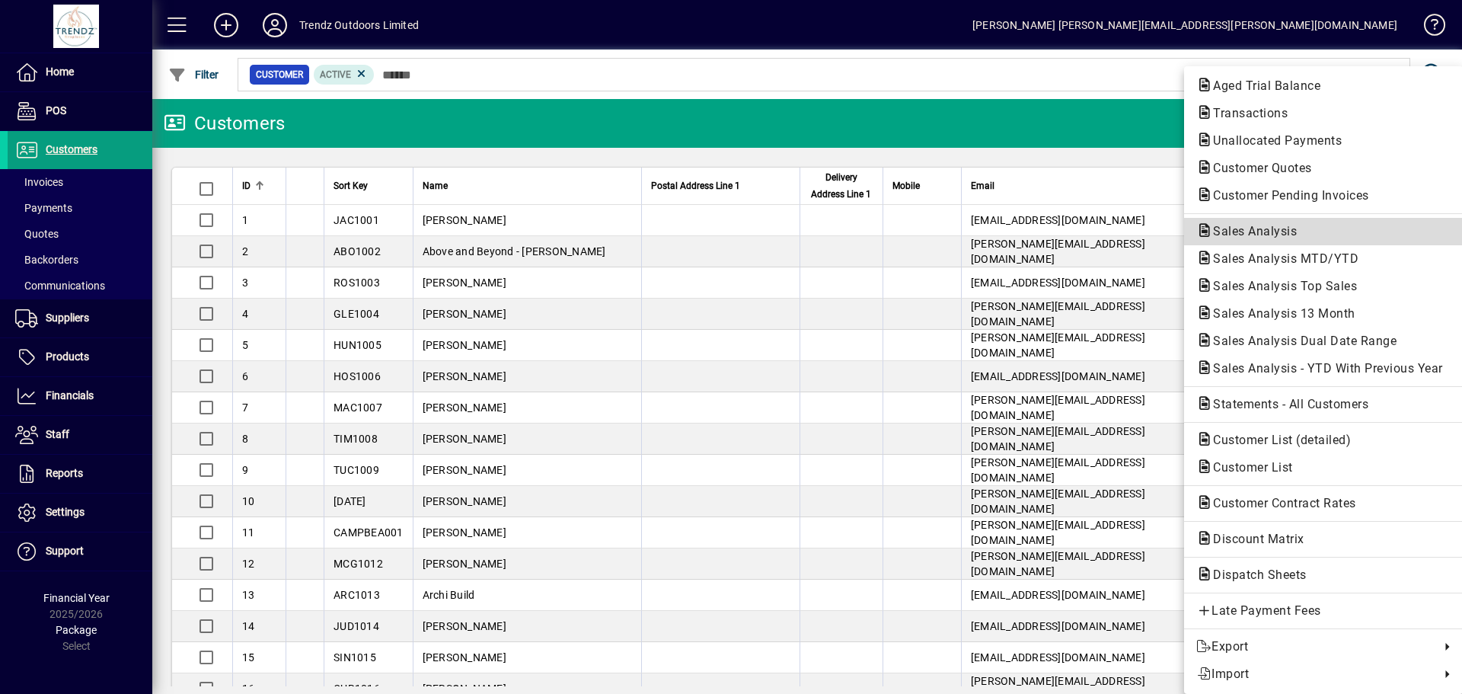
click at [1225, 231] on span "Sales Analysis" at bounding box center [1251, 231] width 108 height 14
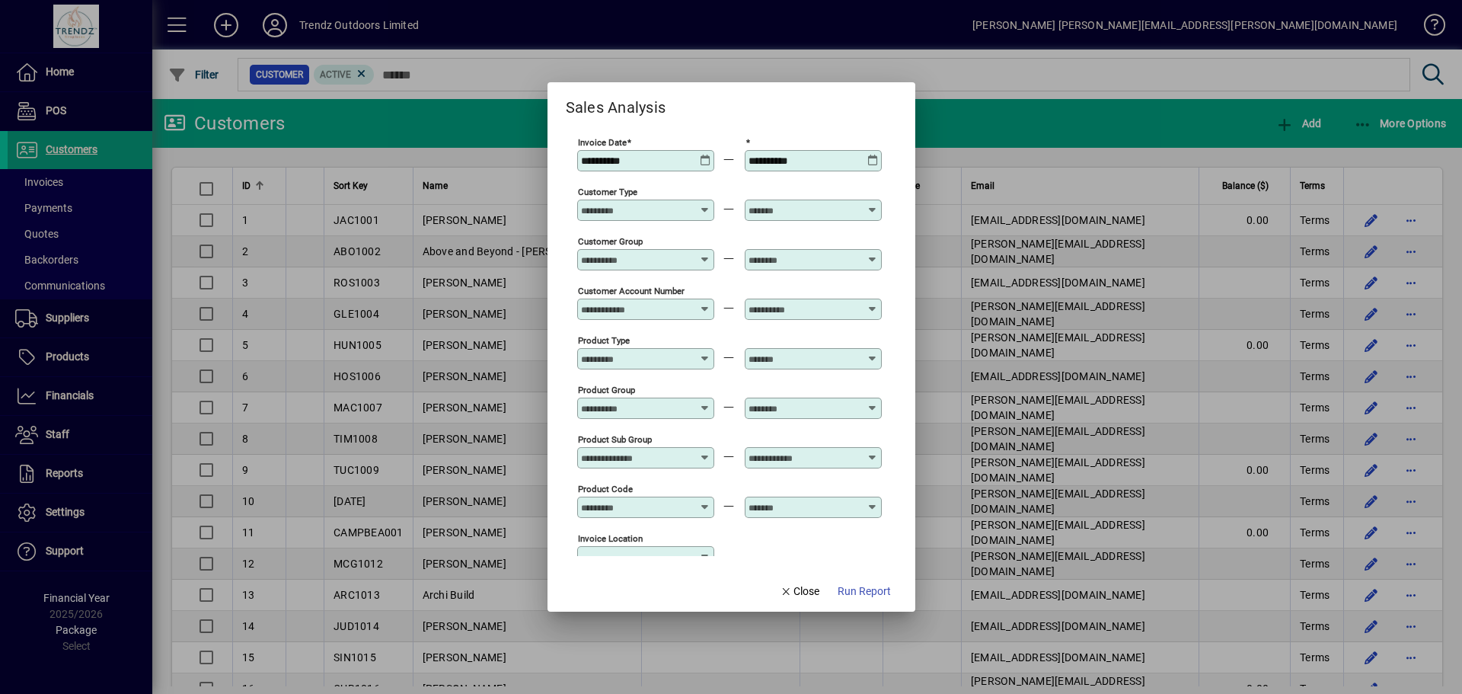
type input "**********"
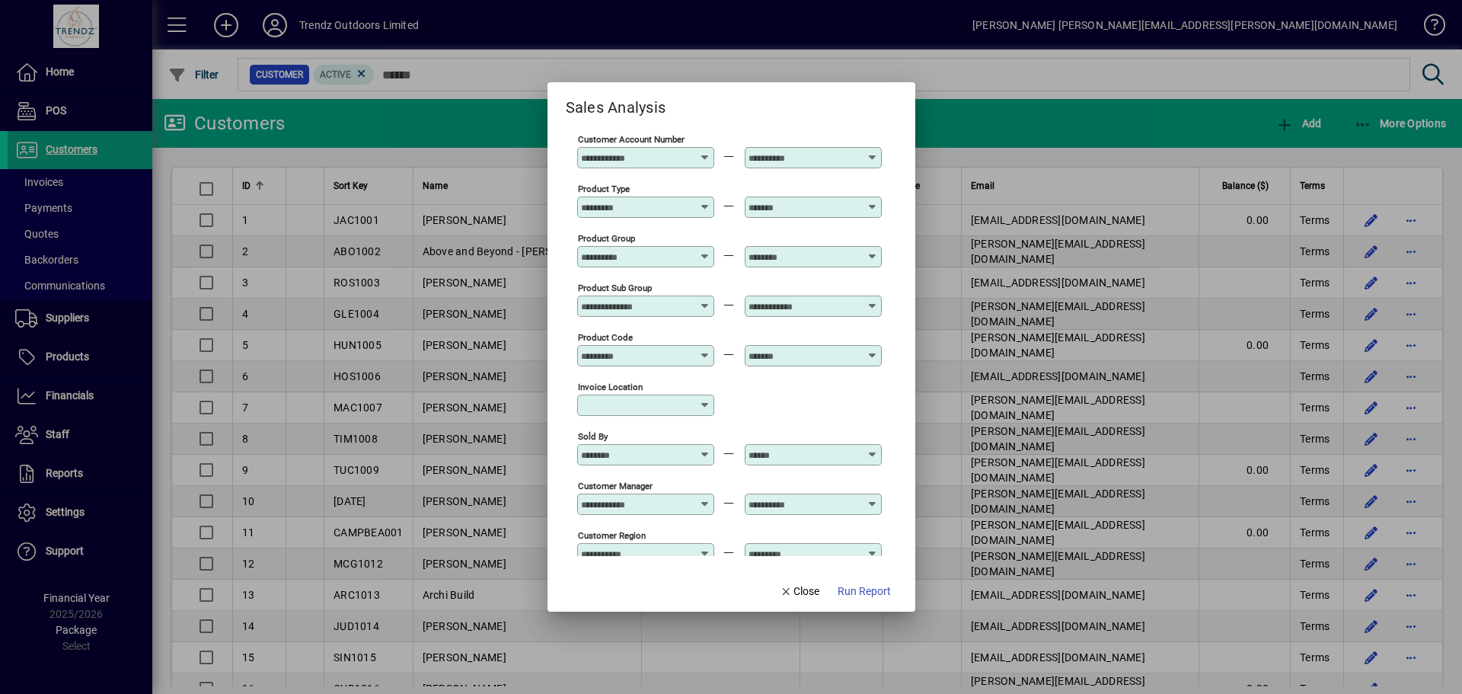
scroll to position [152, 0]
click at [703, 200] on icon at bounding box center [705, 200] width 11 height 0
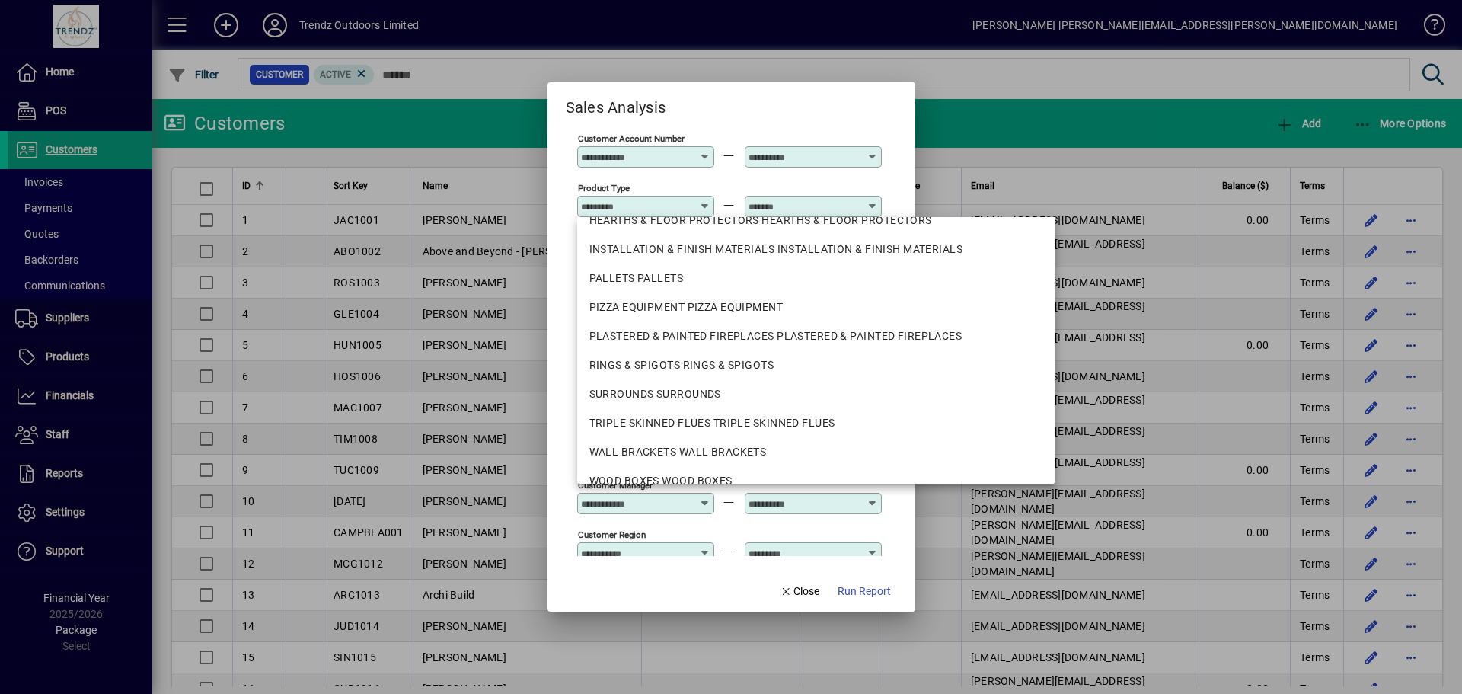
scroll to position [353, 0]
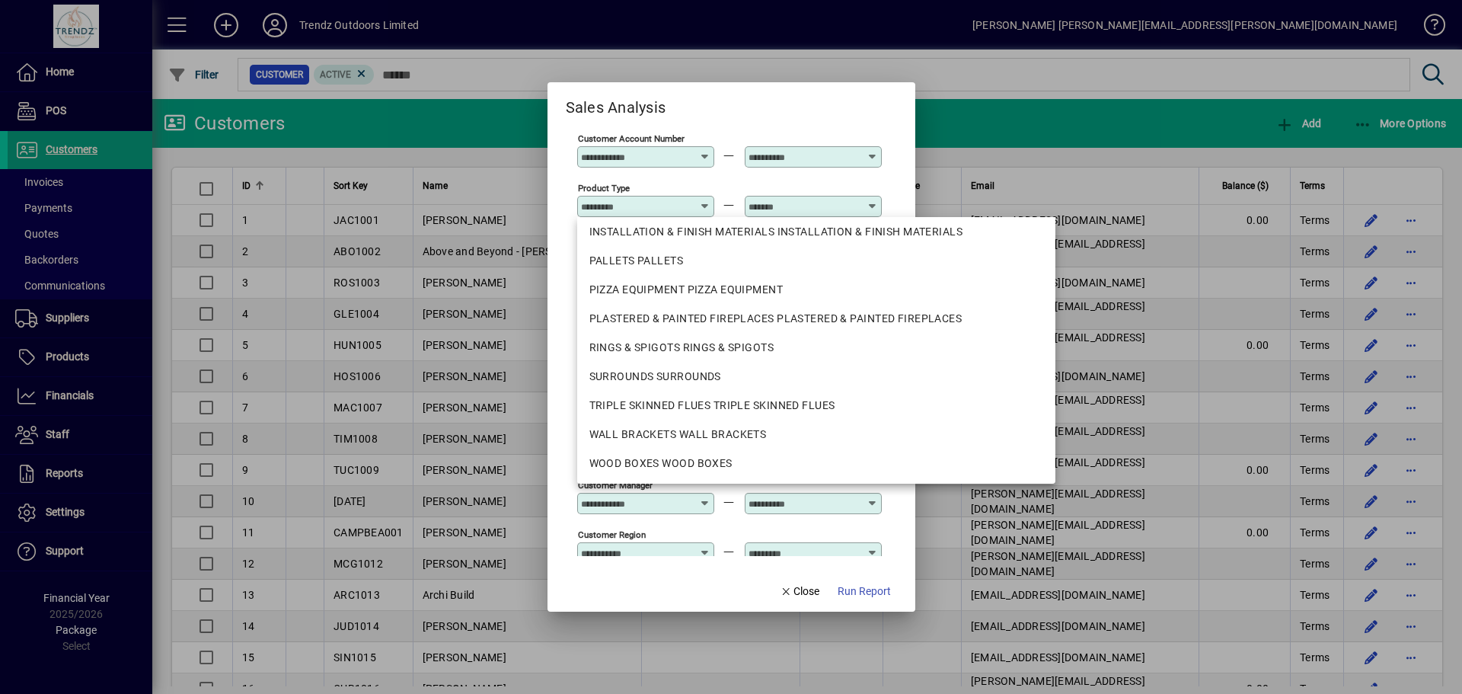
click at [727, 177] on div "Customer Account Number" at bounding box center [729, 156] width 305 height 50
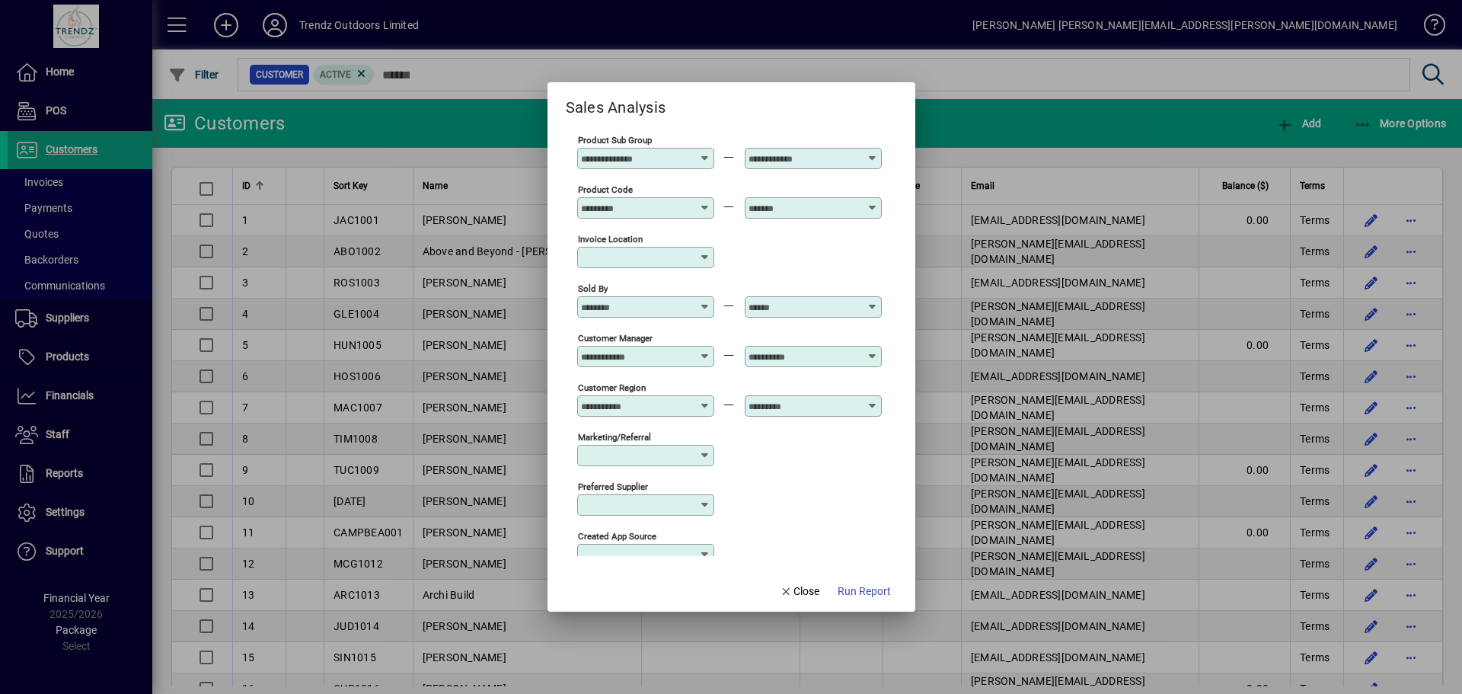
scroll to position [276, 0]
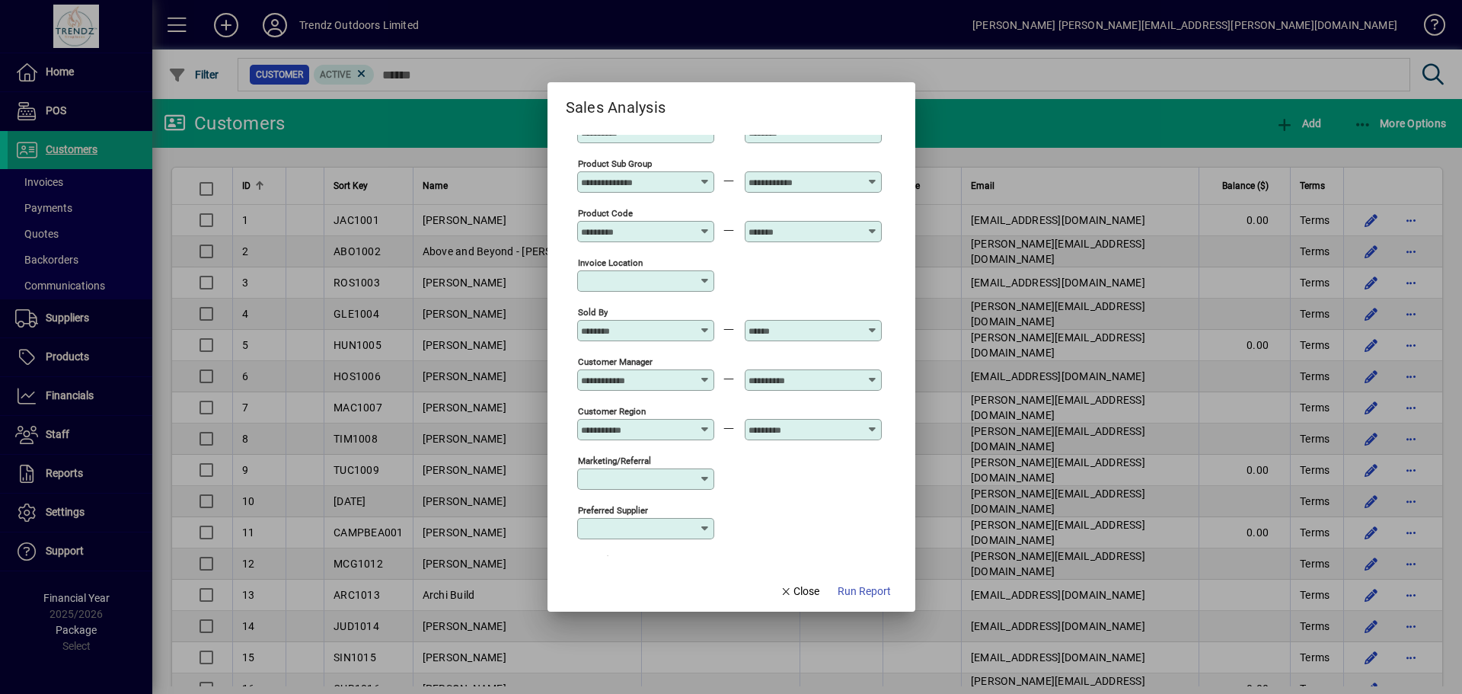
click at [707, 283] on icon at bounding box center [705, 281] width 12 height 12
click at [733, 273] on div "Invoice location" at bounding box center [729, 280] width 305 height 50
click at [708, 324] on icon at bounding box center [705, 324] width 11 height 0
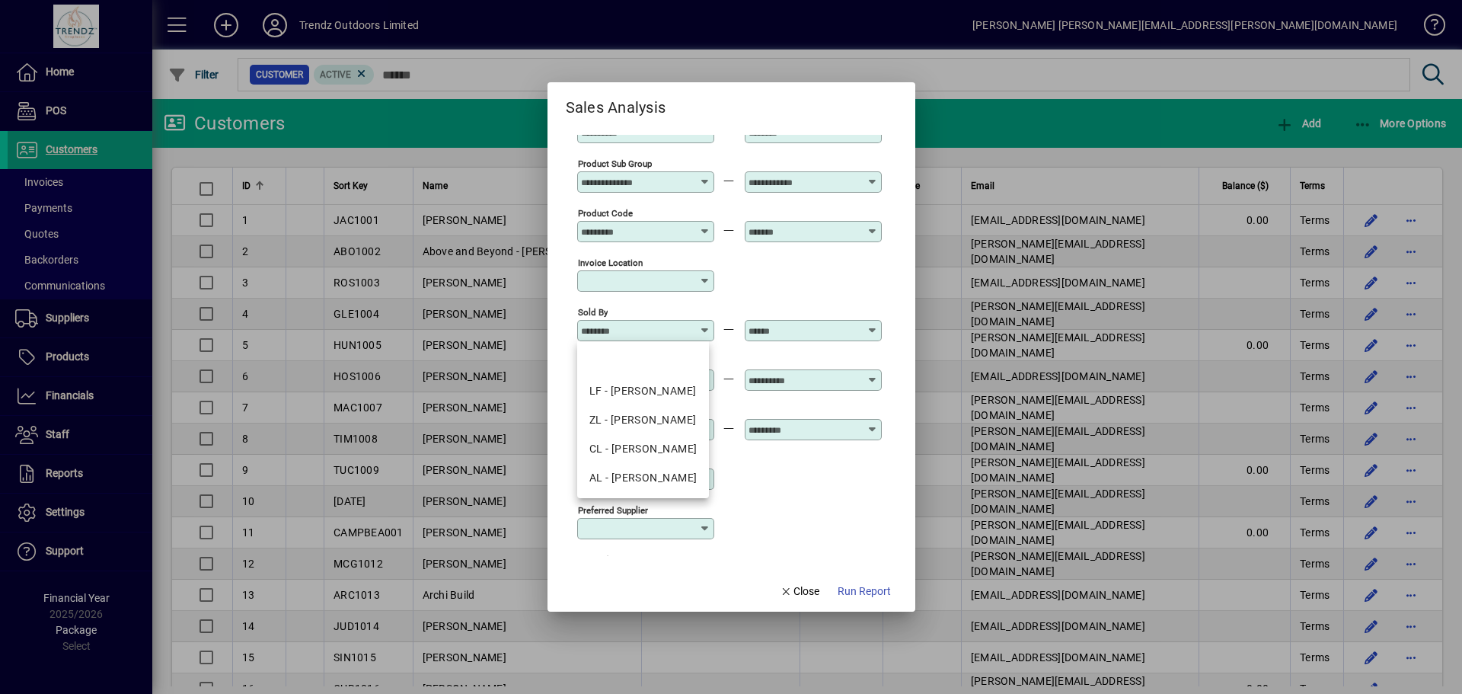
click at [708, 324] on icon at bounding box center [705, 324] width 11 height 0
click at [746, 297] on div "Invoice location" at bounding box center [729, 280] width 305 height 50
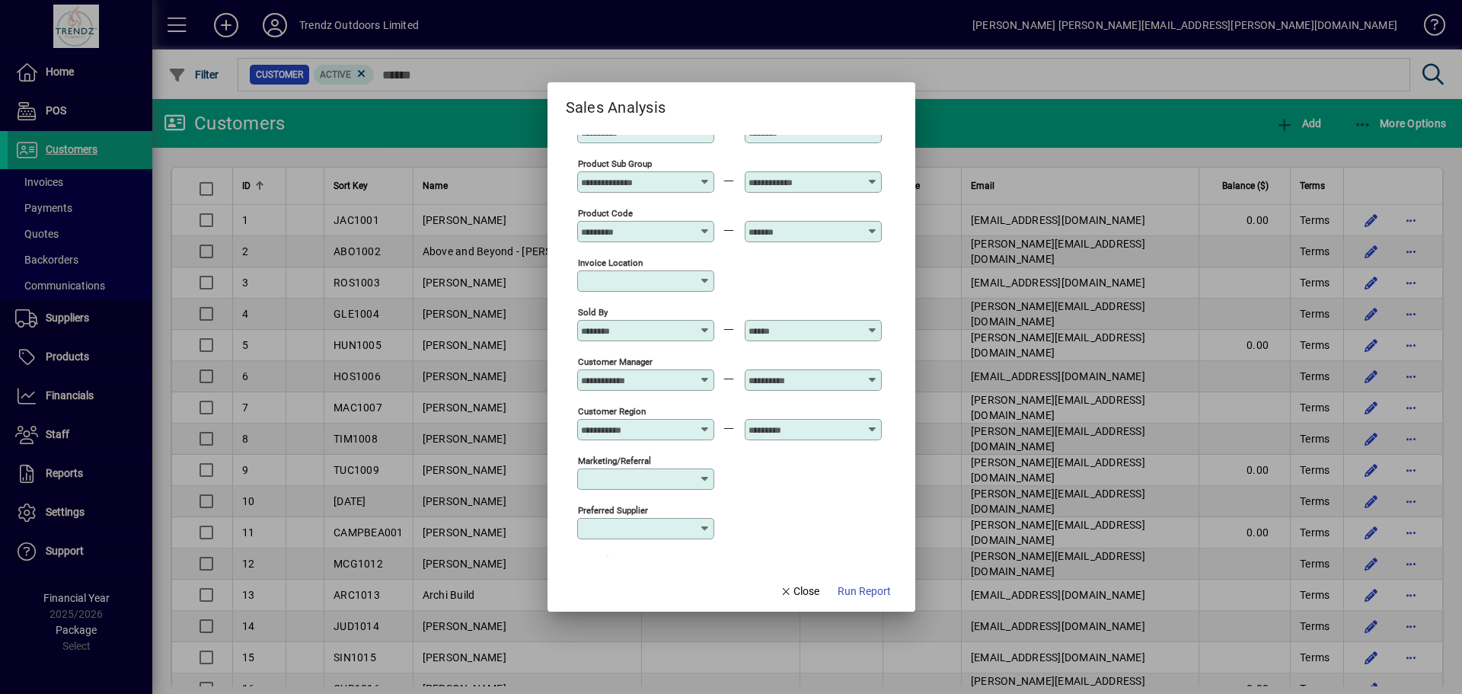
click at [706, 374] on icon at bounding box center [705, 374] width 11 height 0
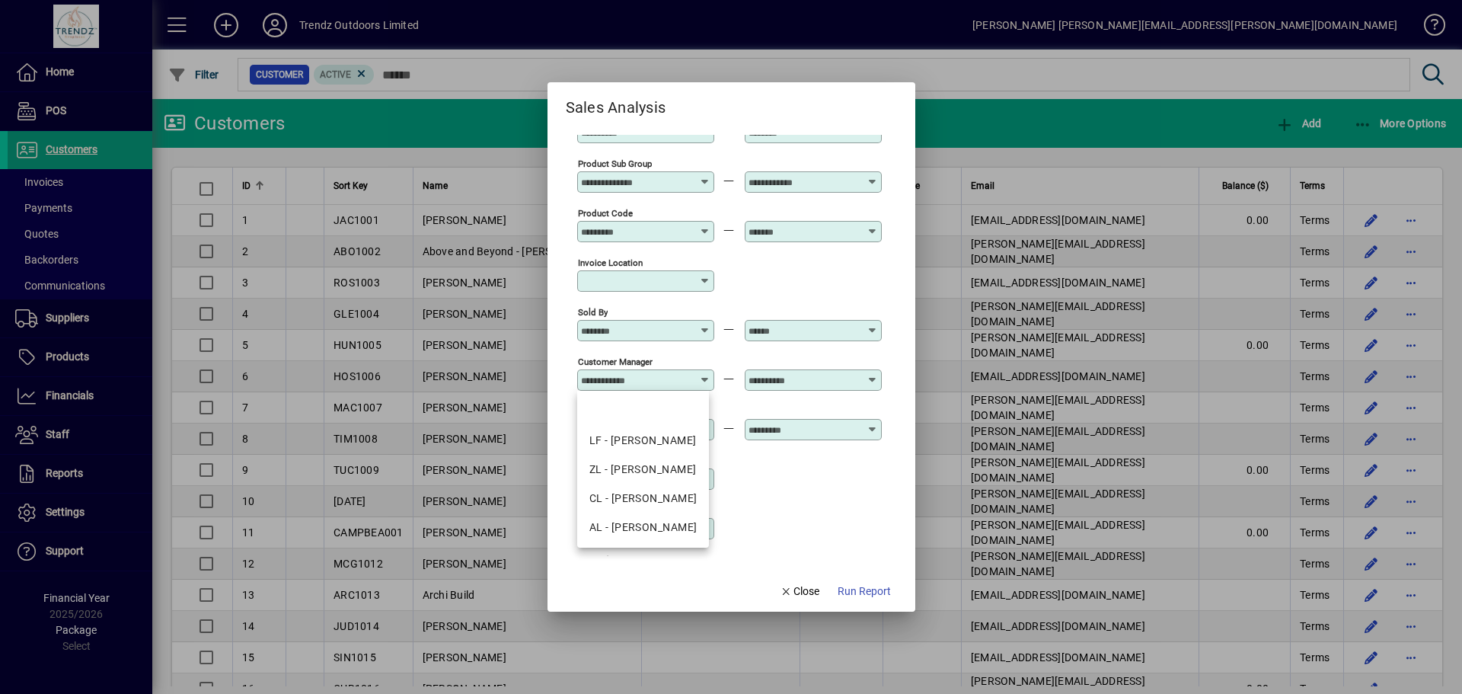
click at [706, 374] on icon at bounding box center [705, 374] width 11 height 0
click at [767, 280] on div "Invoice location" at bounding box center [729, 280] width 305 height 50
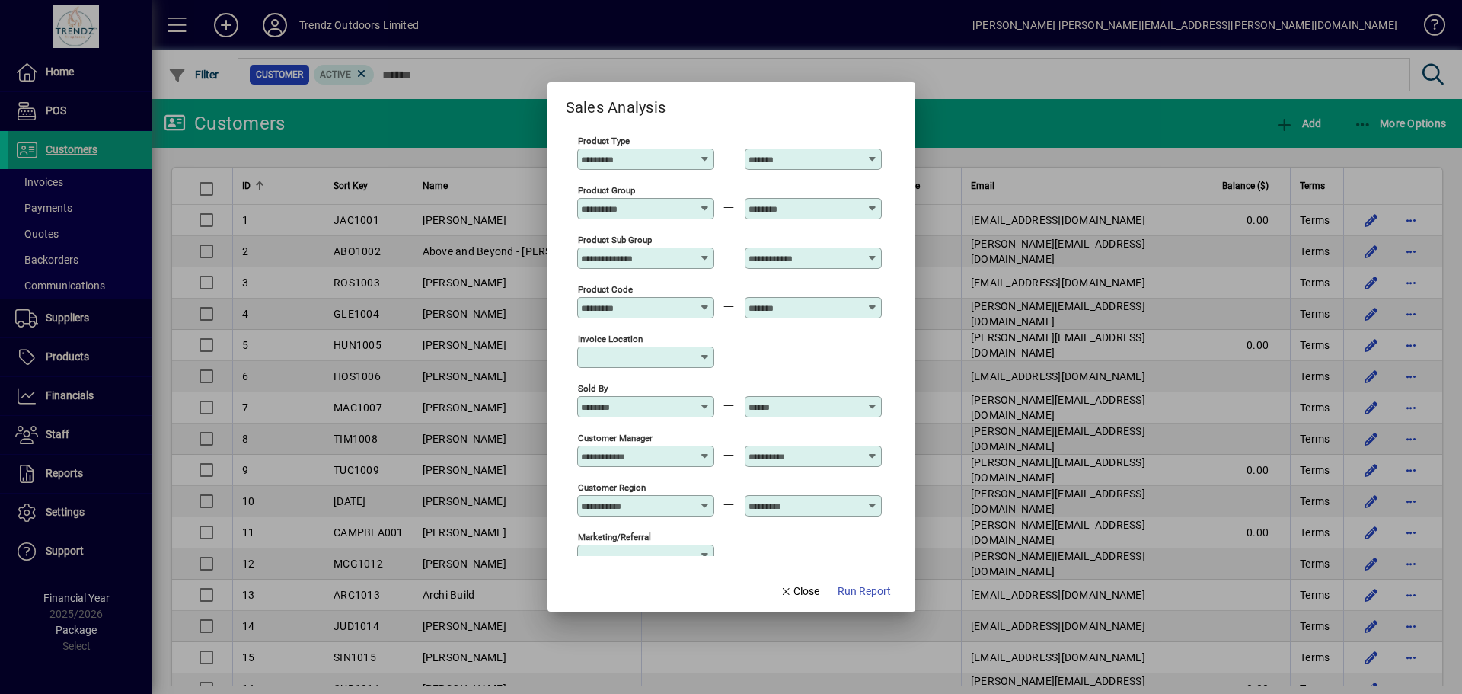
scroll to position [123, 0]
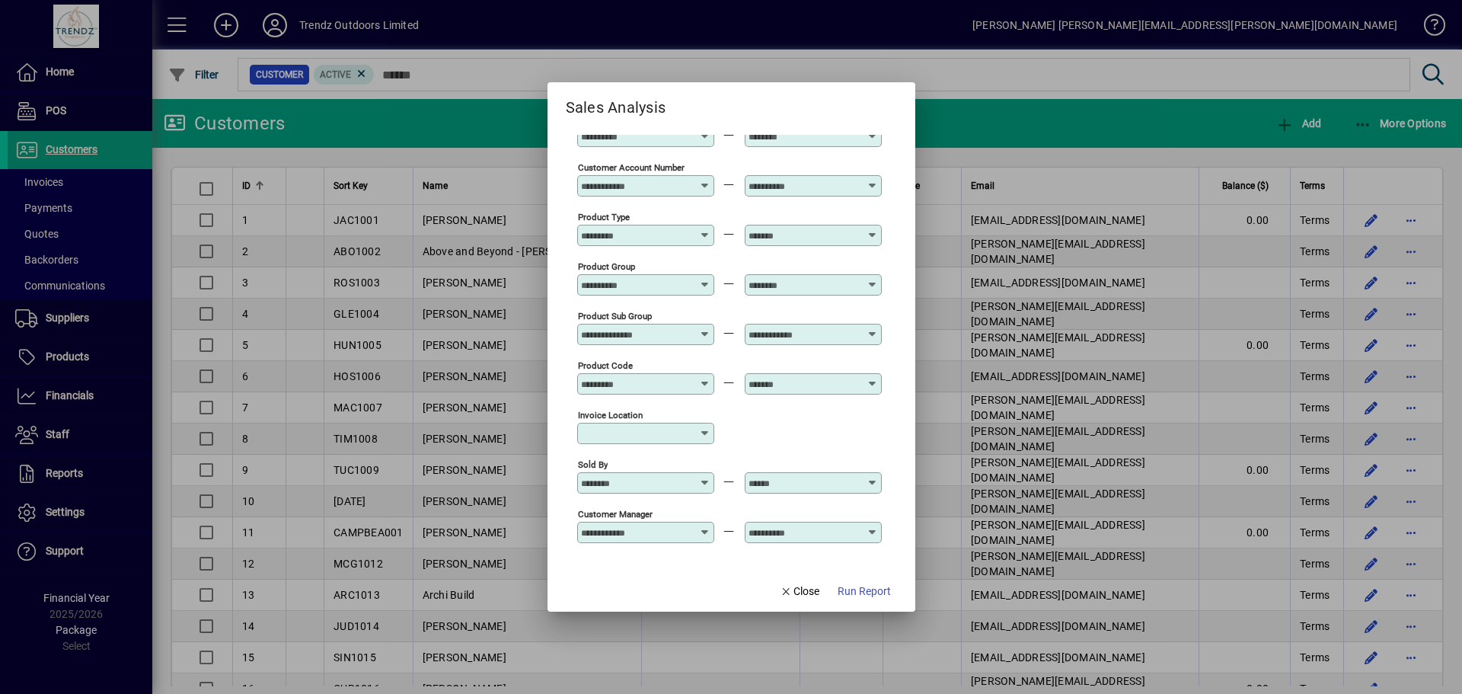
click at [707, 378] on icon at bounding box center [705, 378] width 11 height 0
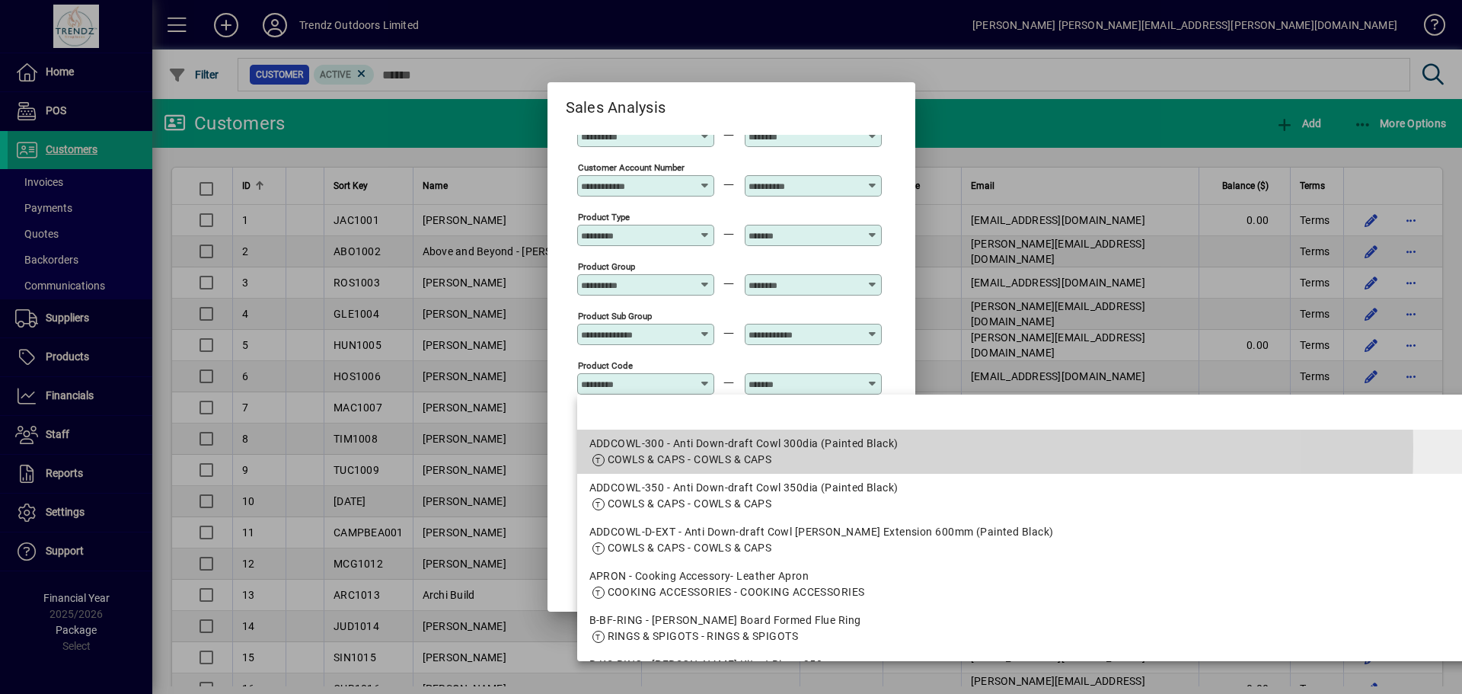
click at [680, 448] on div "ADDCOWL-300 - Anti Down-draft Cowl 300dia (Painted Black)" at bounding box center [1039, 444] width 898 height 16
type input "**********"
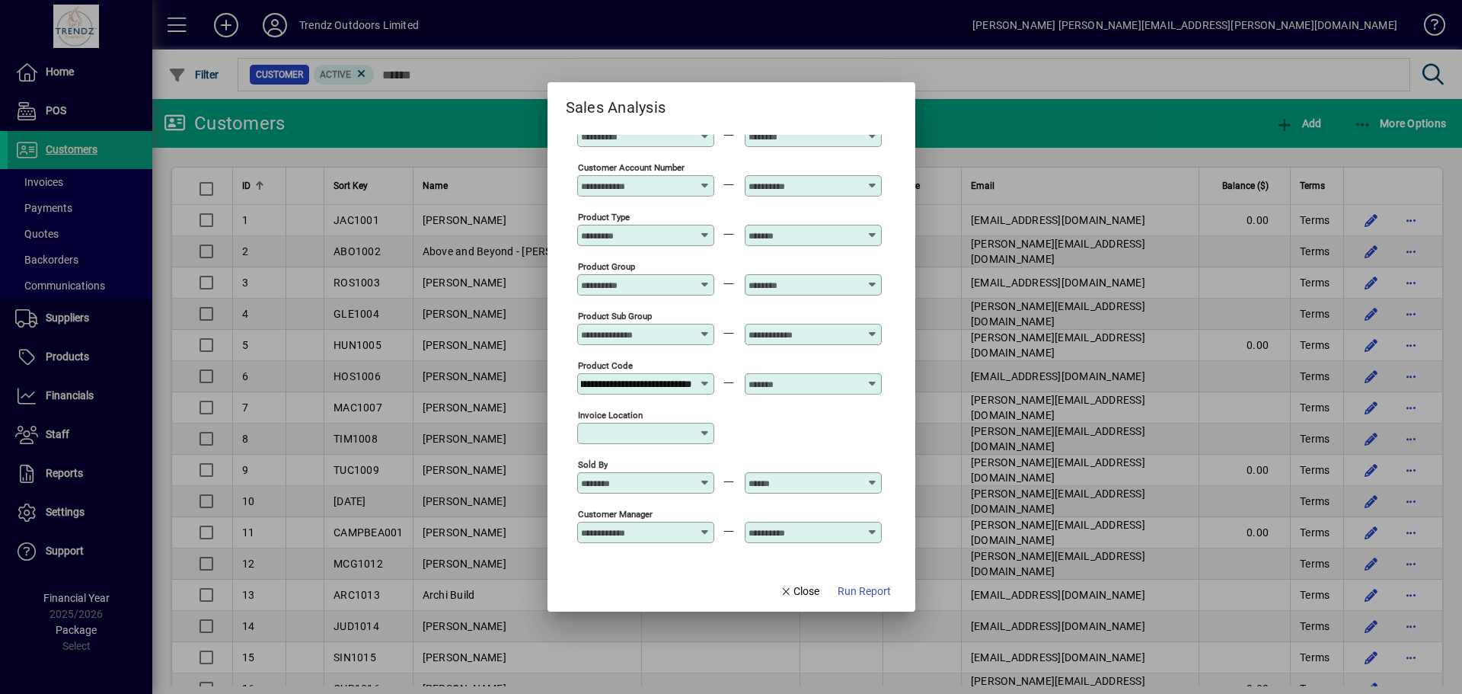
scroll to position [0, 0]
click at [871, 378] on icon at bounding box center [872, 378] width 11 height 0
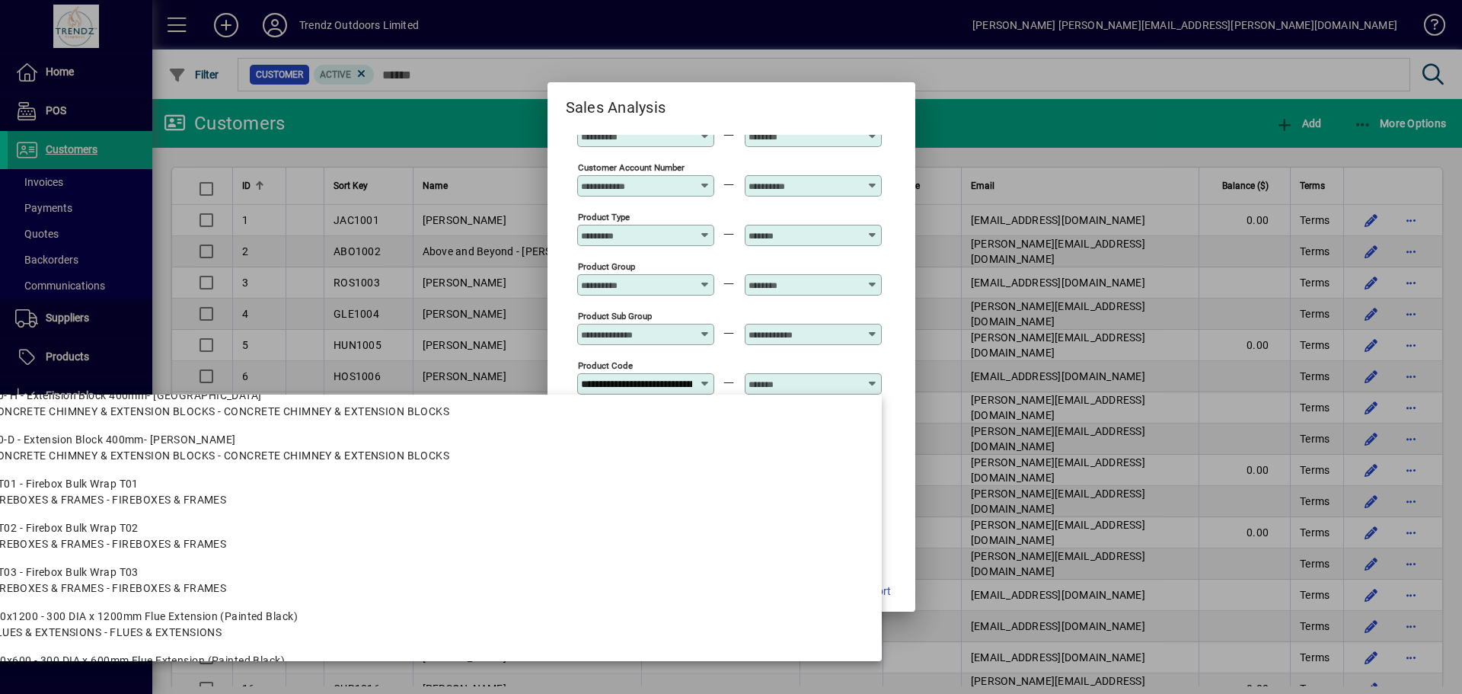
scroll to position [2190, 0]
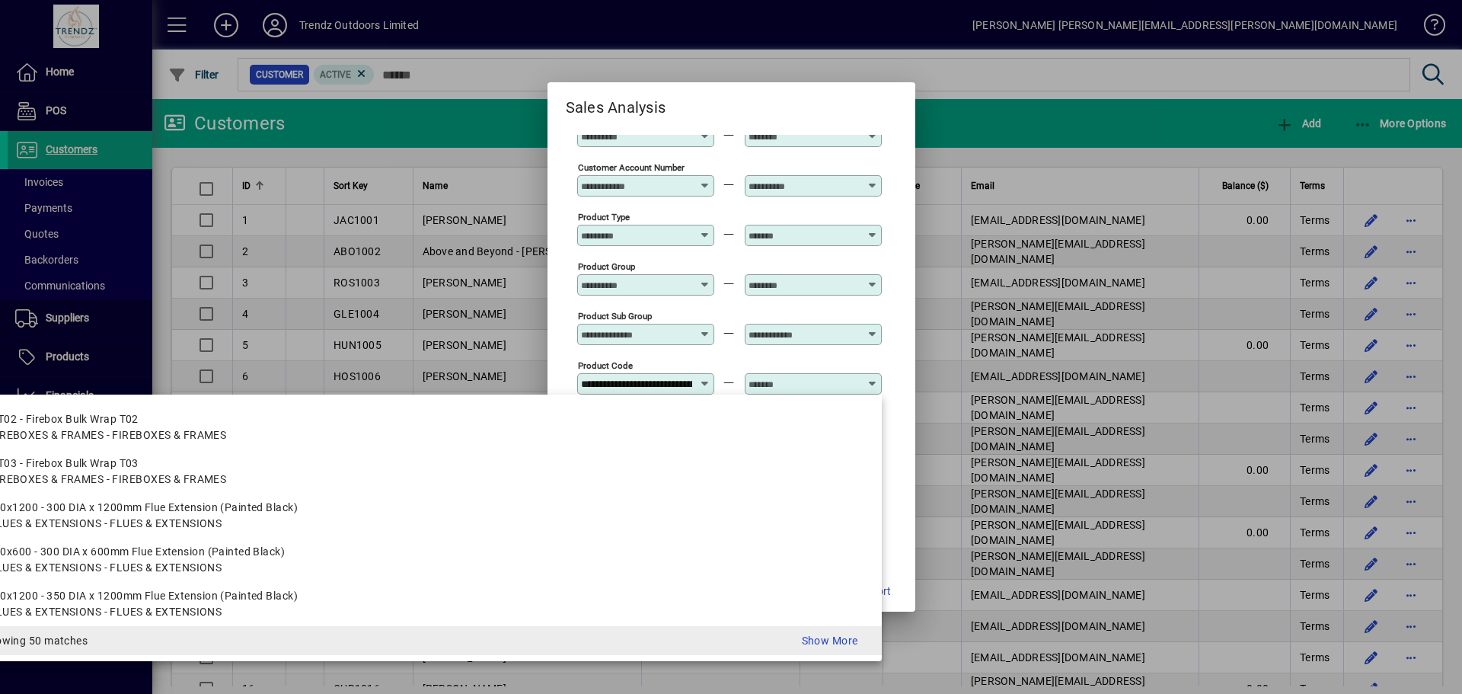
click at [806, 631] on span at bounding box center [420, 640] width 922 height 29
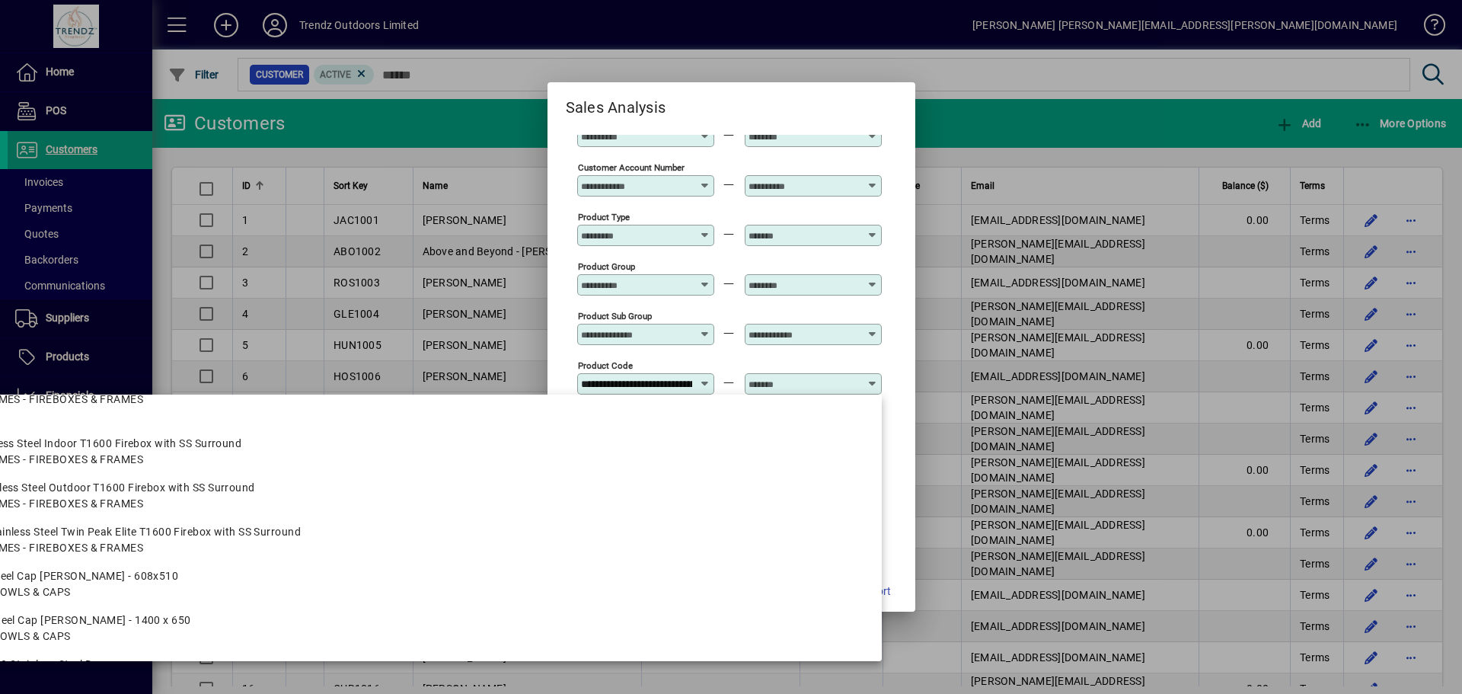
scroll to position [6788, 0]
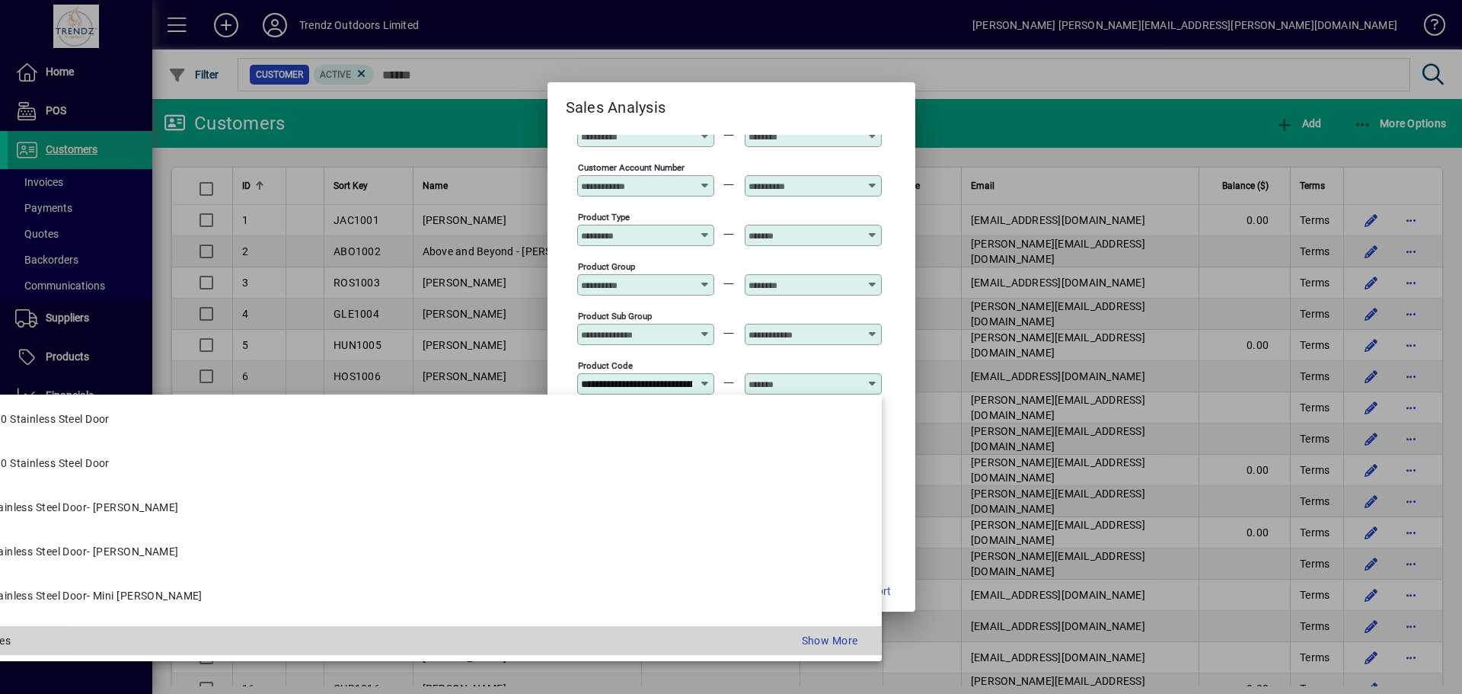
click at [803, 642] on div "Show More" at bounding box center [624, 641] width 490 height 16
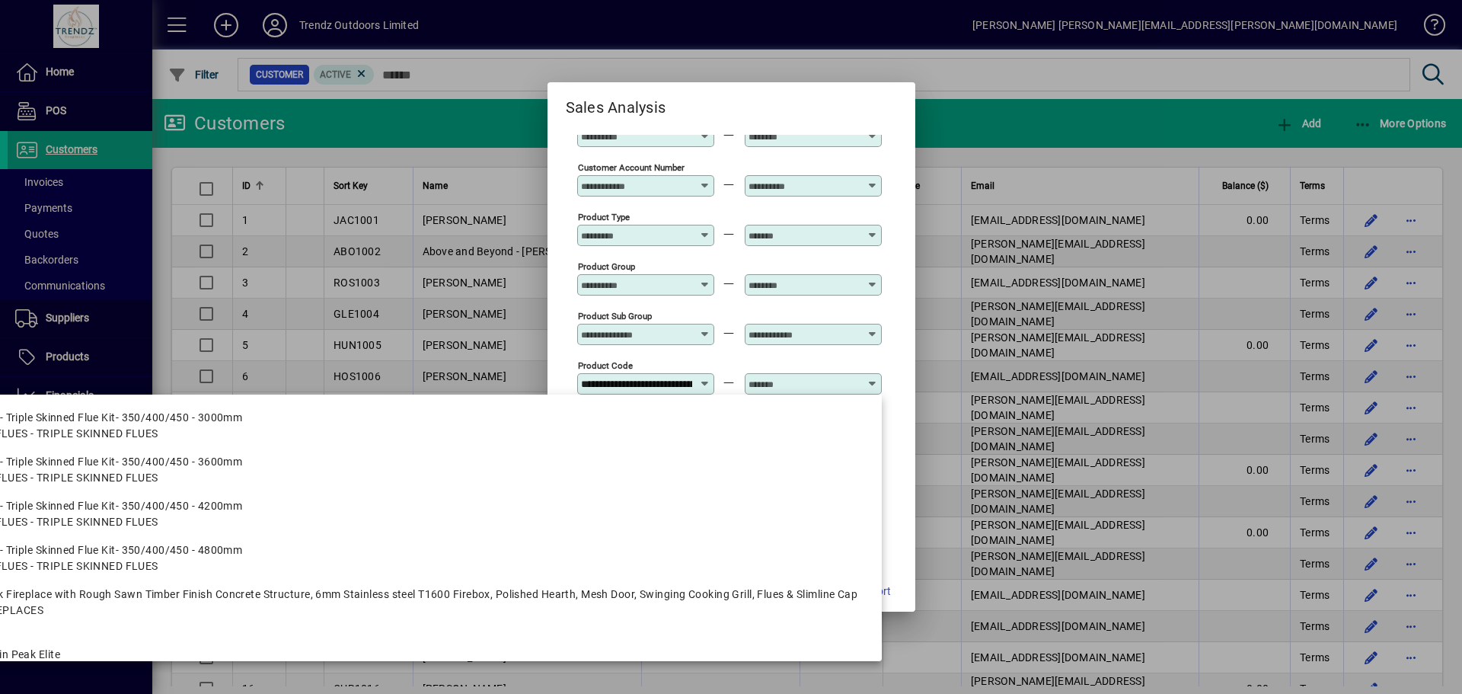
scroll to position [8834, 0]
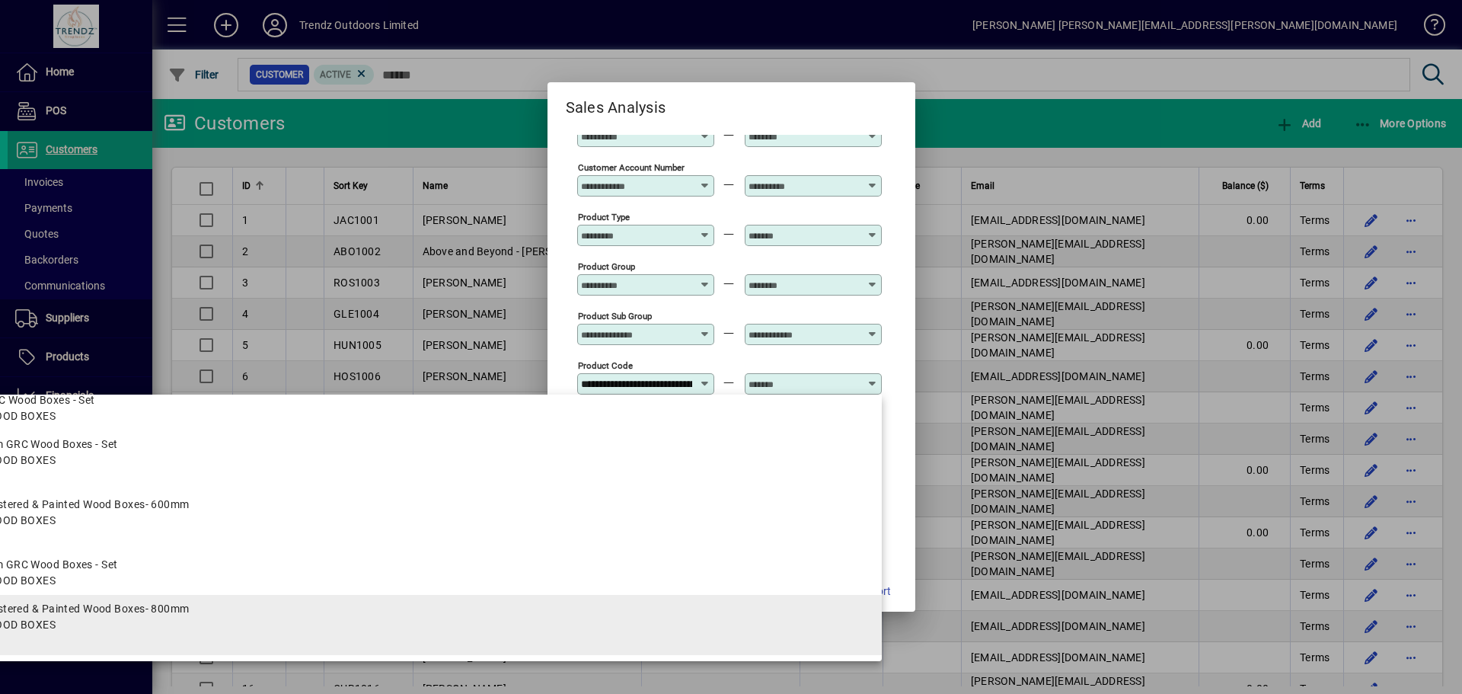
click at [181, 625] on span "WOOD BOXES - WOOD BOXES" at bounding box center [379, 625] width 982 height 16
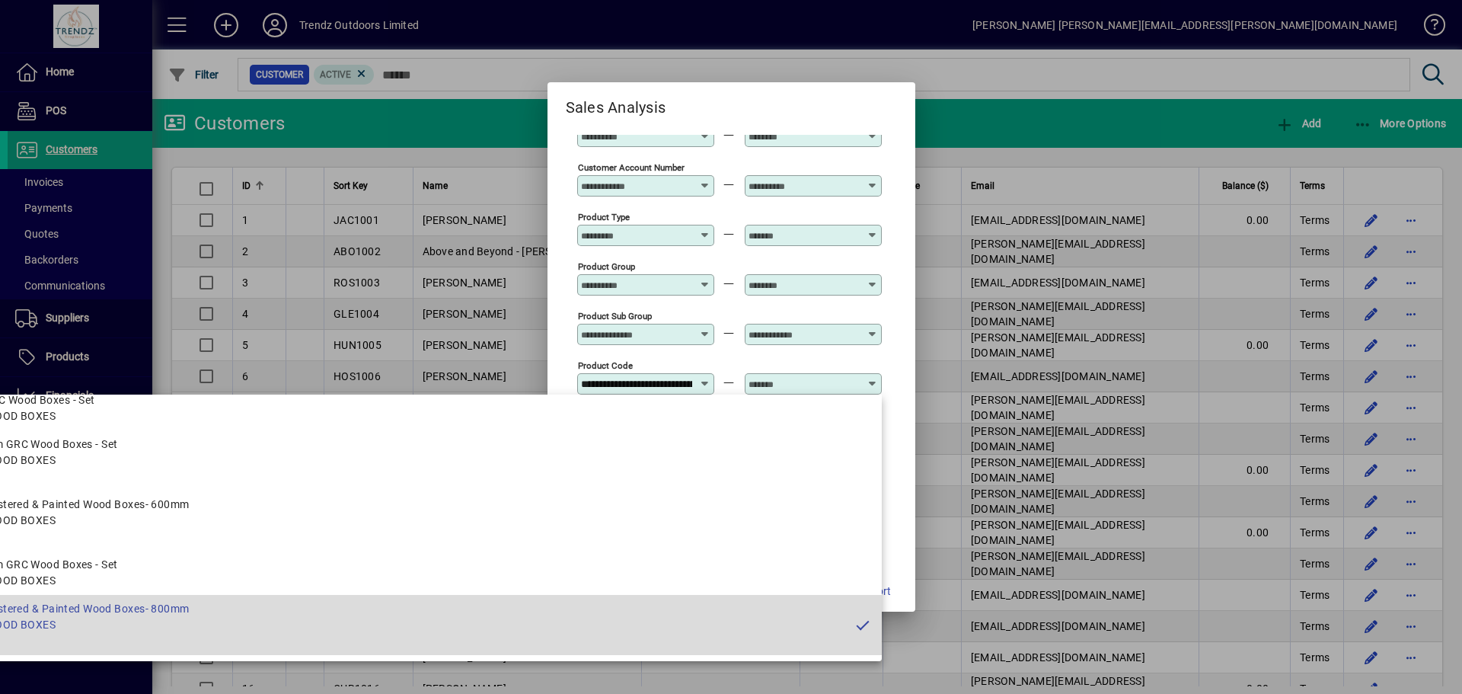
type input "**********"
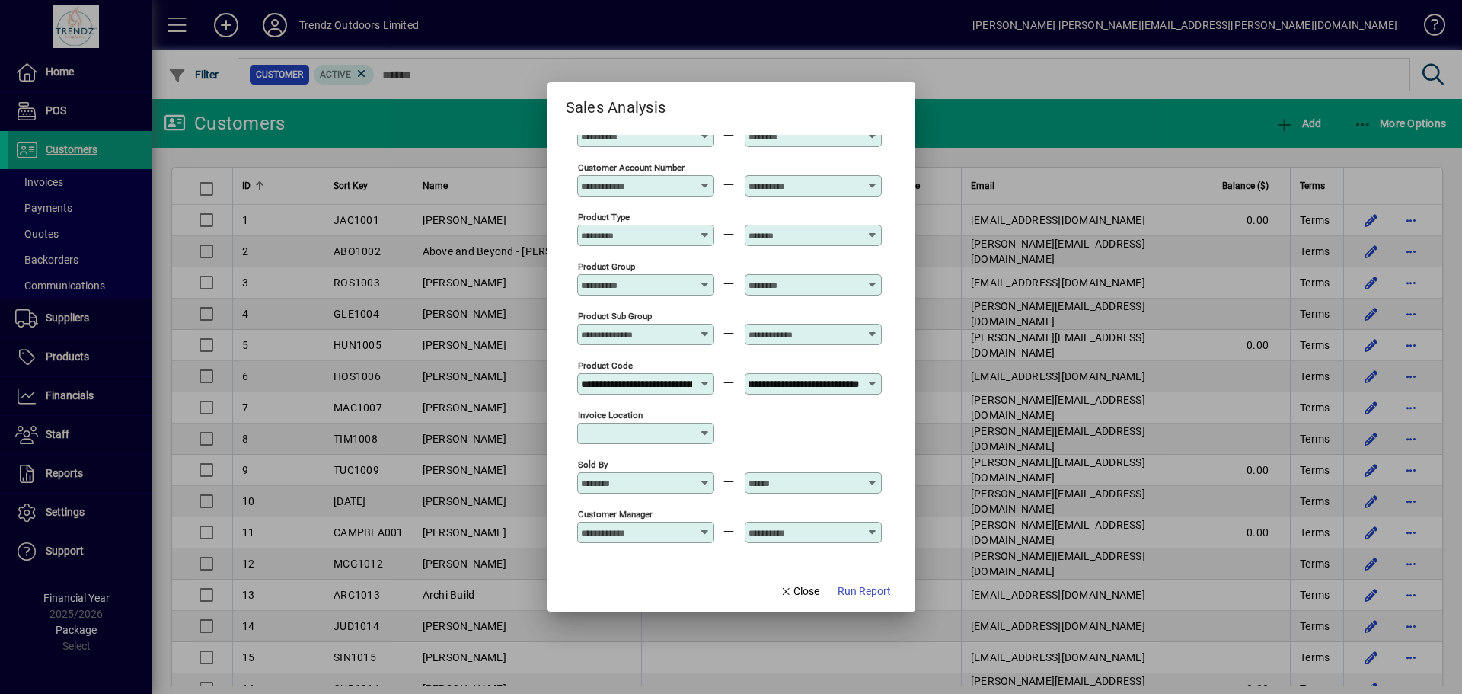
click at [781, 436] on div "Invoice location" at bounding box center [729, 432] width 305 height 50
click at [842, 590] on span "Run Report" at bounding box center [864, 591] width 53 height 16
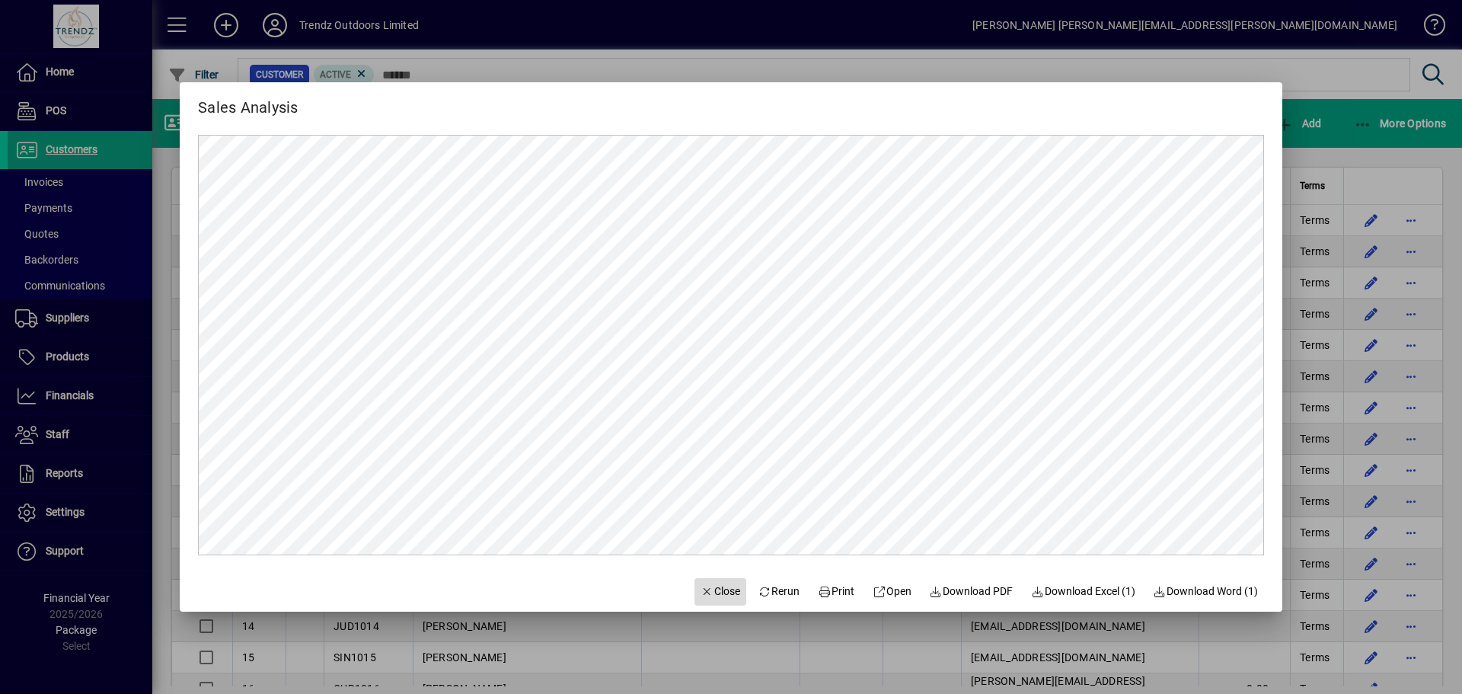
click at [722, 590] on span "Close" at bounding box center [721, 591] width 40 height 16
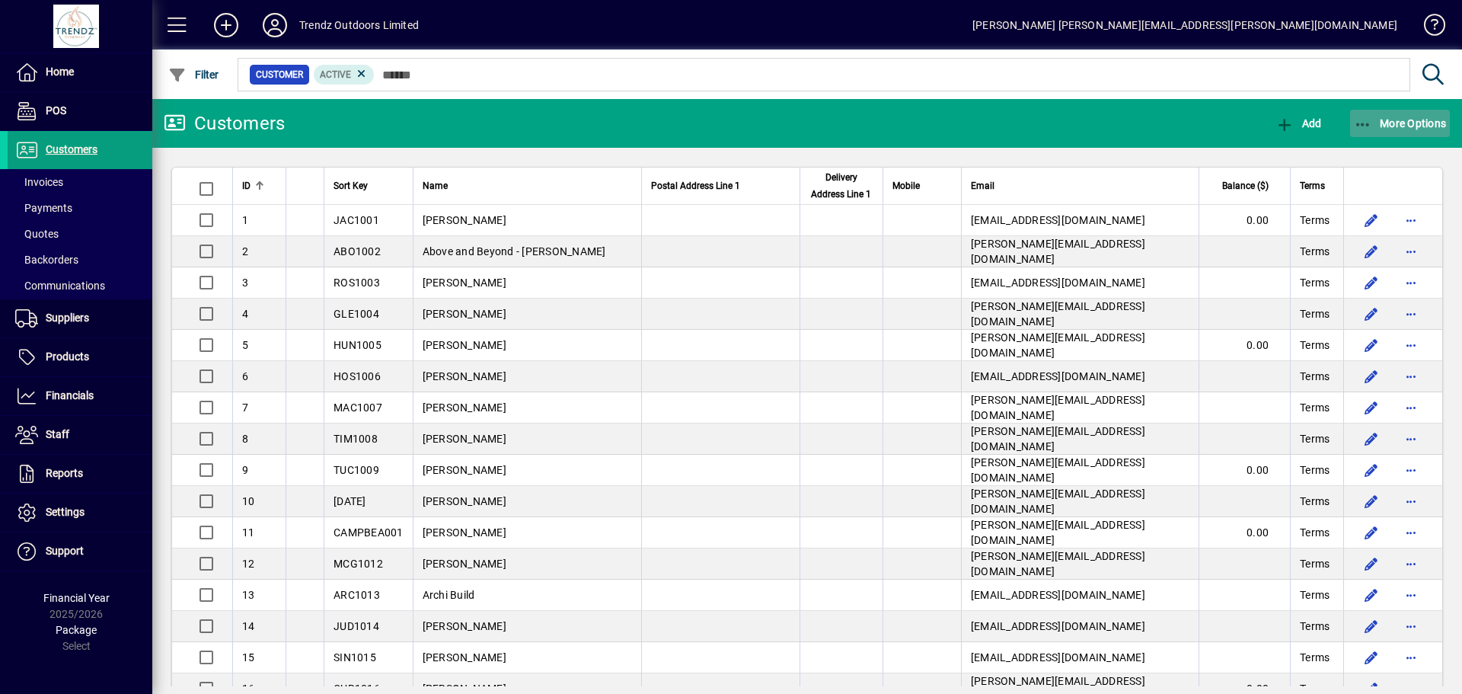
click at [1386, 125] on span "More Options" at bounding box center [1400, 123] width 93 height 12
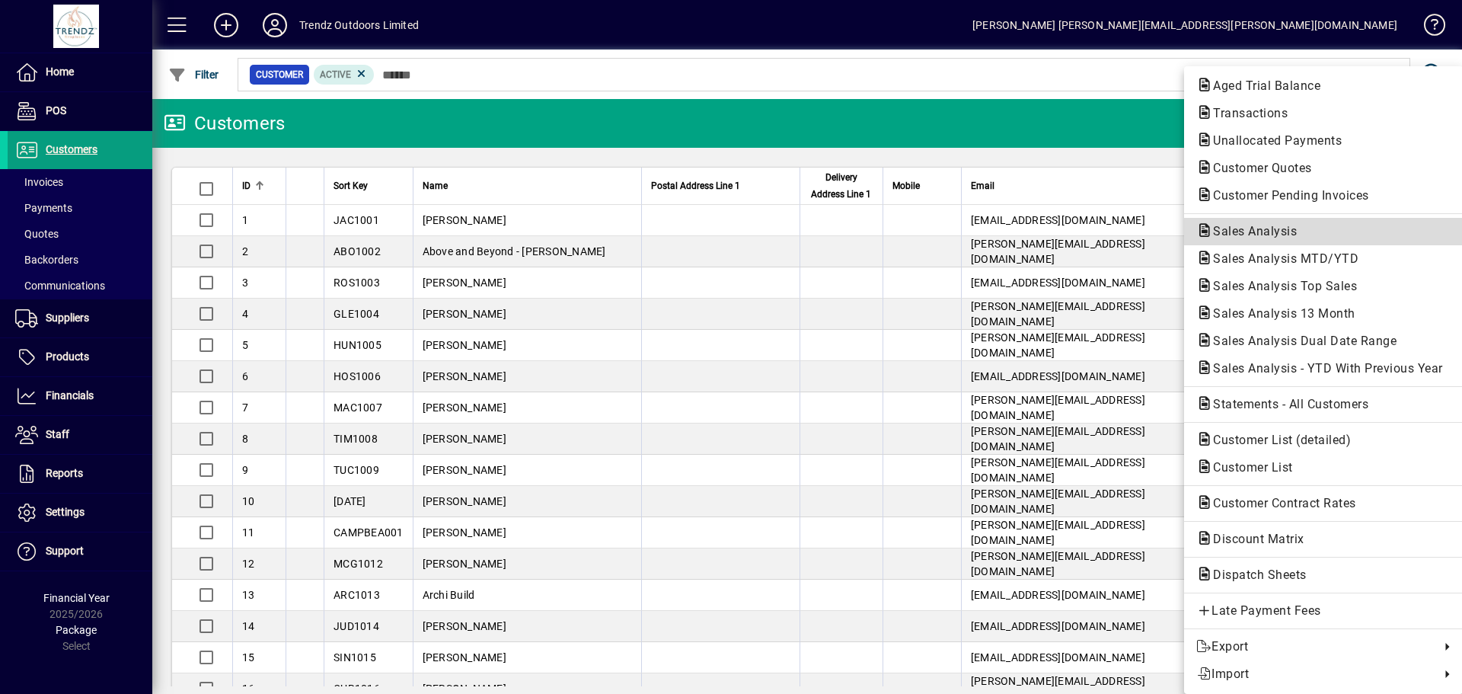
click at [1249, 227] on span "Sales Analysis" at bounding box center [1251, 231] width 108 height 14
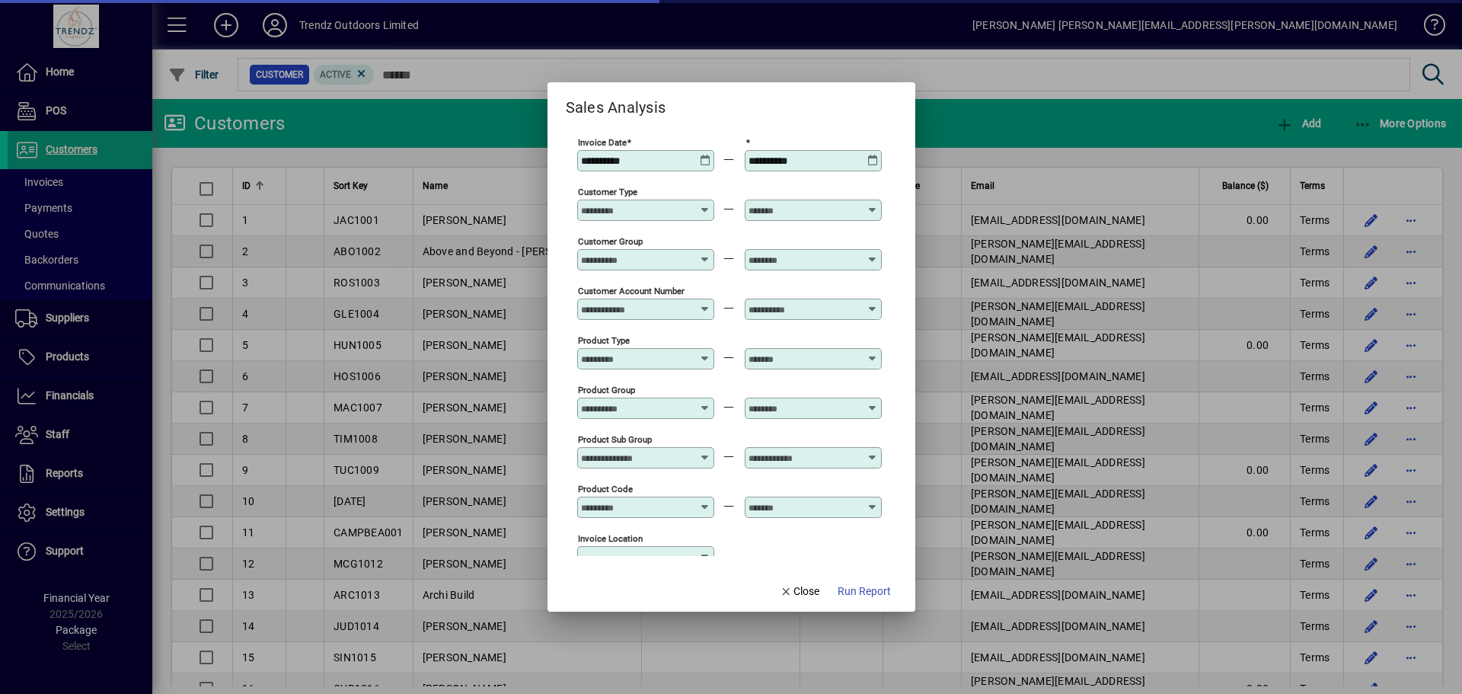
click at [706, 155] on icon at bounding box center [705, 155] width 11 height 0
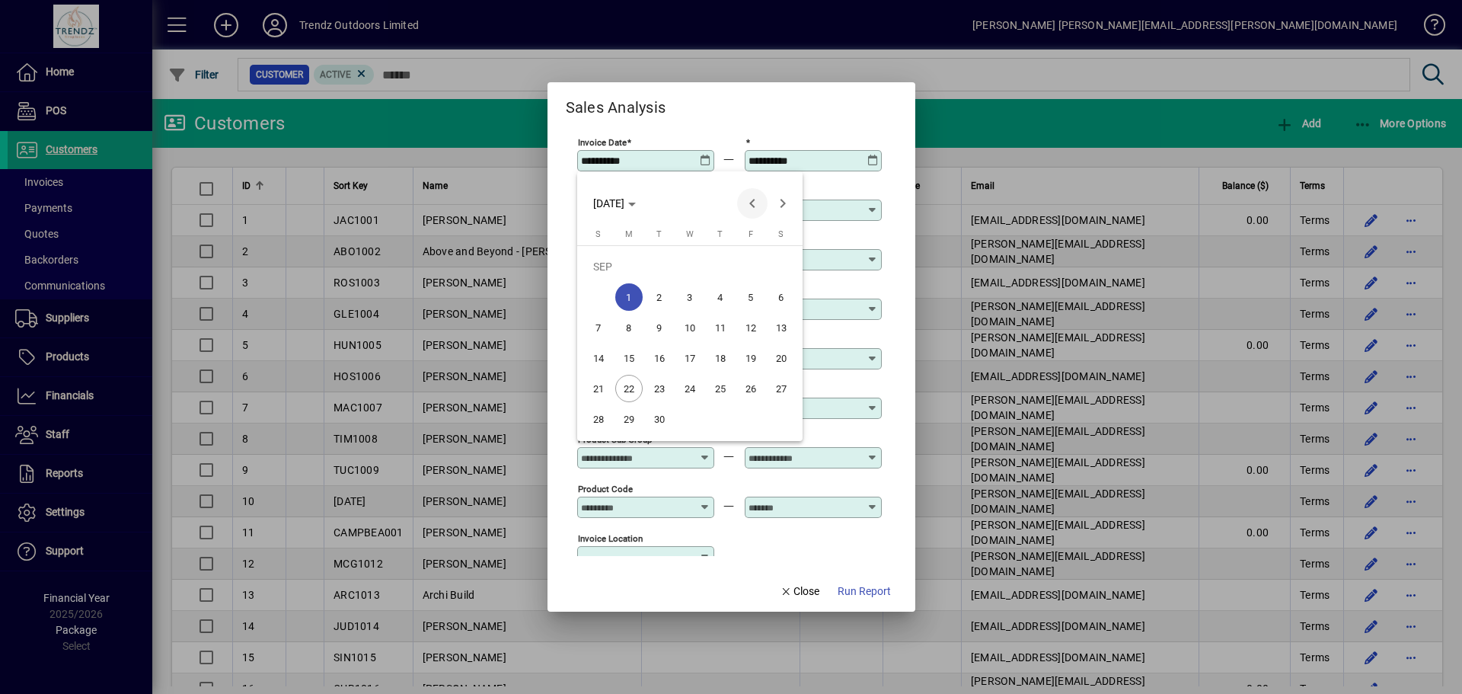
click at [751, 202] on span "Previous month" at bounding box center [752, 203] width 30 height 30
click at [760, 263] on span "1" at bounding box center [750, 266] width 27 height 27
type input "**********"
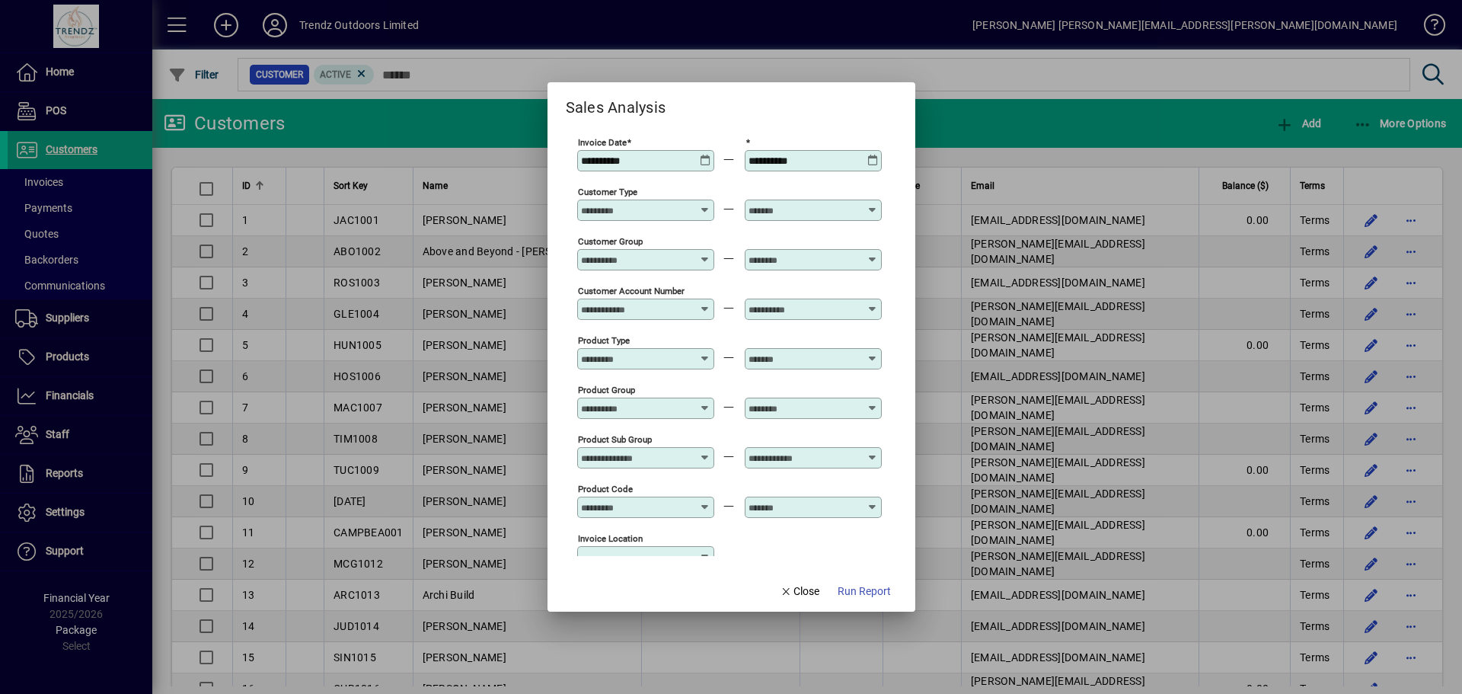
click at [875, 155] on icon at bounding box center [872, 155] width 11 height 0
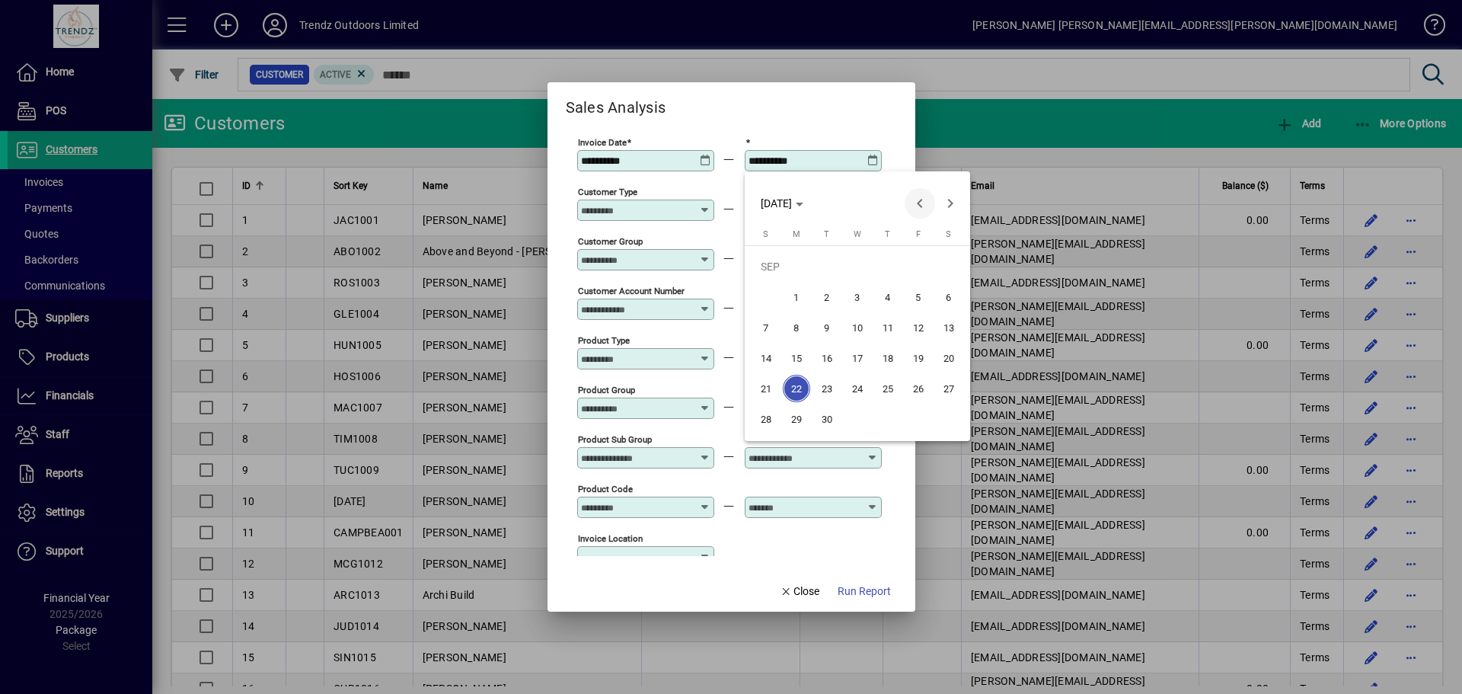
click at [912, 202] on span "Previous month" at bounding box center [920, 203] width 30 height 30
click at [764, 413] on span "31" at bounding box center [765, 418] width 27 height 27
type input "**********"
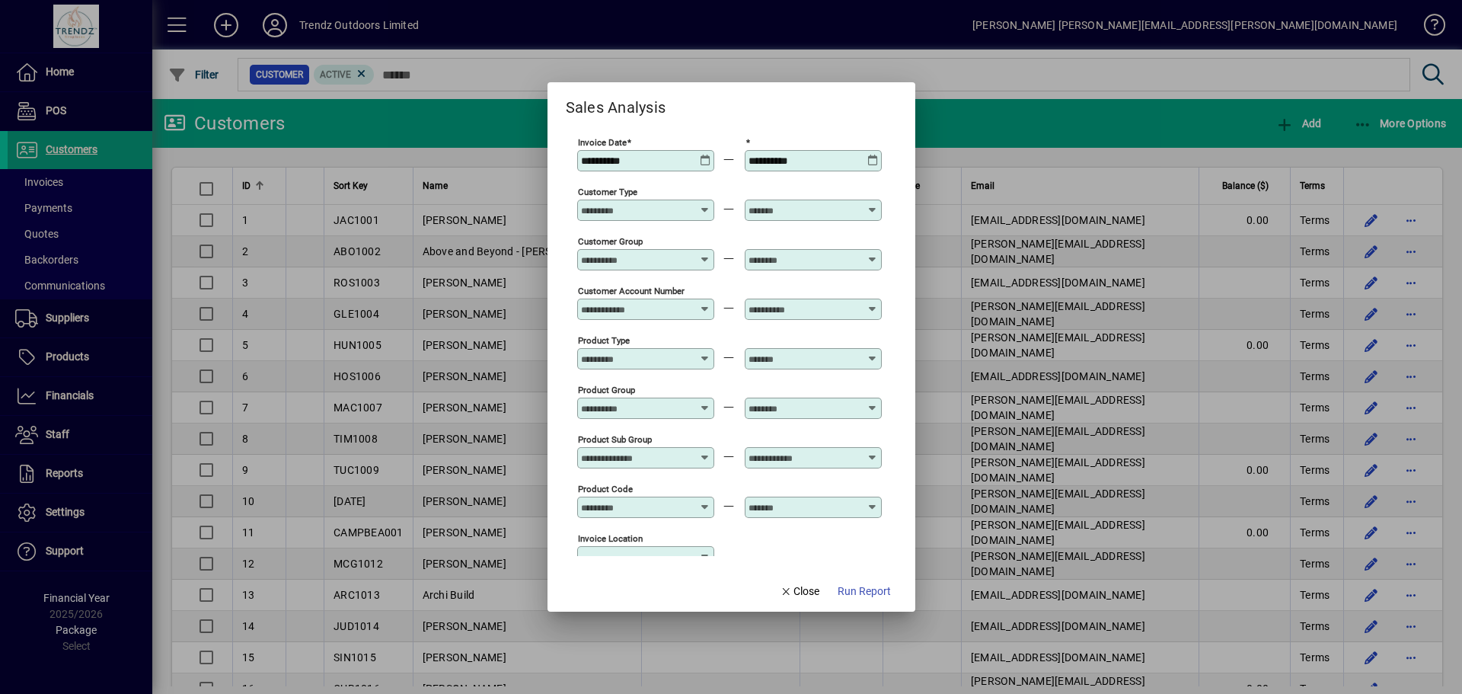
click at [738, 227] on div "Customer Type" at bounding box center [729, 209] width 305 height 50
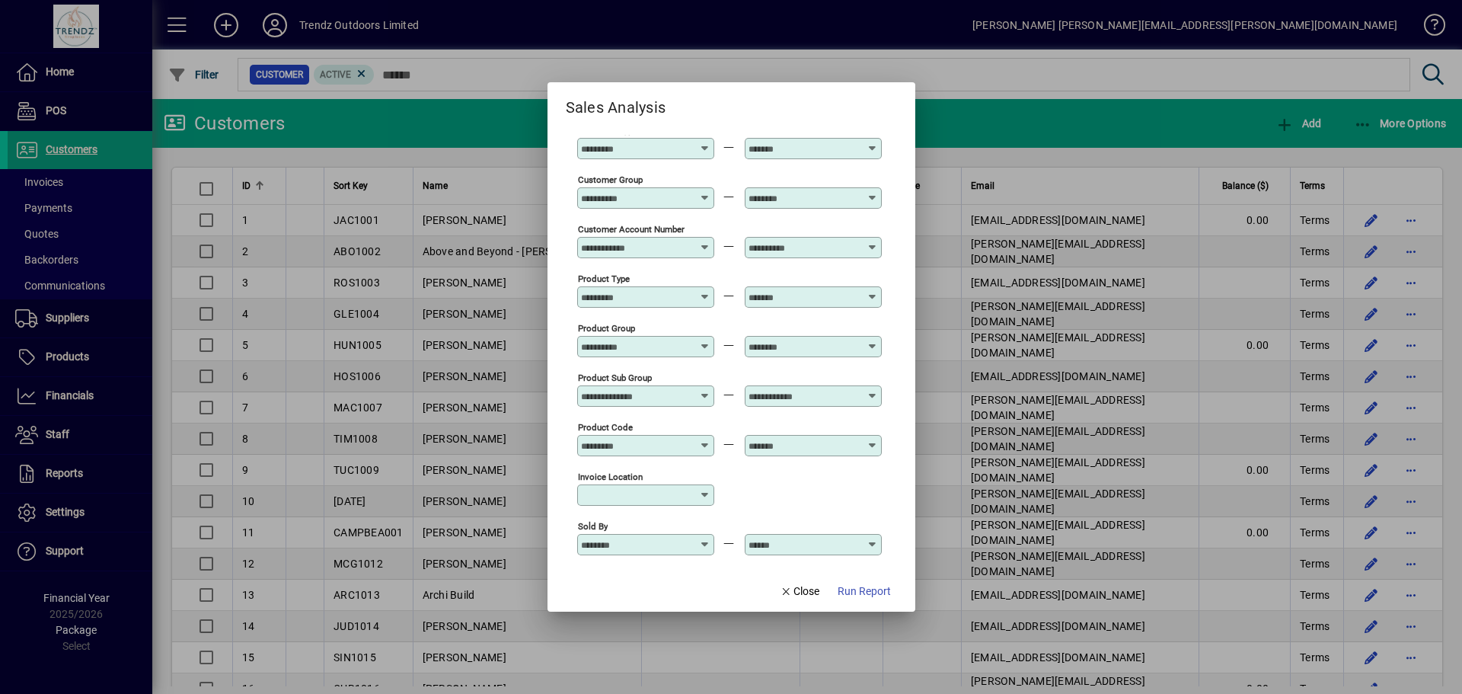
scroll to position [76, 0]
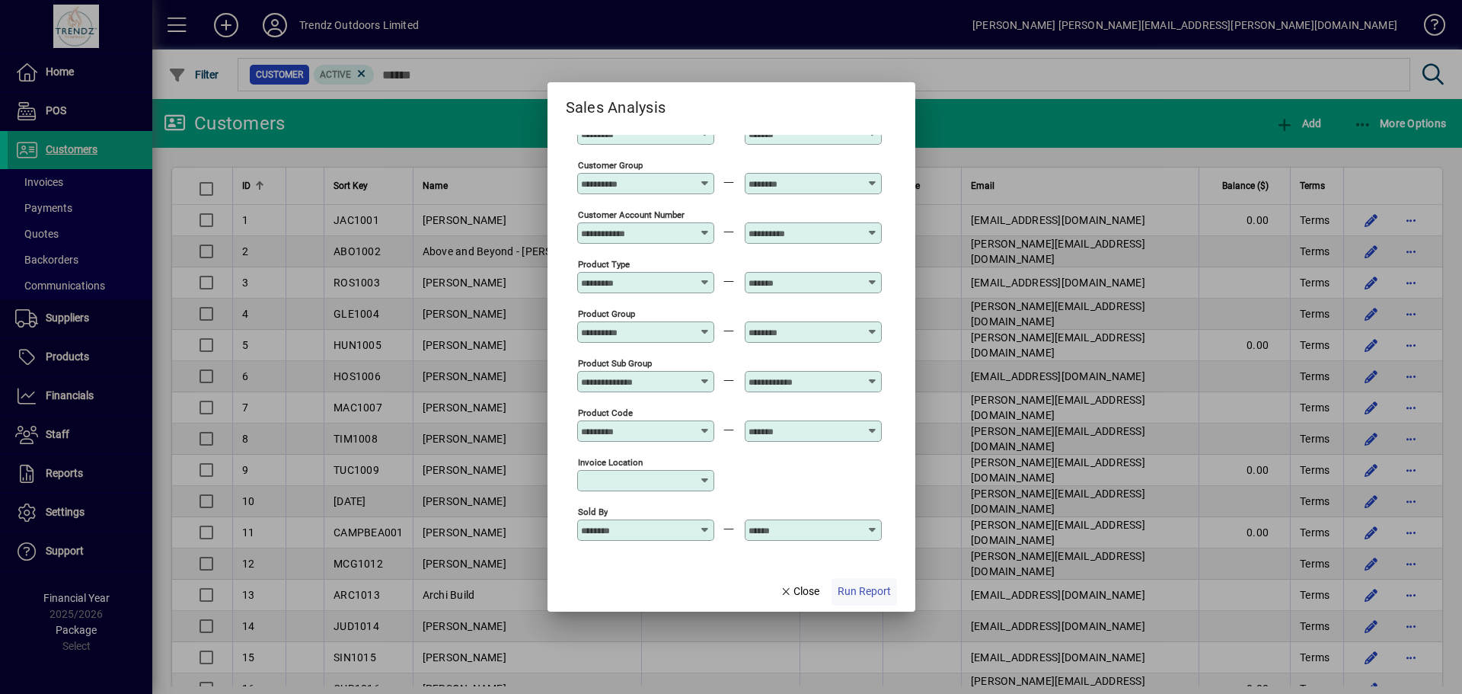
click at [856, 590] on span "Run Report" at bounding box center [864, 591] width 53 height 16
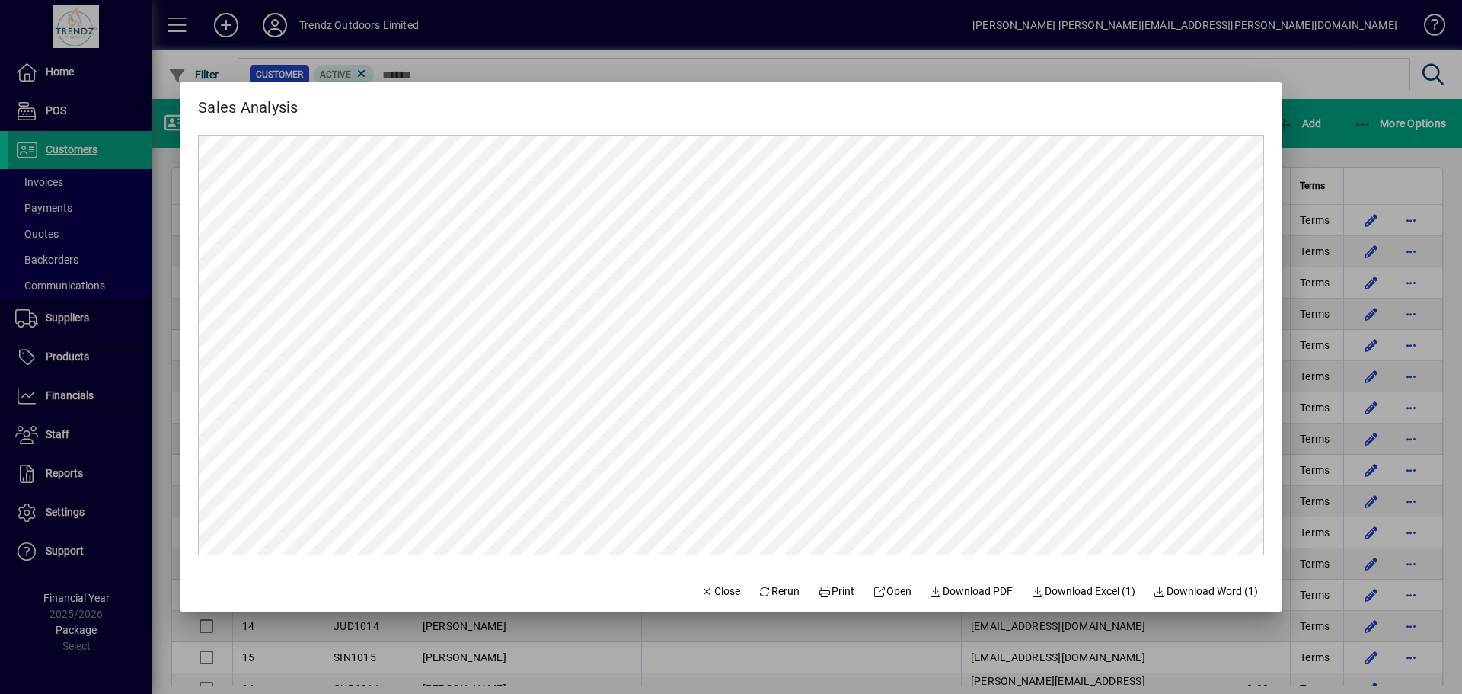
scroll to position [0, 0]
click at [1229, 73] on div at bounding box center [731, 347] width 1462 height 694
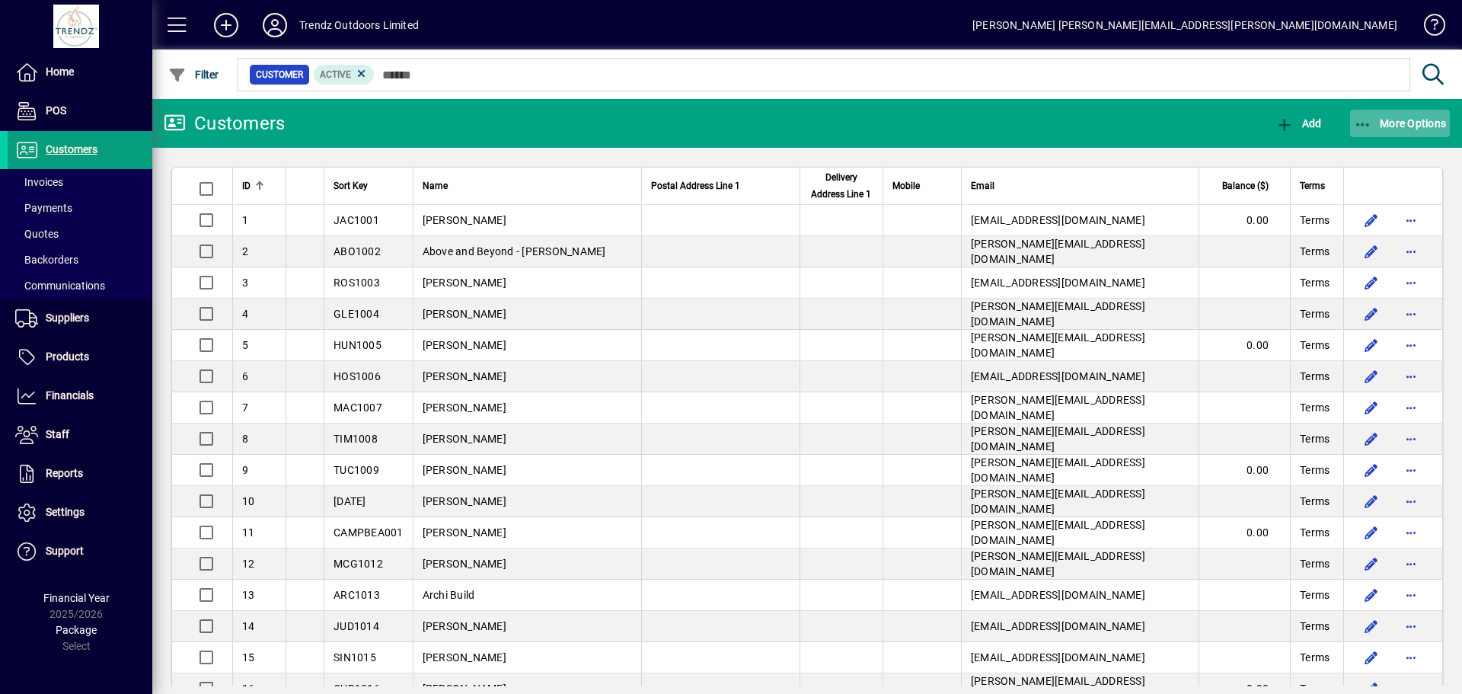
click at [1380, 129] on button "More Options" at bounding box center [1400, 123] width 101 height 27
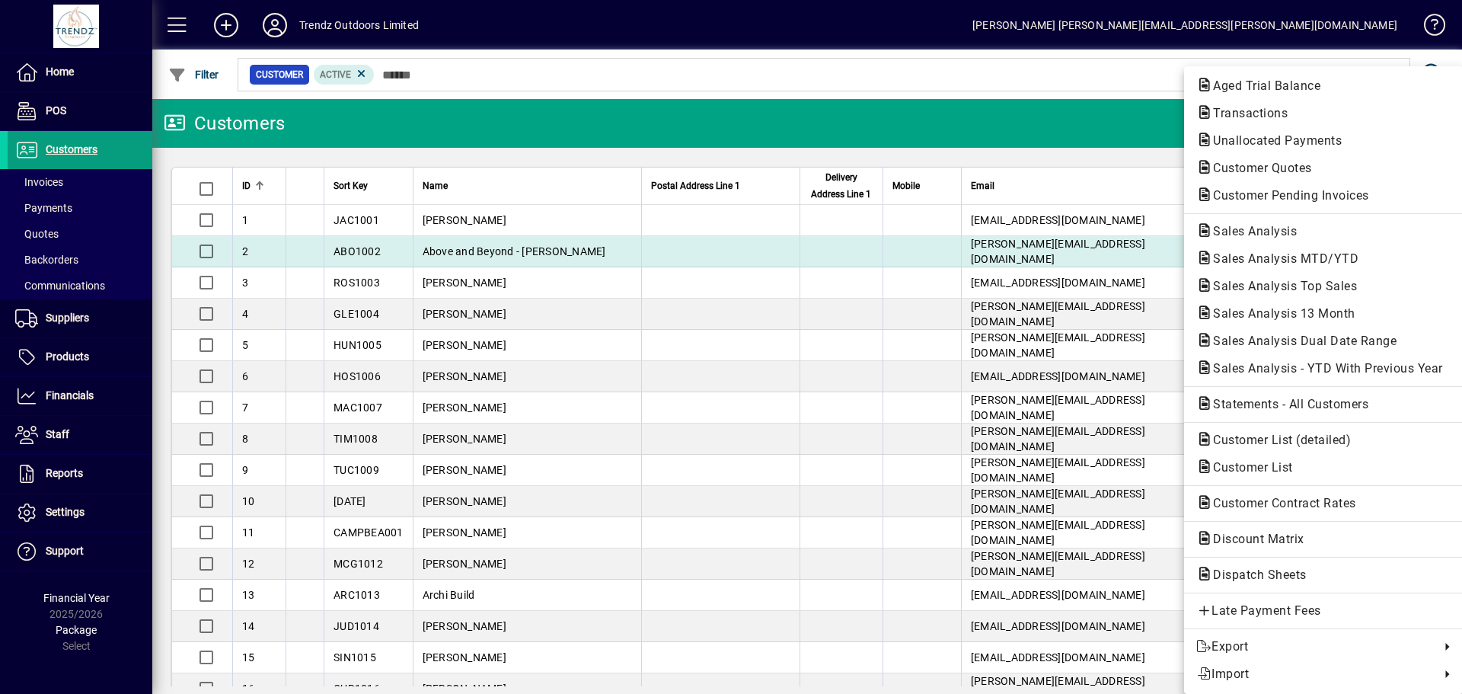
click at [1294, 237] on span "Sales Analysis" at bounding box center [1251, 231] width 108 height 14
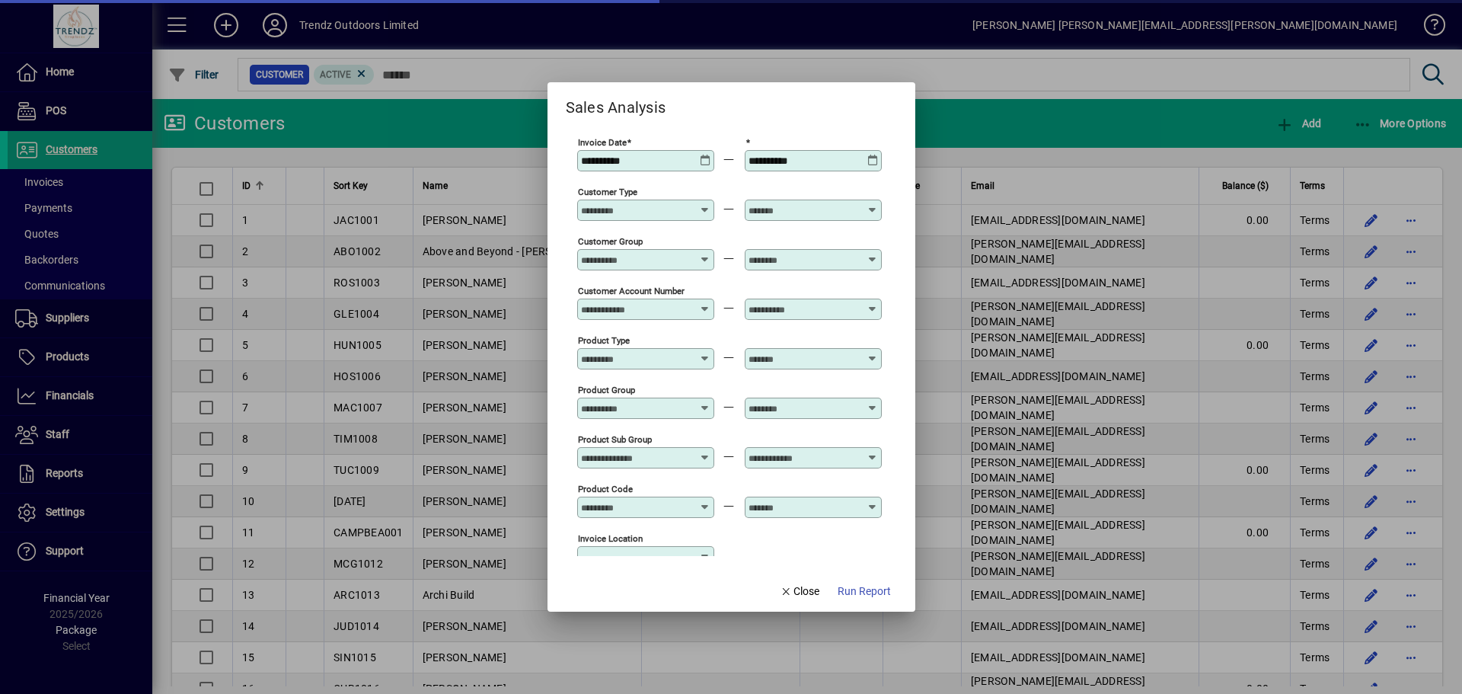
type input "**********"
click at [713, 161] on div "**********" at bounding box center [645, 160] width 137 height 21
click at [704, 155] on icon at bounding box center [705, 155] width 11 height 0
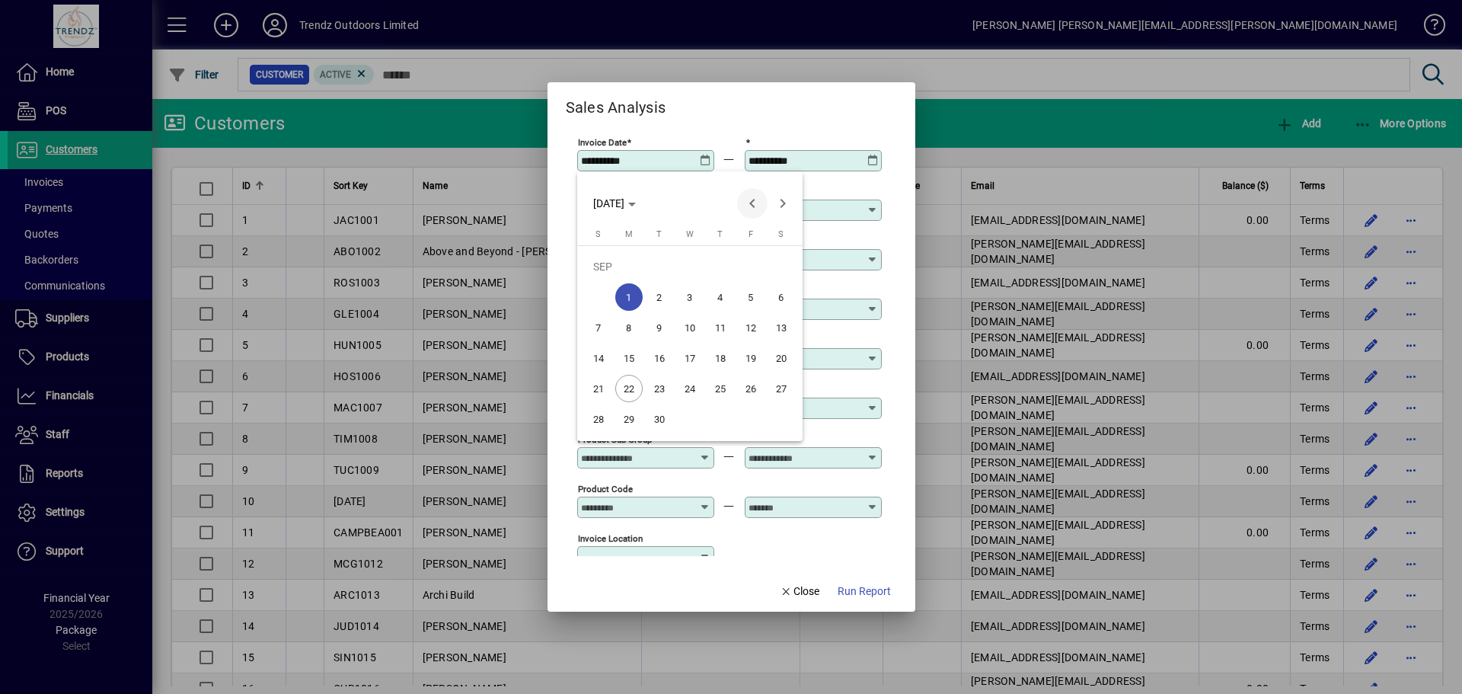
click at [749, 202] on span "Previous month" at bounding box center [752, 203] width 30 height 30
click at [745, 268] on span "1" at bounding box center [750, 266] width 27 height 27
type input "**********"
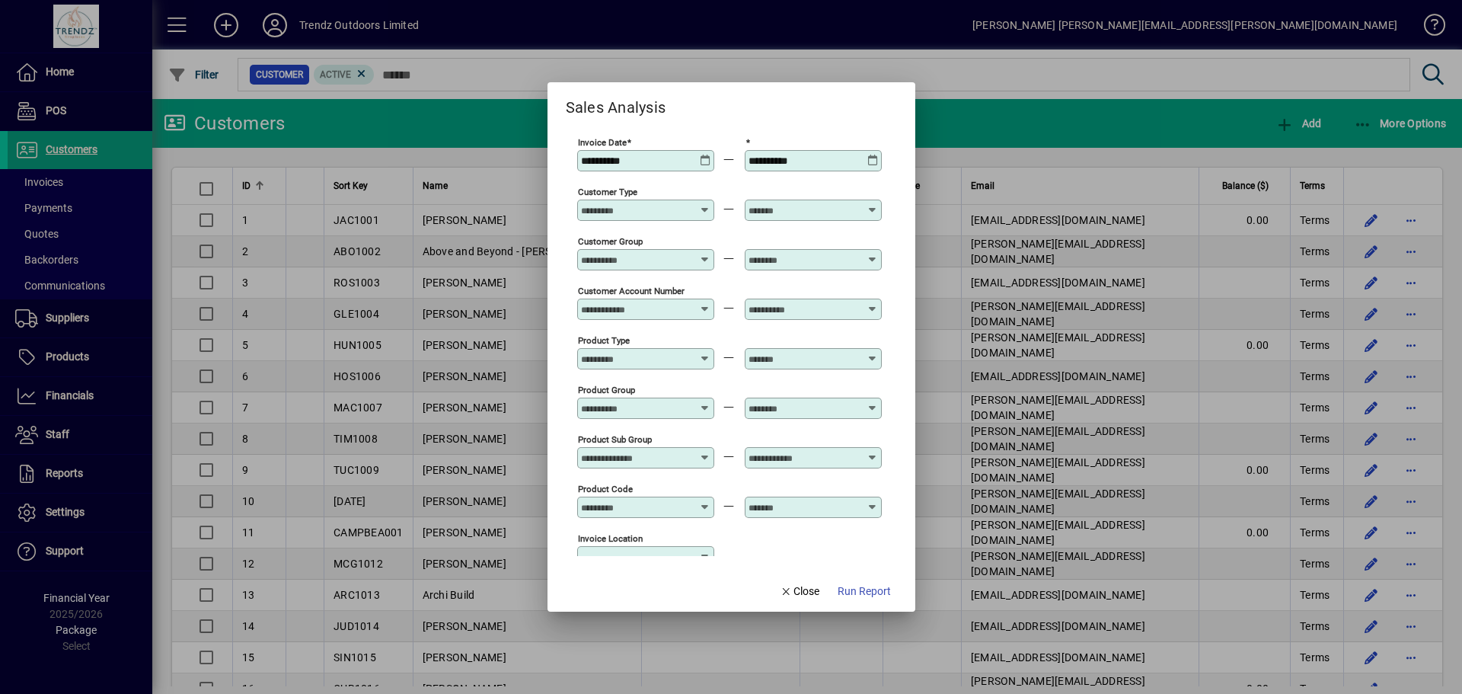
click at [877, 155] on icon at bounding box center [872, 155] width 11 height 0
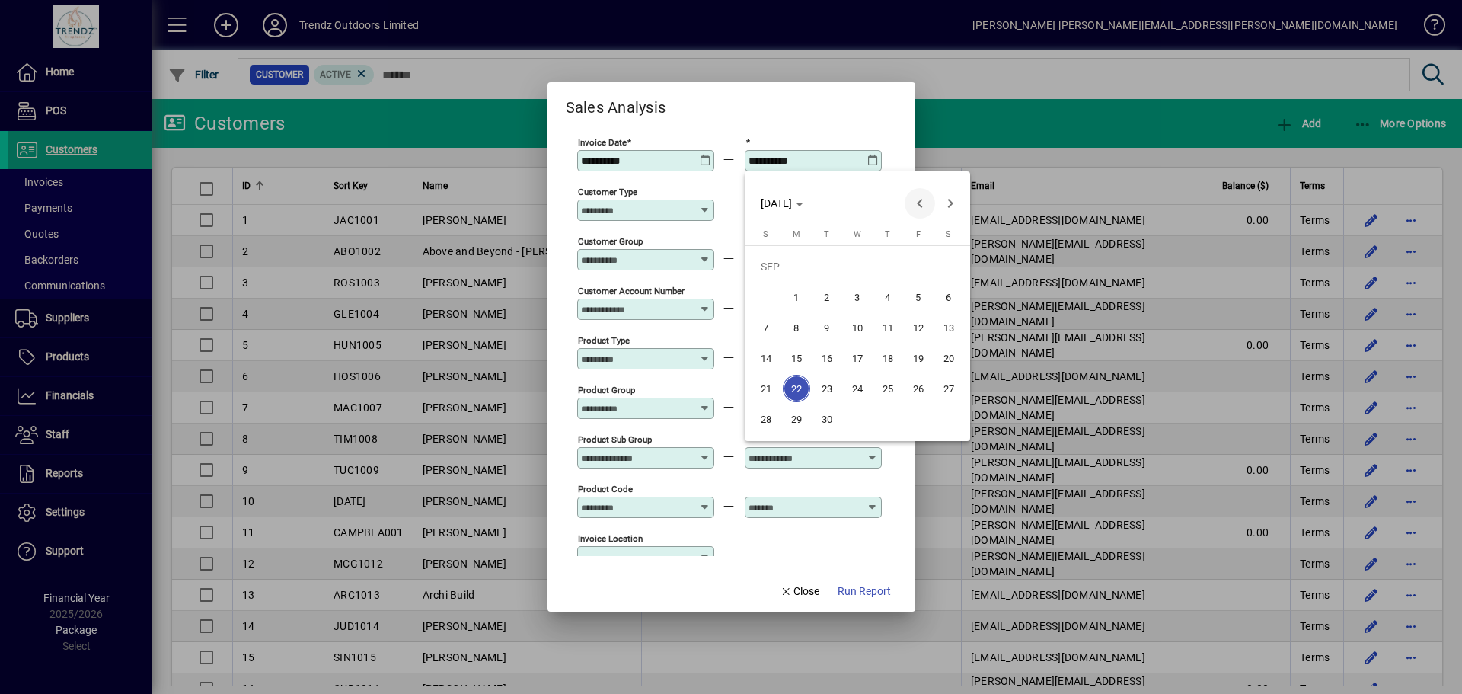
click at [922, 202] on span "Previous month" at bounding box center [920, 203] width 30 height 30
click at [763, 417] on span "31" at bounding box center [765, 418] width 27 height 27
type input "**********"
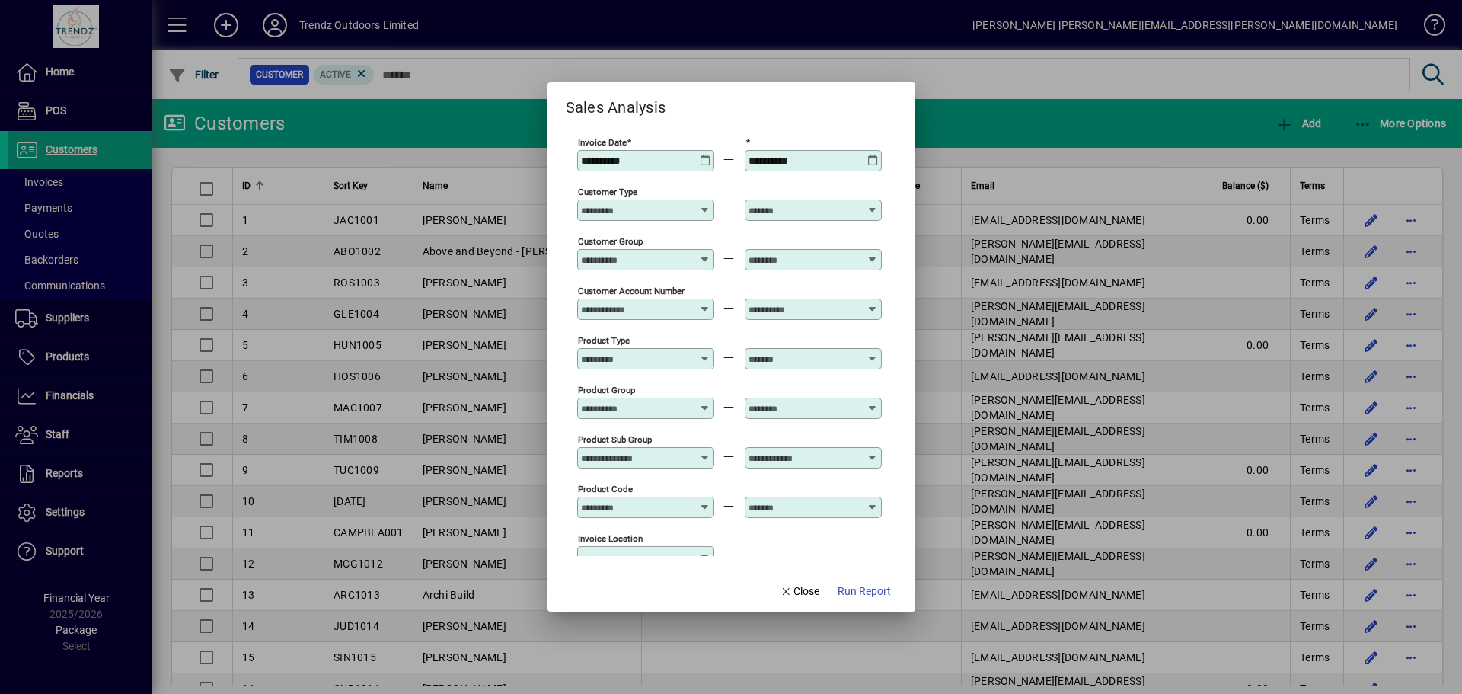
click at [739, 229] on div "Customer Type" at bounding box center [729, 209] width 305 height 50
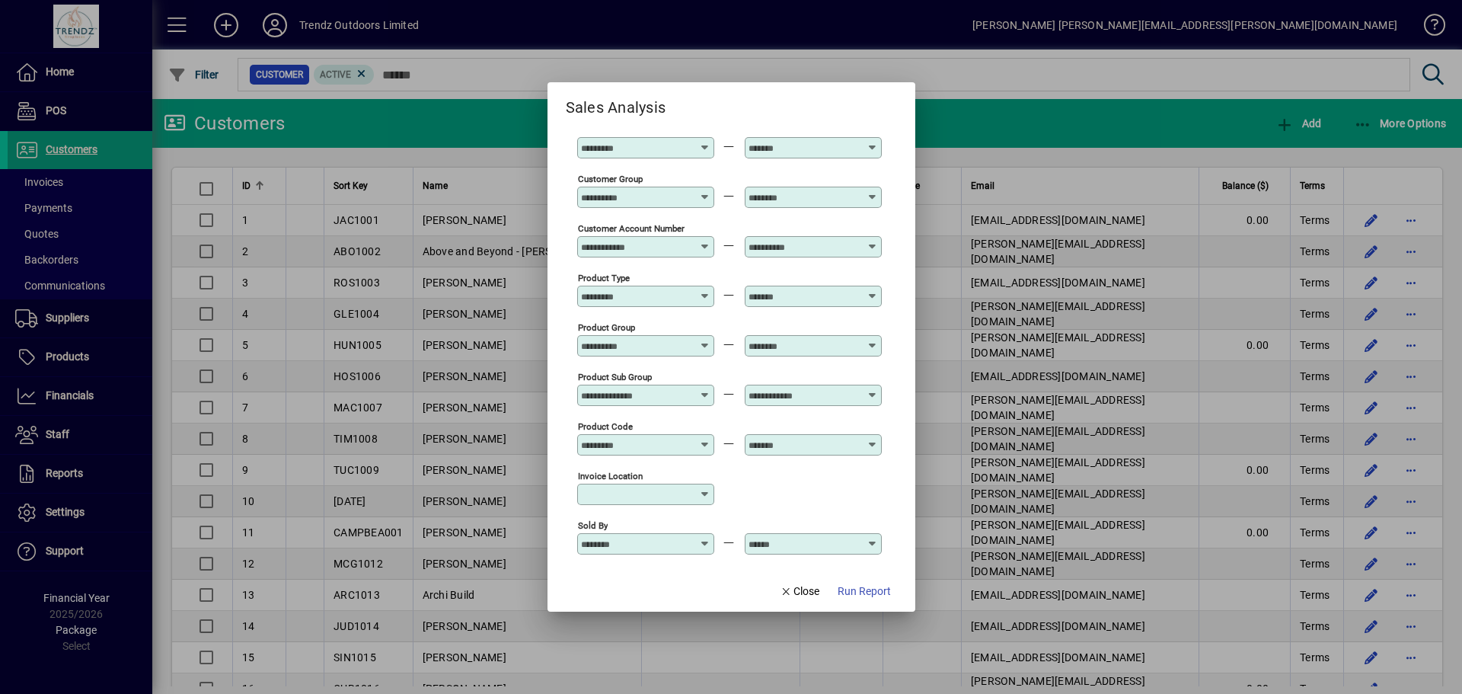
scroll to position [76, 0]
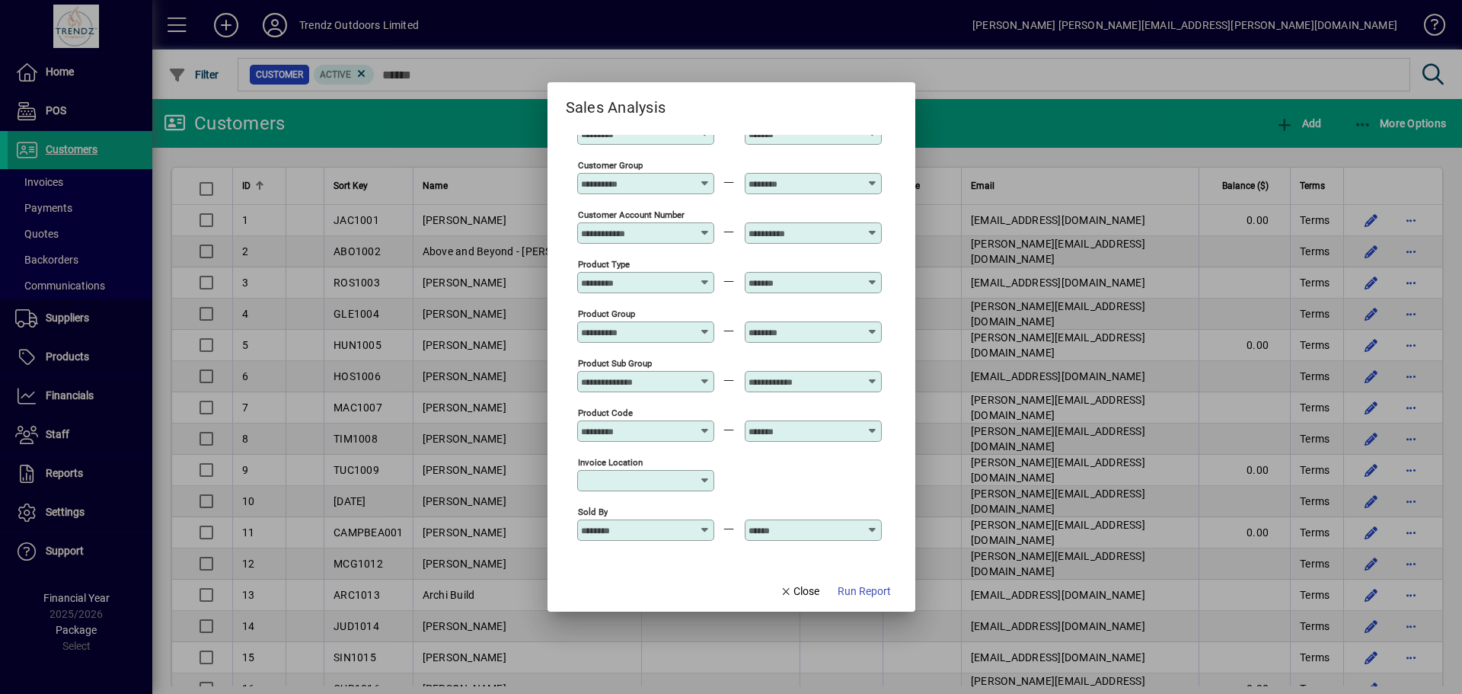
click at [709, 329] on div at bounding box center [647, 332] width 133 height 12
click at [730, 309] on div "Product Group" at bounding box center [729, 331] width 305 height 50
click at [714, 430] on div "Product Code" at bounding box center [645, 430] width 137 height 21
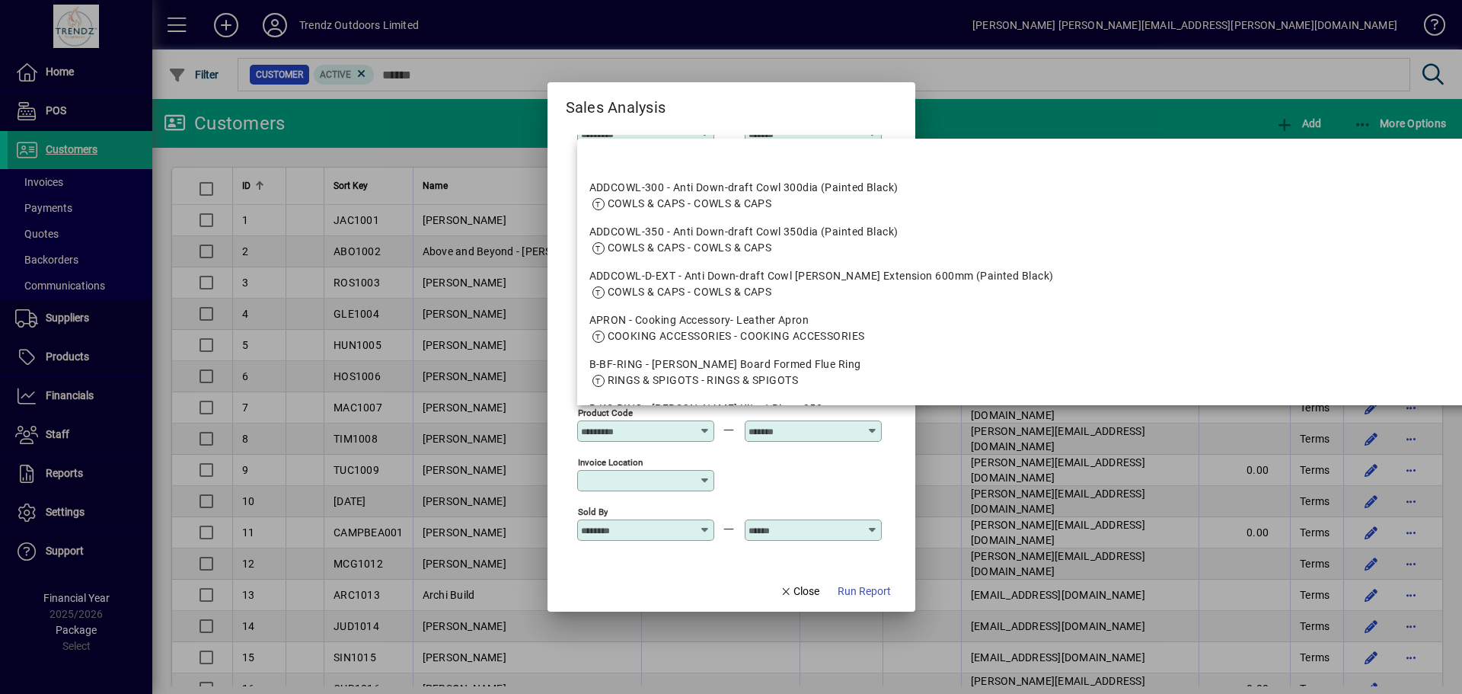
click at [706, 425] on icon at bounding box center [705, 425] width 11 height 0
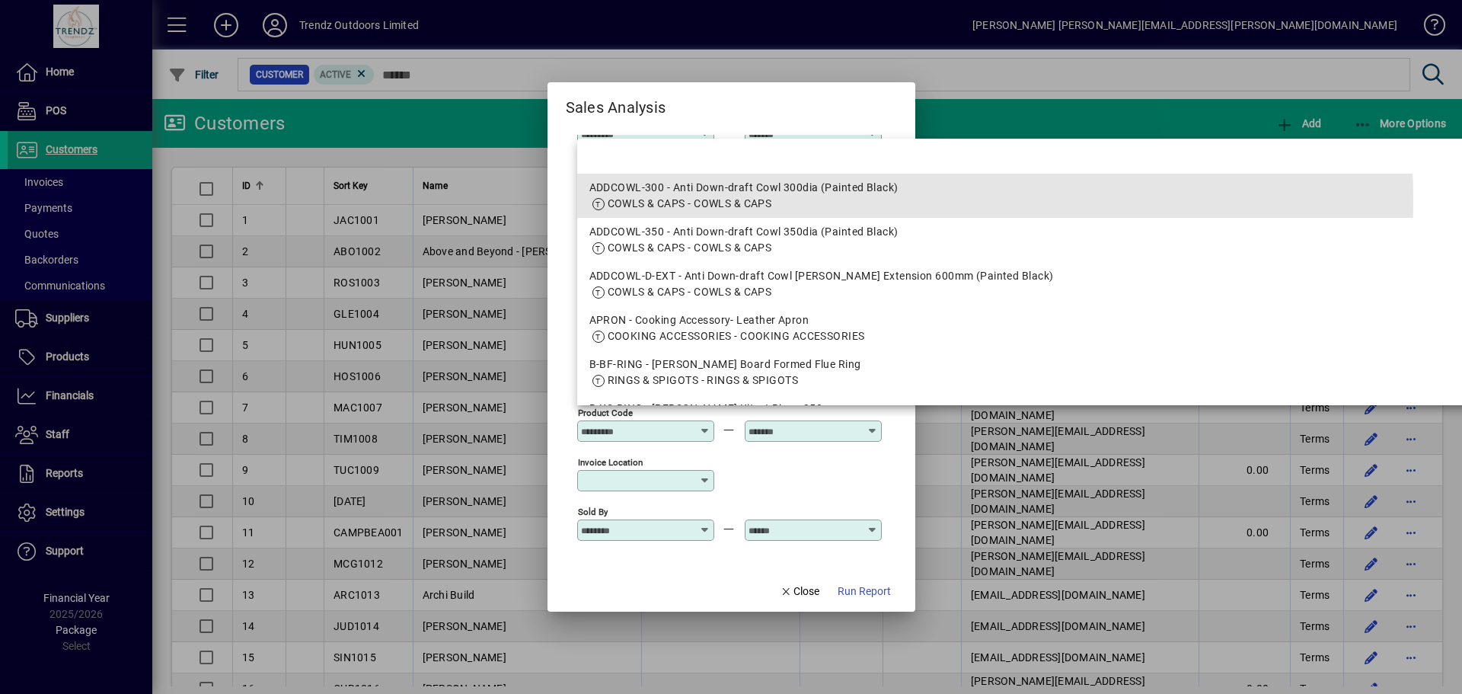
click at [707, 202] on span "COWLS & CAPS - COWLS & CAPS" at bounding box center [690, 203] width 165 height 12
type input "**********"
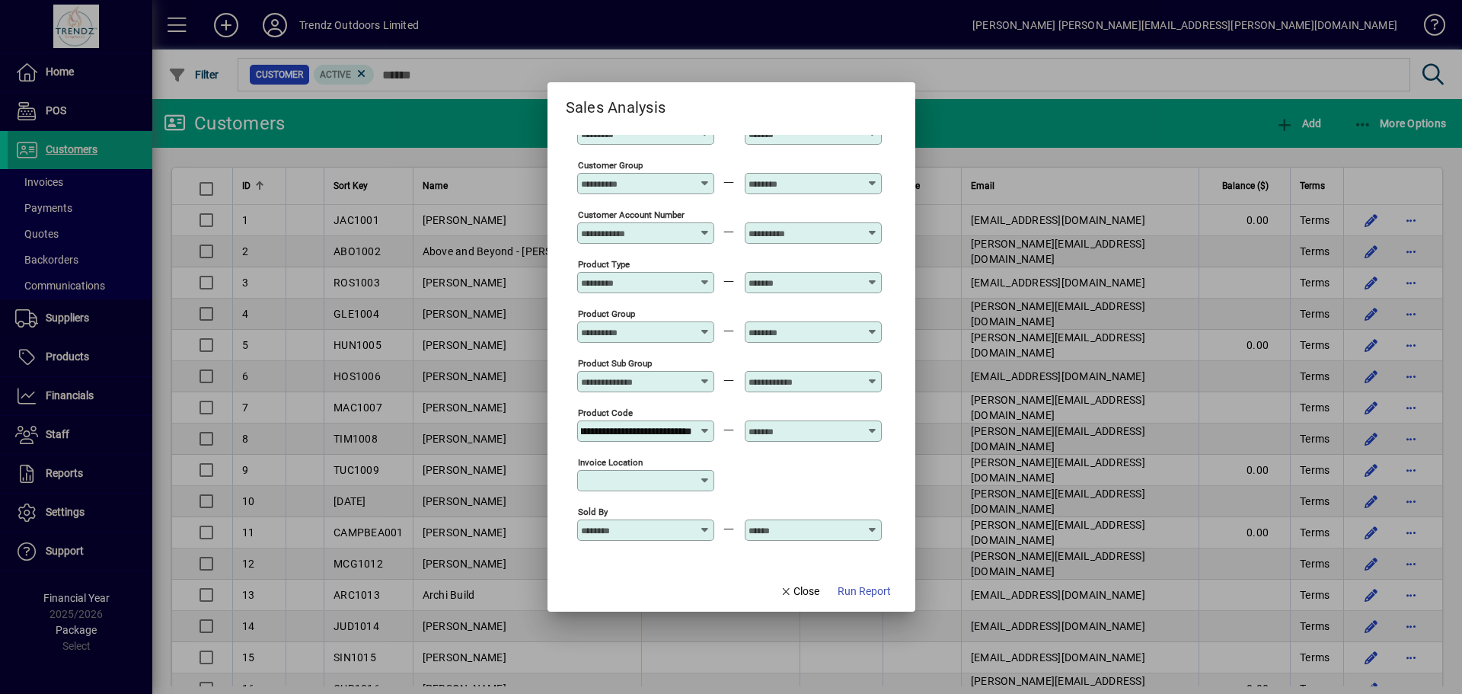
scroll to position [0, 0]
click at [883, 423] on app-report-params-input "**********" at bounding box center [731, 345] width 331 height 420
click at [876, 425] on icon at bounding box center [872, 425] width 11 height 0
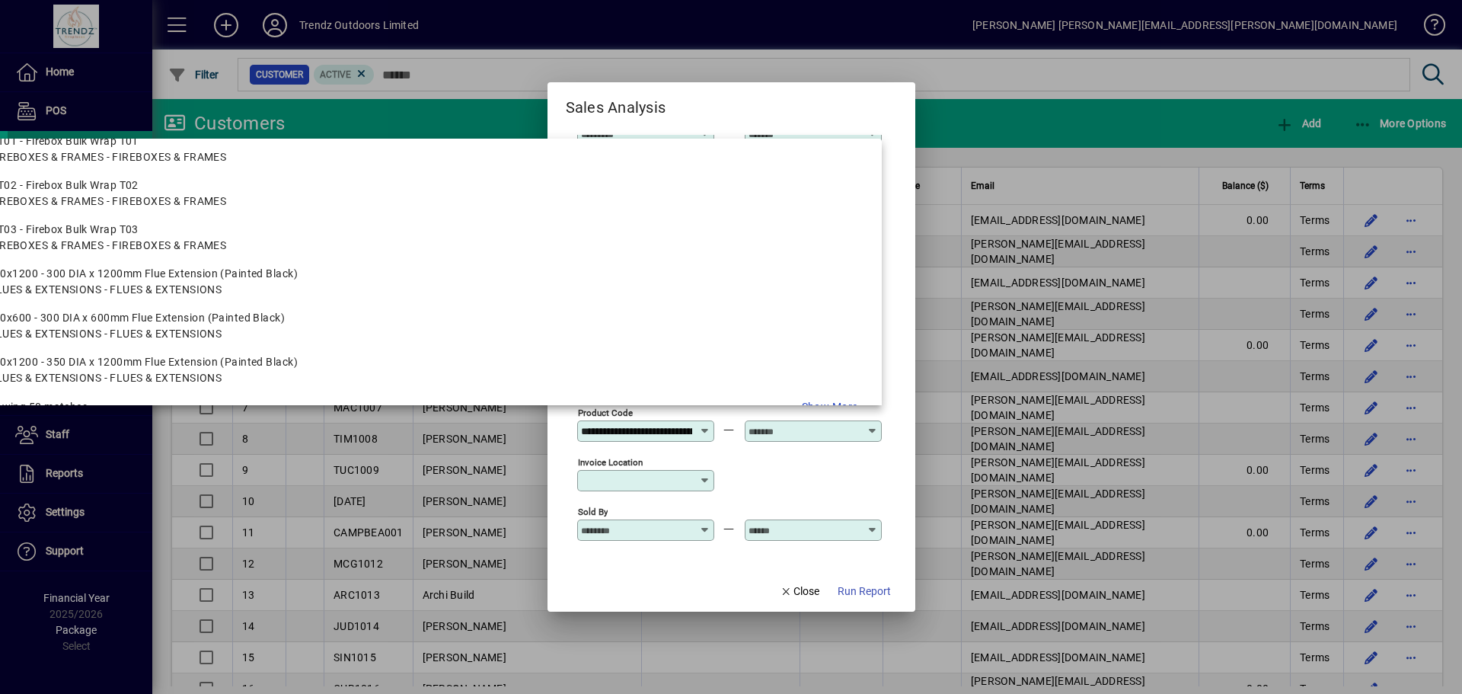
scroll to position [2190, 0]
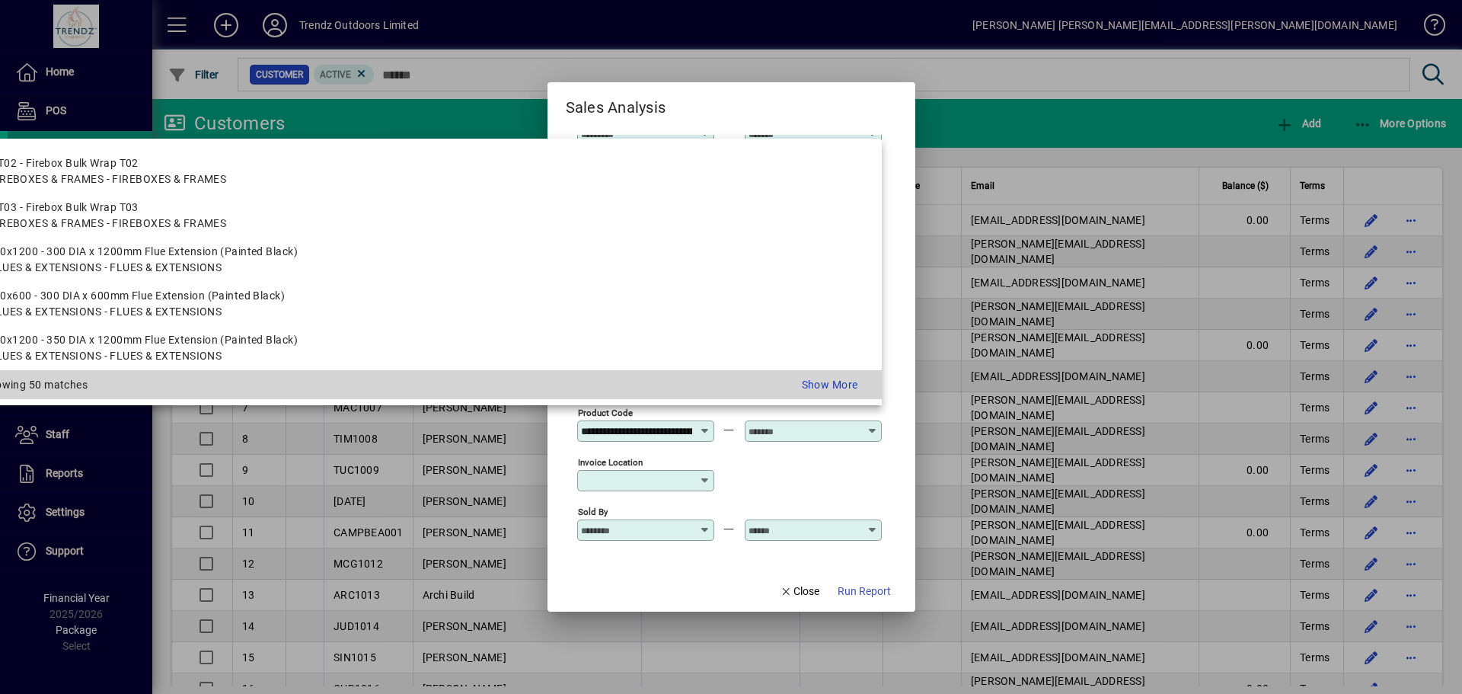
click at [806, 380] on div "Show More" at bounding box center [644, 385] width 449 height 16
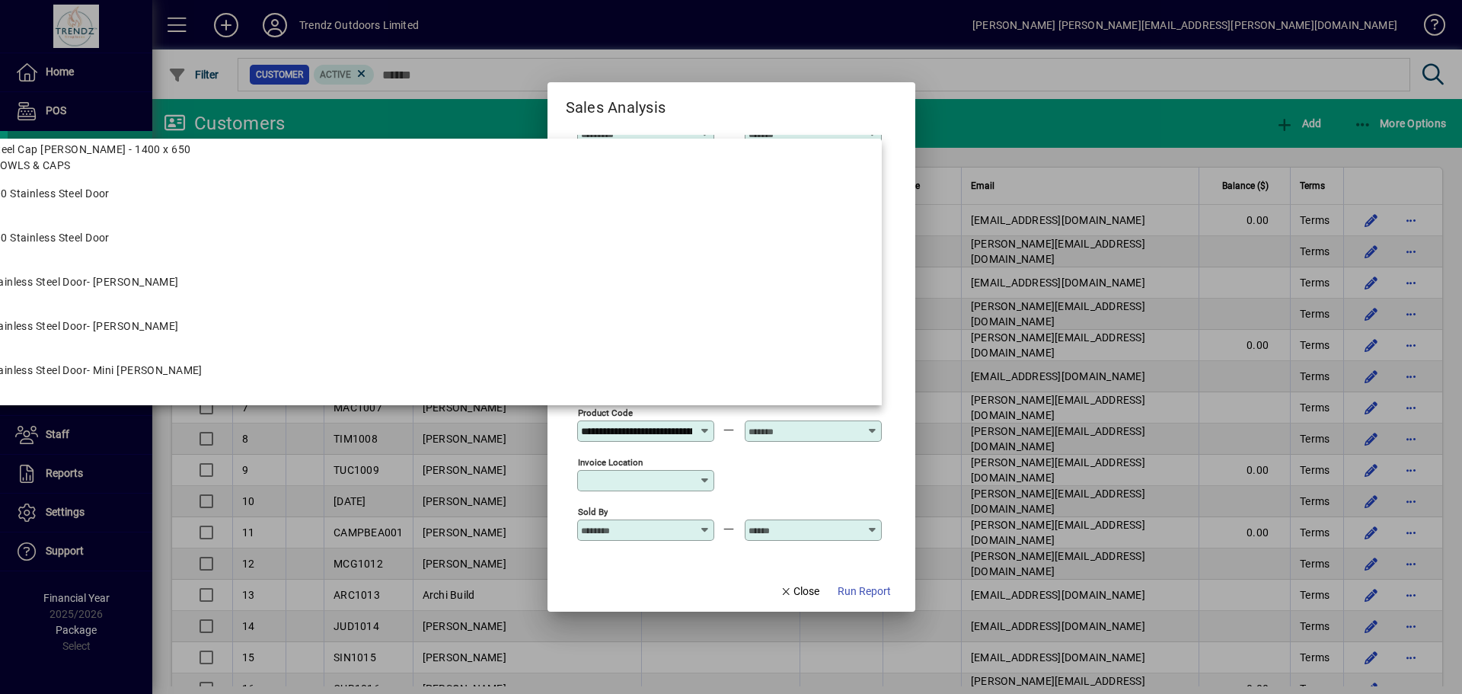
scroll to position [6788, 0]
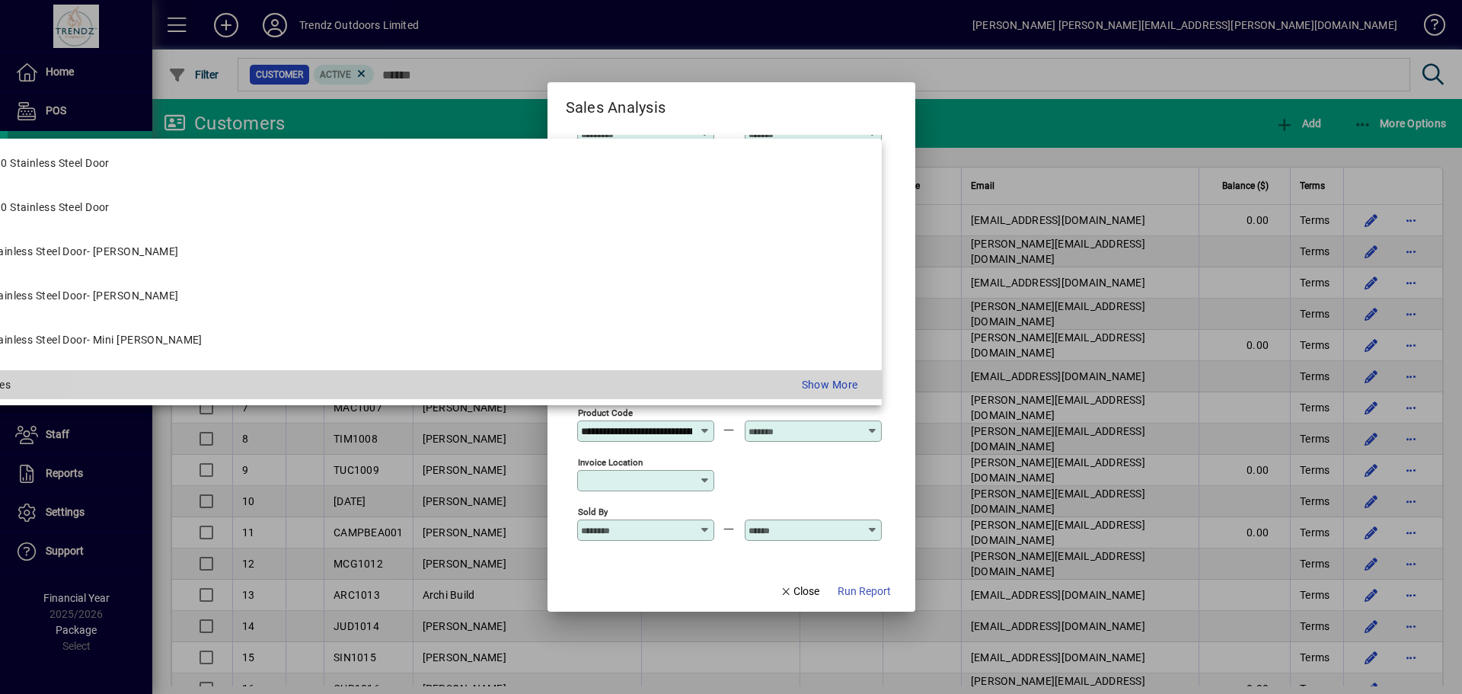
click at [804, 382] on div "Show More" at bounding box center [624, 385] width 490 height 16
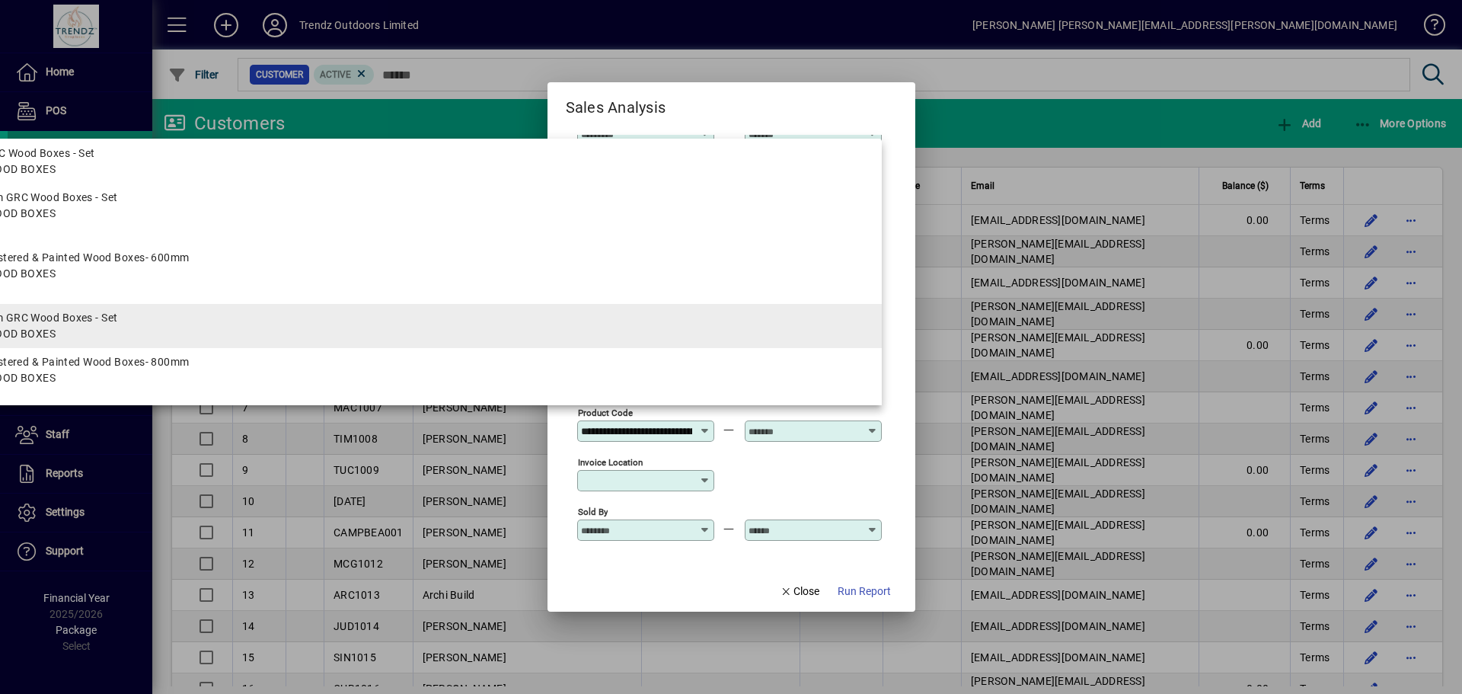
scroll to position [8834, 0]
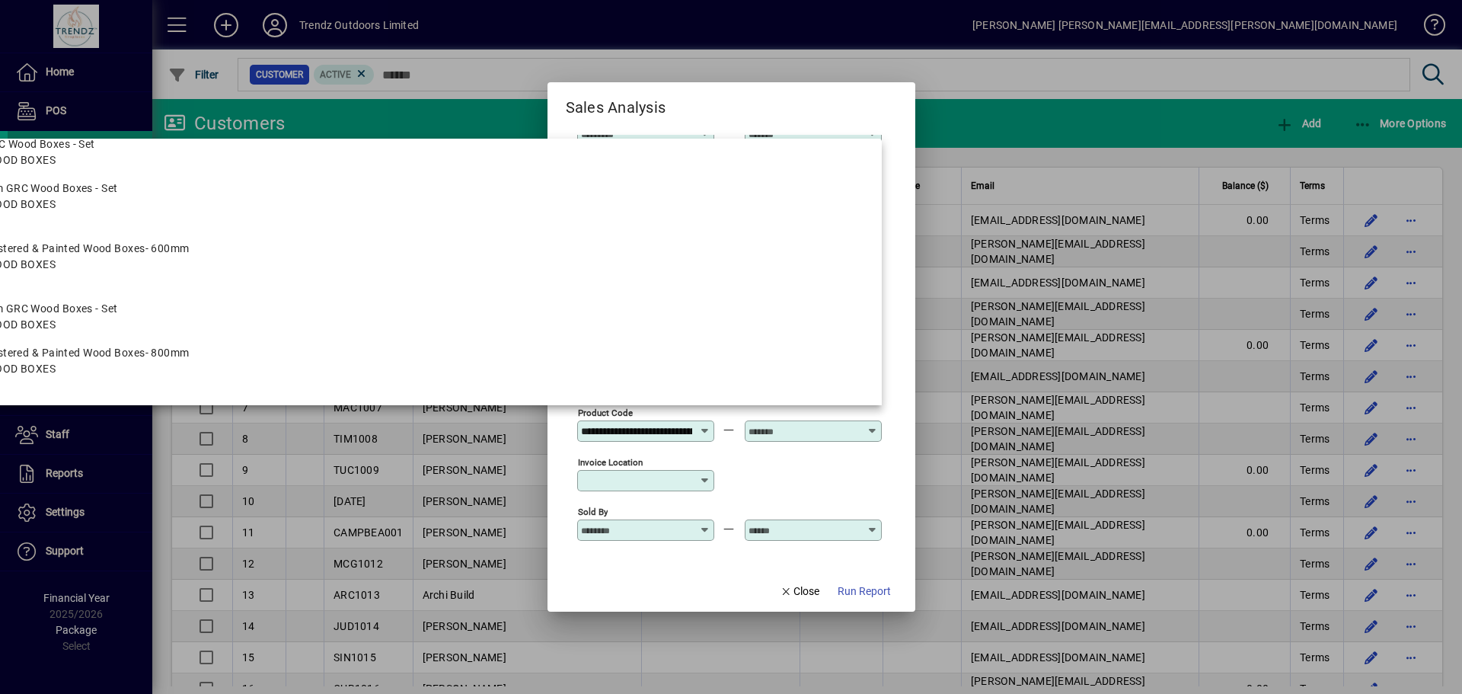
click at [186, 369] on span "WOOD BOXES - WOOD BOXES" at bounding box center [379, 369] width 982 height 16
type input "**********"
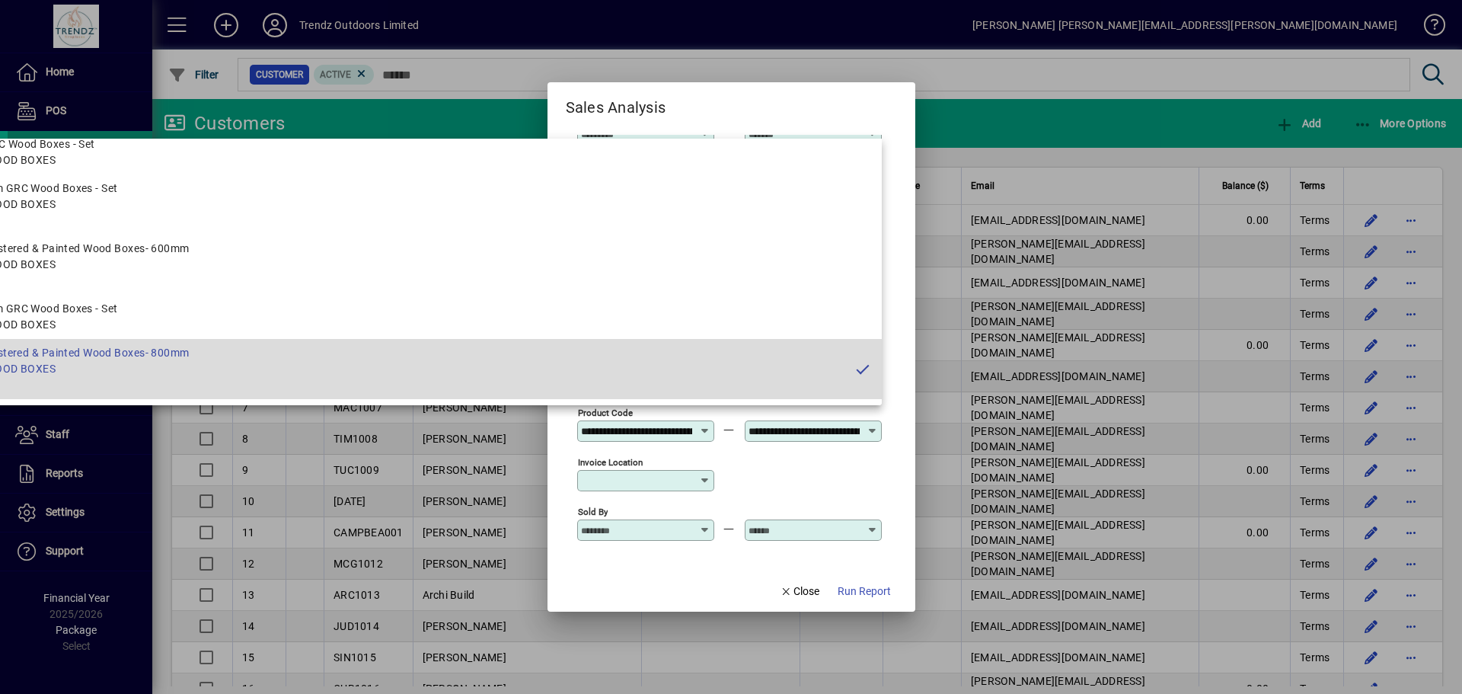
scroll to position [0, 187]
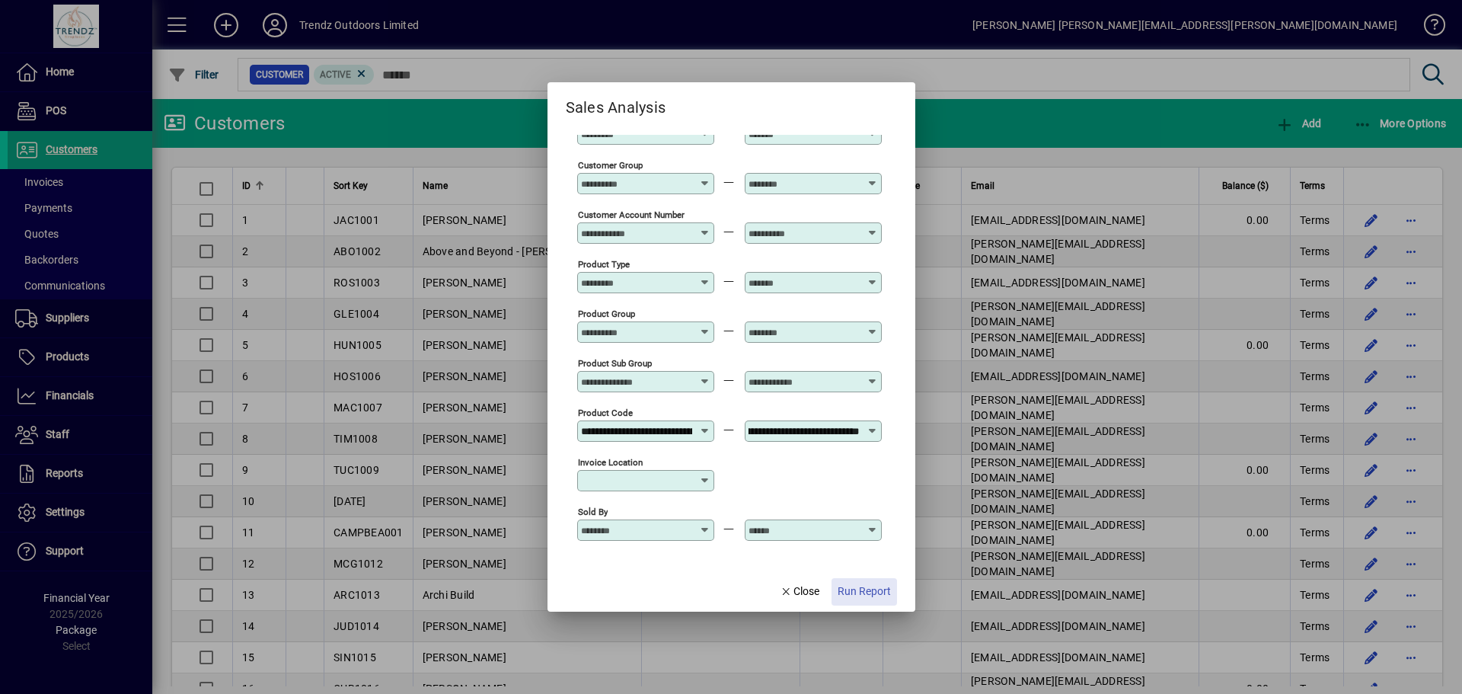
click at [860, 593] on span "Run Report" at bounding box center [864, 591] width 53 height 16
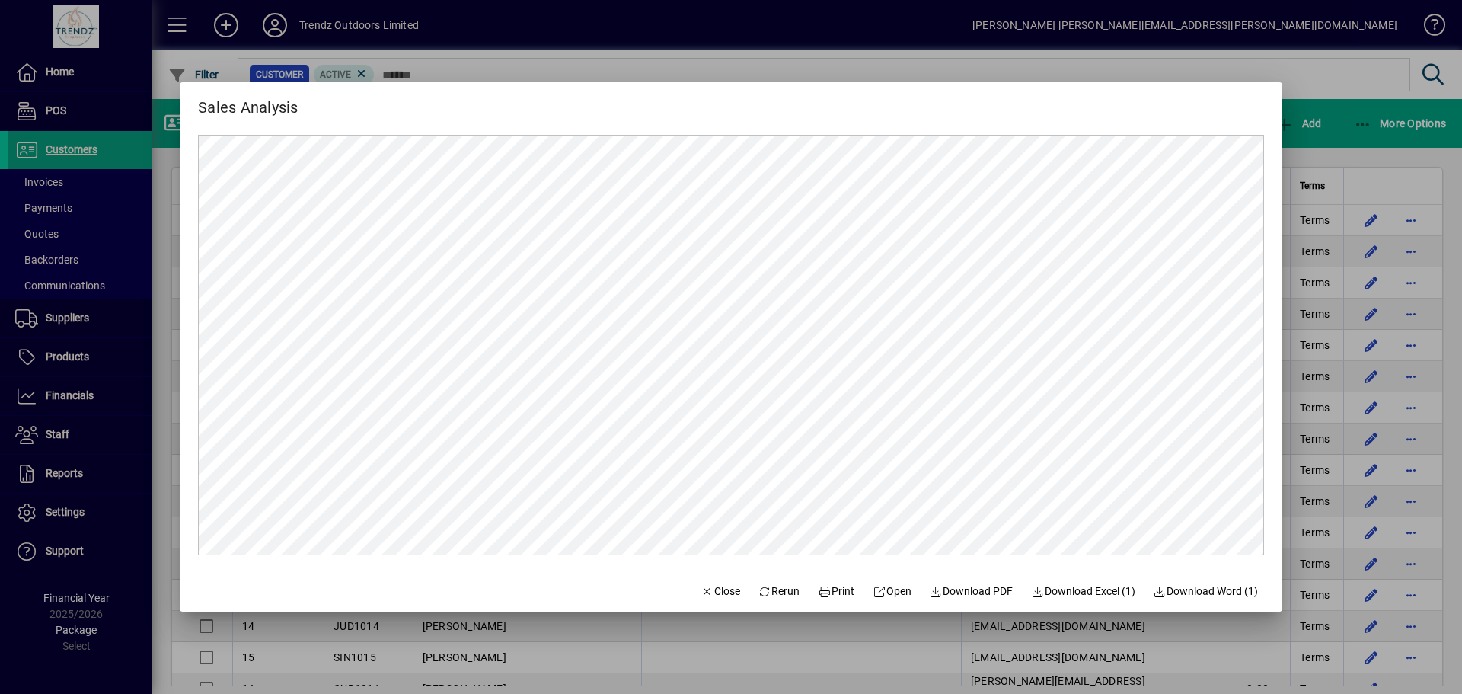
scroll to position [0, 0]
click at [1052, 586] on span "Download Excel (1)" at bounding box center [1083, 591] width 104 height 16
click at [1110, 43] on div at bounding box center [731, 347] width 1462 height 694
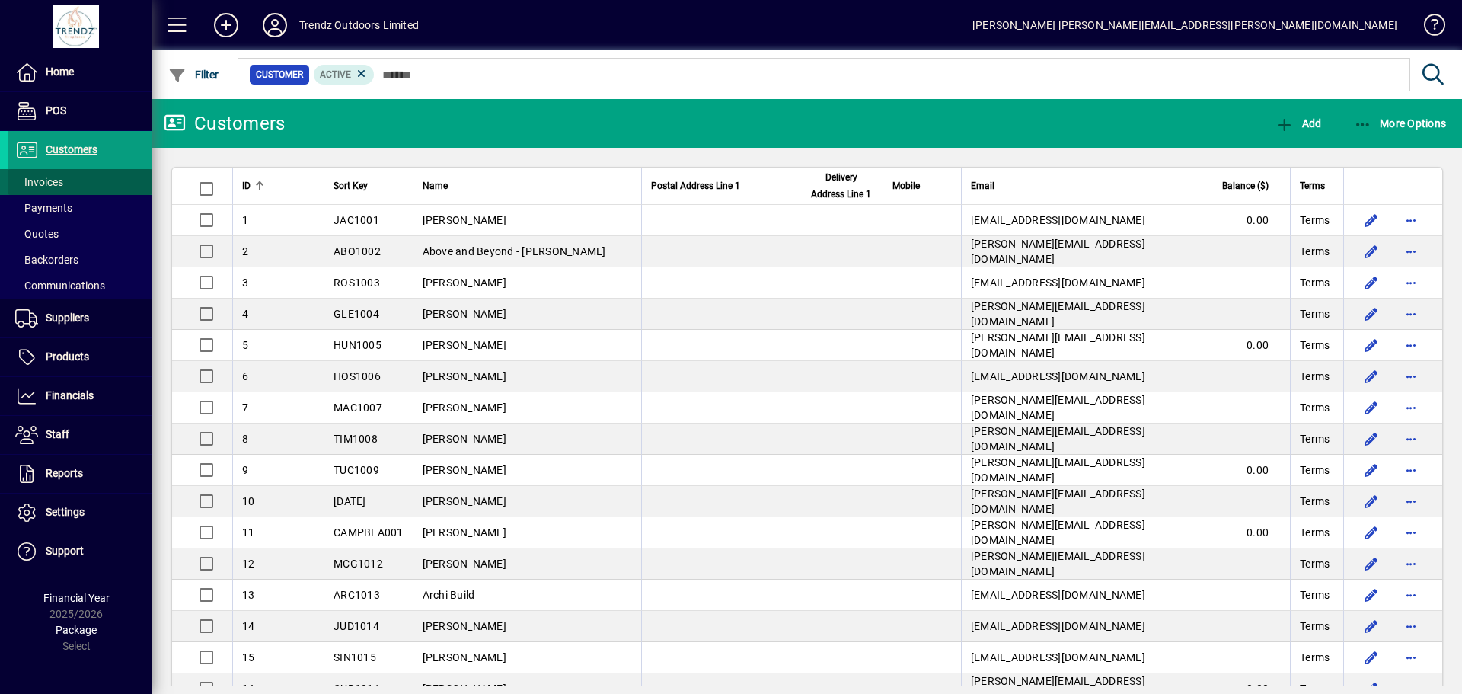
click at [34, 180] on span "Invoices" at bounding box center [39, 182] width 48 height 12
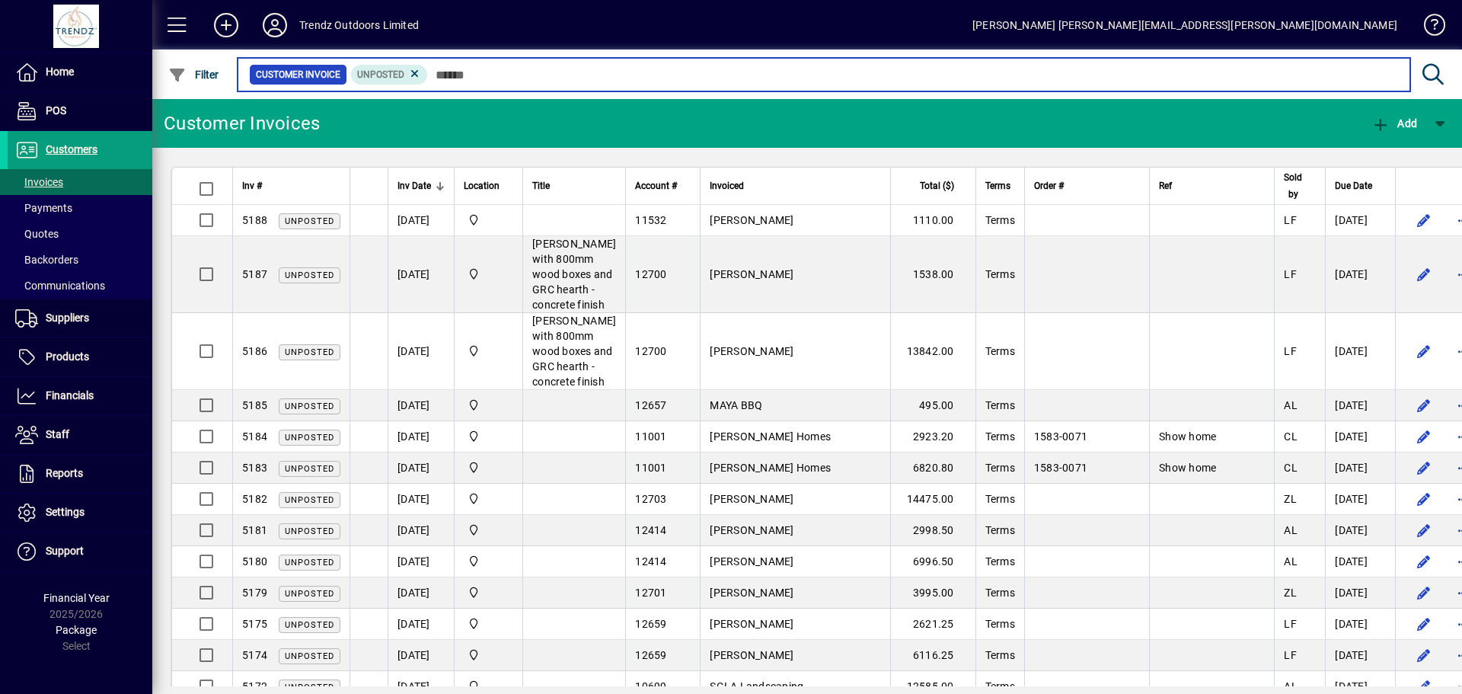
click at [482, 72] on input "text" at bounding box center [913, 74] width 970 height 21
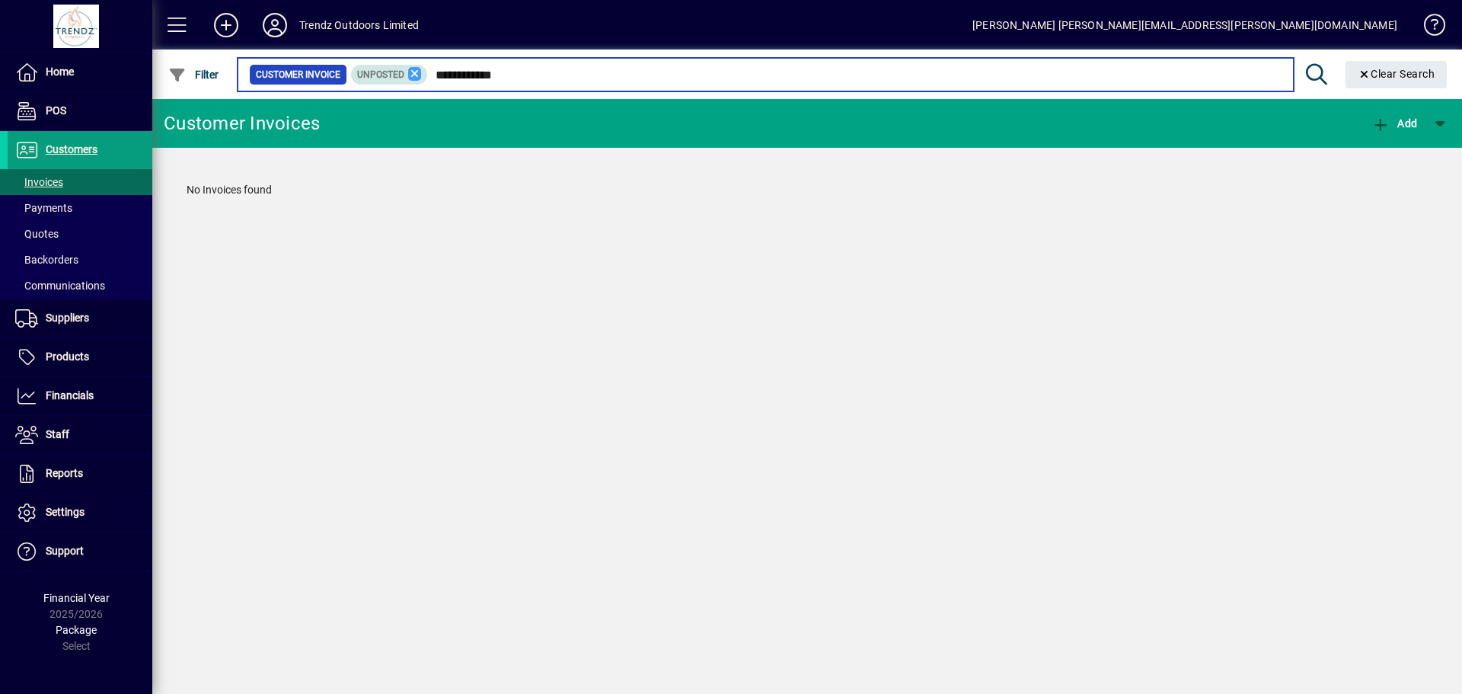
type input "**********"
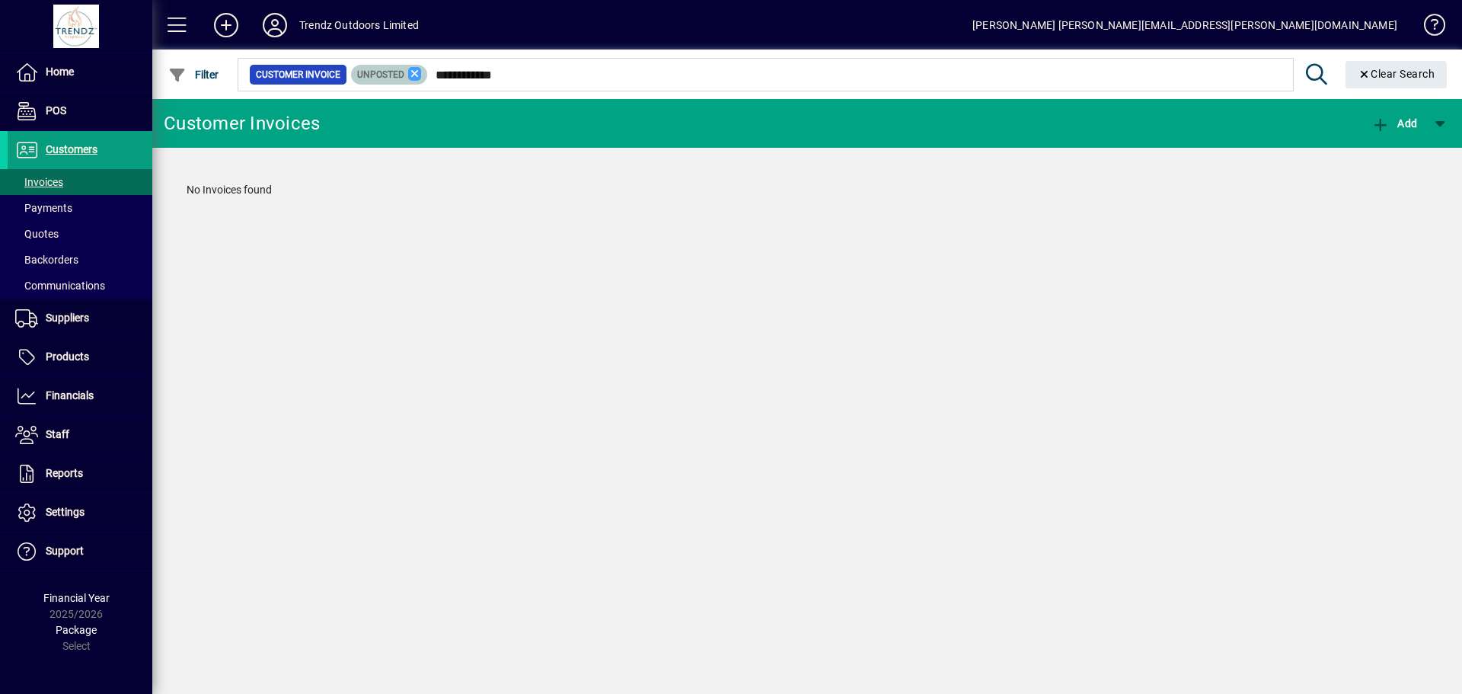
click at [417, 69] on icon at bounding box center [415, 74] width 14 height 14
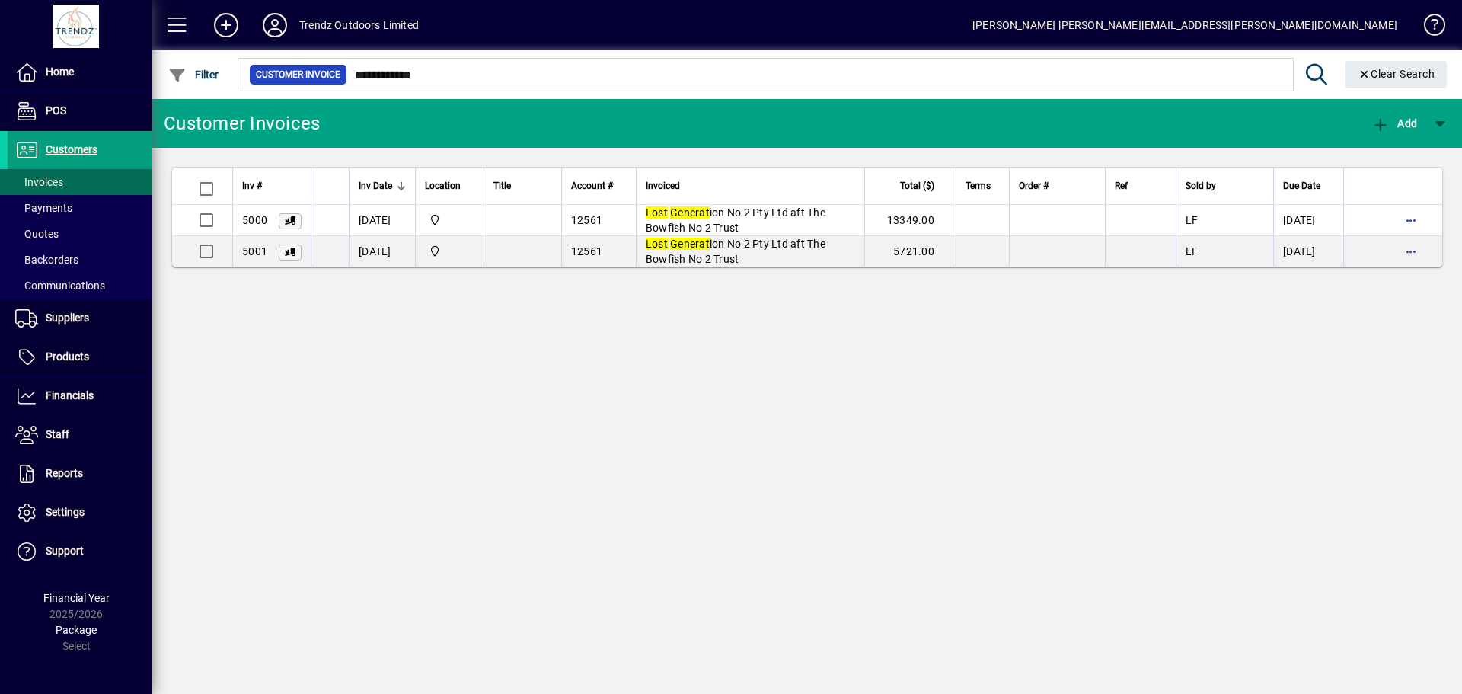
click at [660, 355] on div "Customer Invoices Add Inv # Inv Date Location Title Account # Invoiced Total ($…" at bounding box center [807, 396] width 1310 height 595
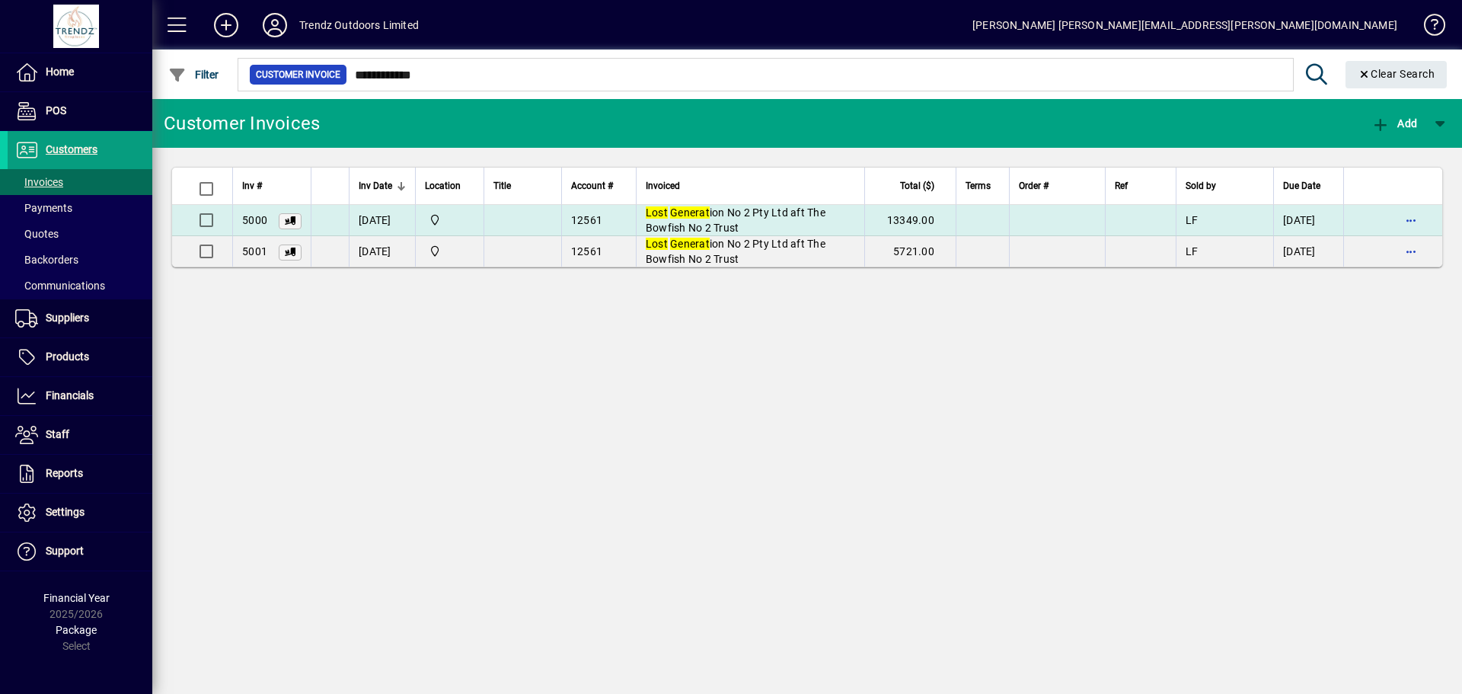
click at [726, 212] on span "Lost Generat ion No 2 Pty Ltd aft The Bowfish No 2 Trust" at bounding box center [736, 219] width 180 height 27
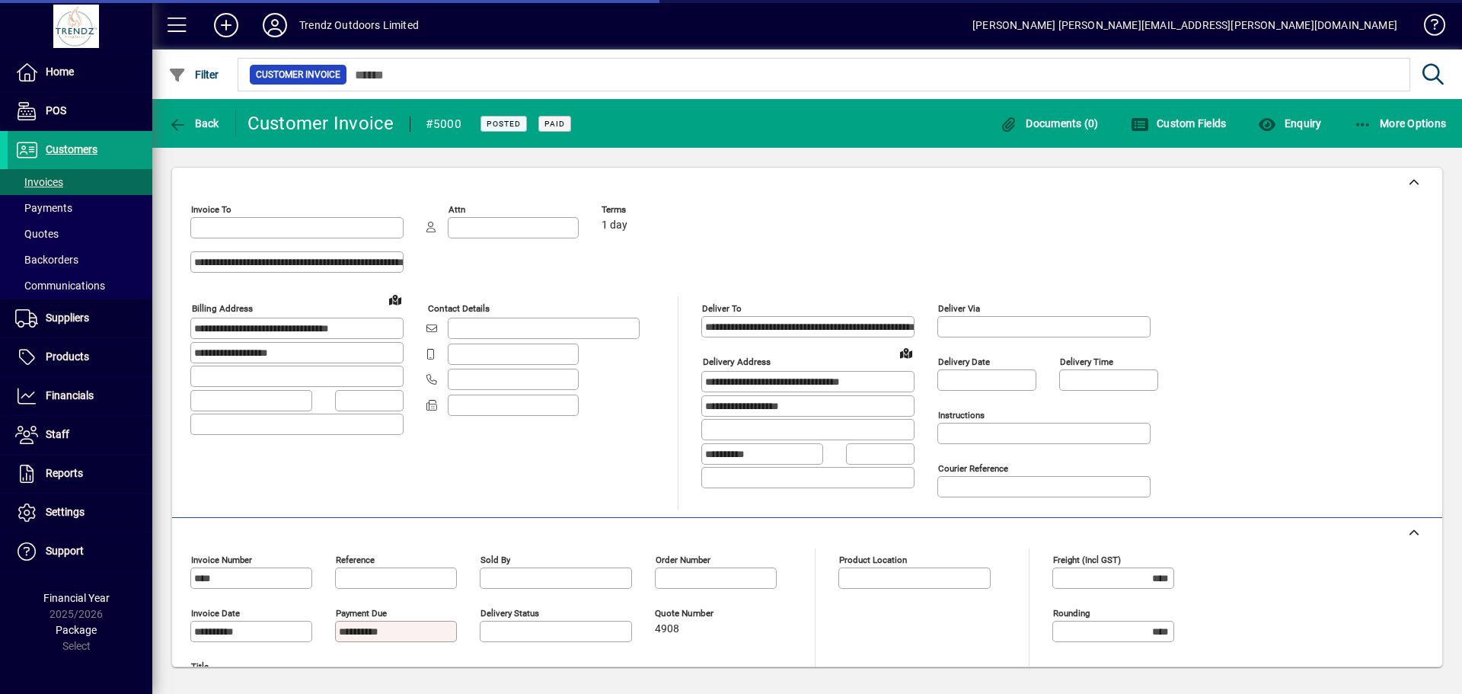
type input "**********"
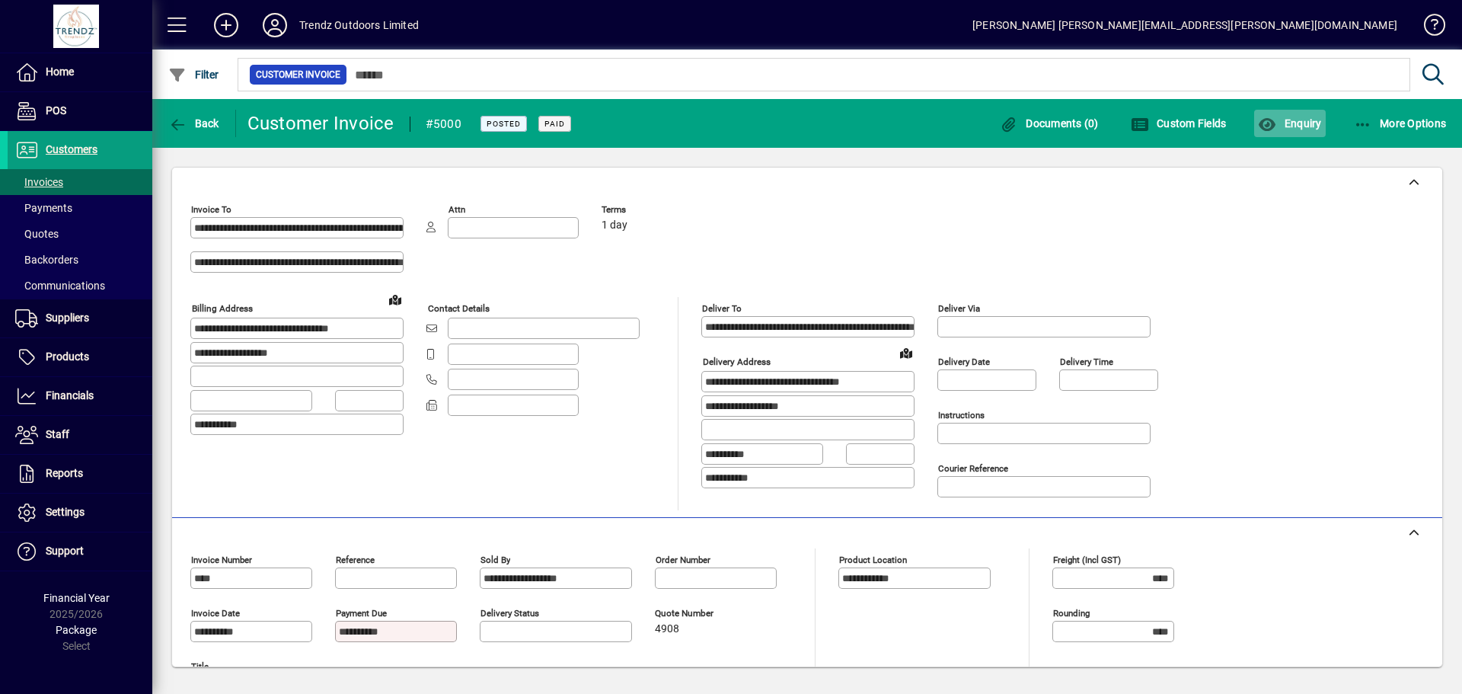
click at [1299, 129] on span "Enquiry" at bounding box center [1289, 123] width 63 height 12
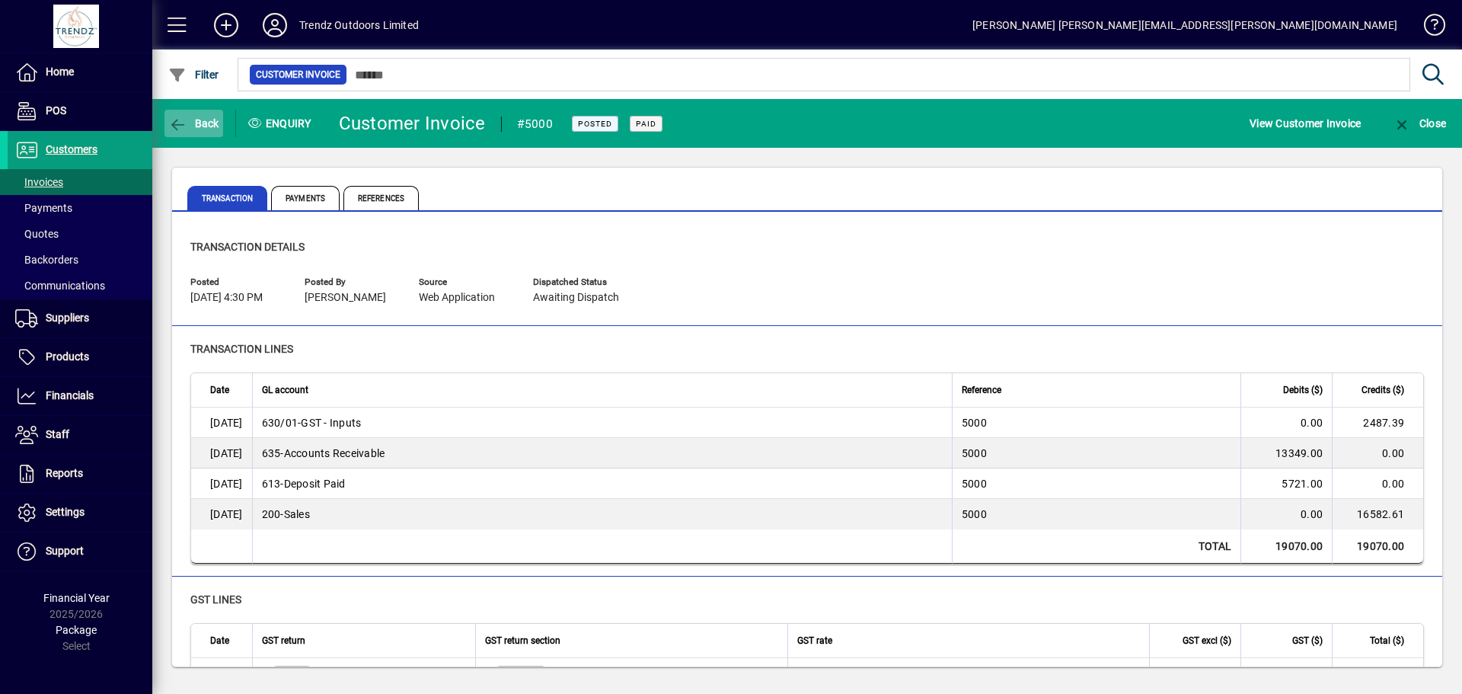
click at [212, 138] on span "button" at bounding box center [194, 123] width 59 height 37
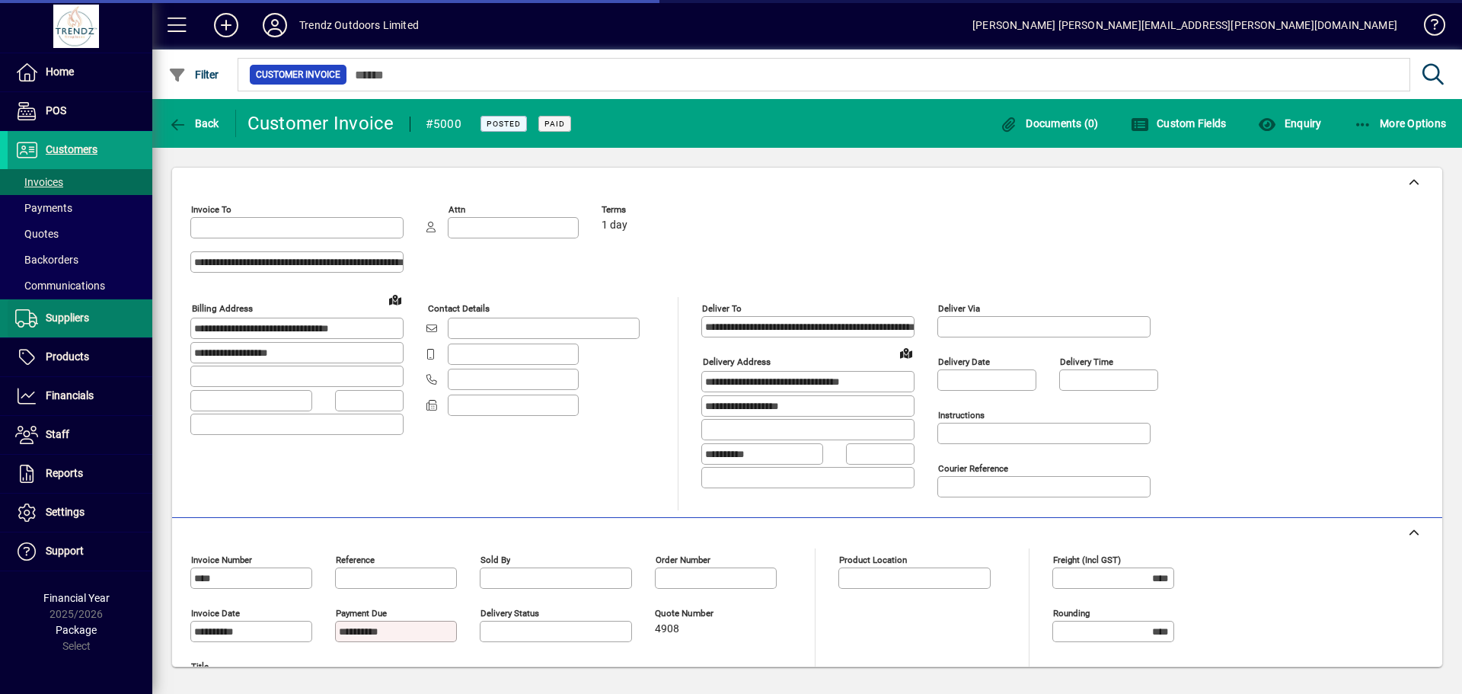
type input "**********"
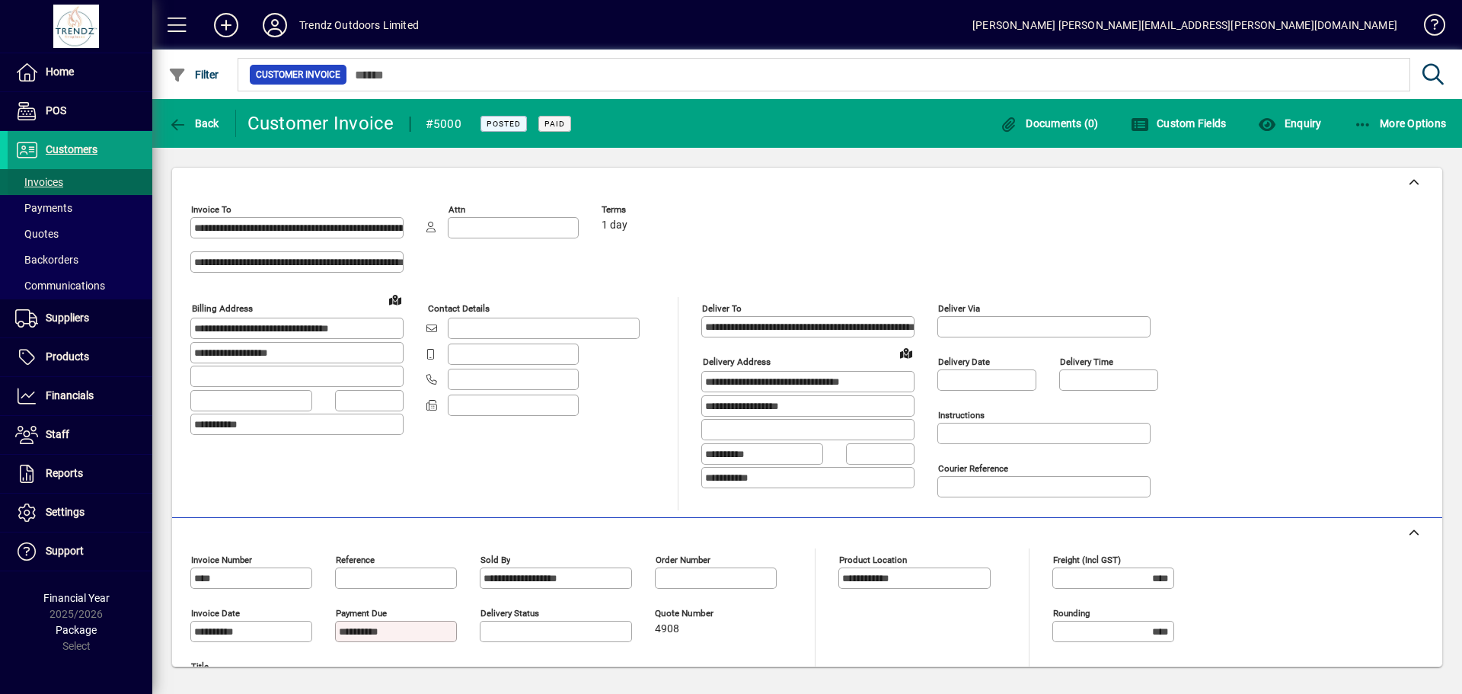
click at [34, 180] on span "Invoices" at bounding box center [39, 182] width 48 height 12
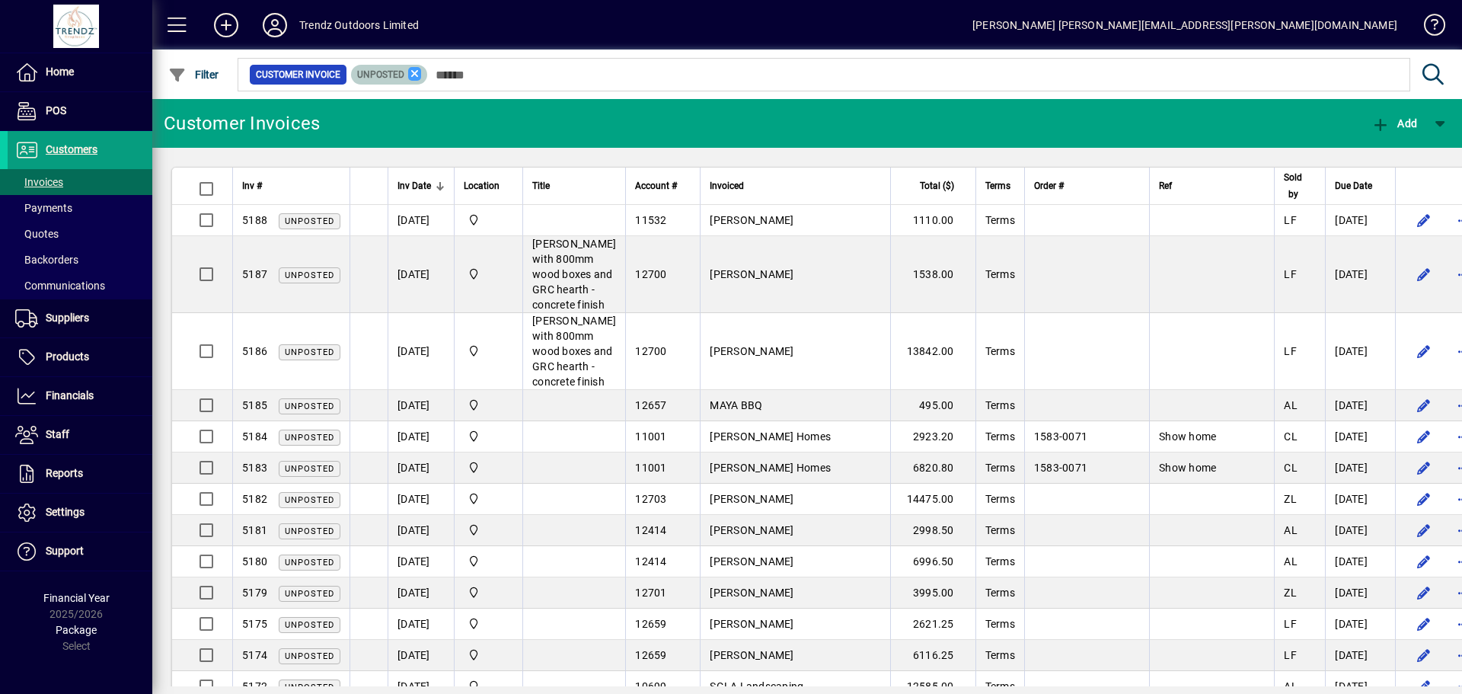
click at [411, 74] on icon at bounding box center [415, 74] width 14 height 14
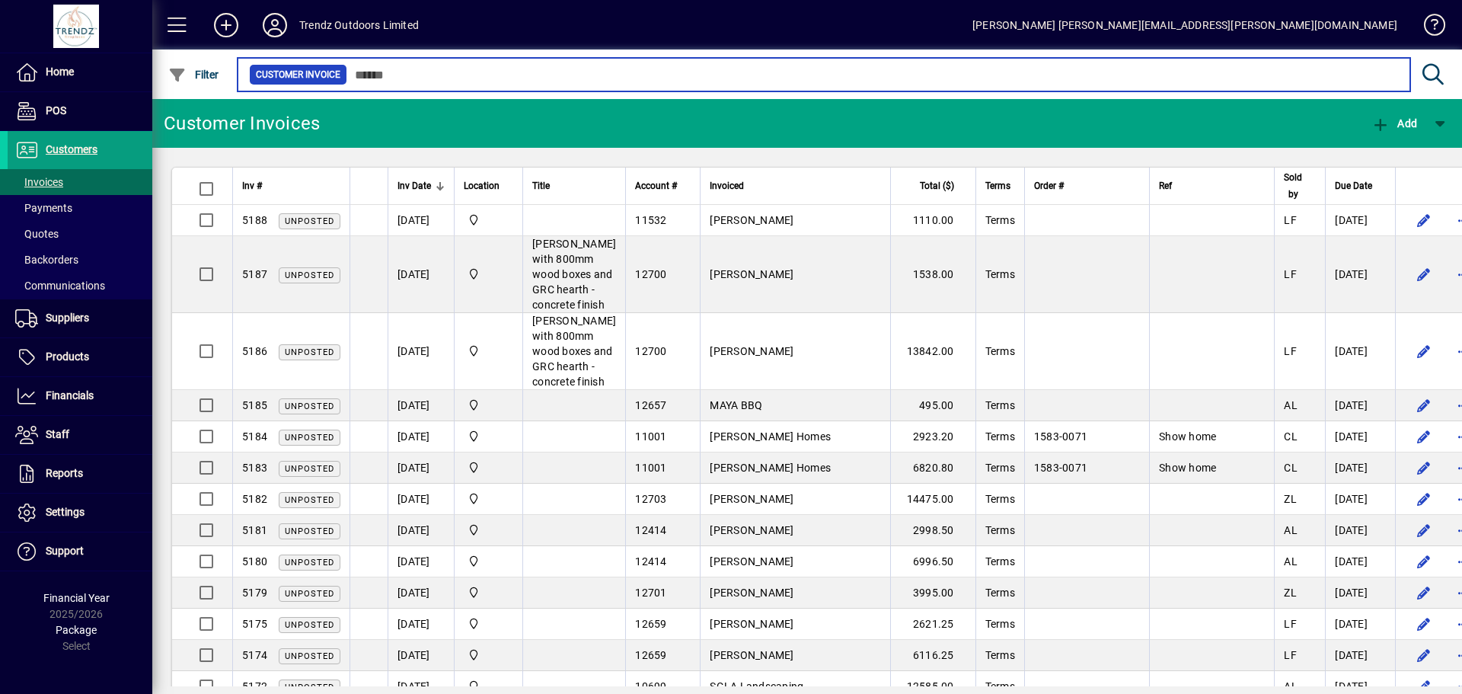
drag, startPoint x: 417, startPoint y: 72, endPoint x: 424, endPoint y: 65, distance: 10.2
click at [420, 72] on input "text" at bounding box center [872, 74] width 1051 height 21
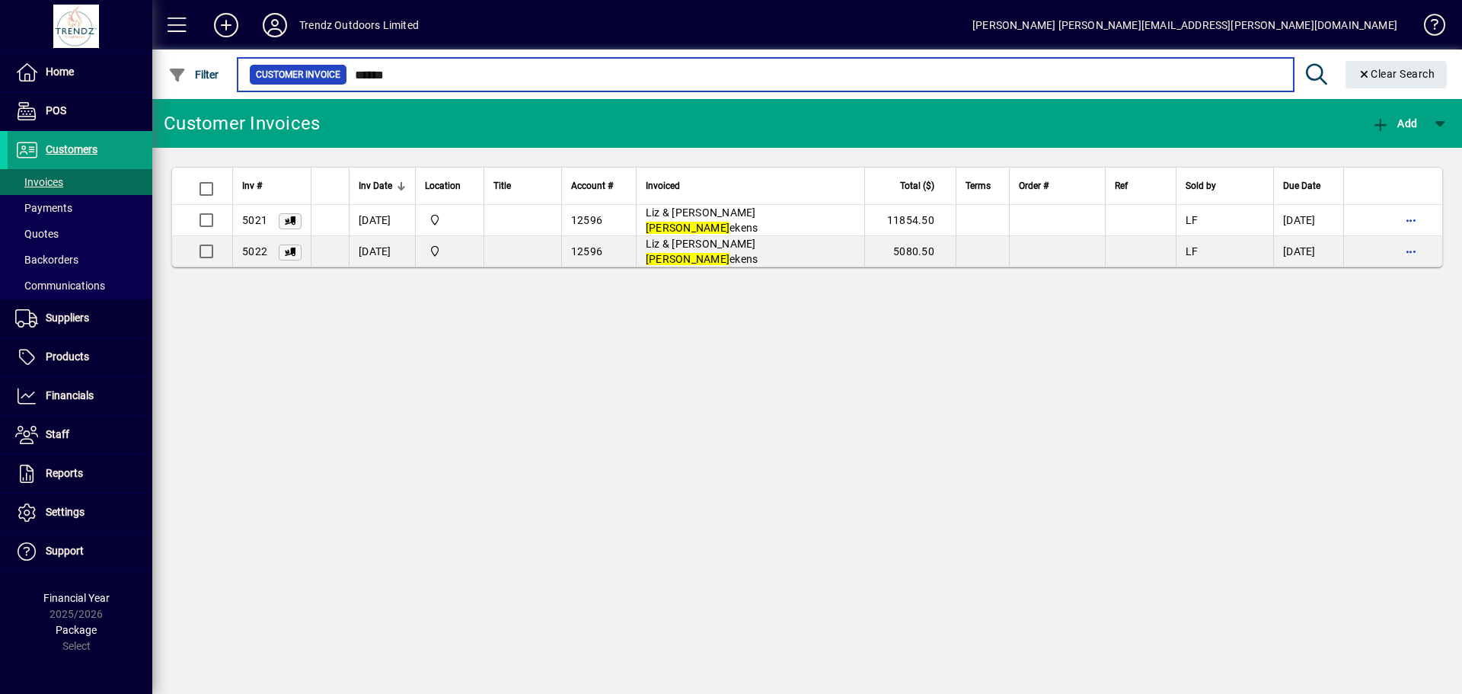
type input "******"
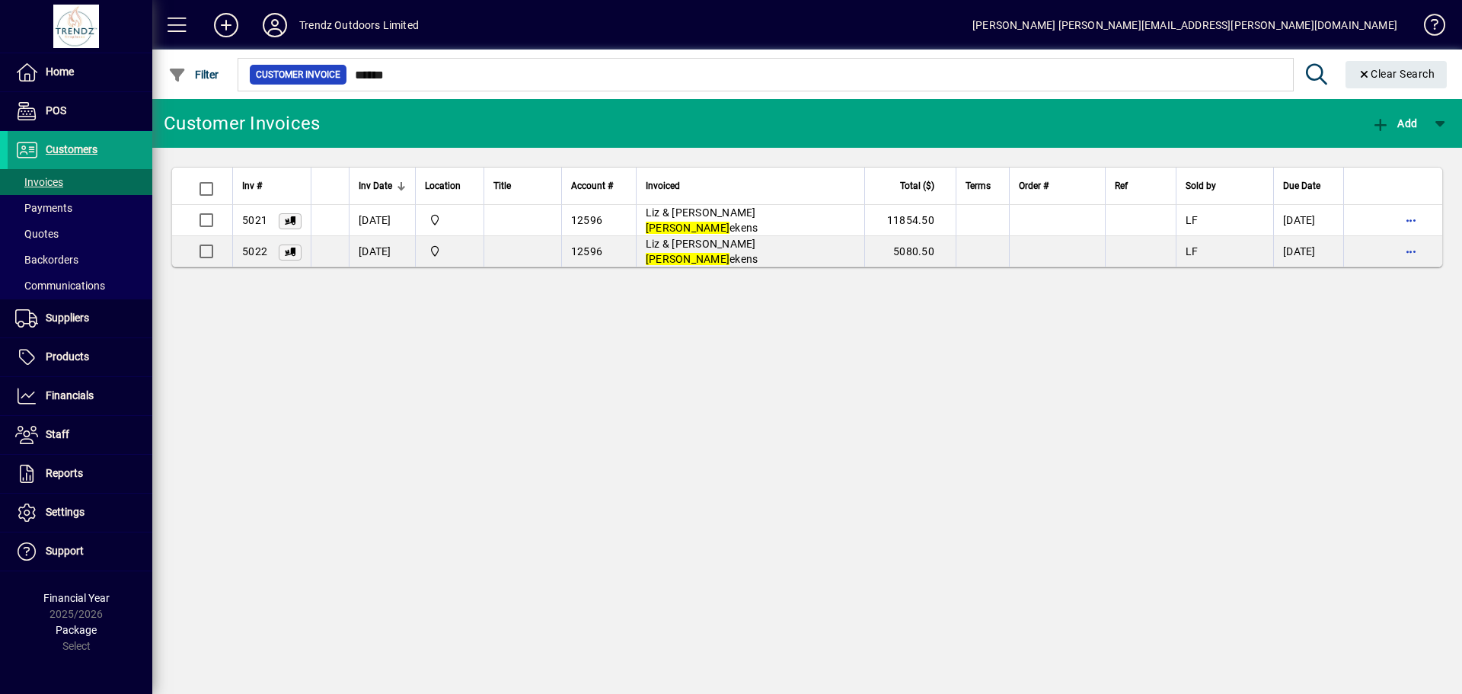
click at [551, 299] on div "Customer Invoices Add Inv # Inv Date Location Title Account # Invoiced Total ($…" at bounding box center [807, 396] width 1310 height 595
click at [680, 219] on span "Liz & John Schell ekens" at bounding box center [702, 219] width 113 height 27
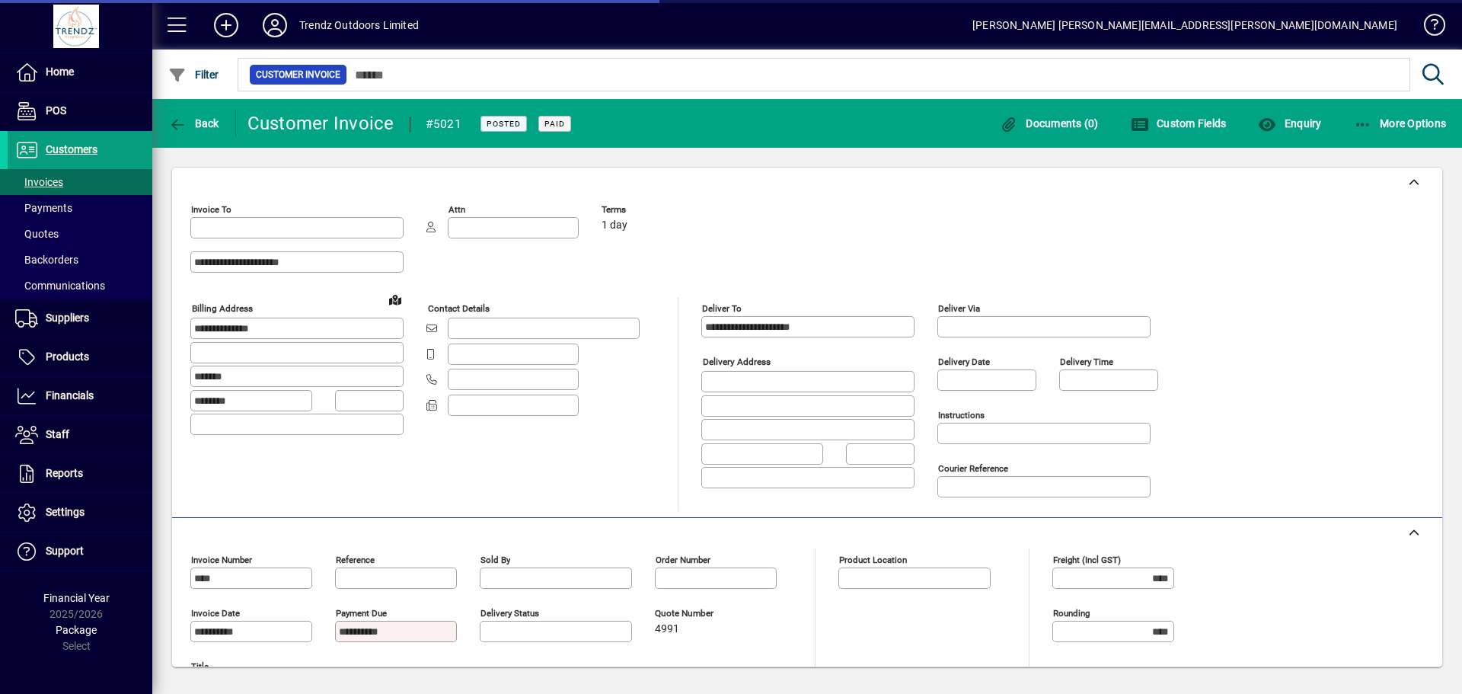
type input "**********"
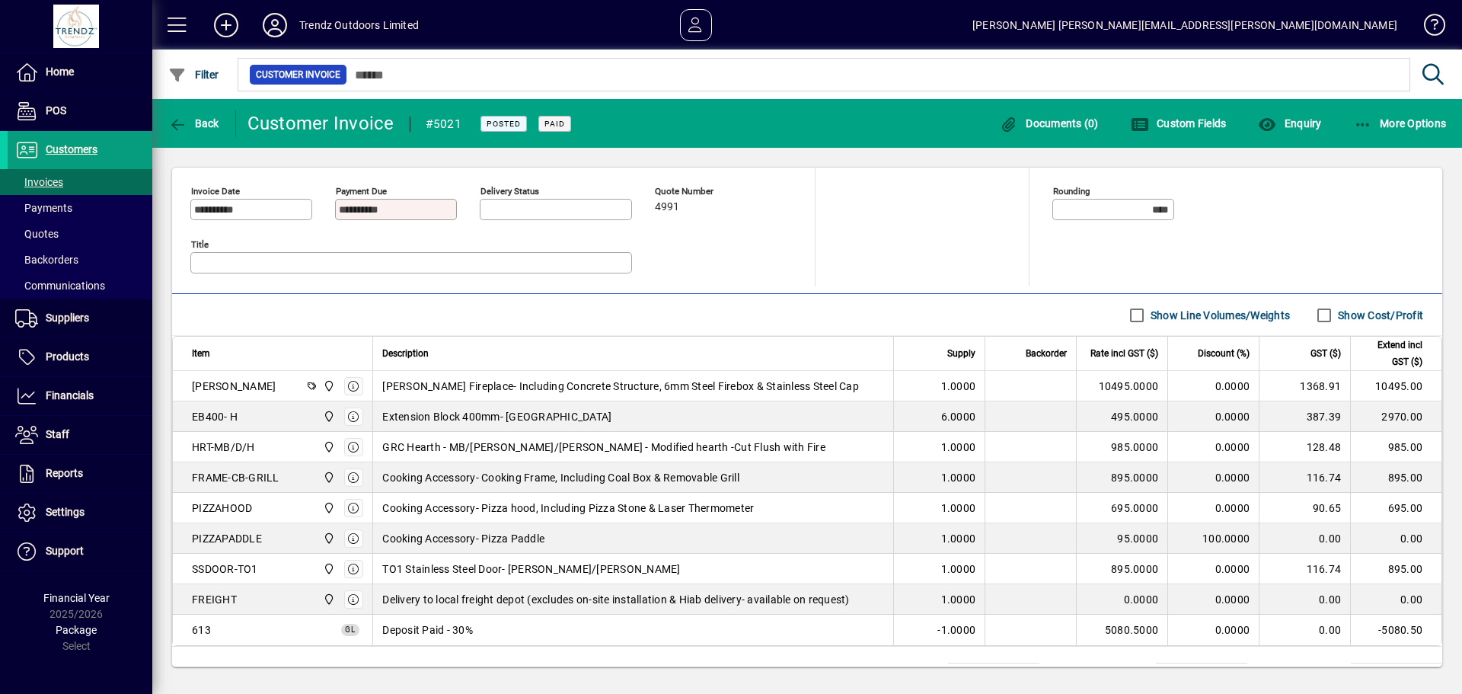
scroll to position [487, 0]
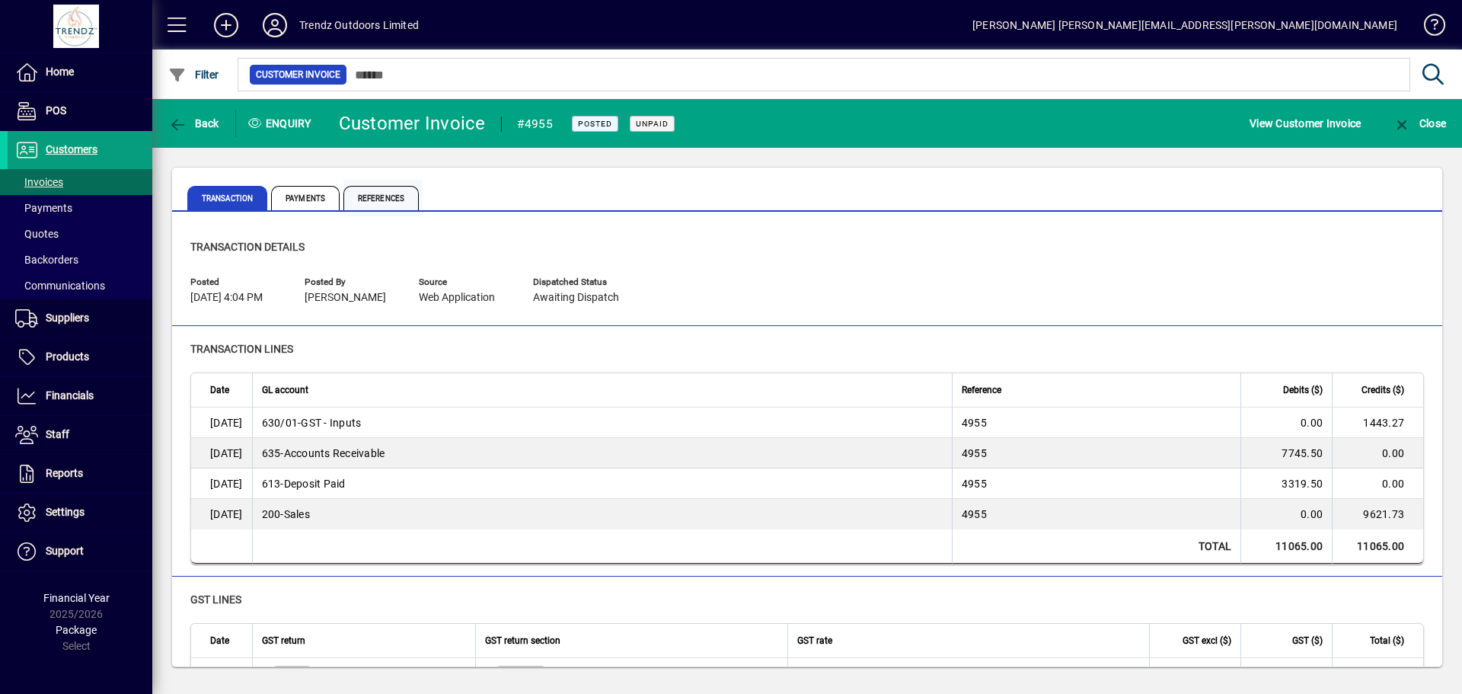
click at [376, 206] on span "References" at bounding box center [380, 198] width 75 height 24
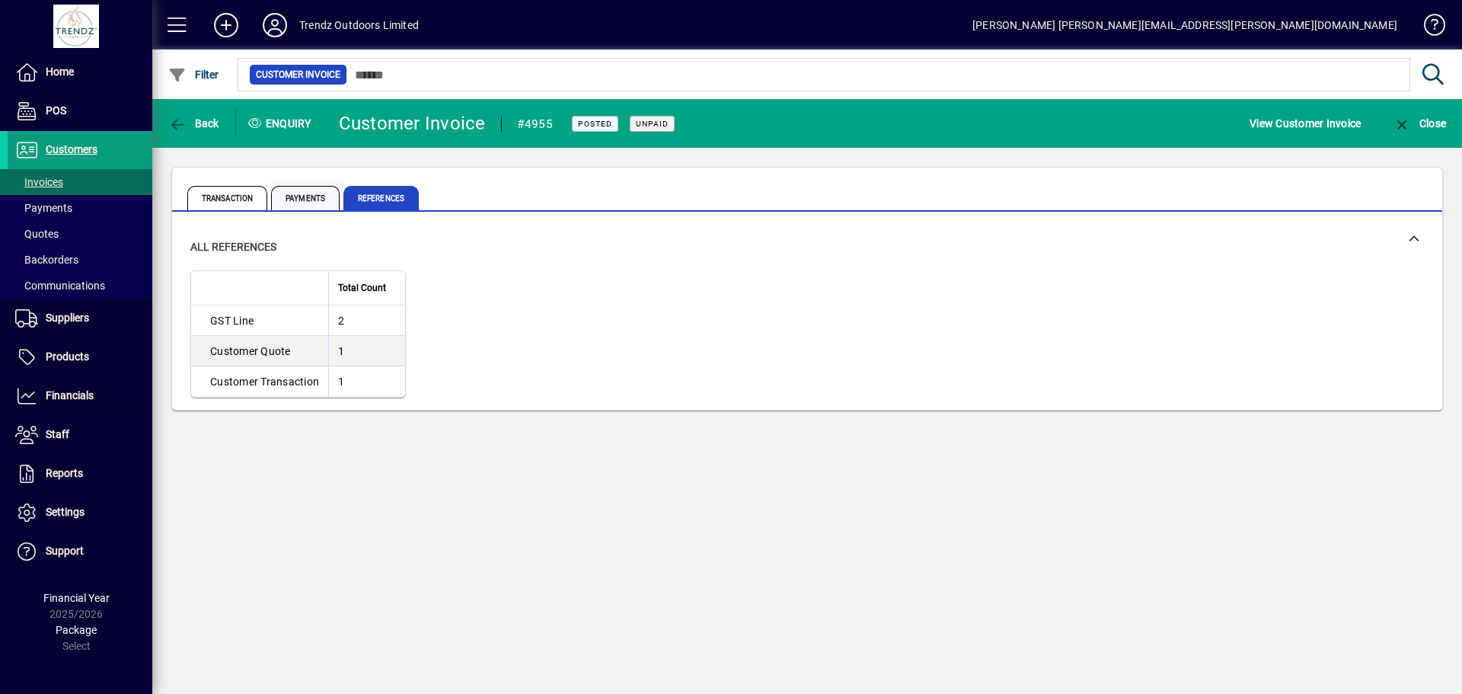
click at [317, 211] on span "Payments" at bounding box center [307, 198] width 72 height 37
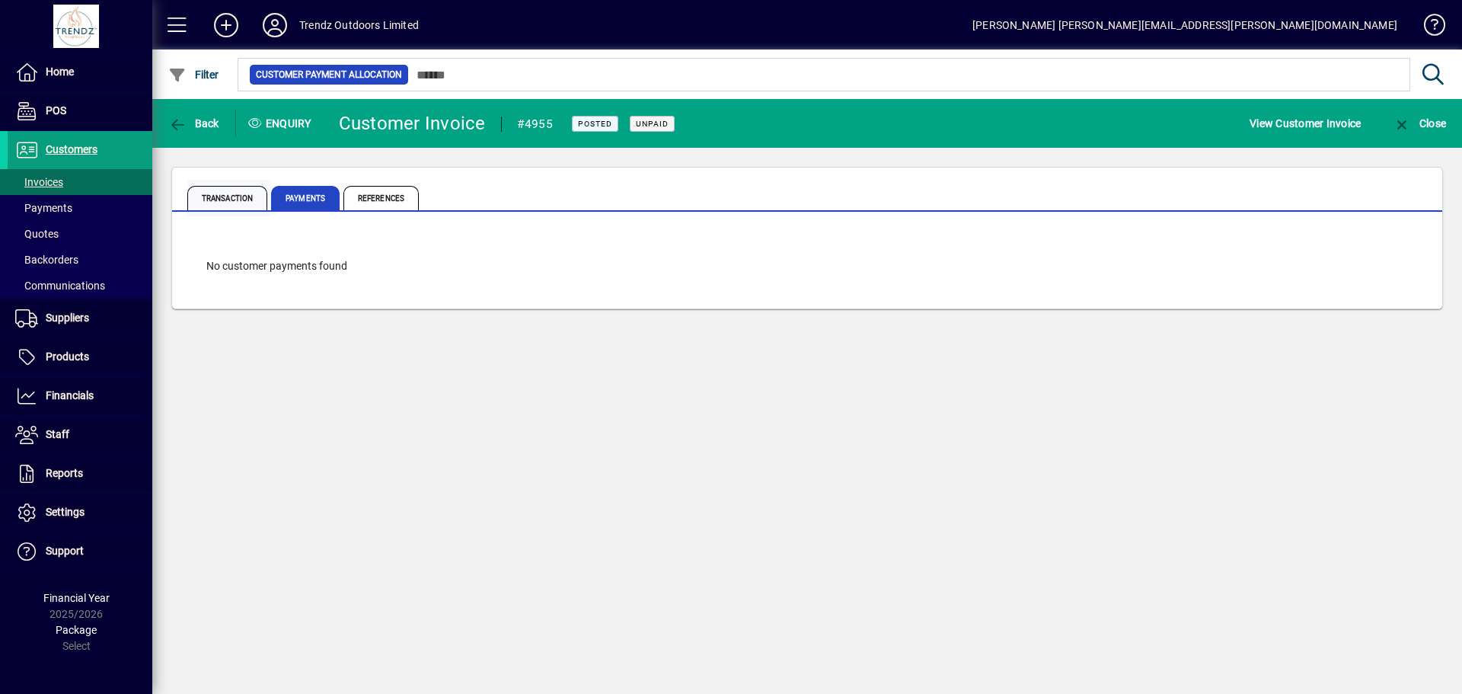
click at [247, 210] on span "Transaction" at bounding box center [229, 198] width 84 height 37
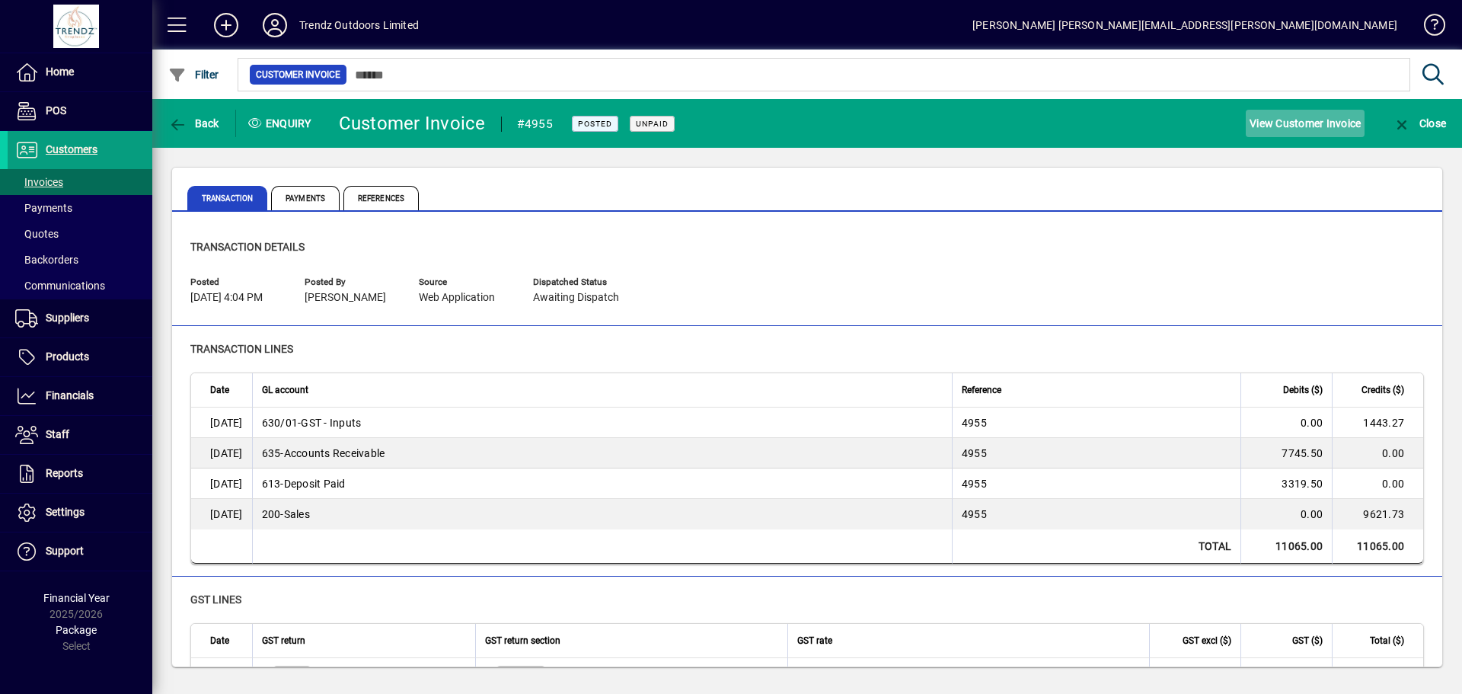
click at [1291, 114] on span "View Customer Invoice" at bounding box center [1305, 123] width 111 height 24
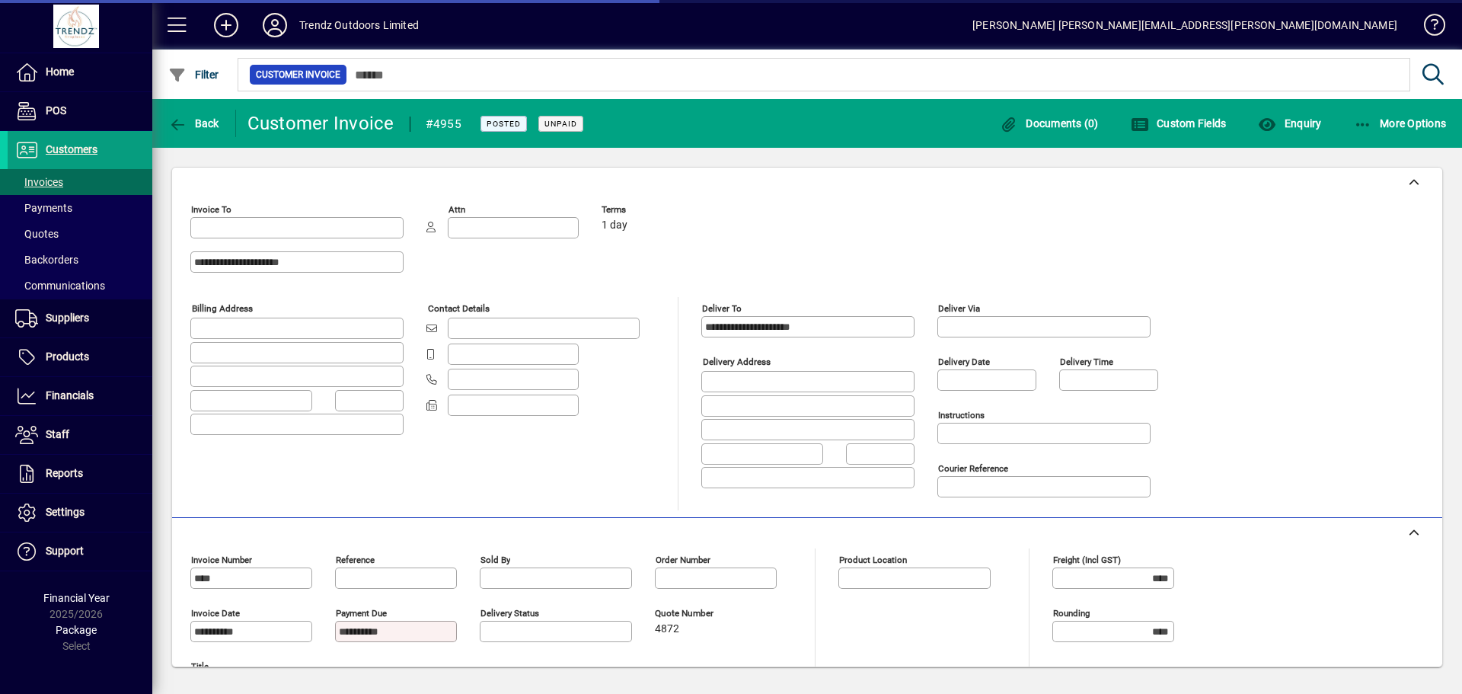
type input "**********"
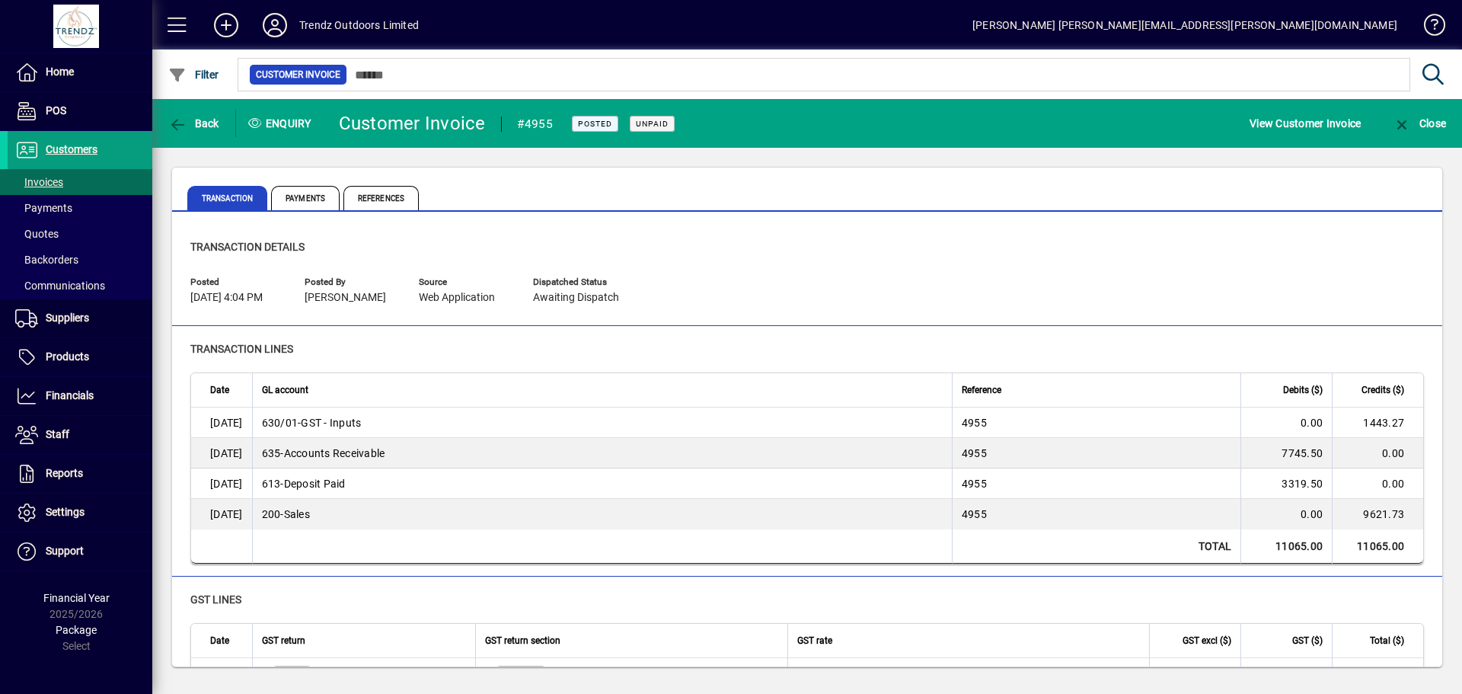
click at [503, 232] on div "Transaction details Posted 15/09/2025 4:04 PM Posted by Zoe Lawry Source Web Ap…" at bounding box center [807, 275] width 1270 height 102
click at [165, 129] on span "button" at bounding box center [194, 123] width 59 height 37
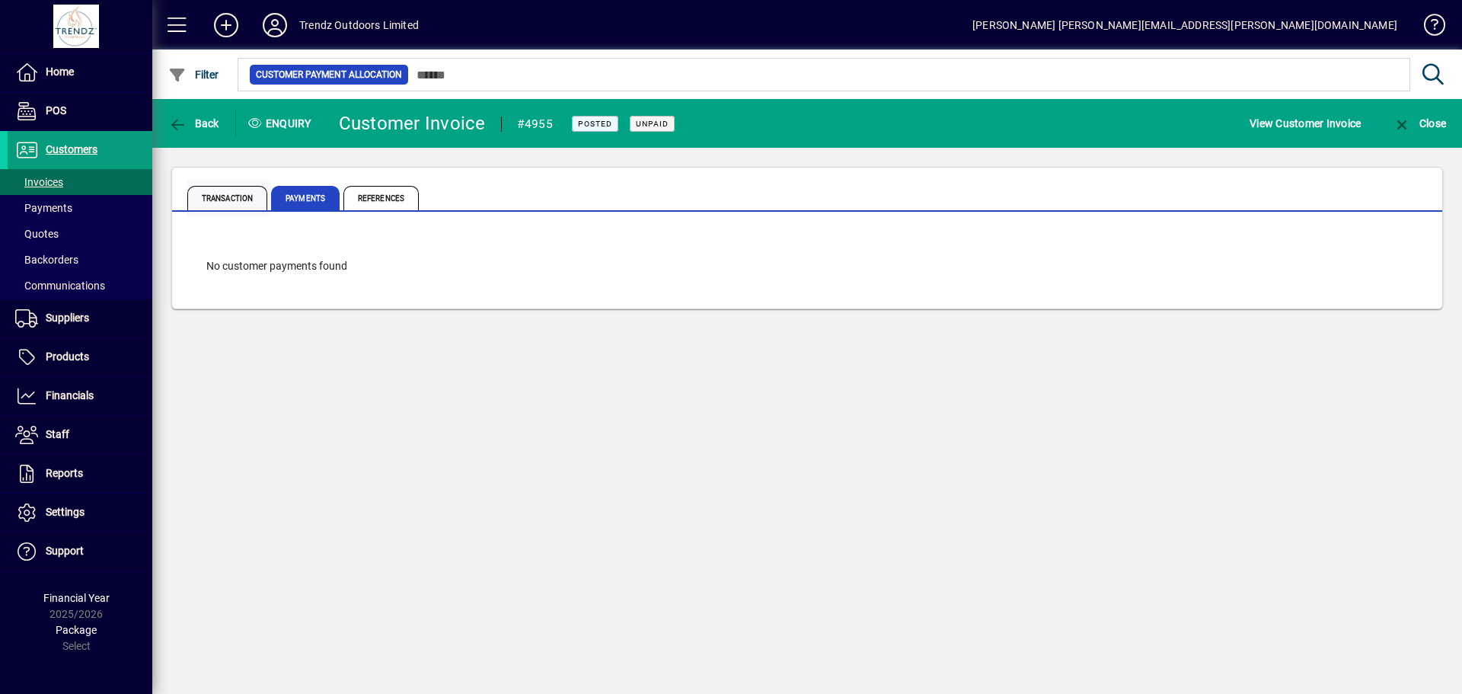
click at [200, 206] on span "Transaction" at bounding box center [227, 198] width 80 height 24
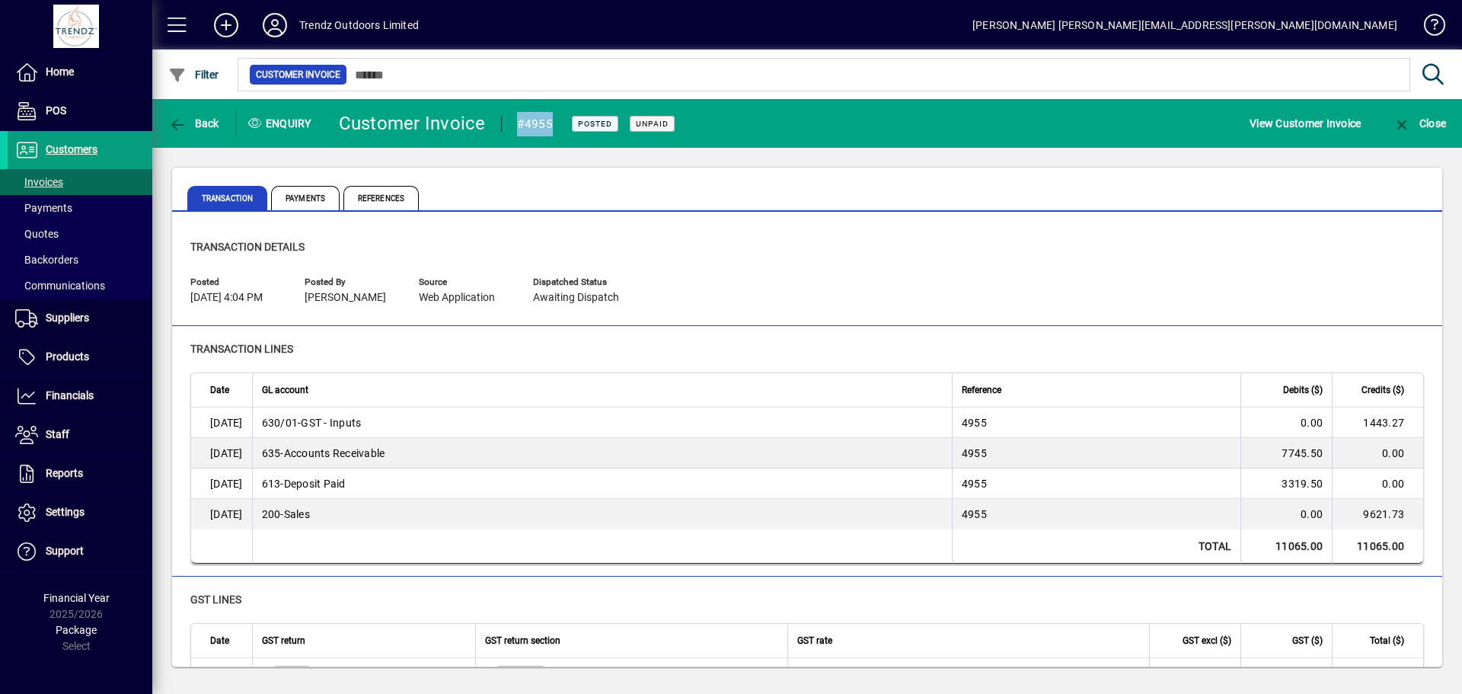
drag, startPoint x: 549, startPoint y: 118, endPoint x: 517, endPoint y: 118, distance: 32.0
click at [517, 118] on div "#4955" at bounding box center [535, 124] width 36 height 24
click at [1278, 120] on span "View Customer Invoice" at bounding box center [1305, 123] width 111 height 24
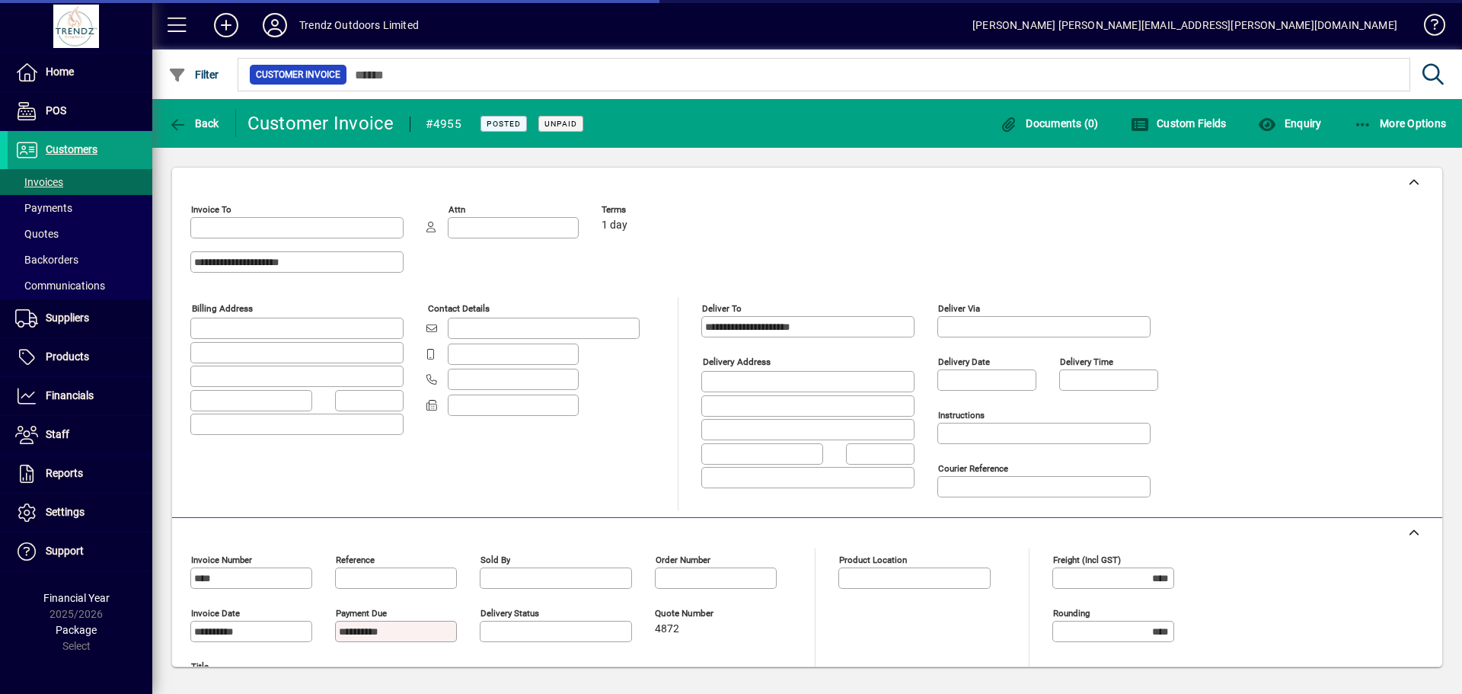
type input "**********"
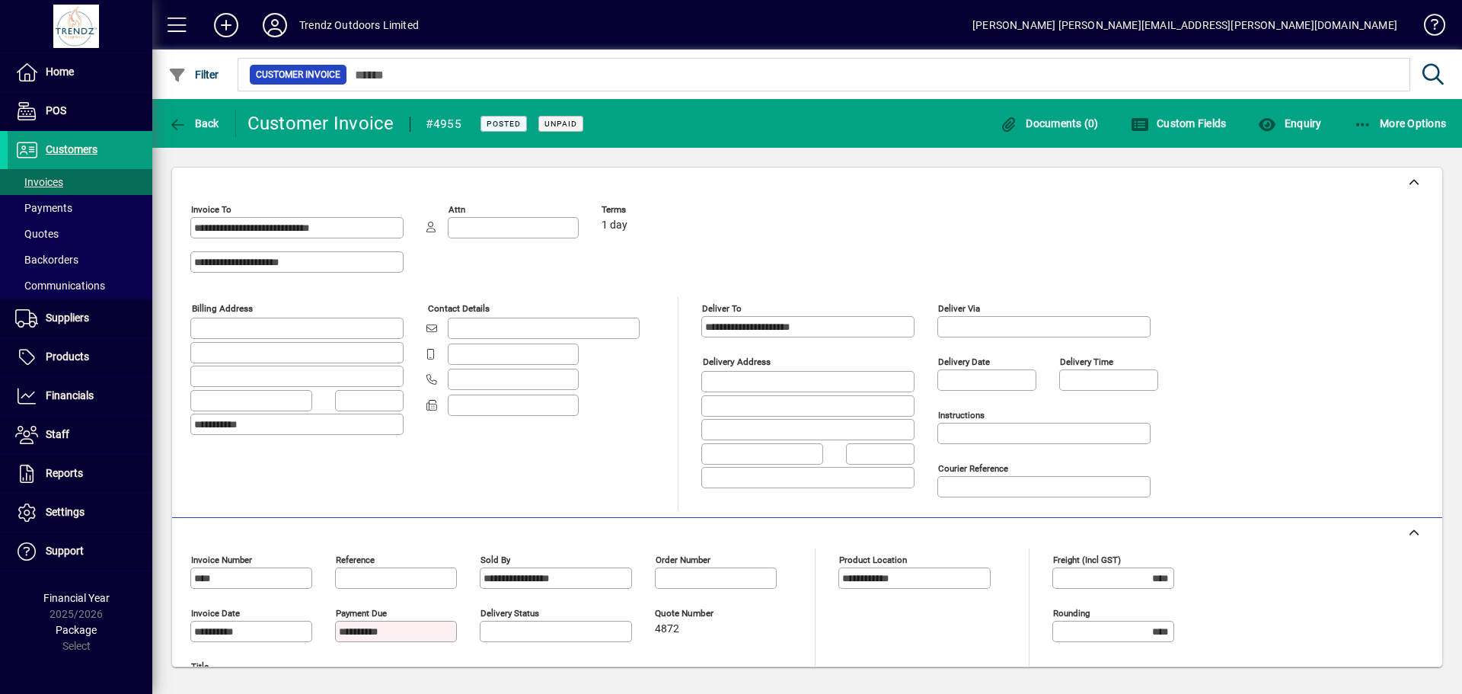
click at [705, 214] on div "**********" at bounding box center [685, 247] width 991 height 99
drag, startPoint x: 427, startPoint y: 119, endPoint x: 459, endPoint y: 121, distance: 32.1
click at [459, 121] on div "#4955" at bounding box center [430, 124] width 71 height 24
drag, startPoint x: 692, startPoint y: 246, endPoint x: 708, endPoint y: 252, distance: 17.8
click at [700, 249] on div "**********" at bounding box center [685, 247] width 991 height 99
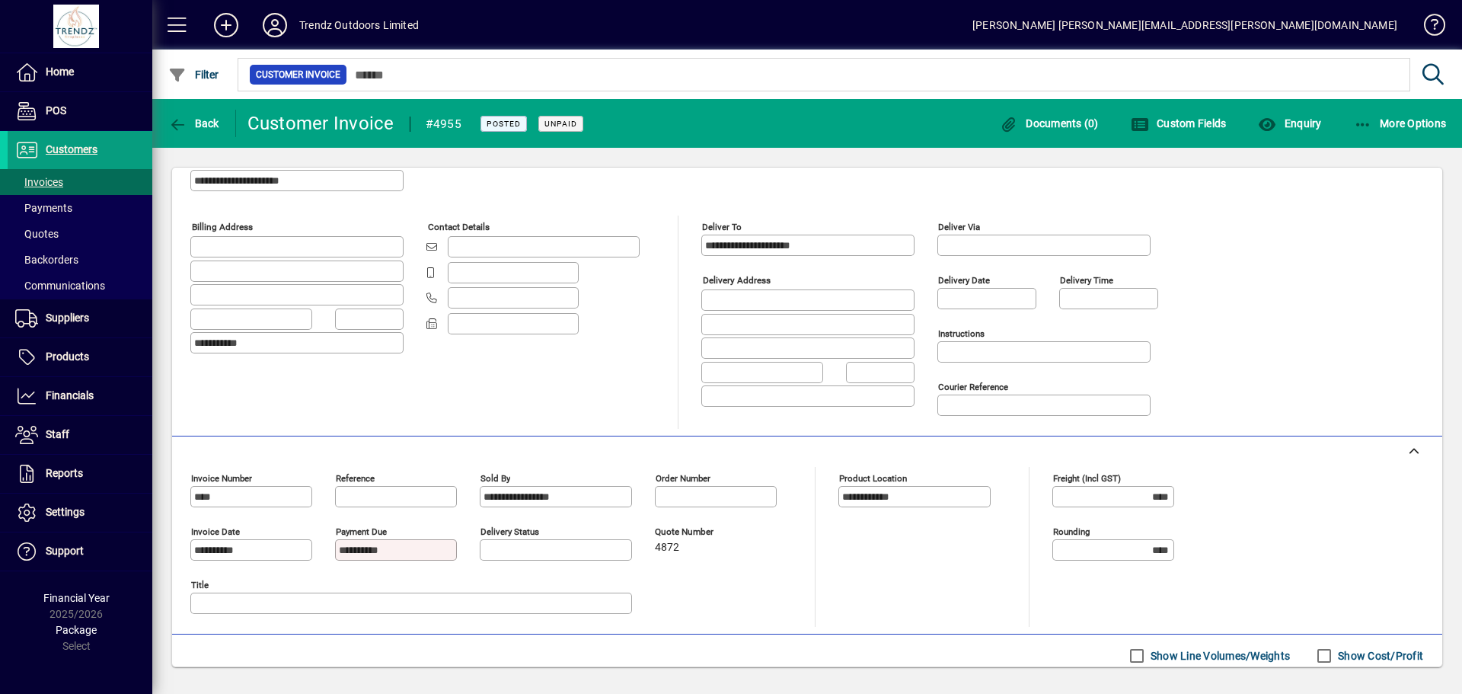
scroll to position [228, 0]
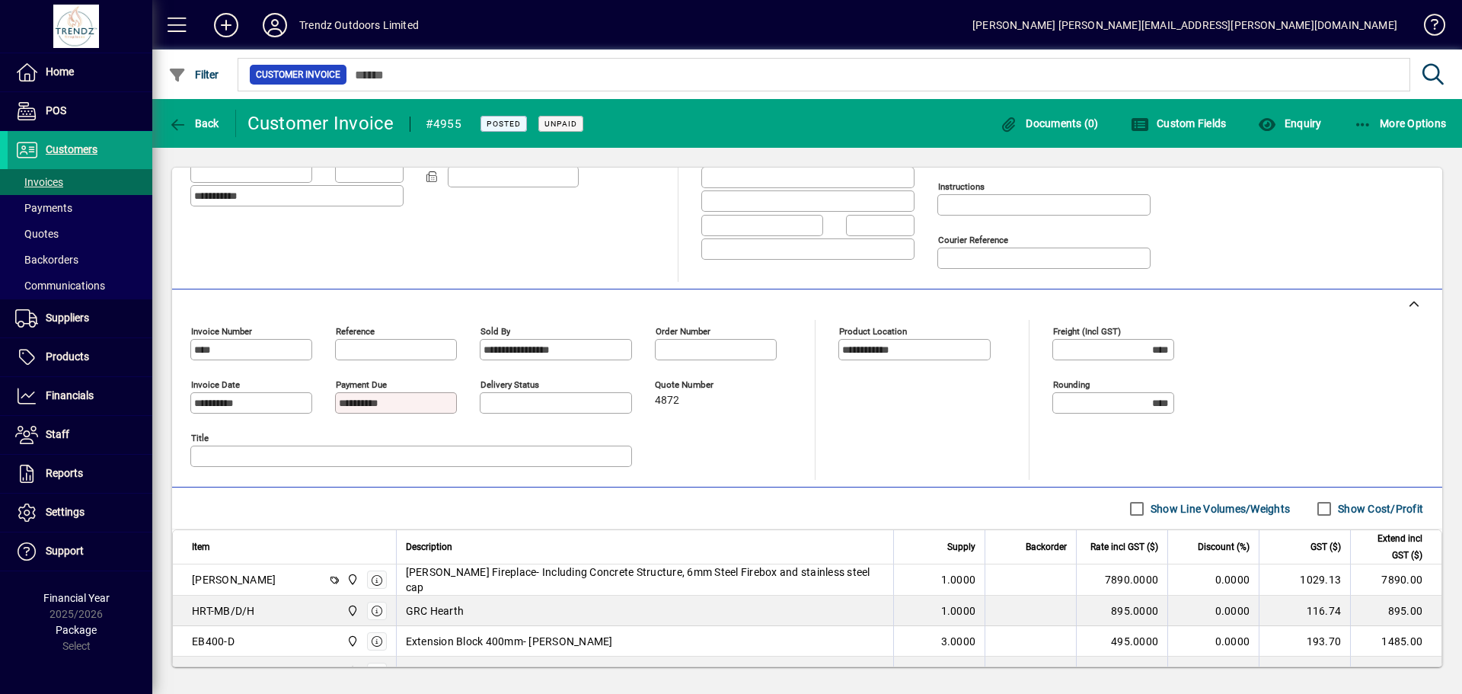
click at [717, 429] on div "Title" at bounding box center [494, 453] width 609 height 53
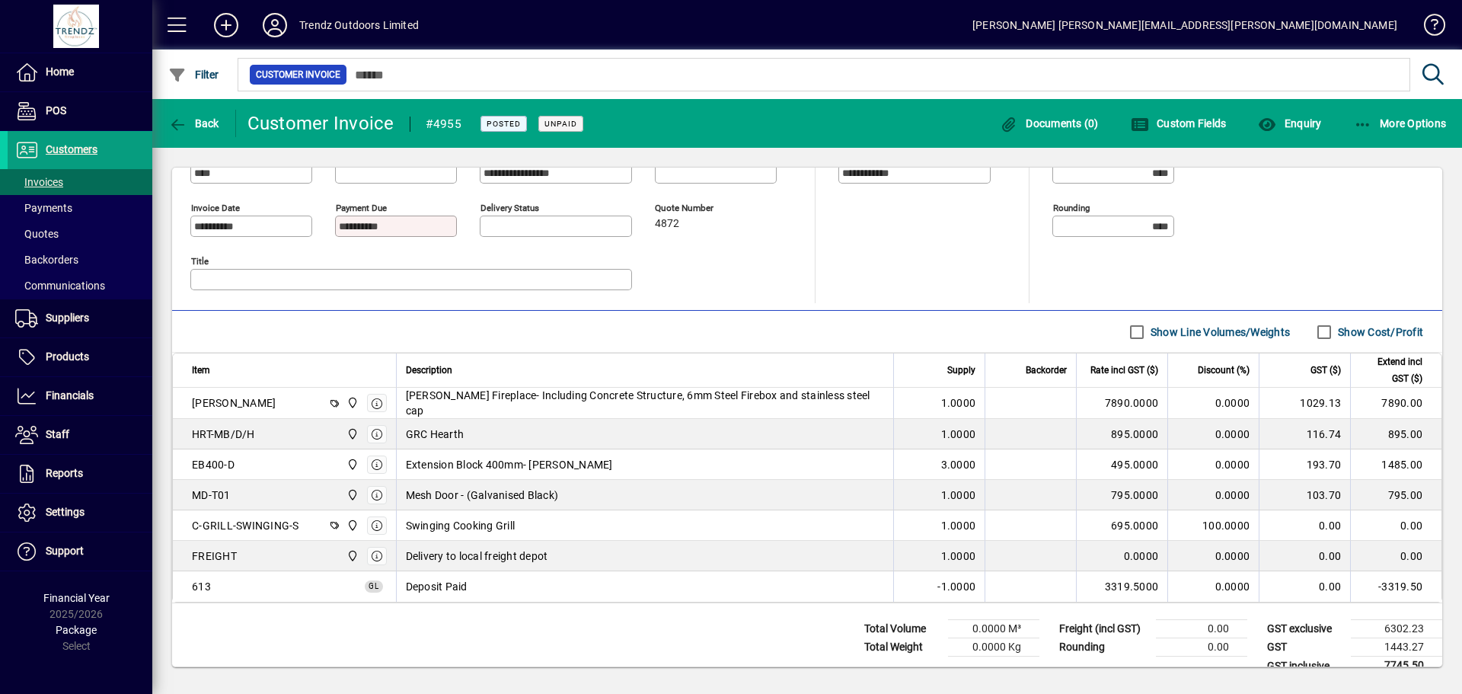
scroll to position [427, 0]
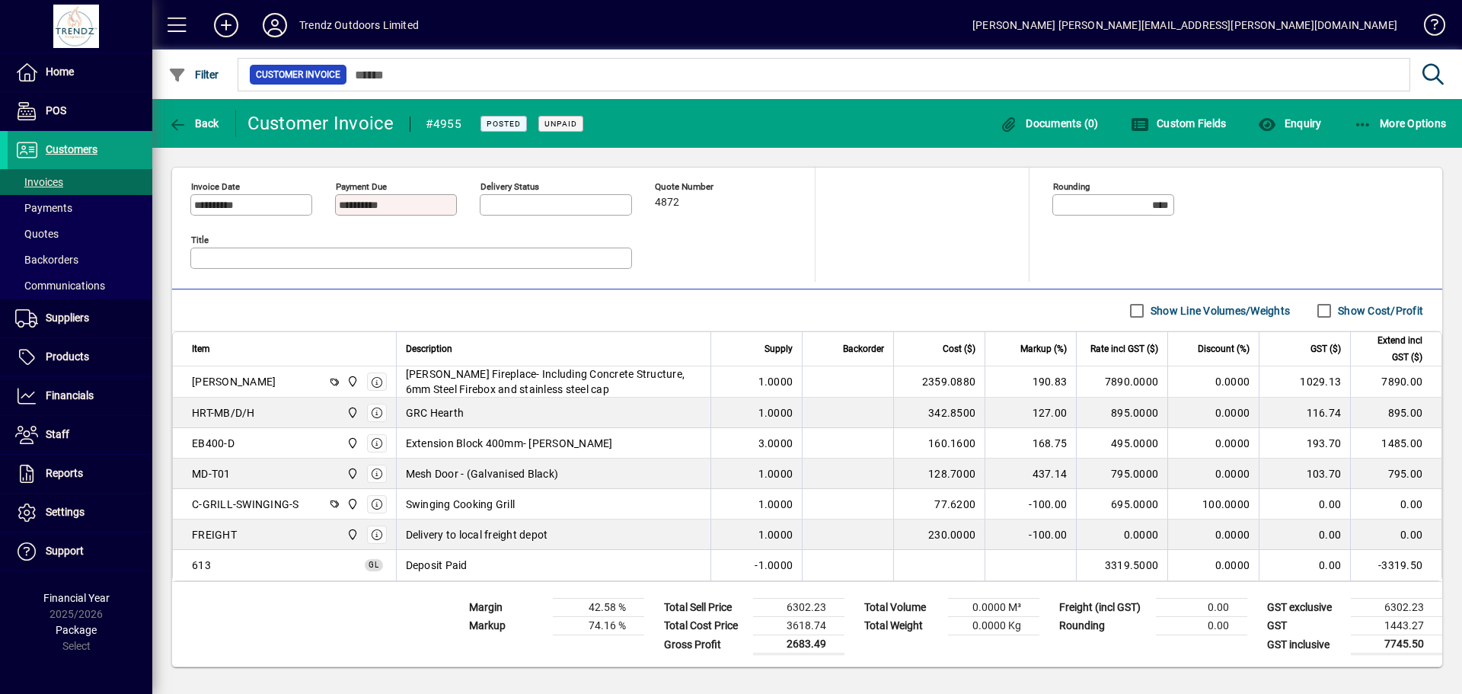
click at [777, 307] on mat-toolbar-row "Line Items Show Line Volumes/Weights Show Cost/Profit" at bounding box center [807, 310] width 1270 height 42
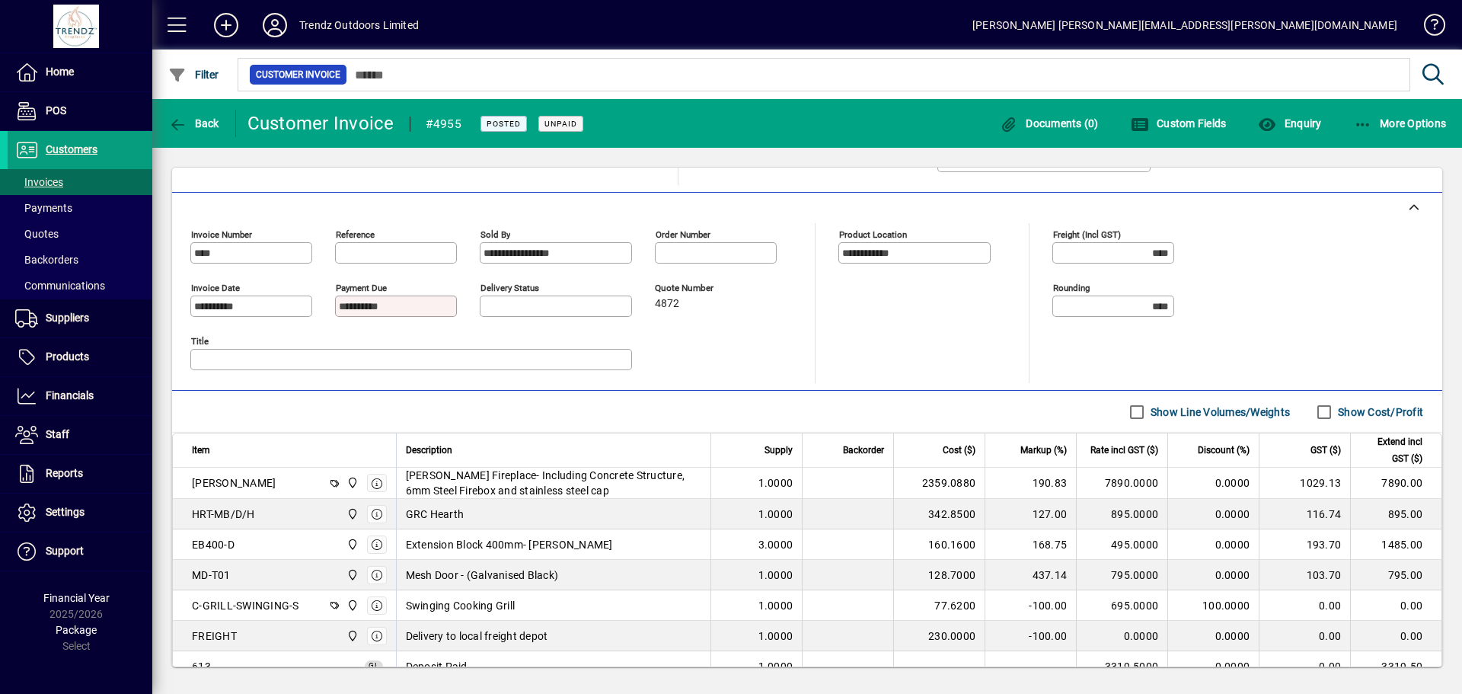
scroll to position [350, 0]
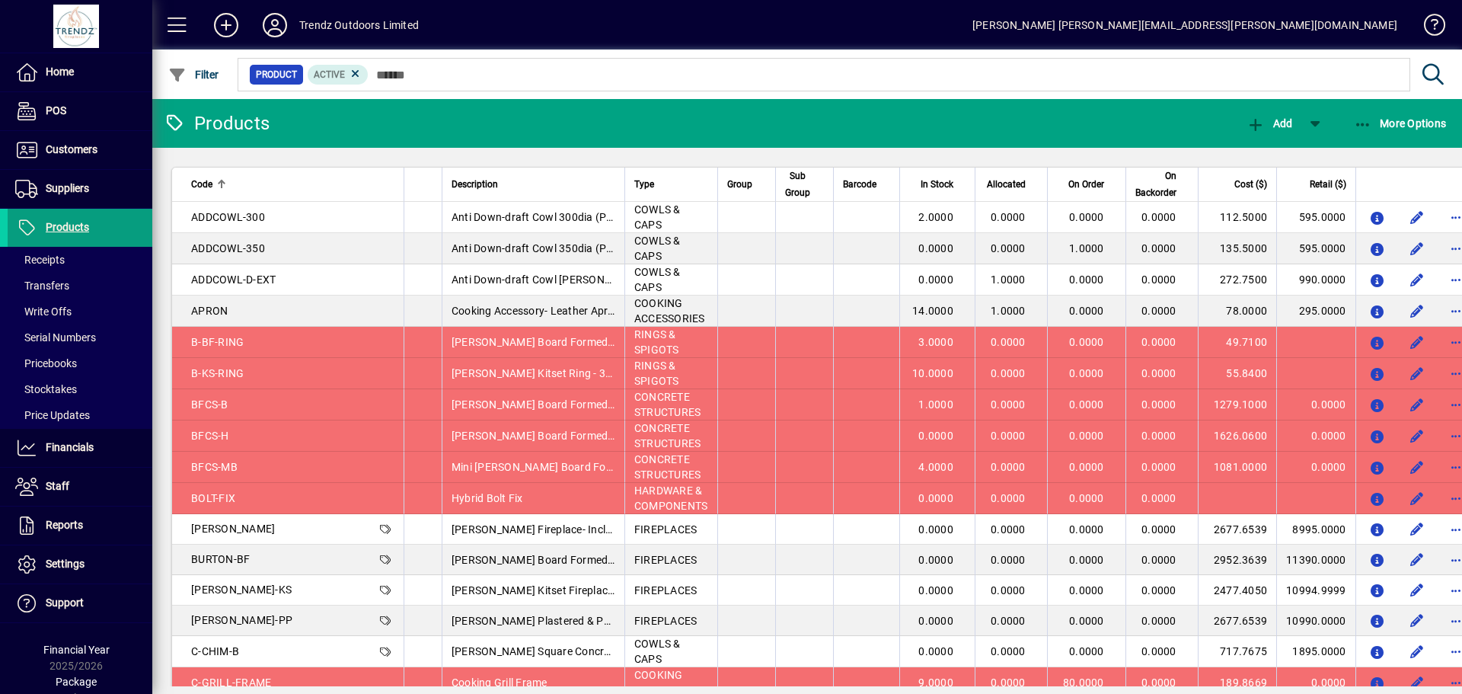
click at [399, 75] on input "text" at bounding box center [884, 74] width 1030 height 21
type input "*******"
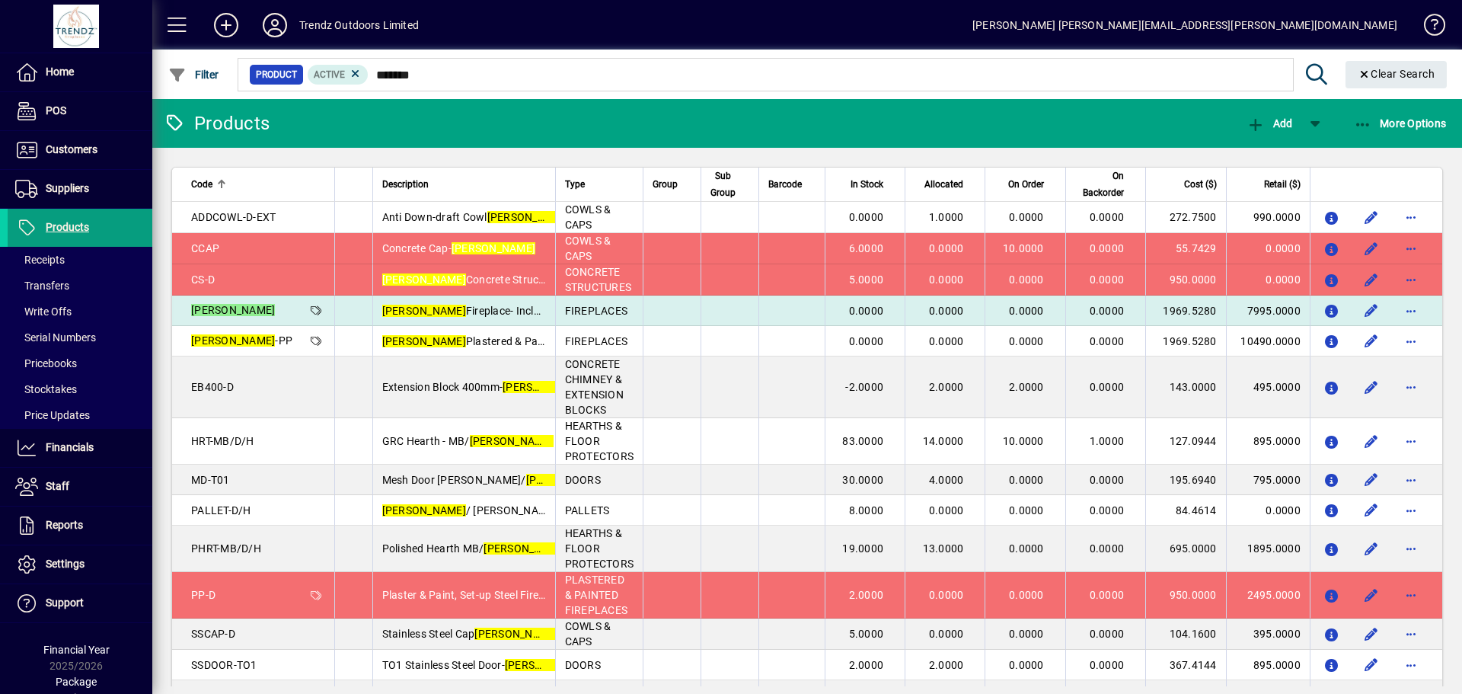
click at [427, 319] on td "[PERSON_NAME] Fireplace- Including Concrete Structure, 6mm Steel Firebox & Stai…" at bounding box center [463, 311] width 183 height 30
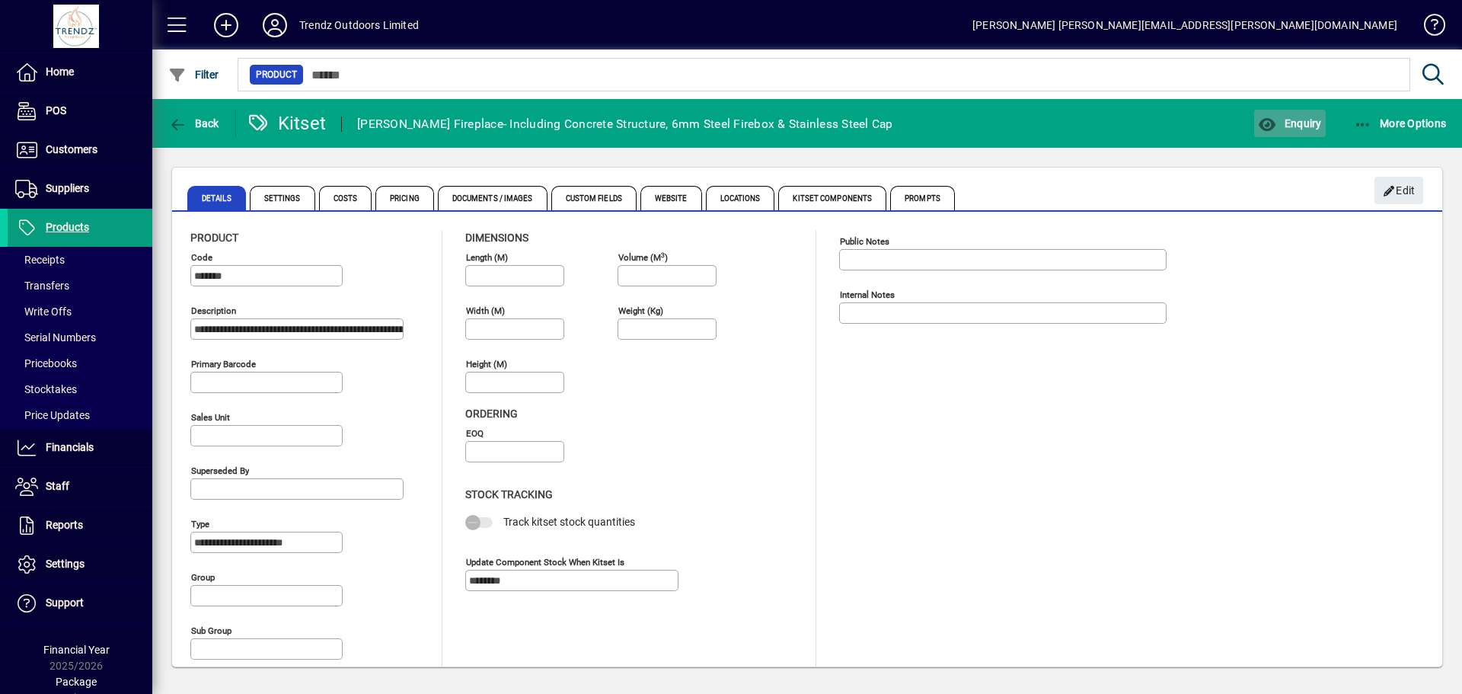
click at [1297, 121] on span "Enquiry" at bounding box center [1289, 123] width 63 height 12
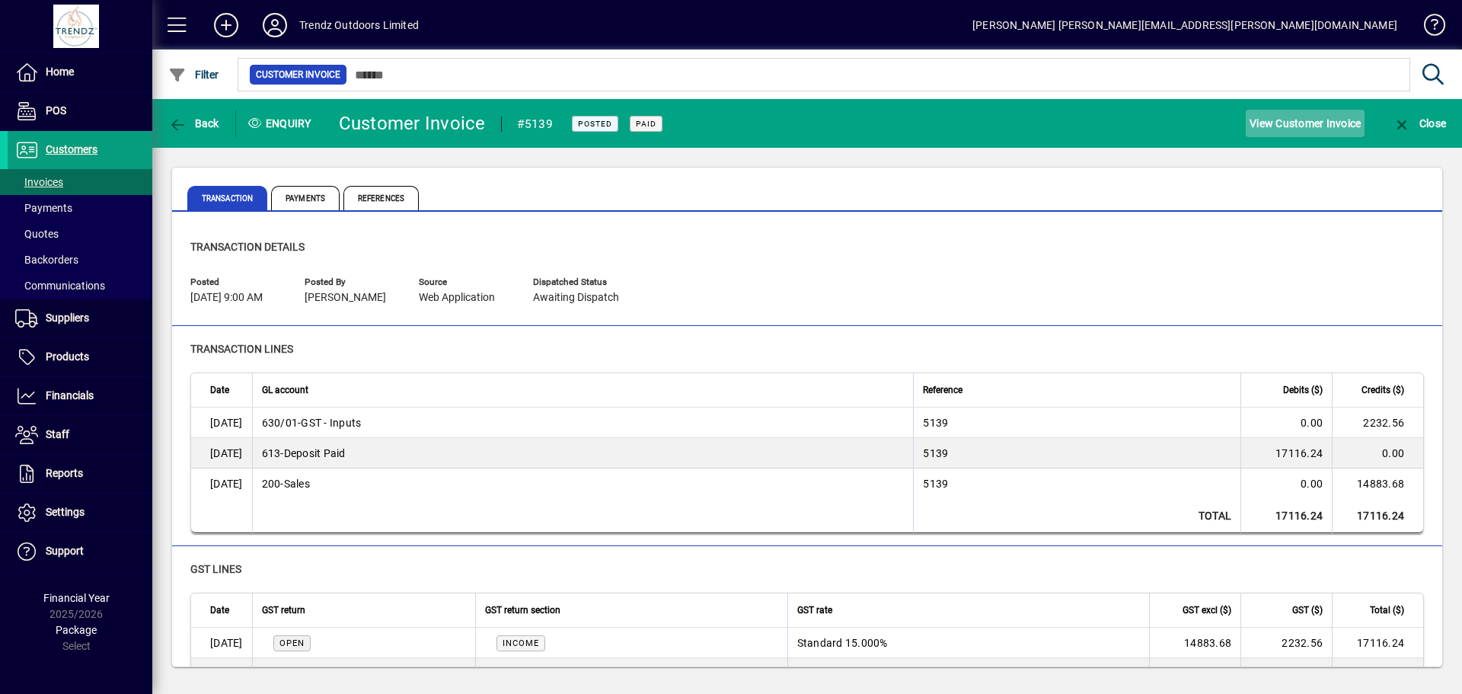
click at [1265, 129] on span "View Customer Invoice" at bounding box center [1305, 123] width 111 height 24
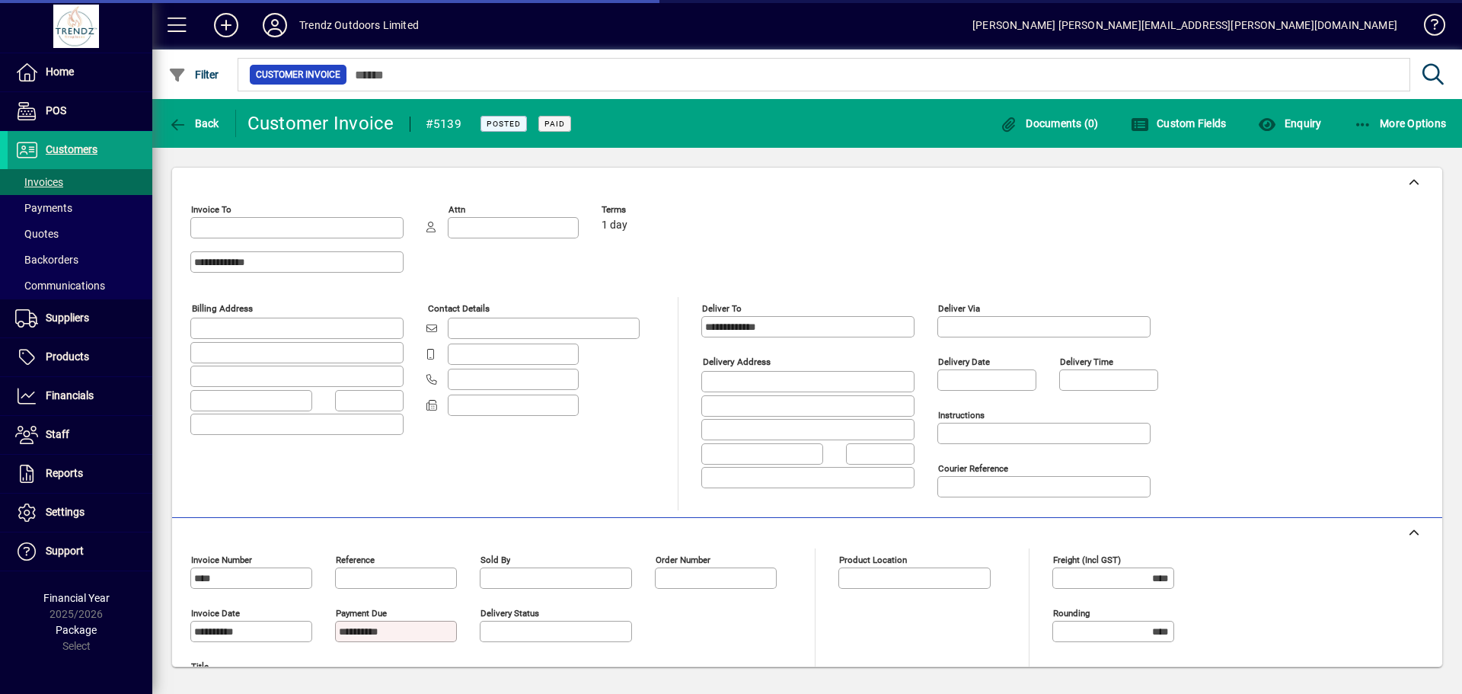
type input "**********"
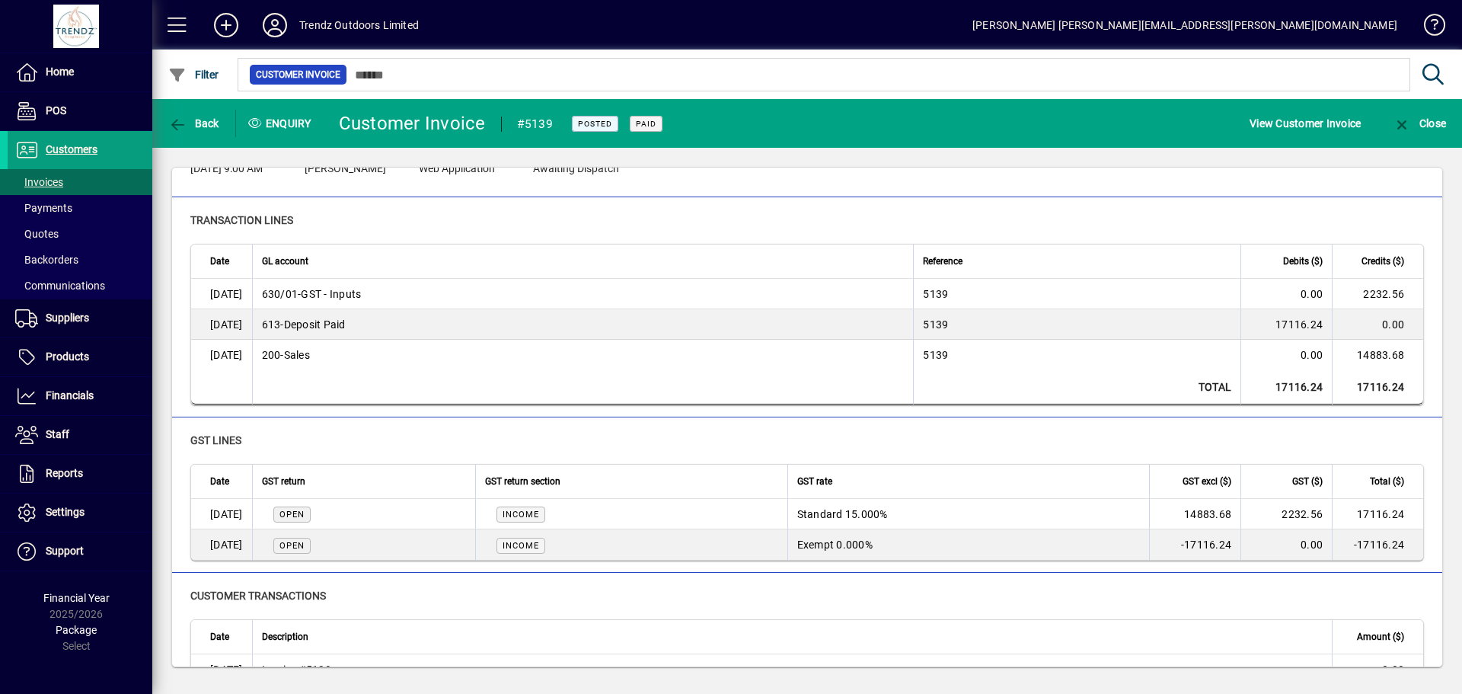
scroll to position [152, 0]
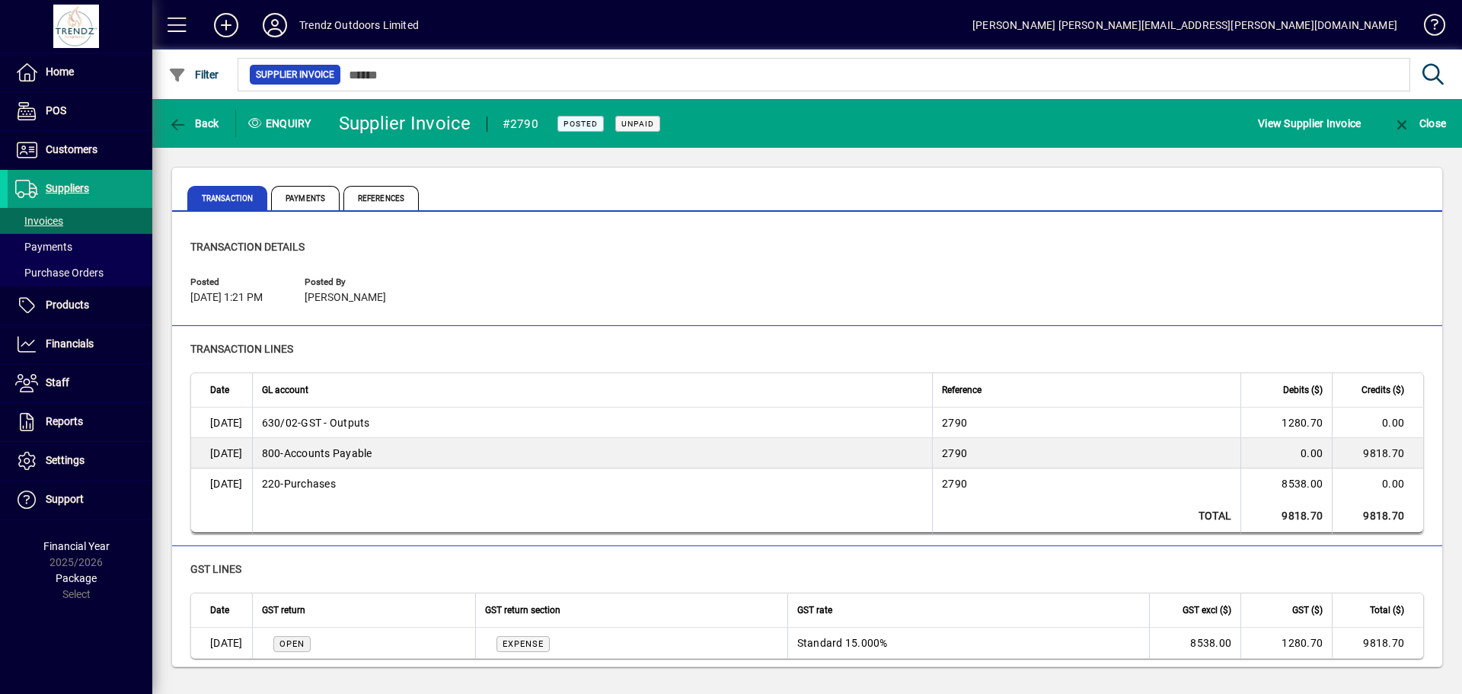
drag, startPoint x: 601, startPoint y: 278, endPoint x: 565, endPoint y: 272, distance: 36.3
click at [597, 278] on div "Posted [DATE] 1:21 PM Posted by [PERSON_NAME]" at bounding box center [807, 291] width 1234 height 43
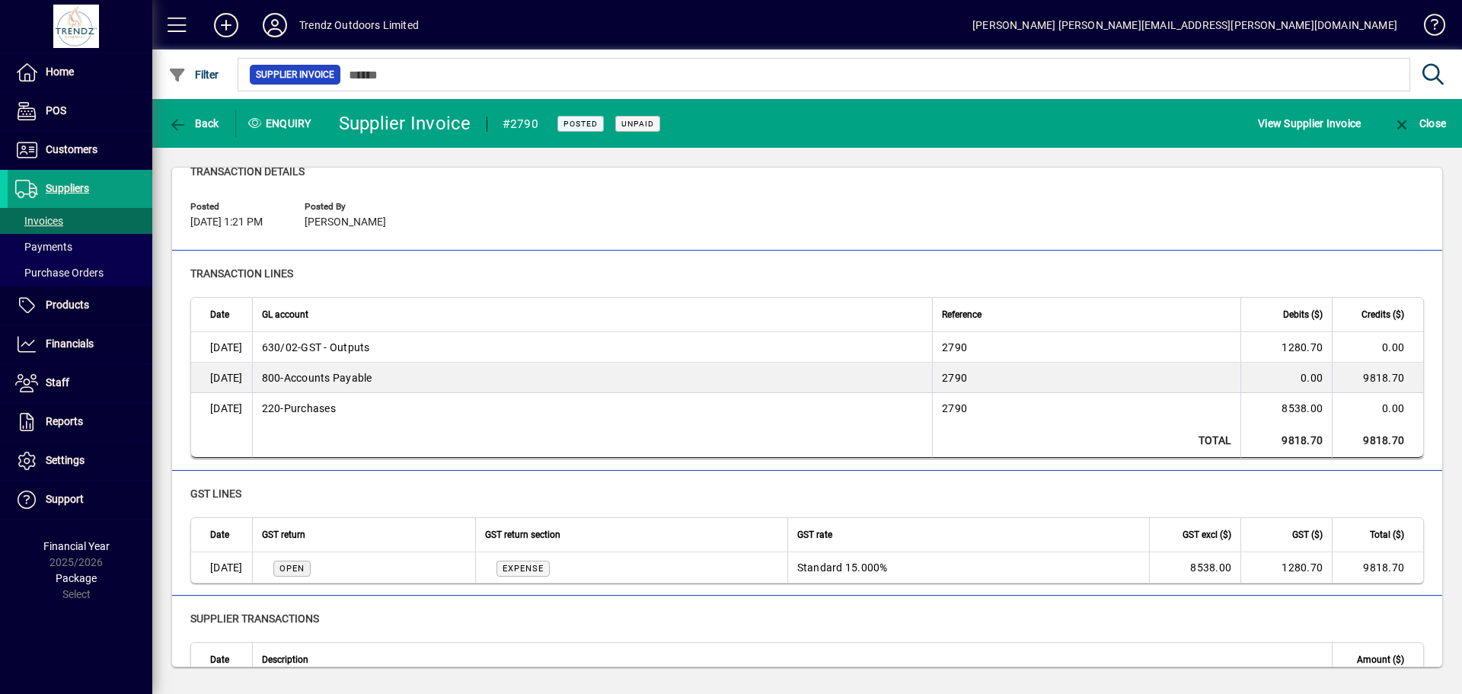
scroll to position [129, 0]
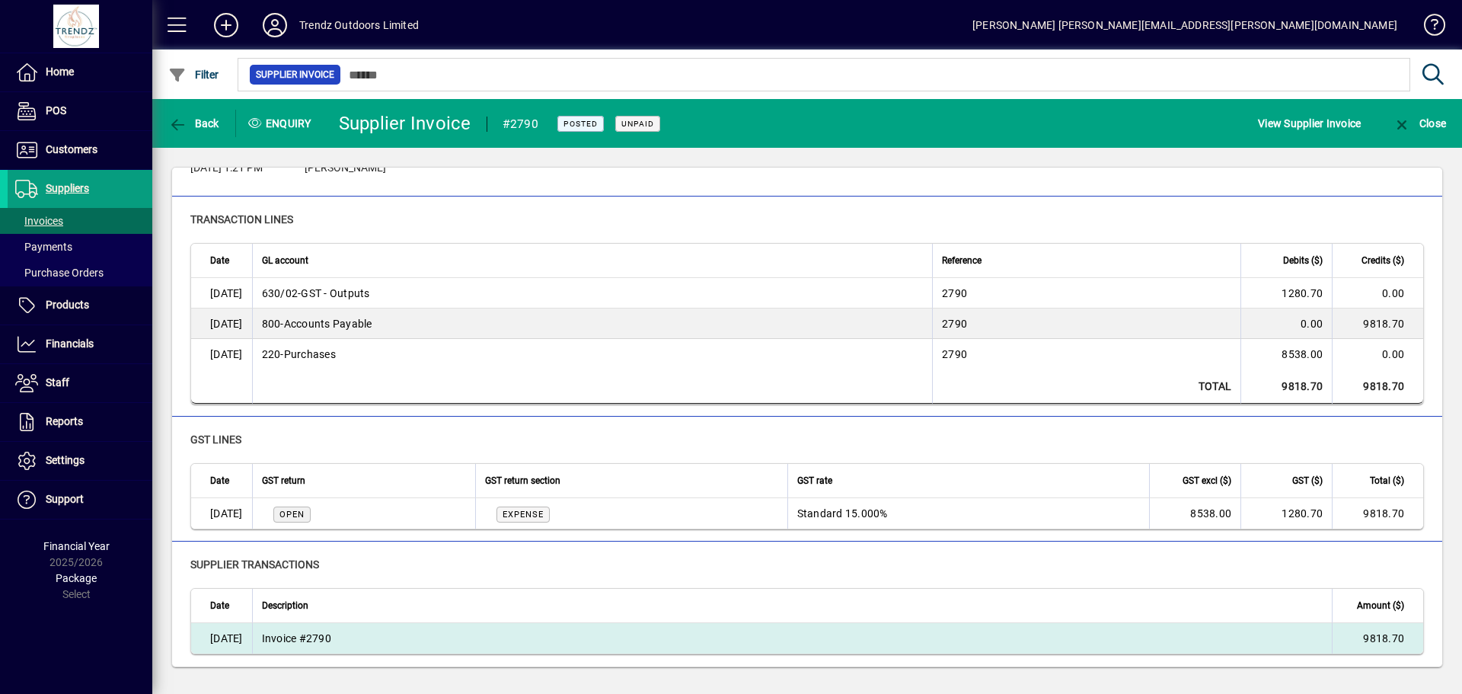
click at [369, 636] on td "Invoice #2790" at bounding box center [792, 638] width 1081 height 30
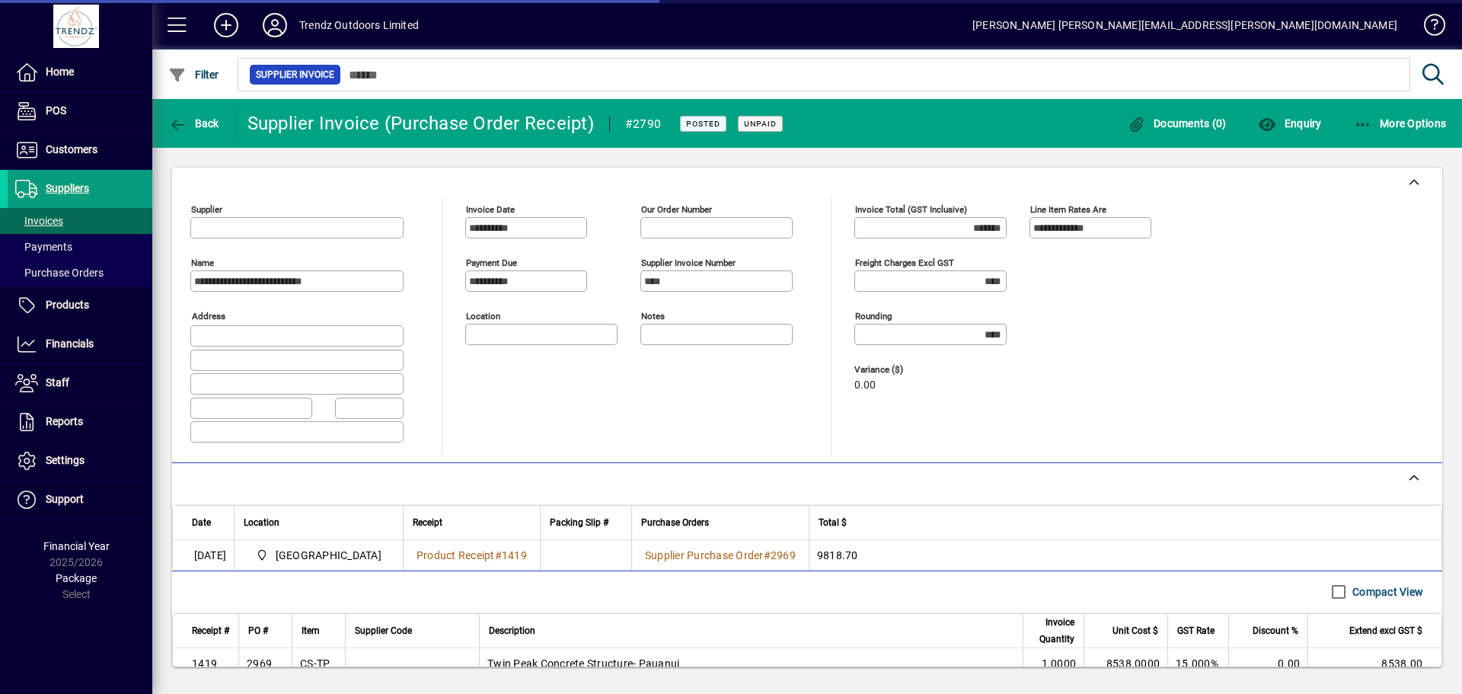
type input "**********"
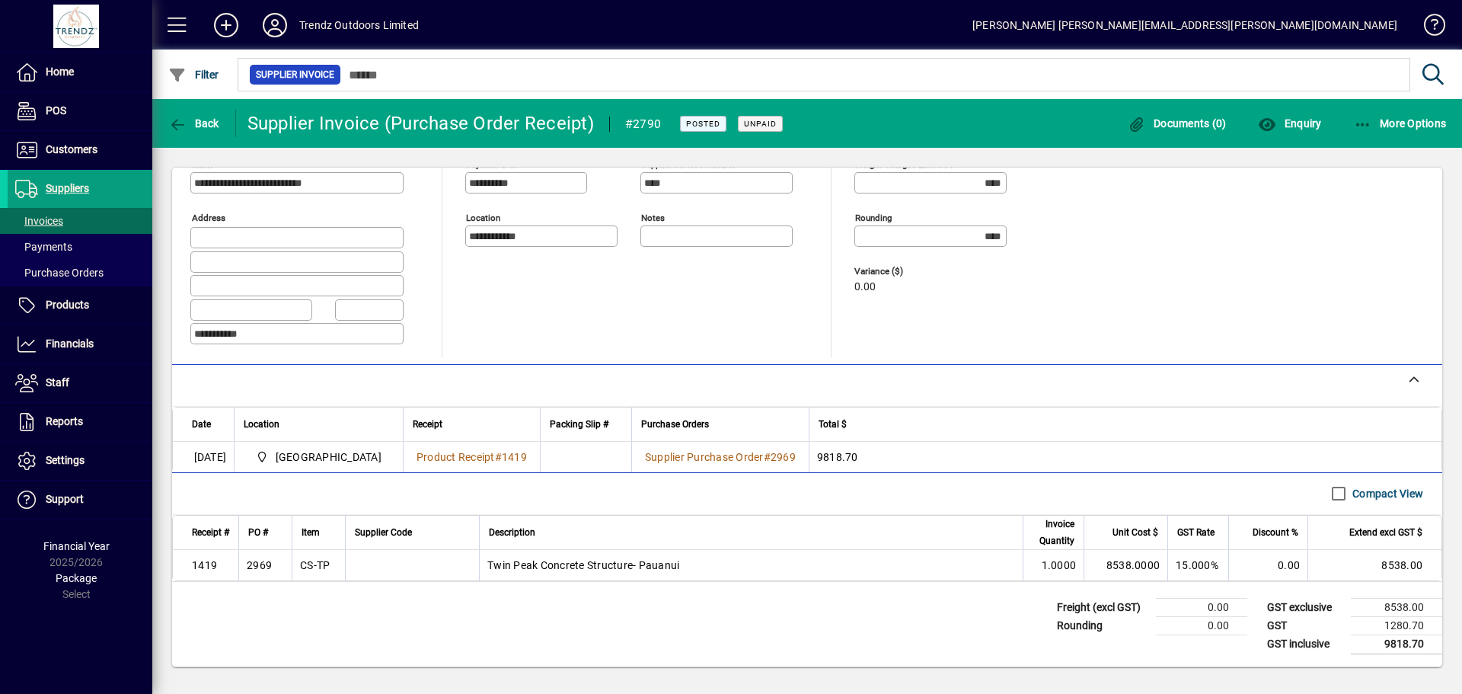
scroll to position [99, 0]
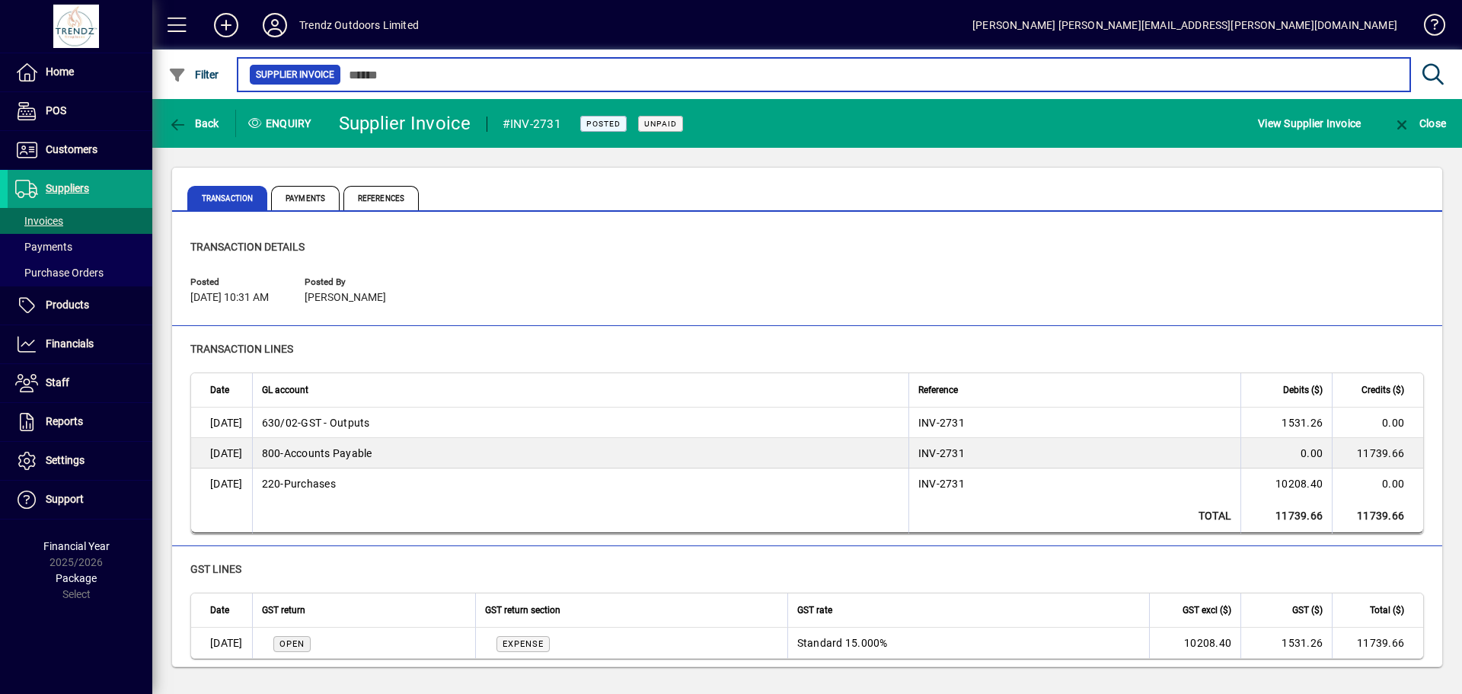
scroll to position [129, 0]
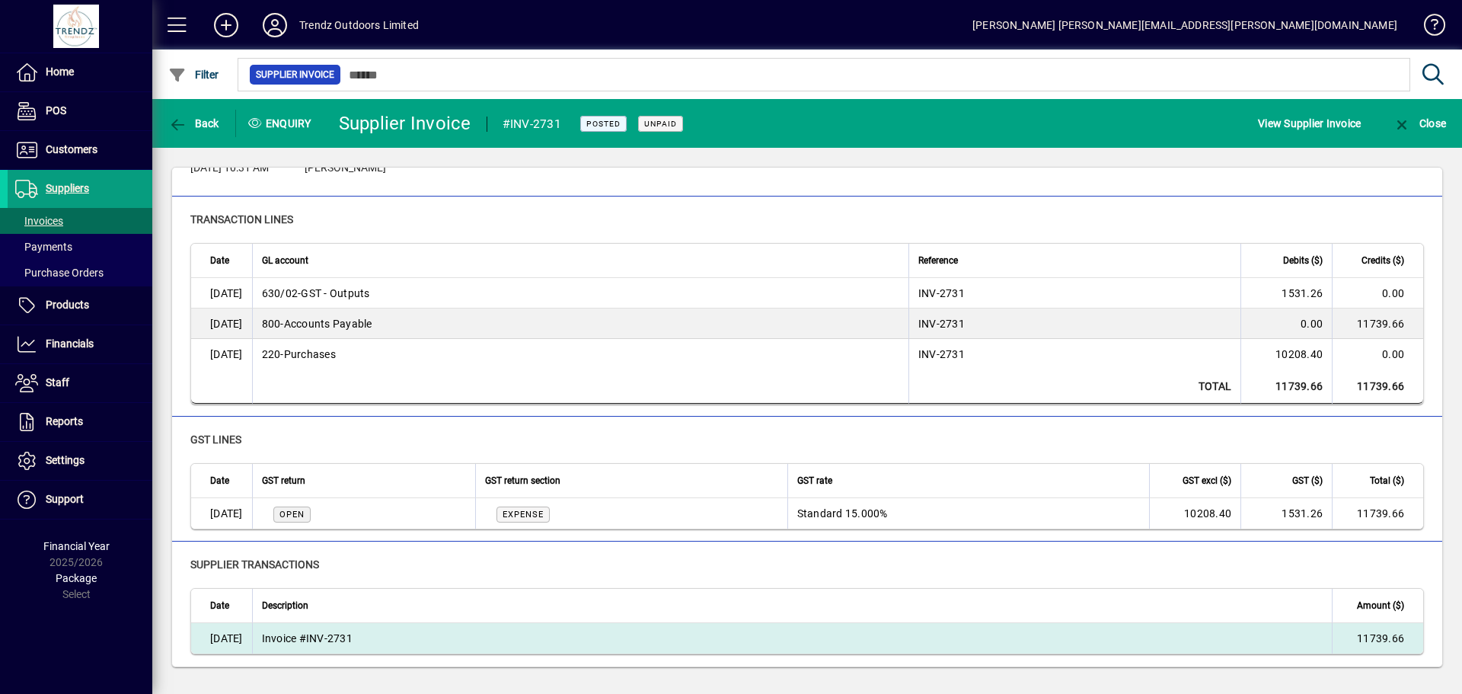
click at [471, 644] on td "Invoice #INV-2731" at bounding box center [792, 638] width 1081 height 30
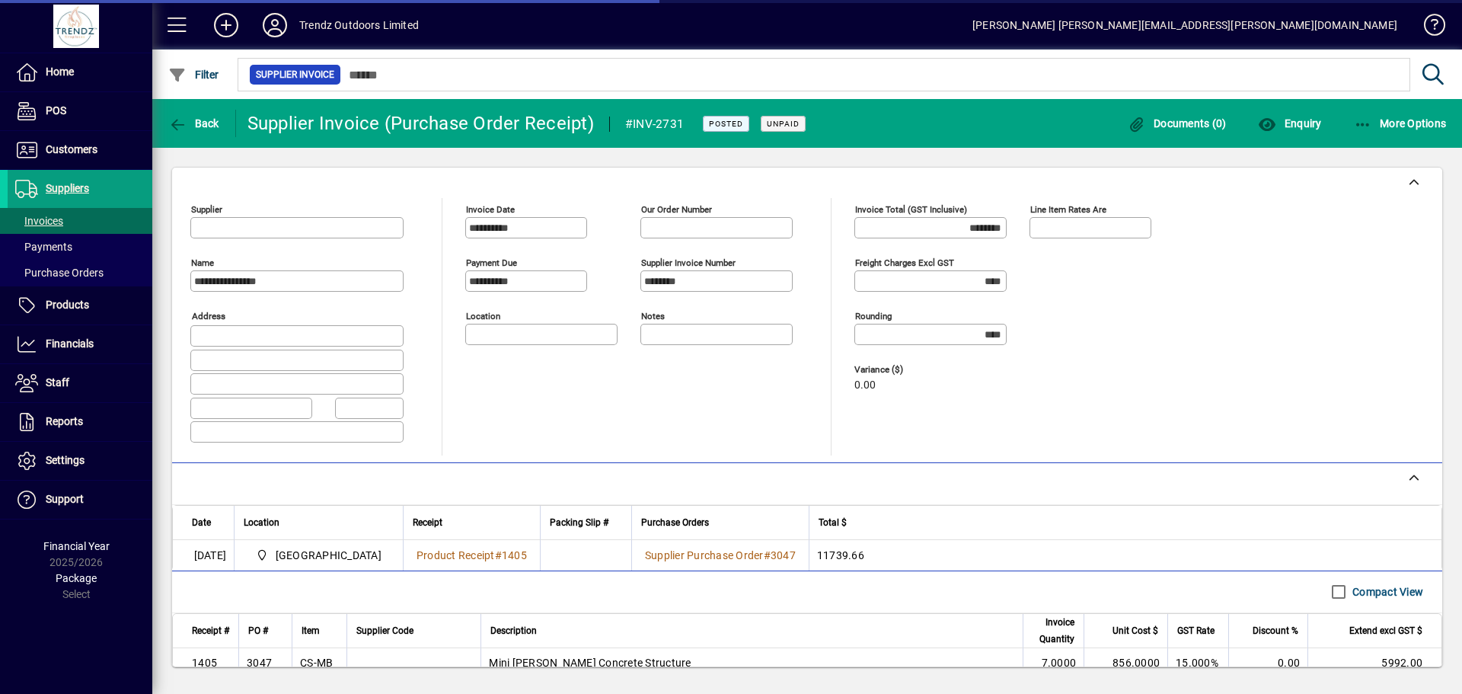
type input "**********"
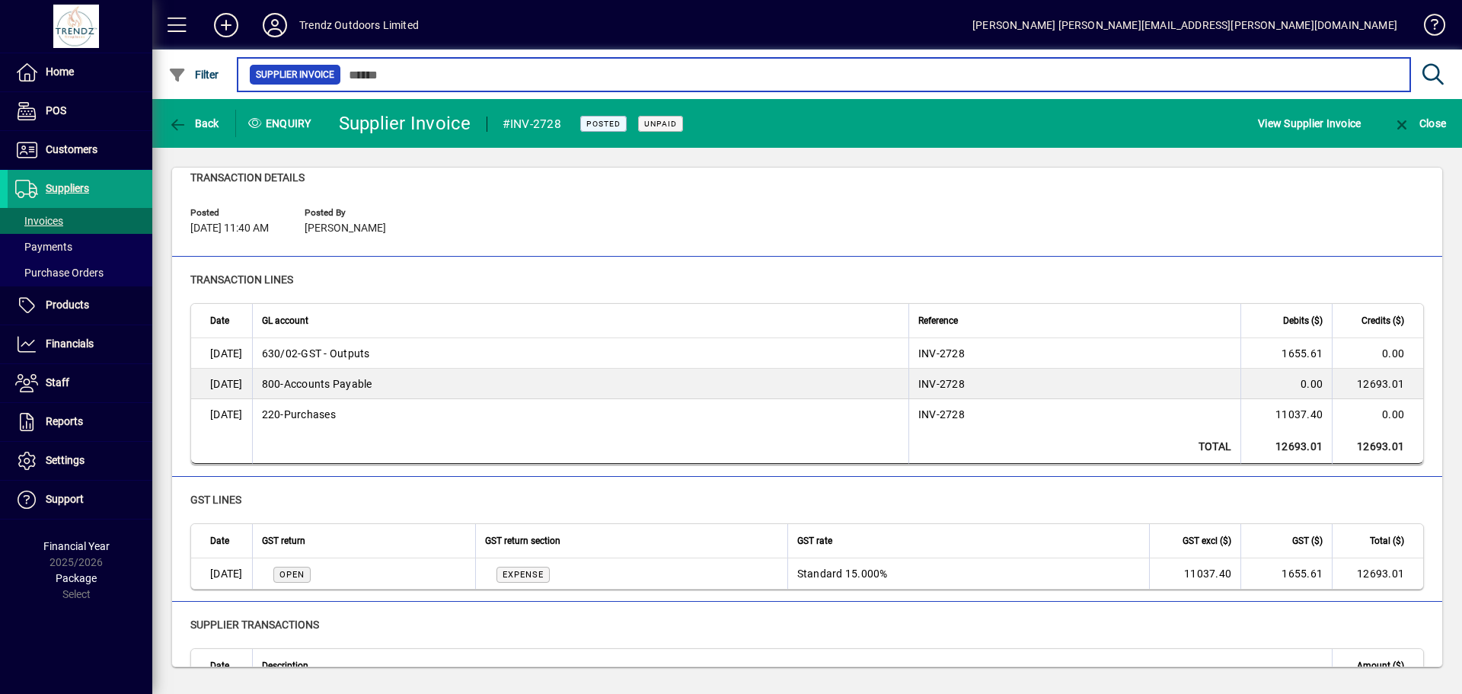
scroll to position [129, 0]
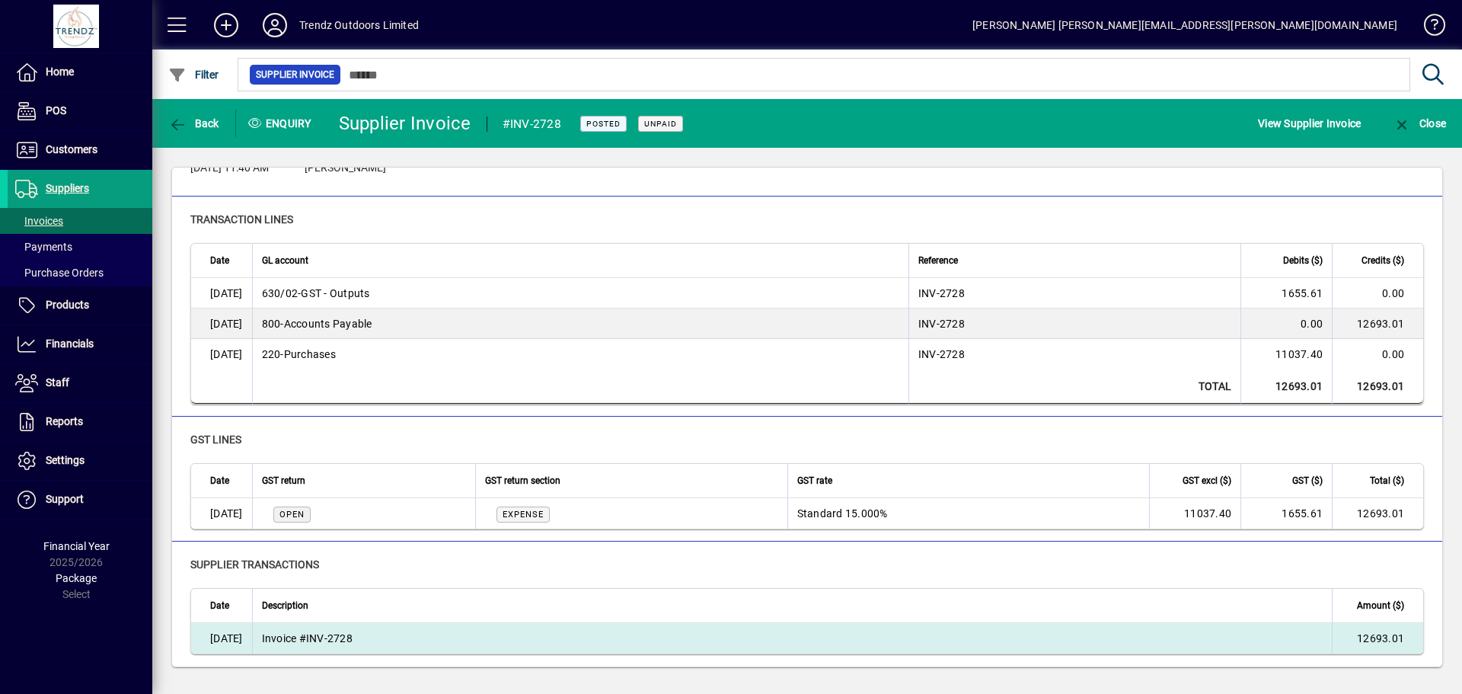
click at [247, 636] on td "21/08/2025" at bounding box center [221, 638] width 61 height 30
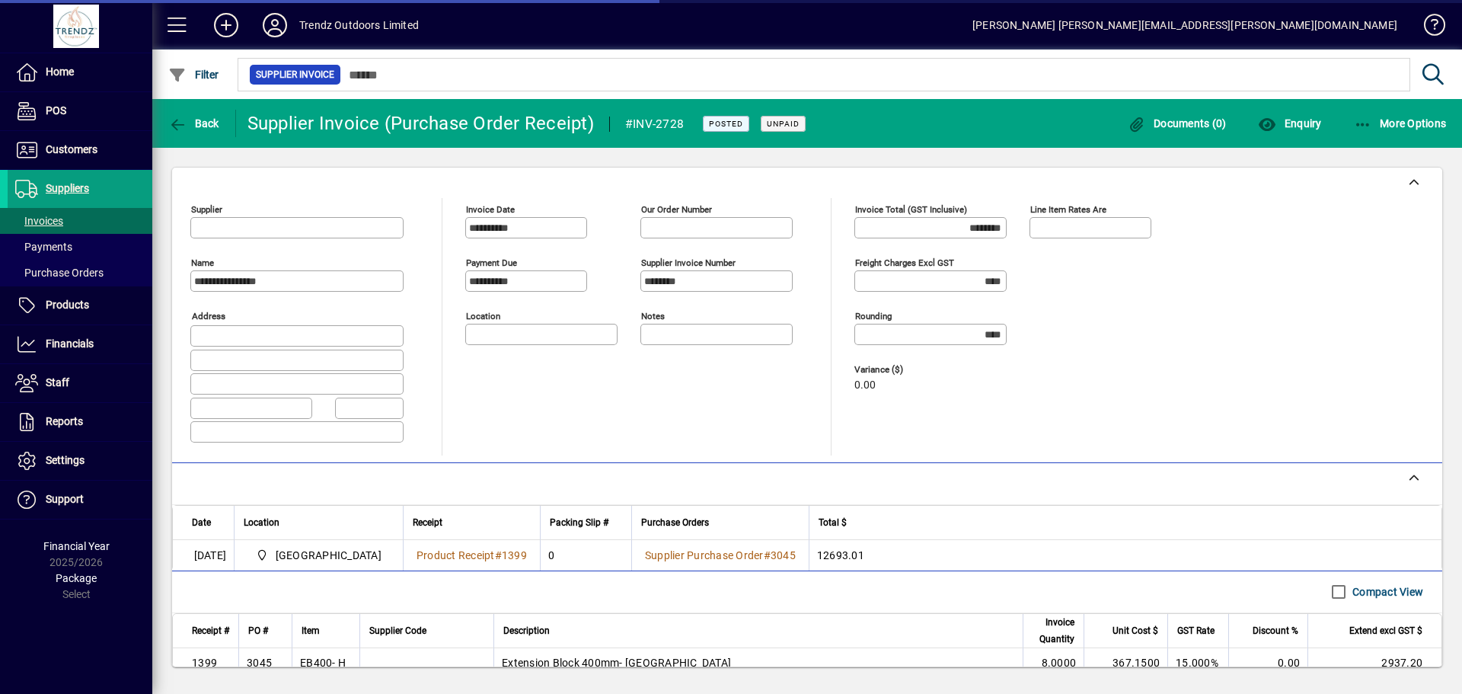
type input "**********"
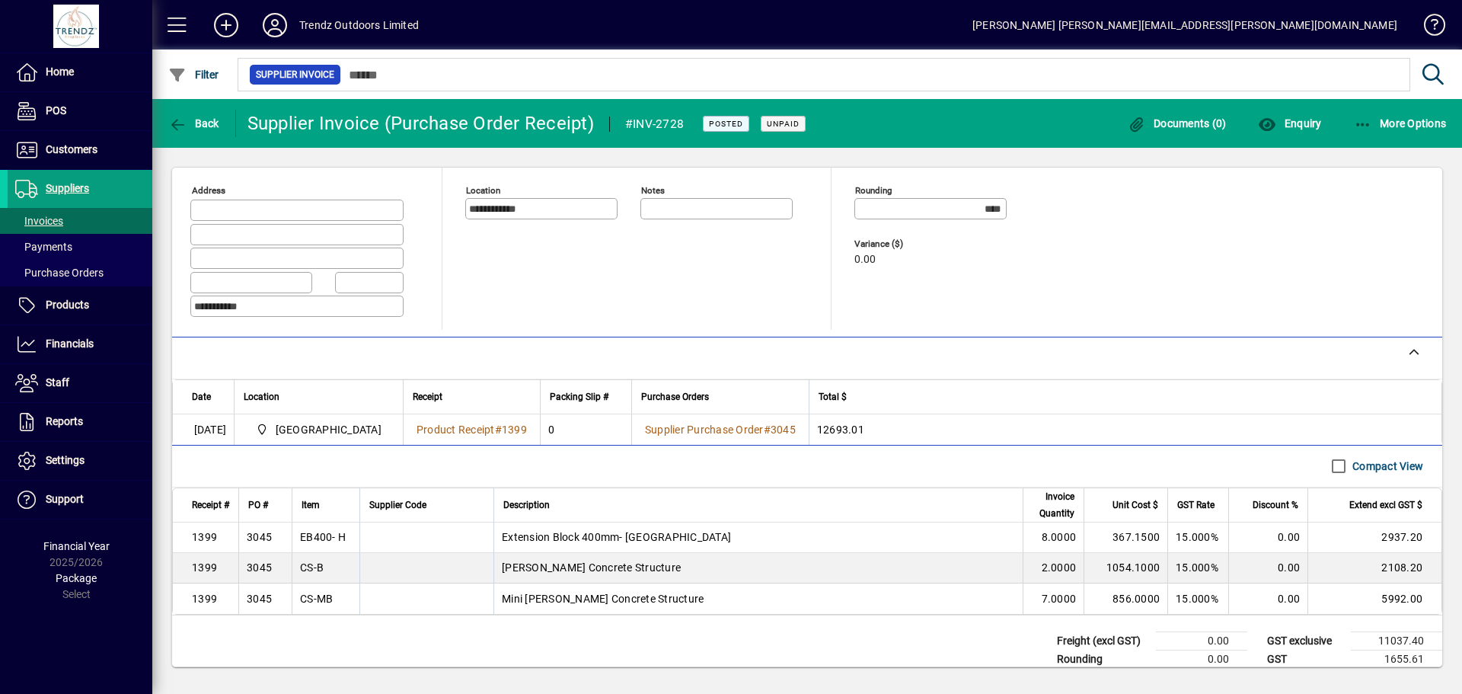
scroll to position [160, 0]
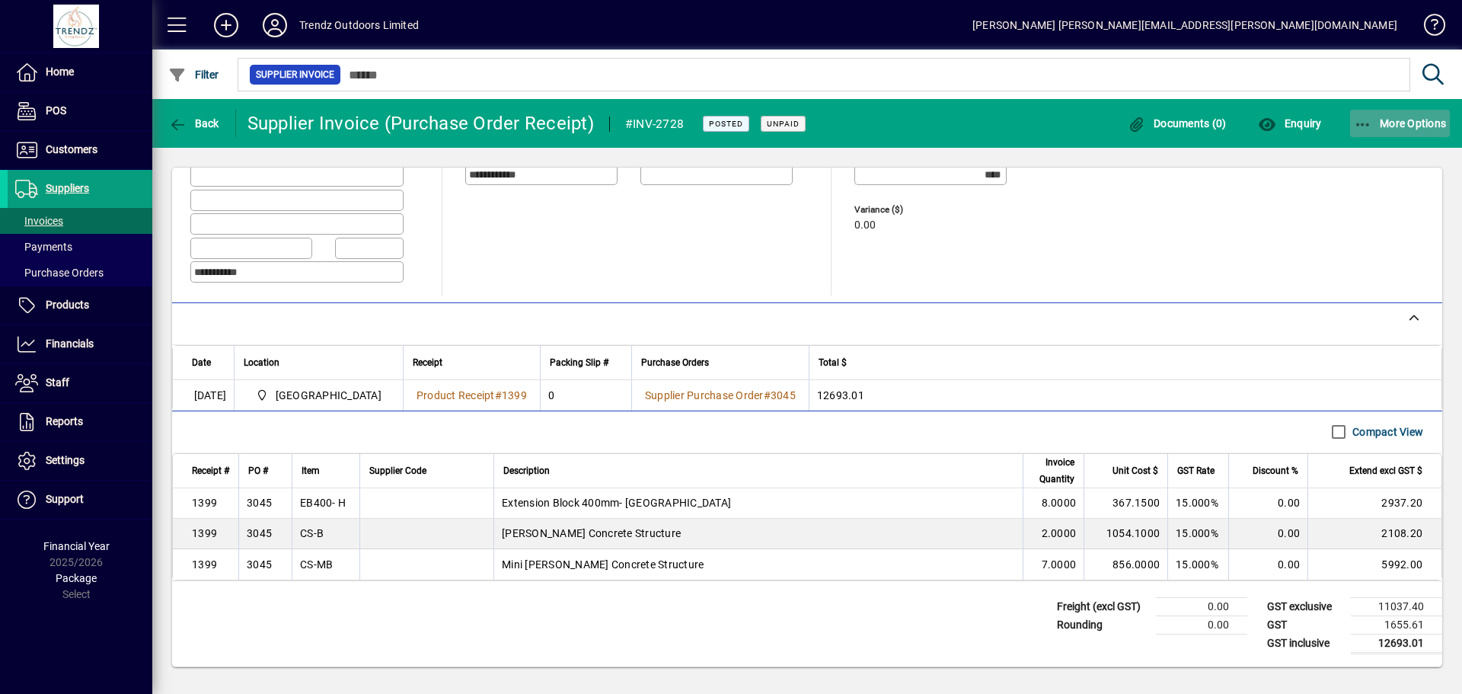
click at [1381, 110] on span "button" at bounding box center [1400, 123] width 101 height 37
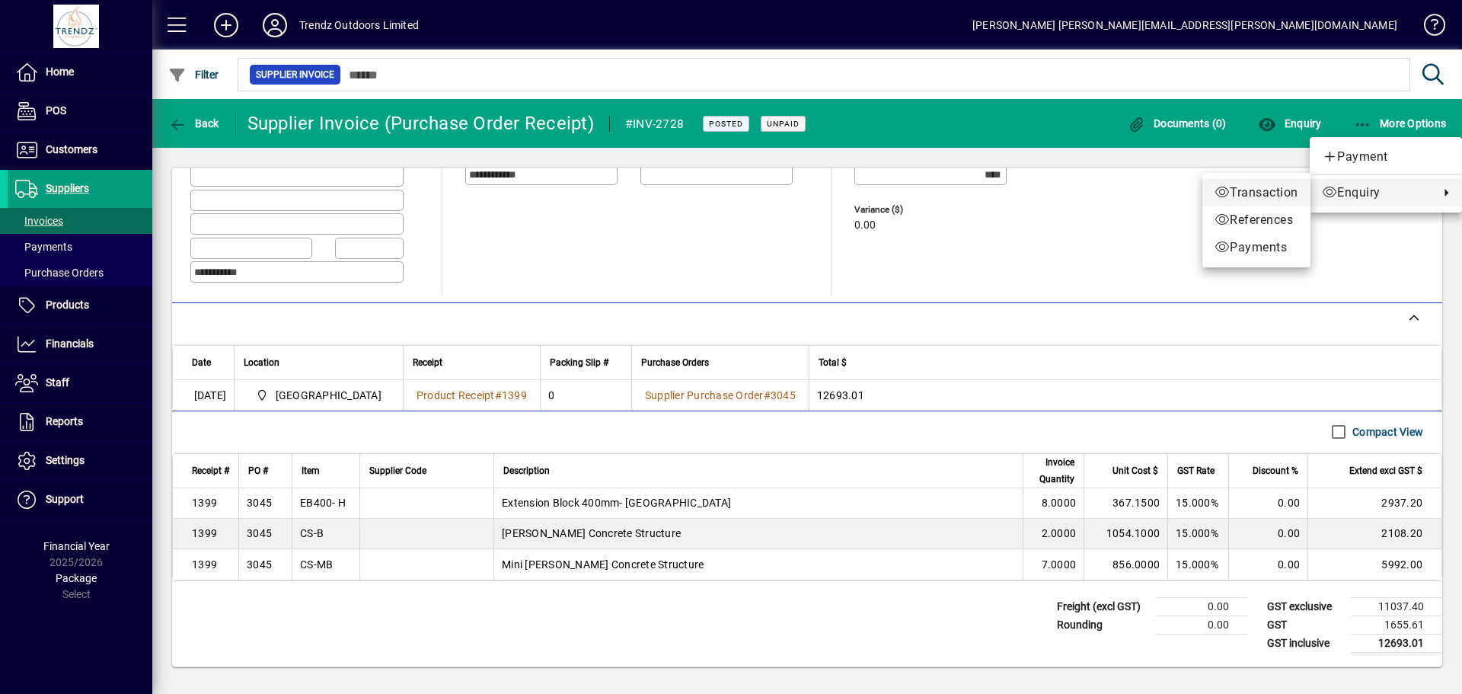
click at [1292, 194] on span "Transaction" at bounding box center [1257, 193] width 84 height 18
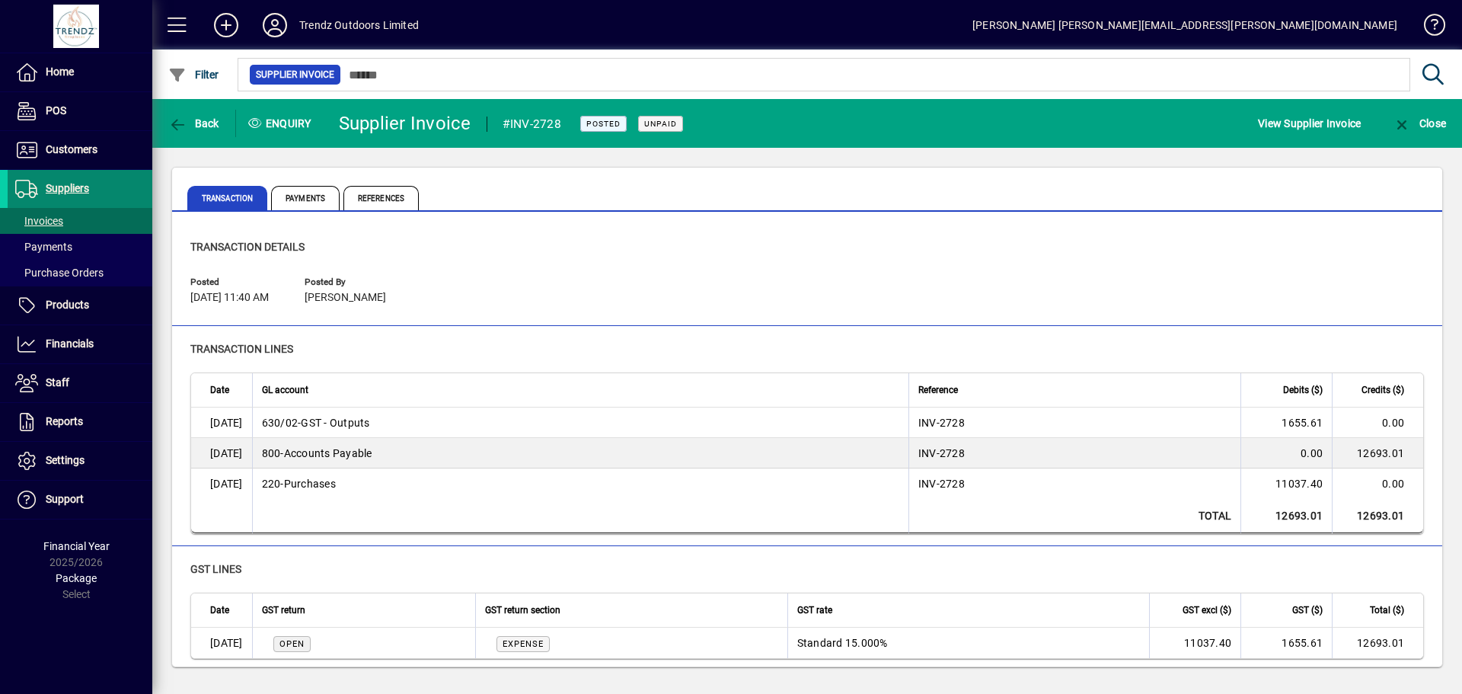
click at [51, 187] on span "Suppliers" at bounding box center [67, 188] width 43 height 12
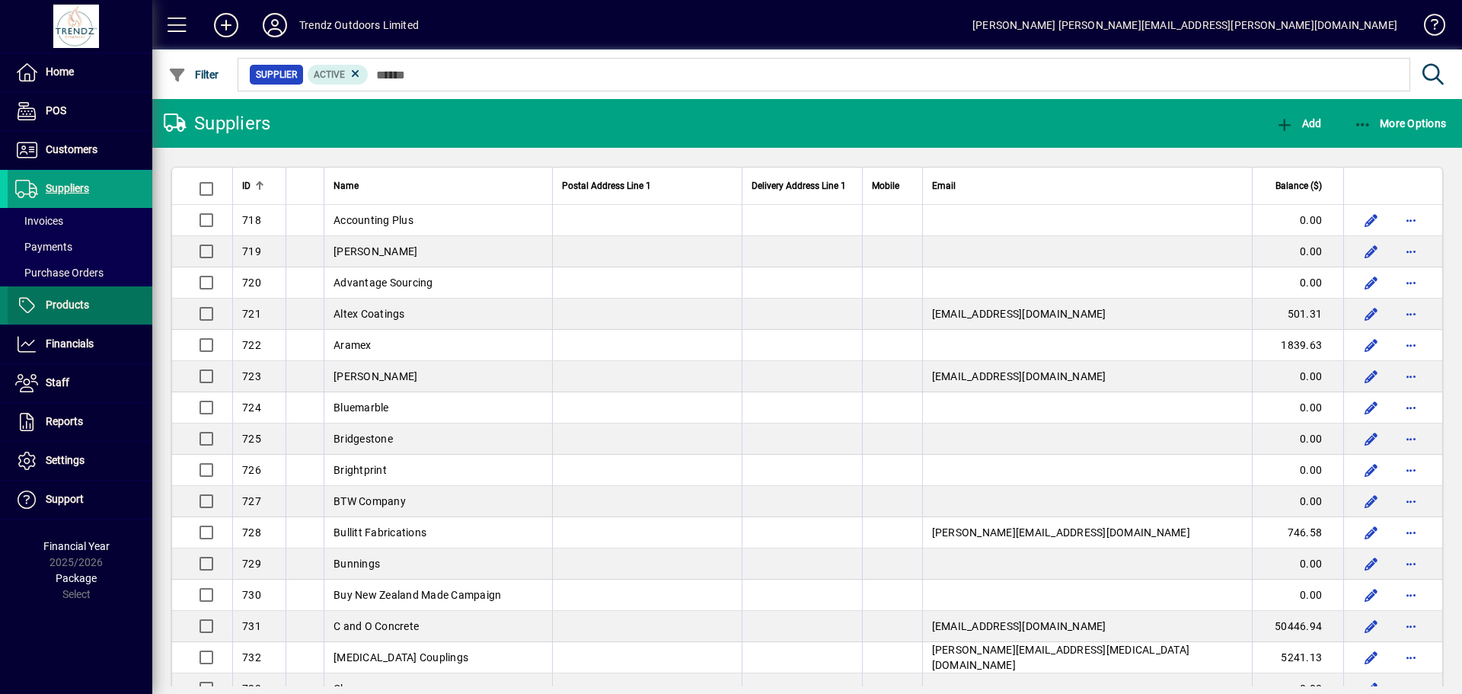
click at [44, 304] on span "Products" at bounding box center [48, 305] width 81 height 18
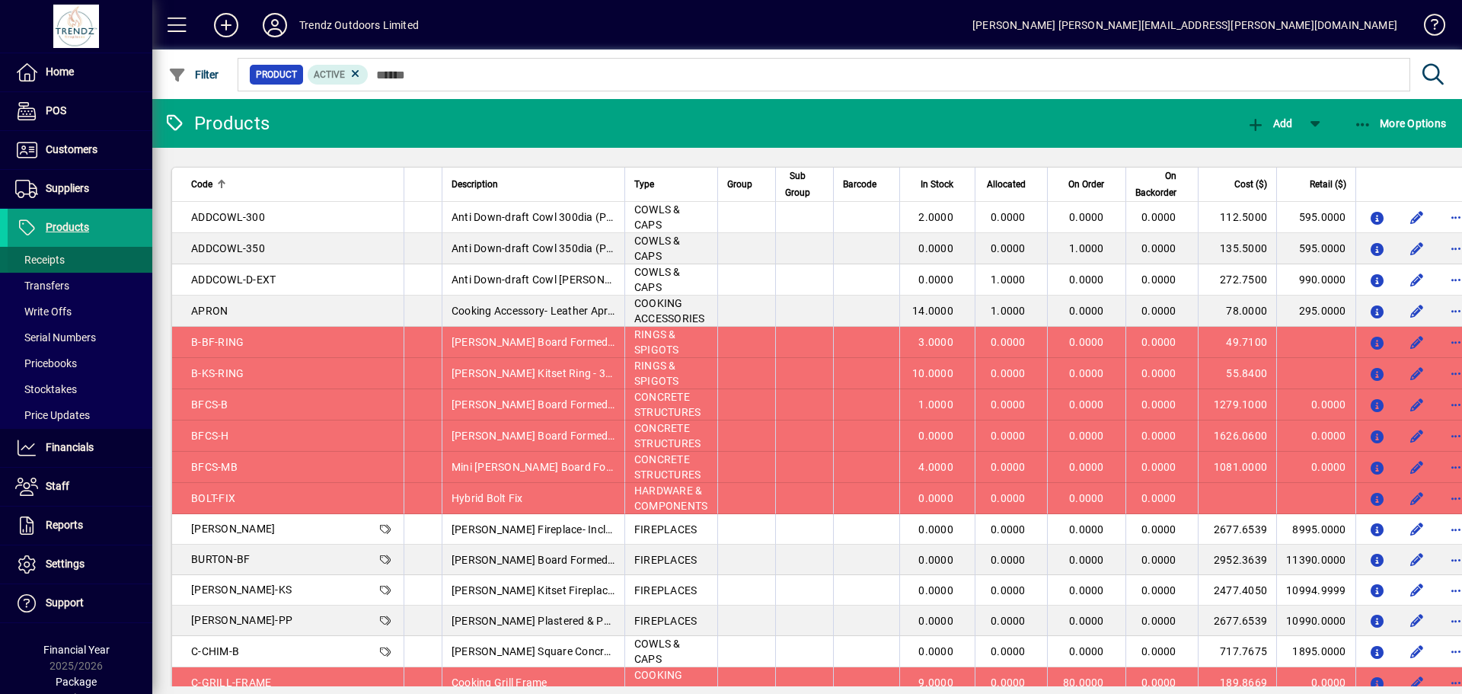
click at [50, 260] on span "Receipts" at bounding box center [40, 260] width 50 height 12
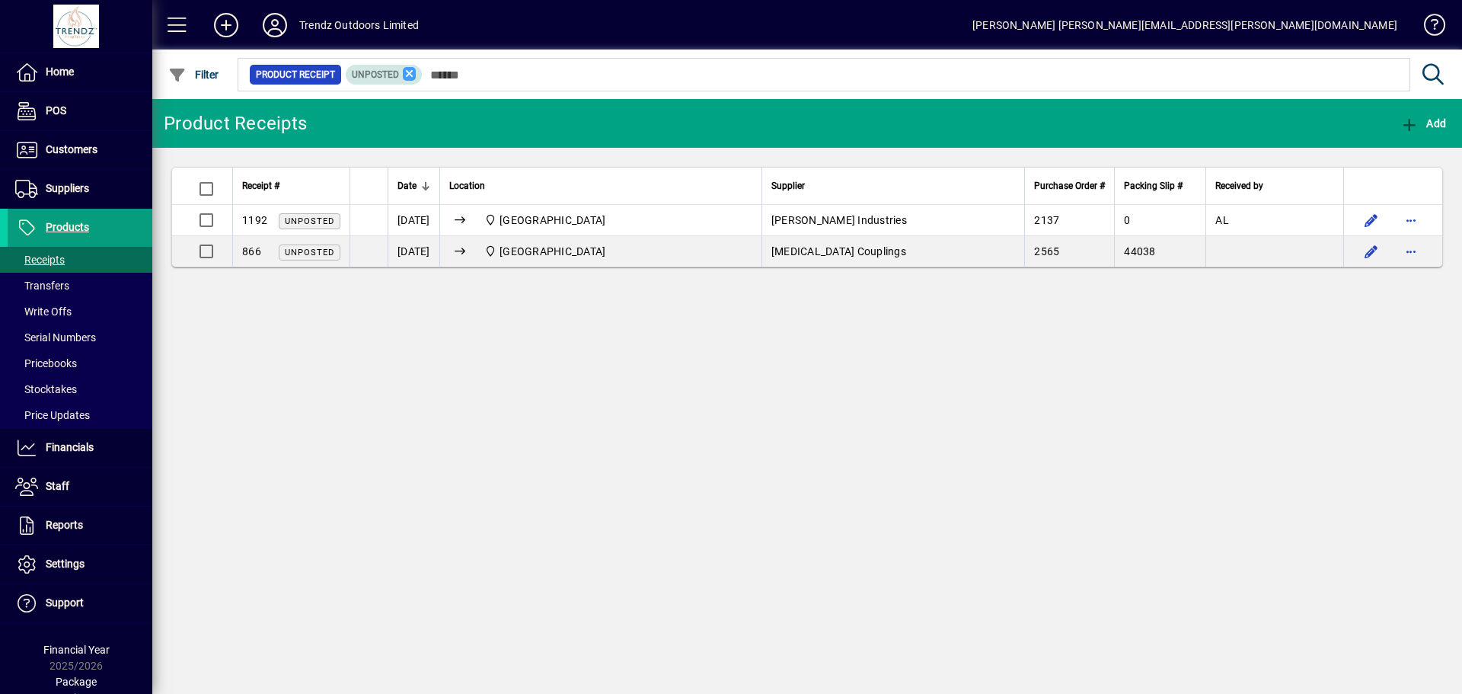
click at [409, 75] on icon at bounding box center [410, 74] width 14 height 14
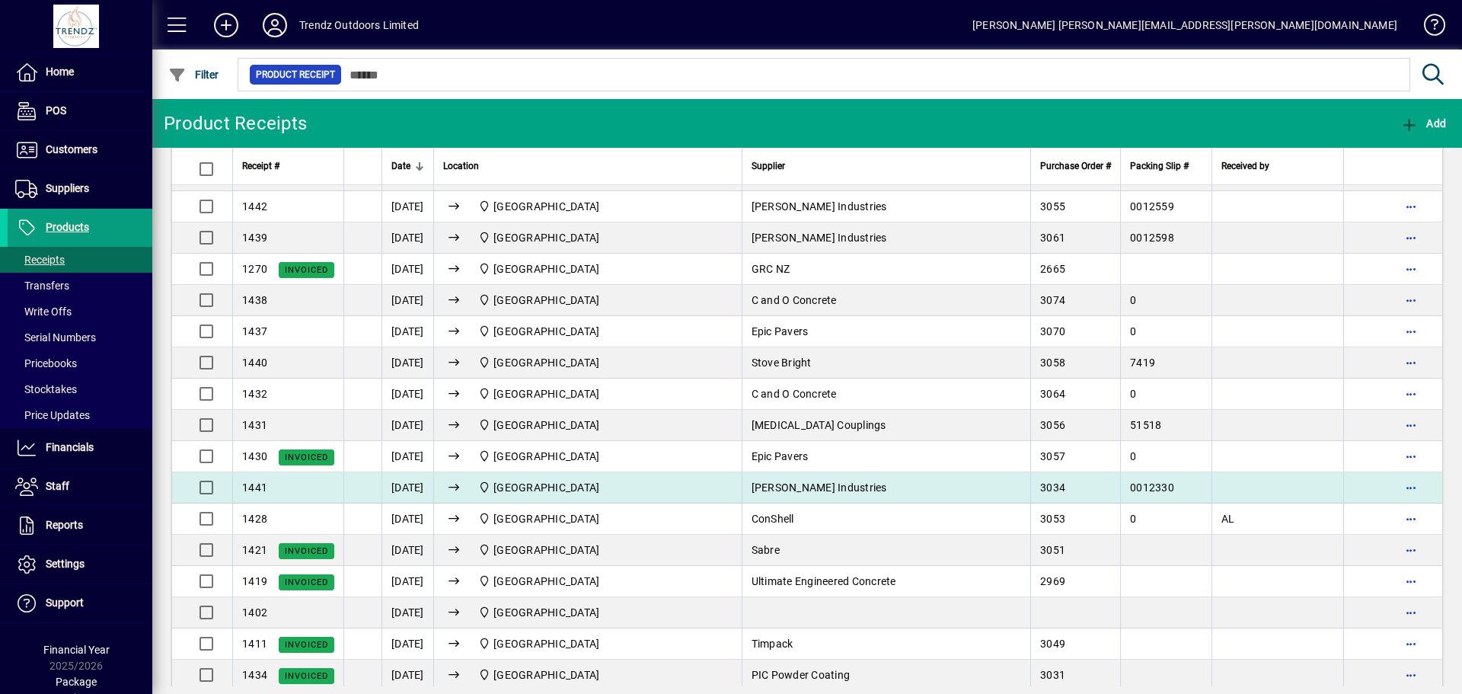
scroll to position [77, 0]
click at [285, 486] on div "1441" at bounding box center [288, 486] width 92 height 15
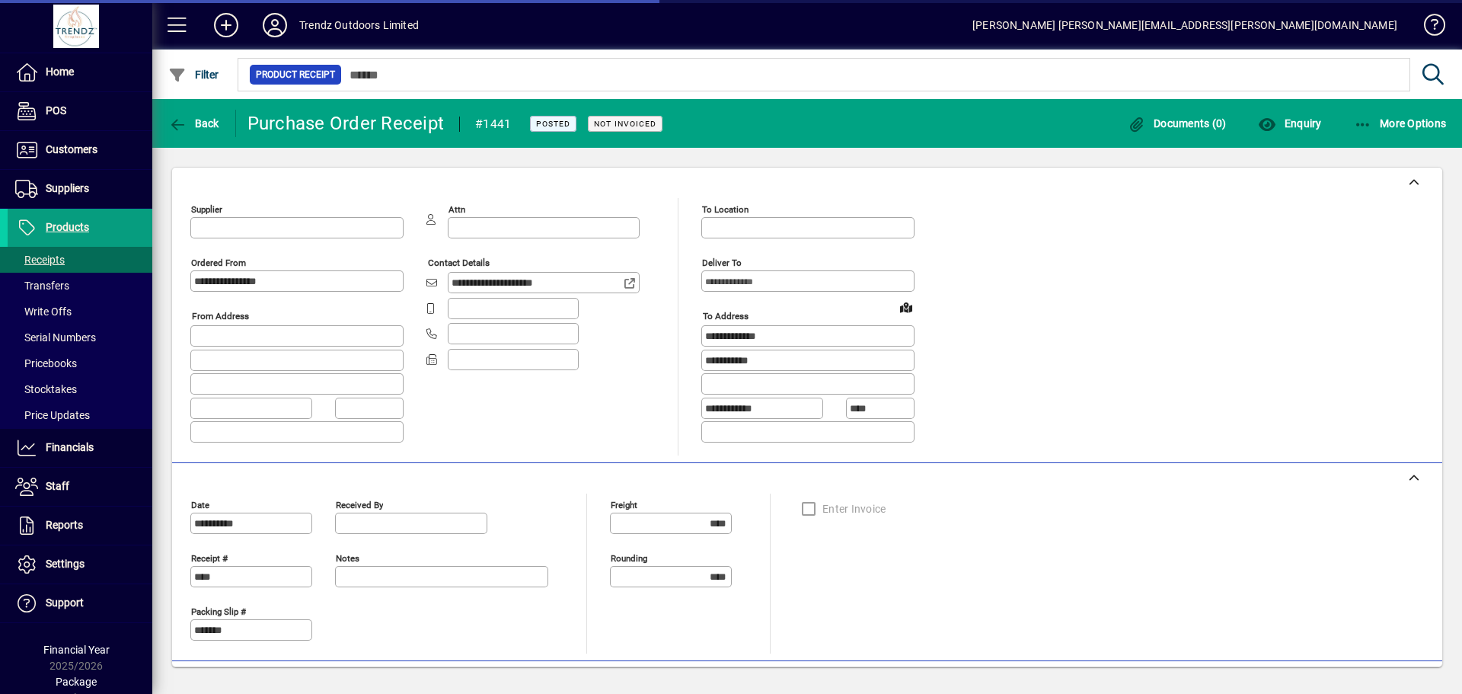
type input "**********"
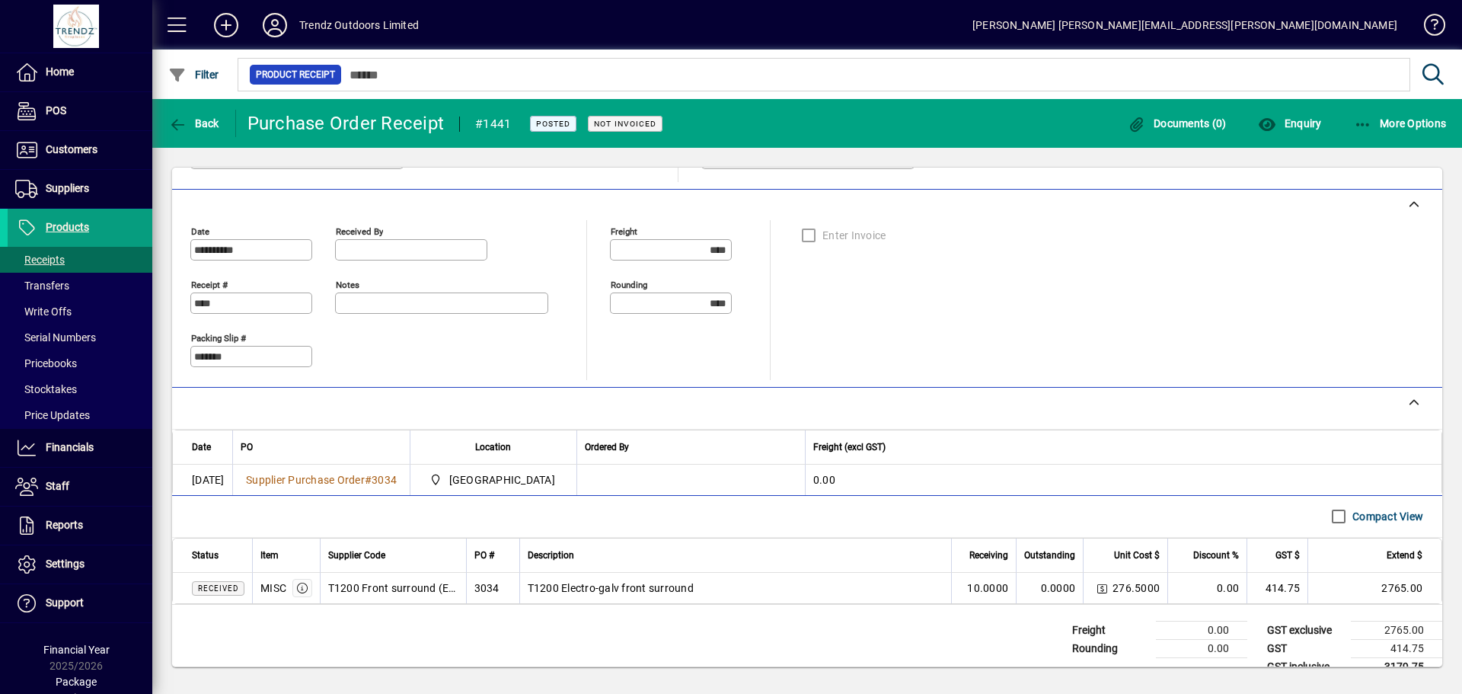
scroll to position [297, 0]
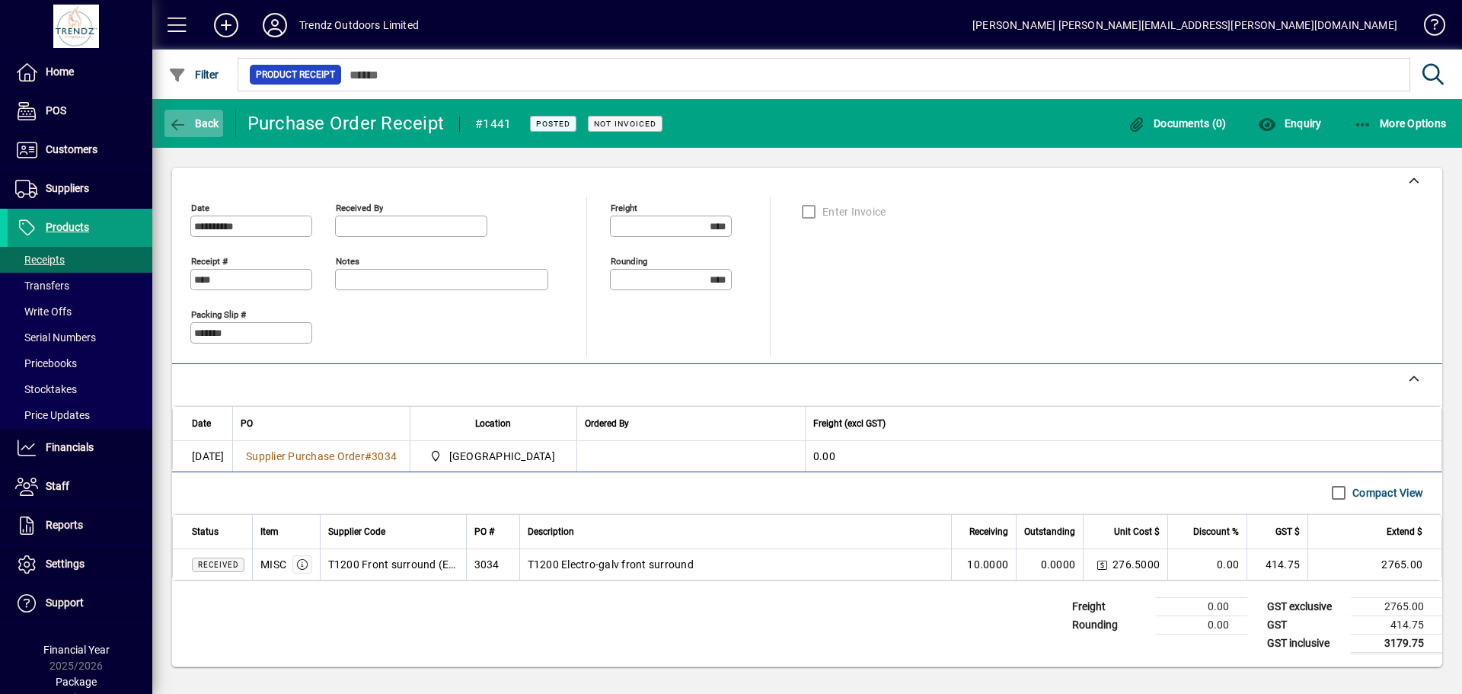
click at [187, 122] on span "Back" at bounding box center [193, 123] width 51 height 12
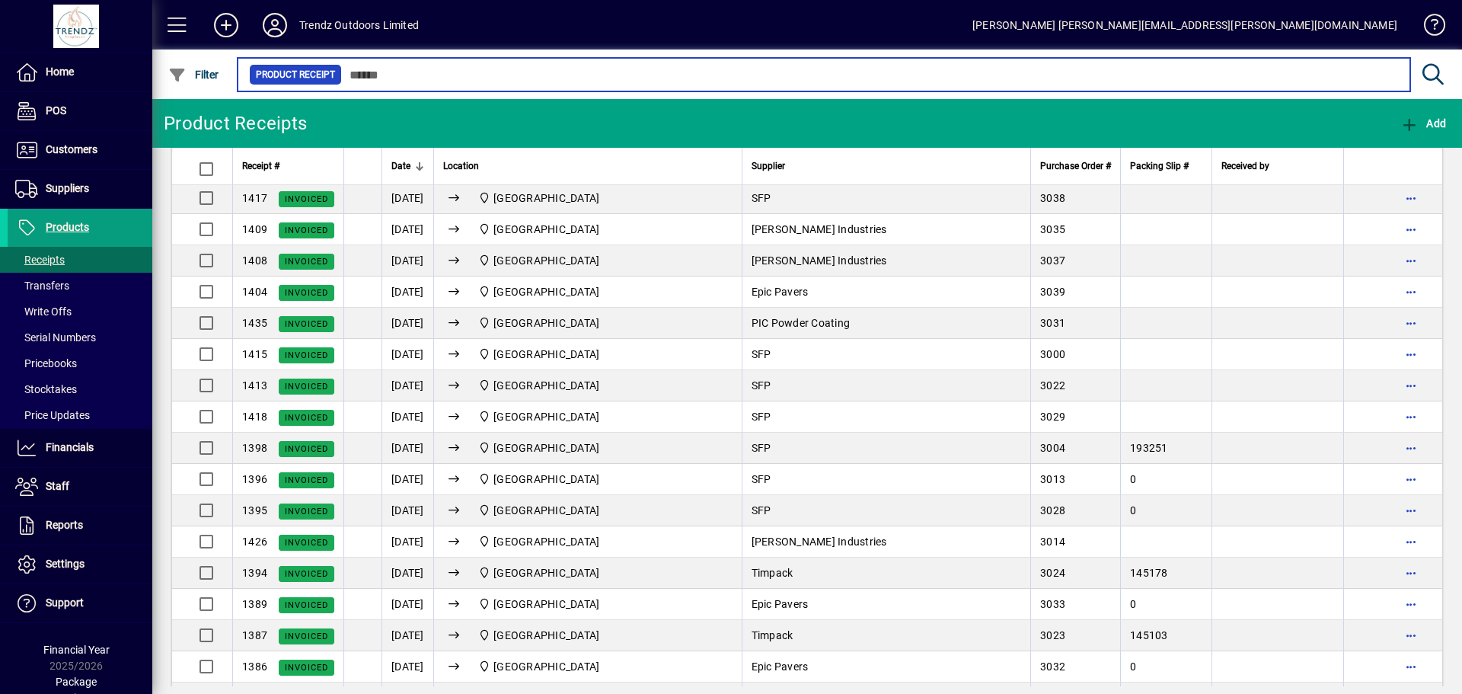
scroll to position [1371, 0]
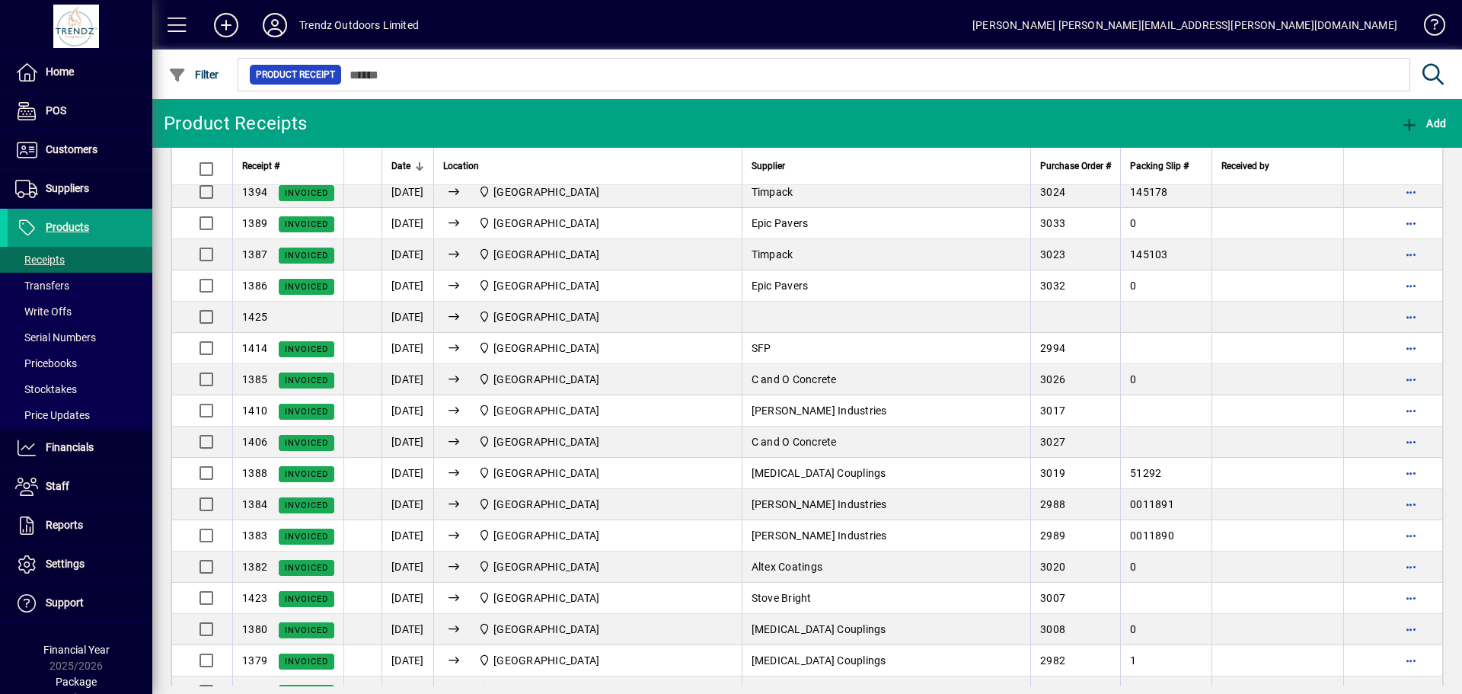
click at [417, 315] on td "06/08/2025" at bounding box center [408, 317] width 52 height 31
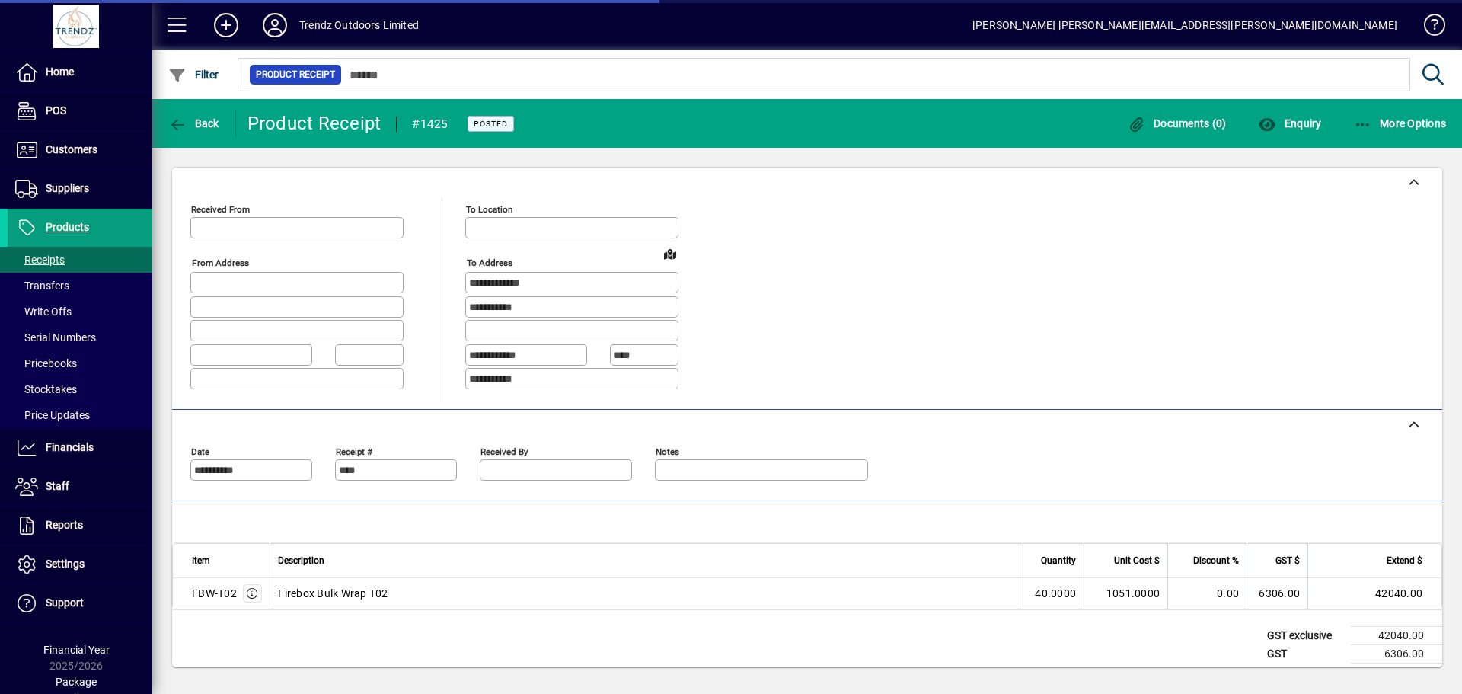
type input "**********"
drag, startPoint x: 300, startPoint y: 588, endPoint x: 422, endPoint y: 591, distance: 121.9
click at [420, 591] on td "Firebox Bulk Wrap T02" at bounding box center [646, 593] width 753 height 30
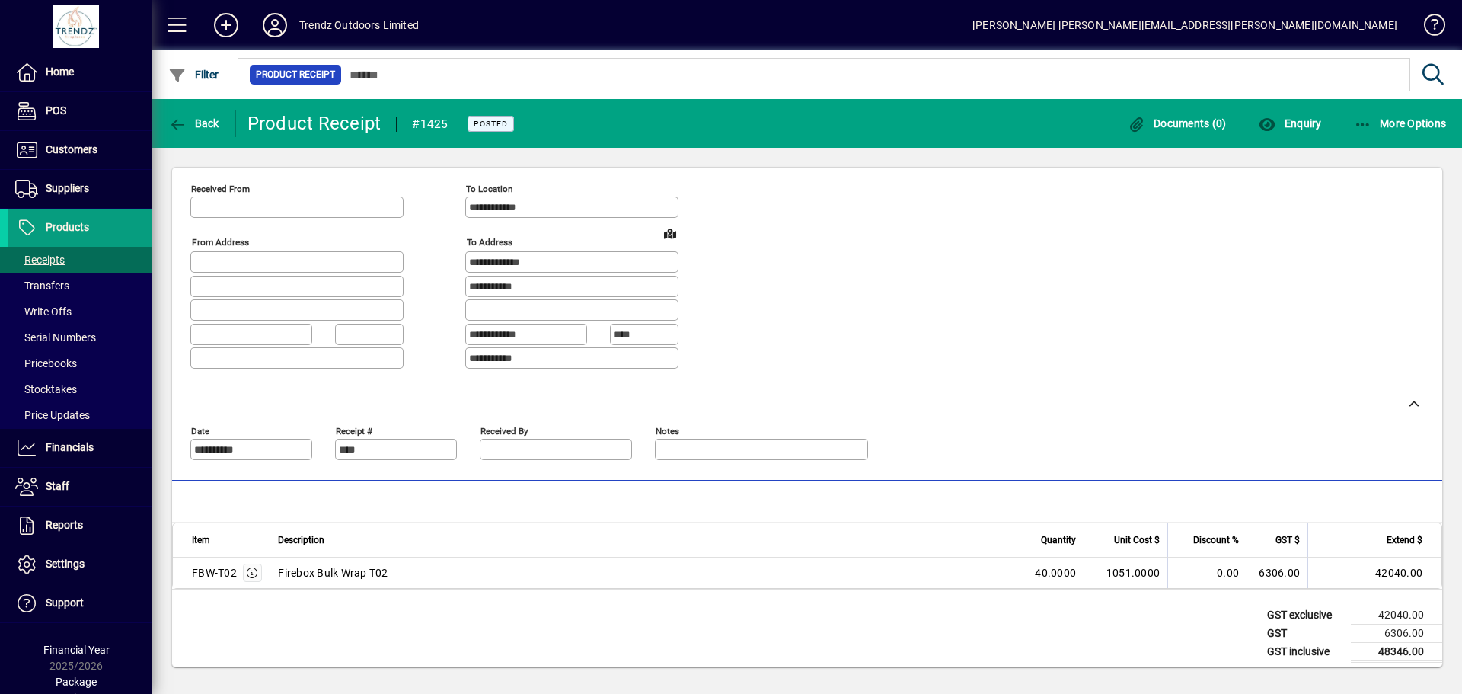
scroll to position [29, 0]
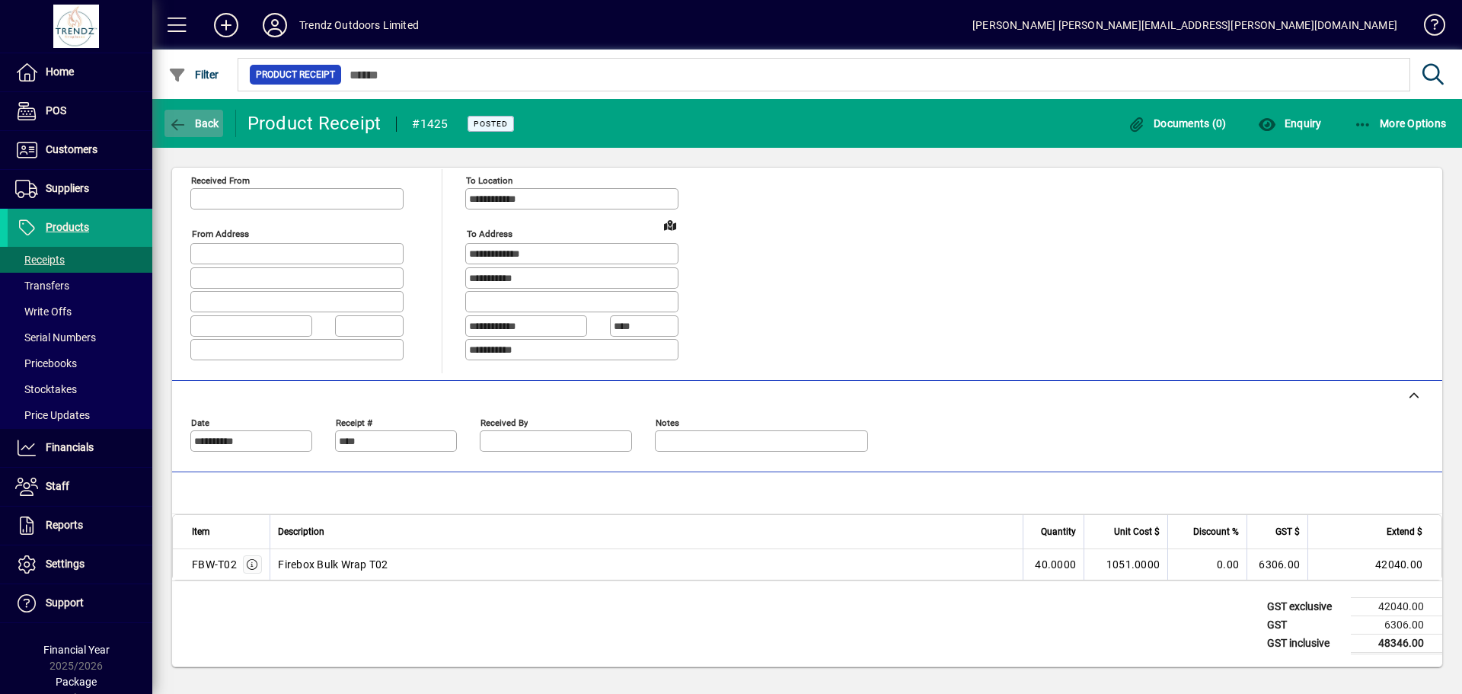
click at [181, 120] on icon "button" at bounding box center [177, 124] width 19 height 15
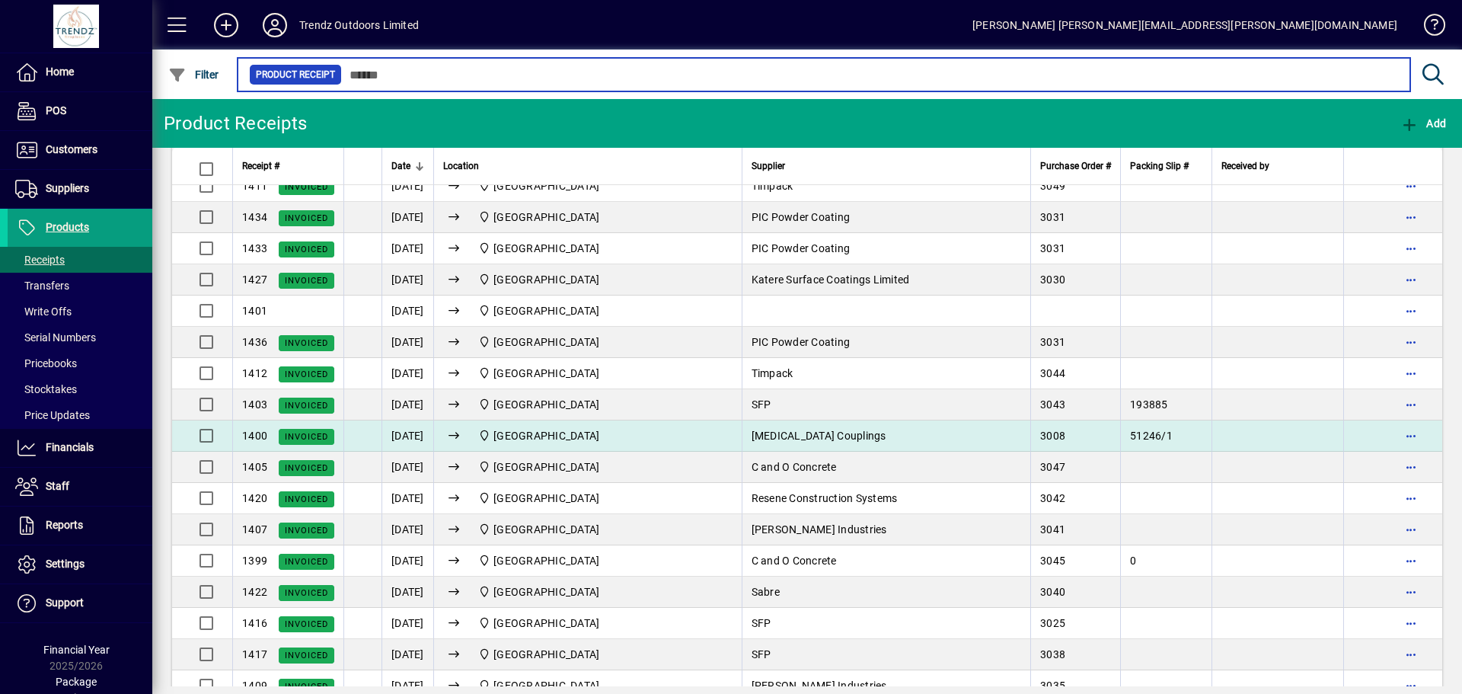
scroll to position [533, 0]
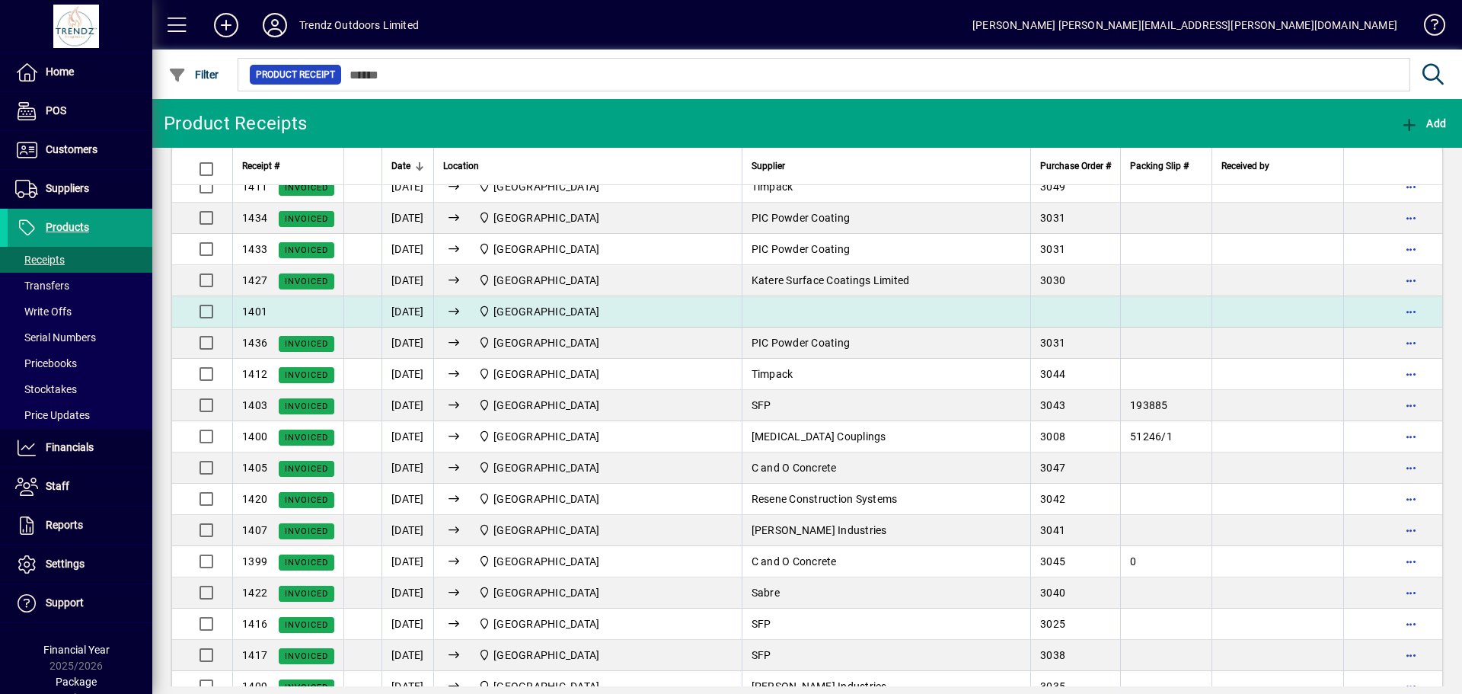
click at [424, 318] on td "27/08/2025" at bounding box center [408, 311] width 52 height 31
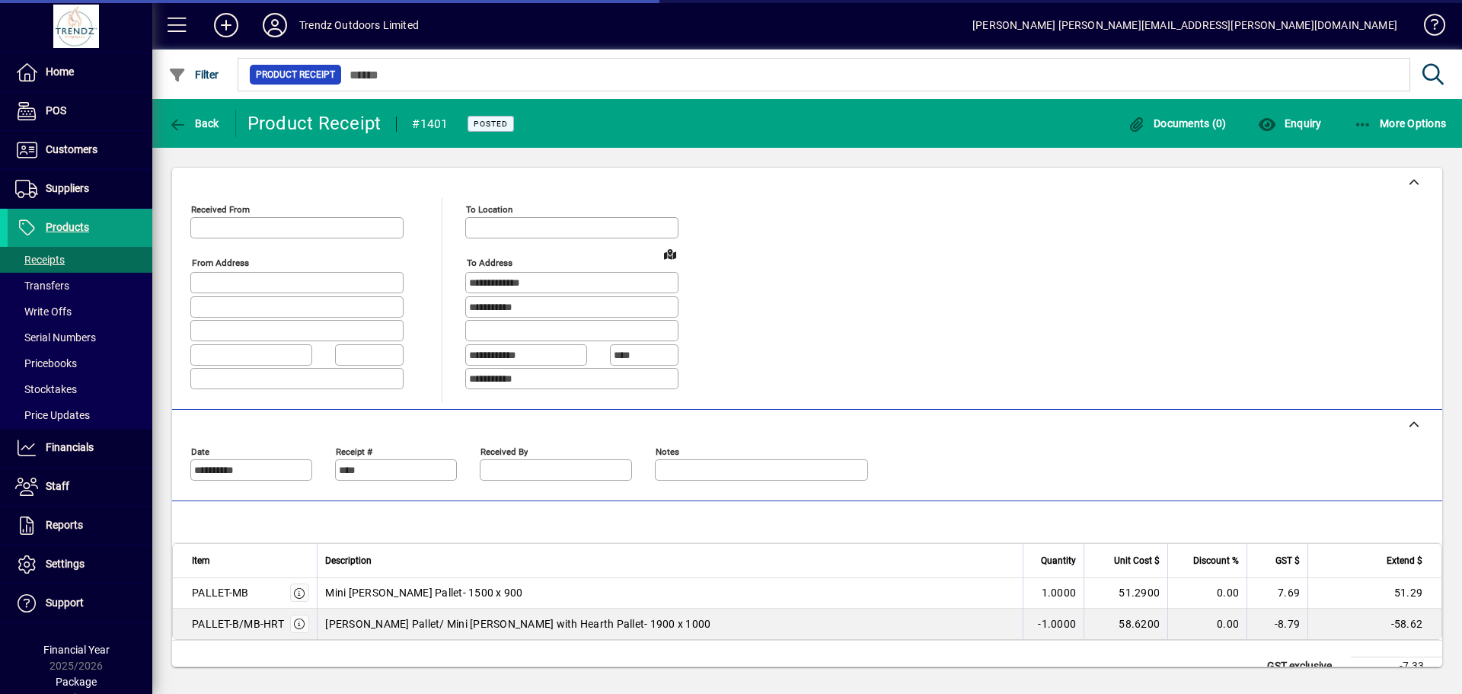
type input "**********"
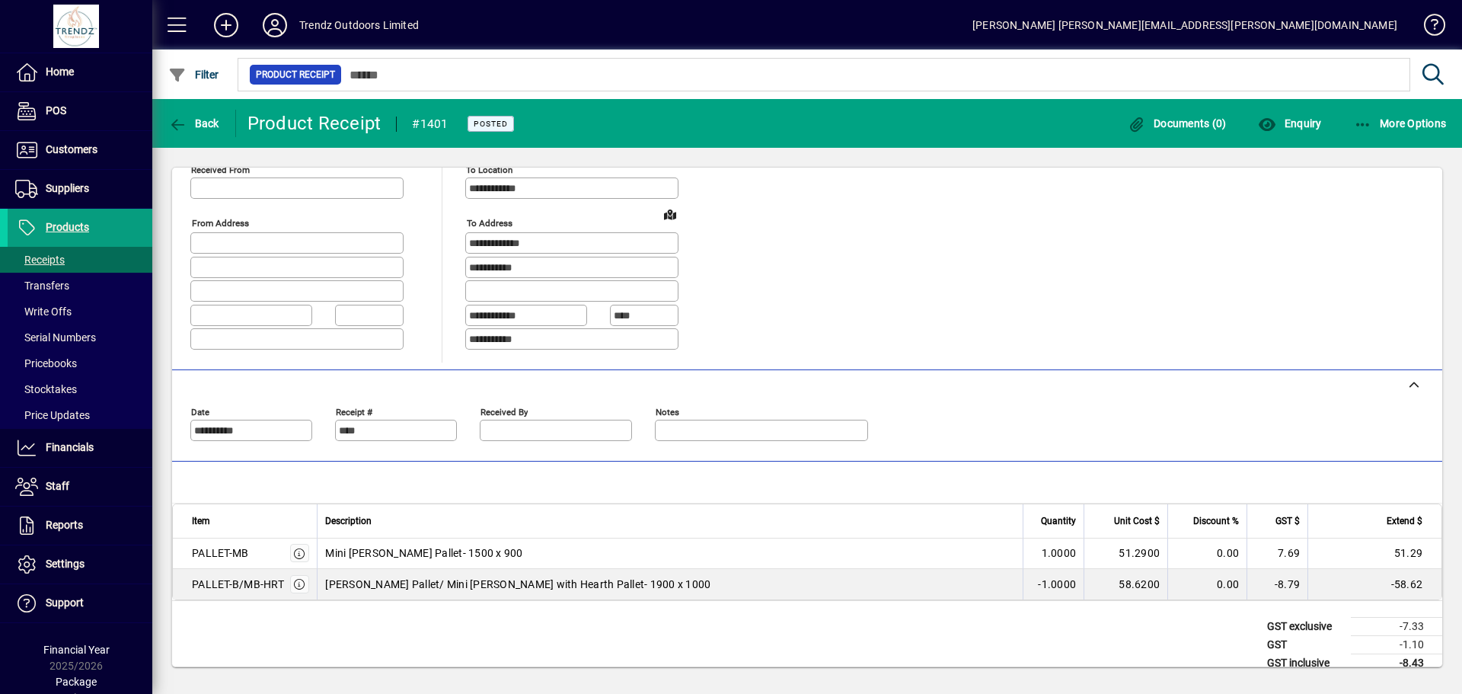
scroll to position [59, 0]
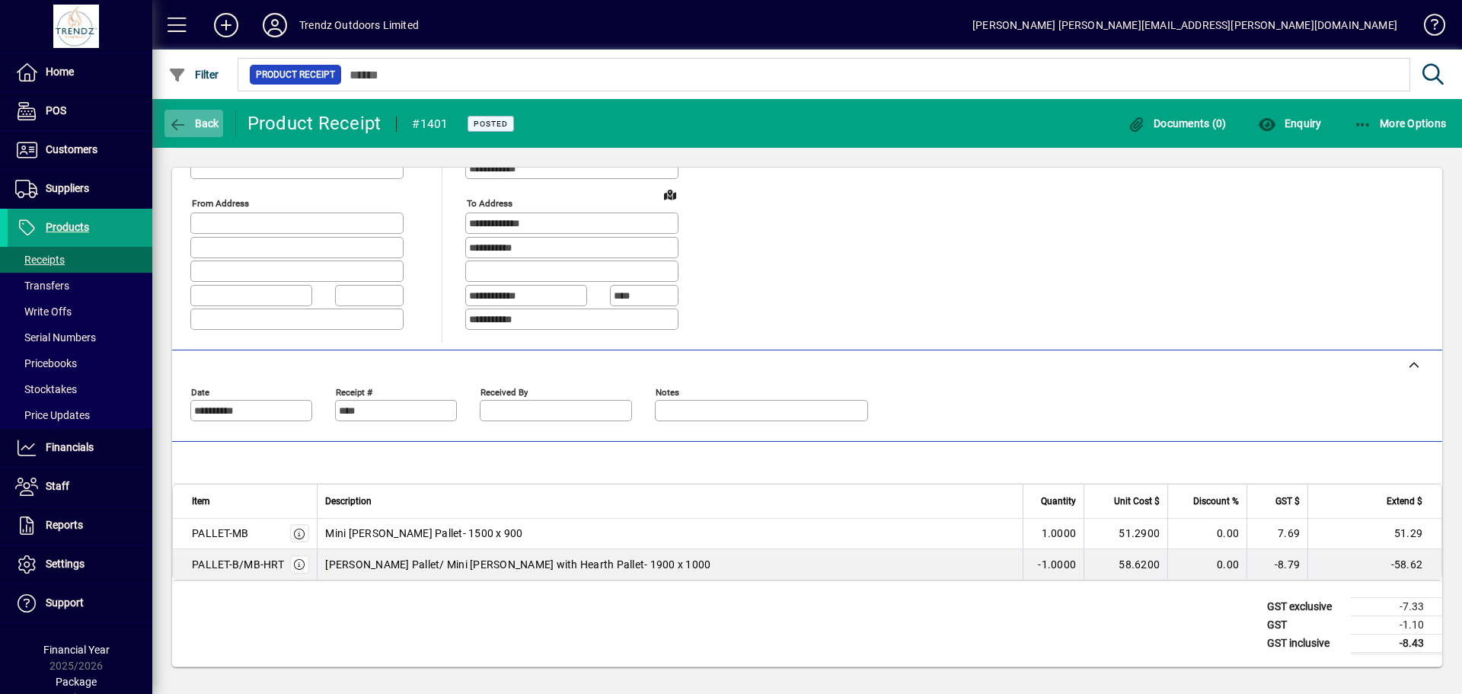
click at [180, 123] on icon "button" at bounding box center [177, 124] width 19 height 15
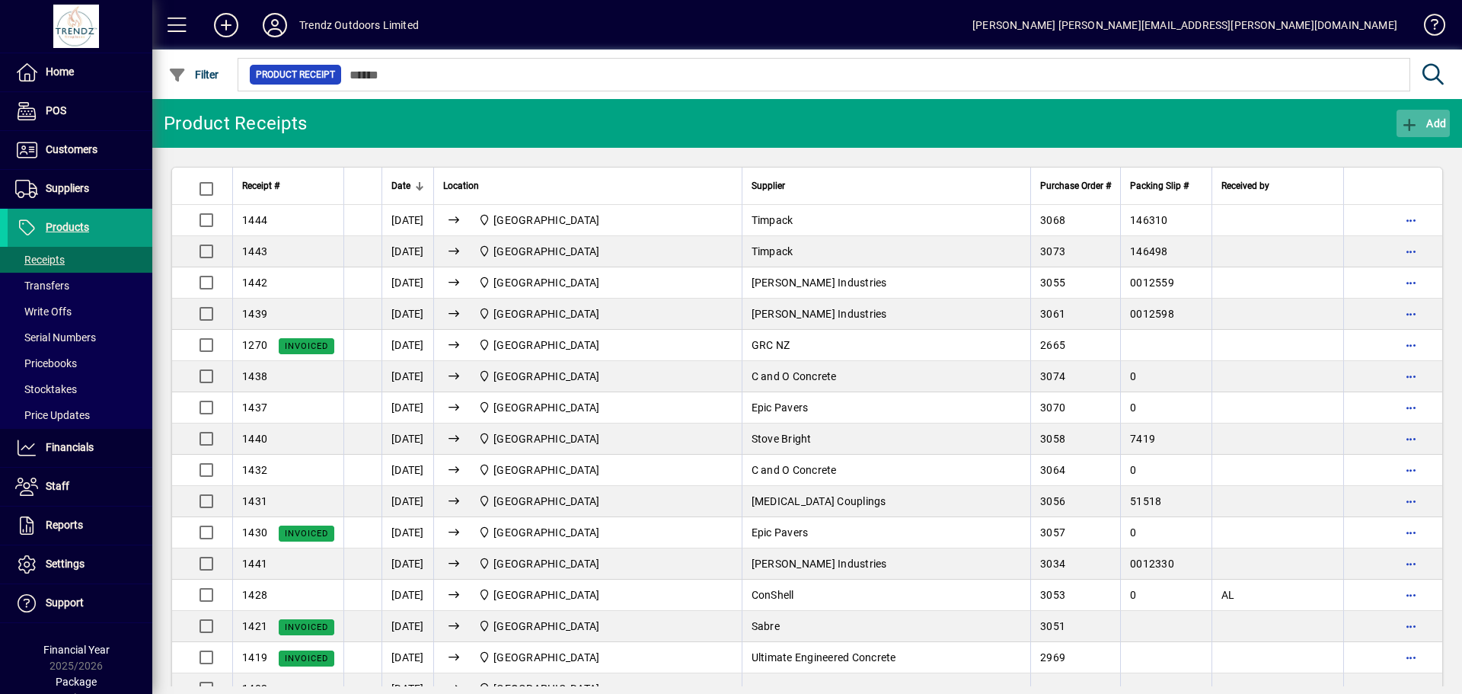
click at [1406, 126] on icon "button" at bounding box center [1410, 124] width 19 height 15
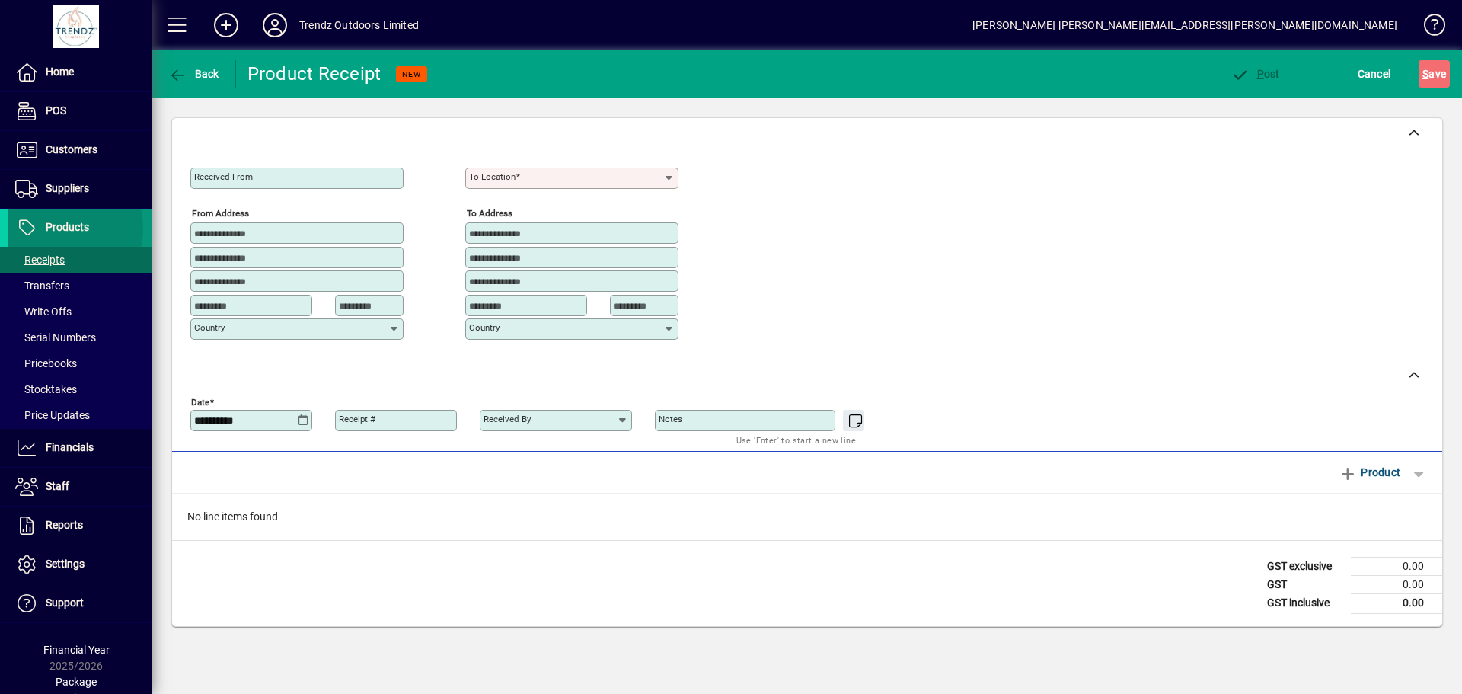
click at [56, 229] on span "Products" at bounding box center [67, 227] width 43 height 12
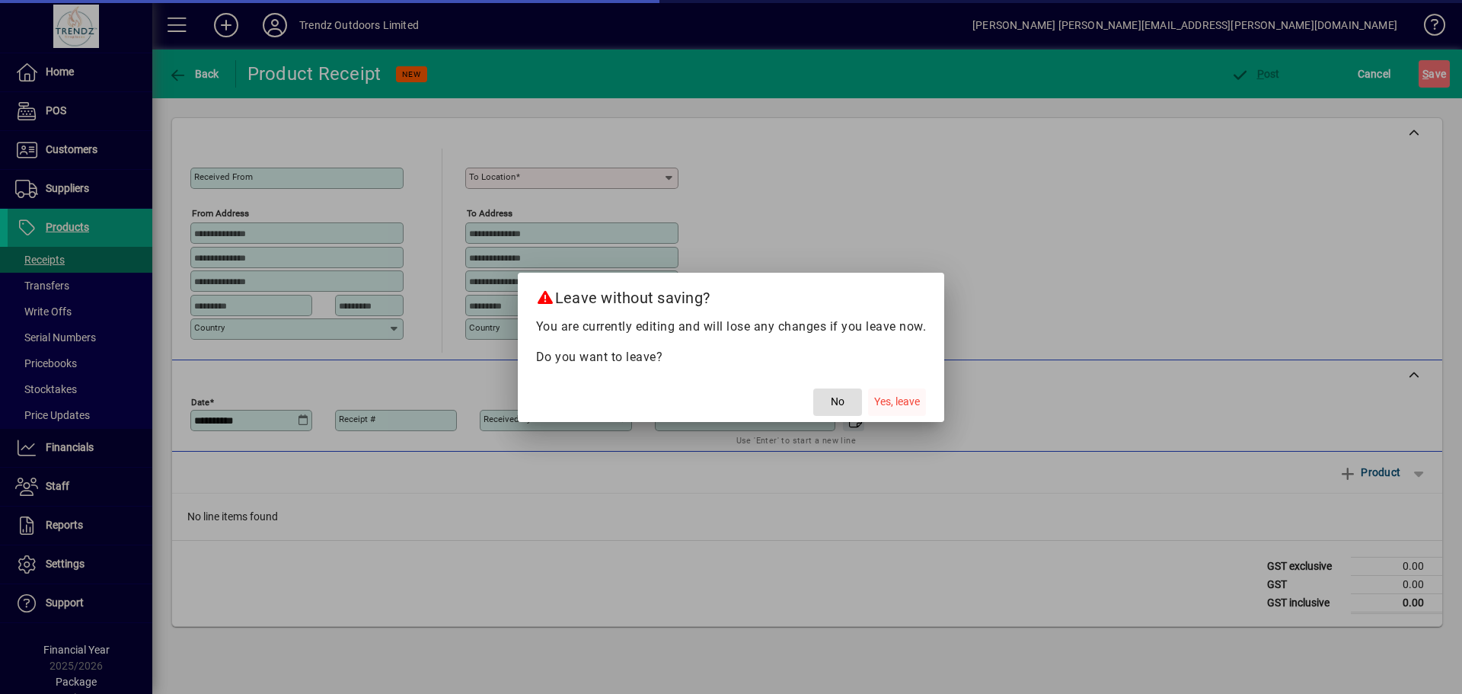
click at [895, 403] on span "Yes, leave" at bounding box center [897, 402] width 46 height 16
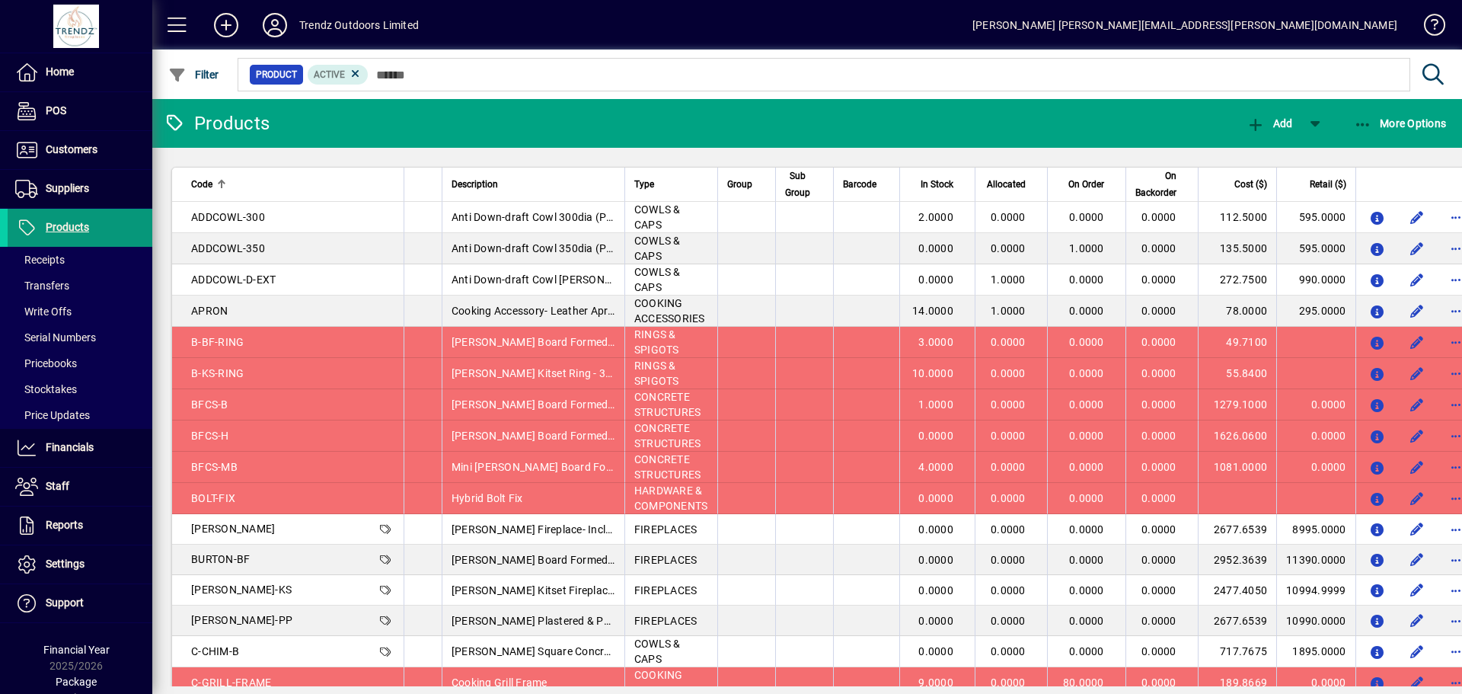
click at [50, 239] on span at bounding box center [80, 227] width 145 height 37
click at [39, 531] on span "Reports" at bounding box center [45, 525] width 75 height 18
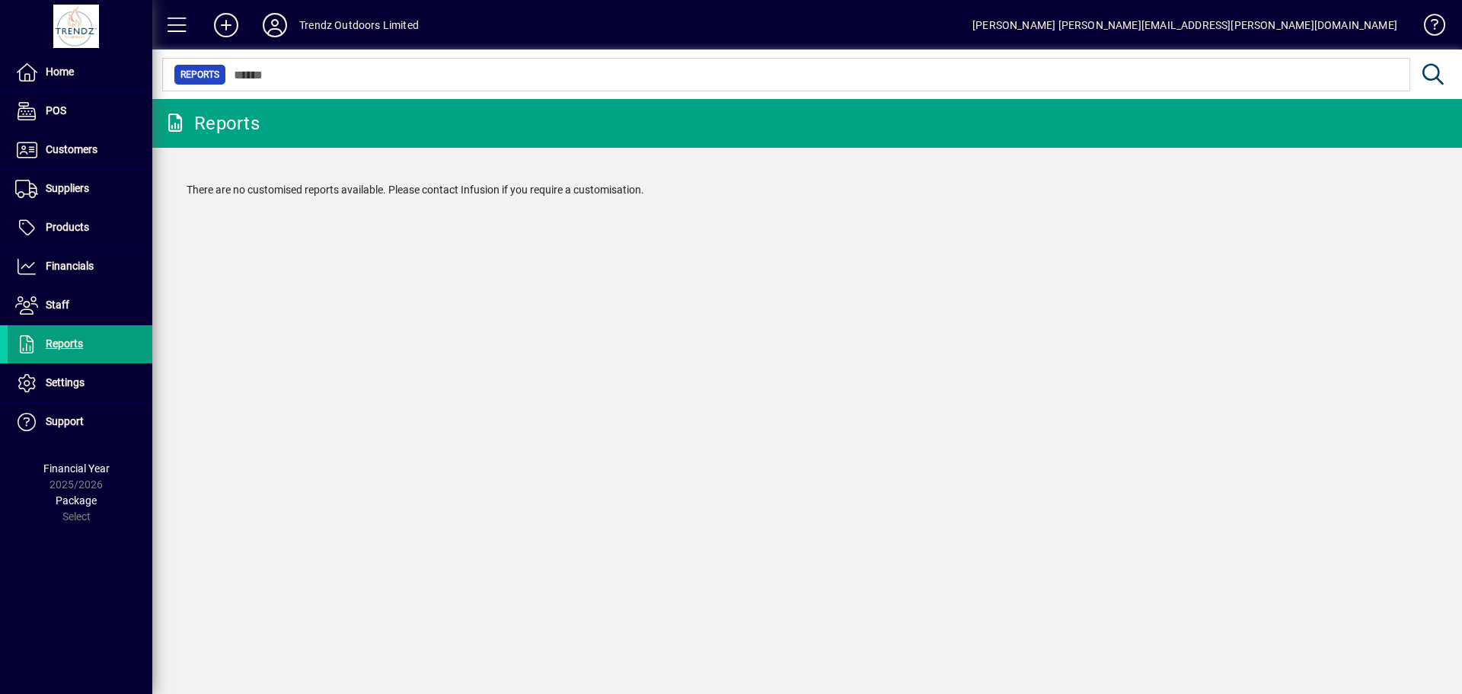
drag, startPoint x: 331, startPoint y: 196, endPoint x: 812, endPoint y: 210, distance: 481.6
click at [811, 216] on app-page-flat "There are no customised reports available. Please contact Infusion if you requi…" at bounding box center [807, 190] width 1310 height 85
click at [812, 209] on div "There are no customised reports available. Please contact Infusion if you requi…" at bounding box center [807, 190] width 1272 height 46
click at [1436, 24] on span at bounding box center [1428, 28] width 37 height 37
click at [50, 74] on span "Home" at bounding box center [60, 72] width 28 height 12
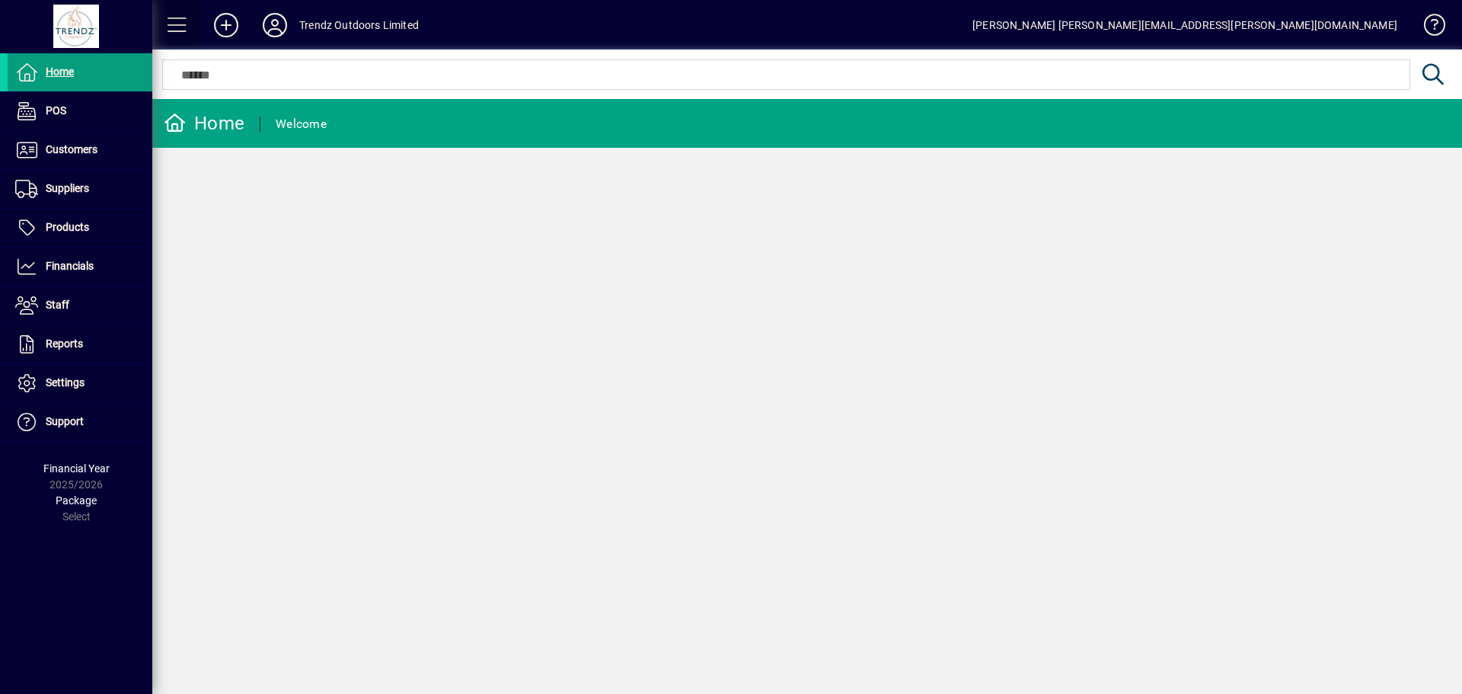
click at [175, 17] on span at bounding box center [177, 25] width 37 height 37
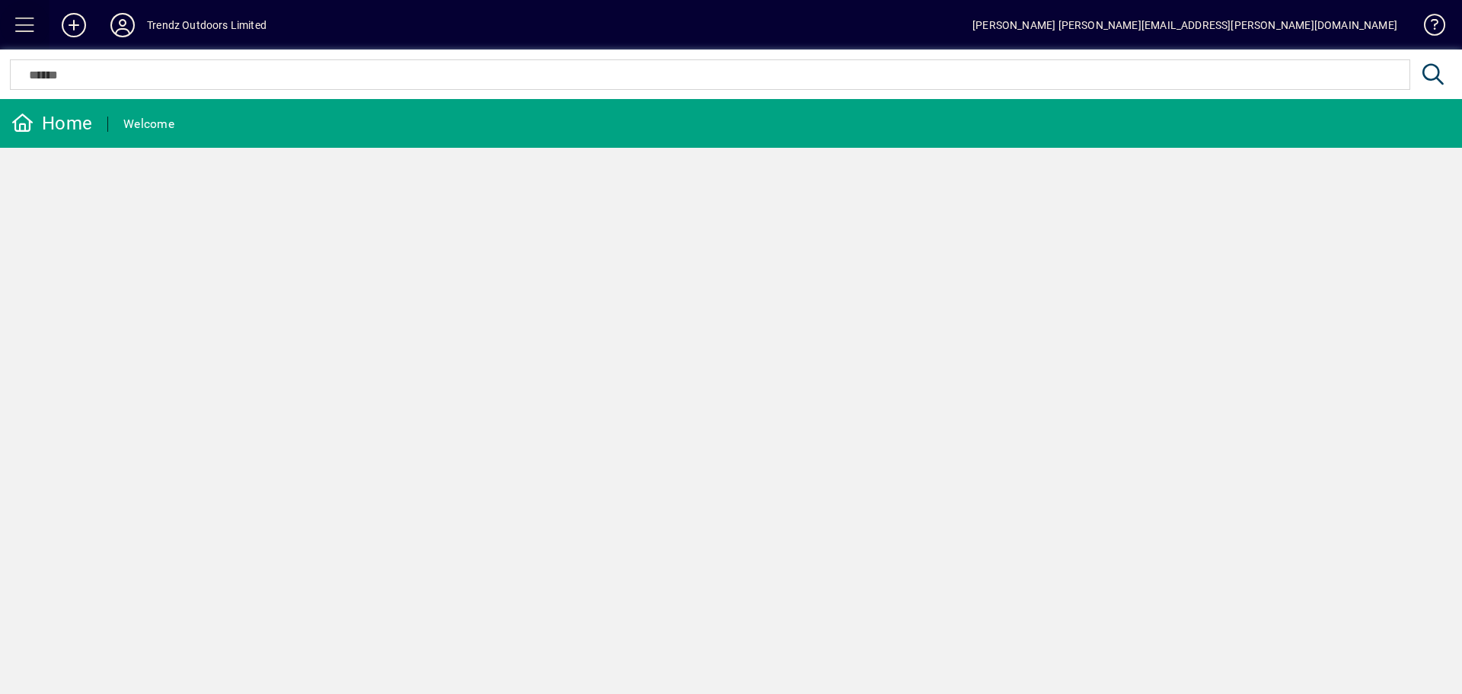
click at [20, 37] on span at bounding box center [25, 25] width 37 height 37
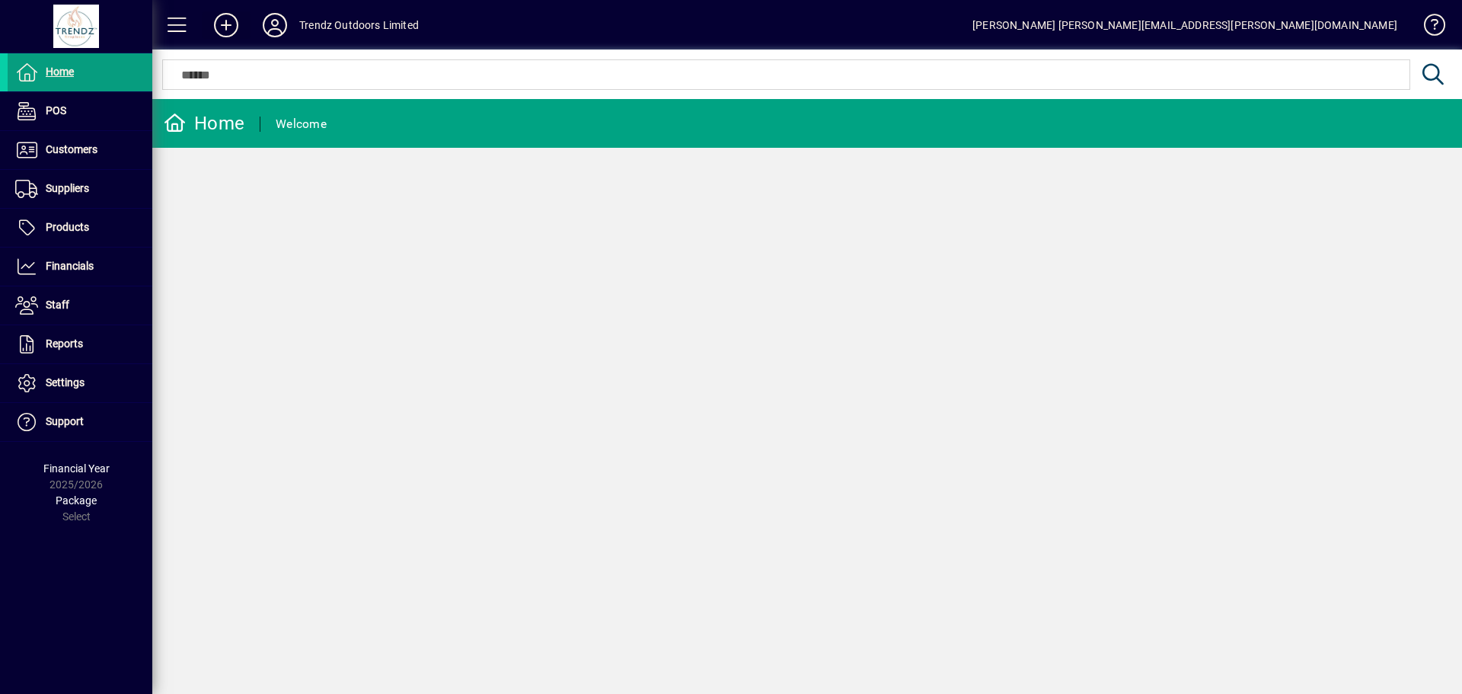
click at [220, 27] on icon at bounding box center [226, 25] width 30 height 24
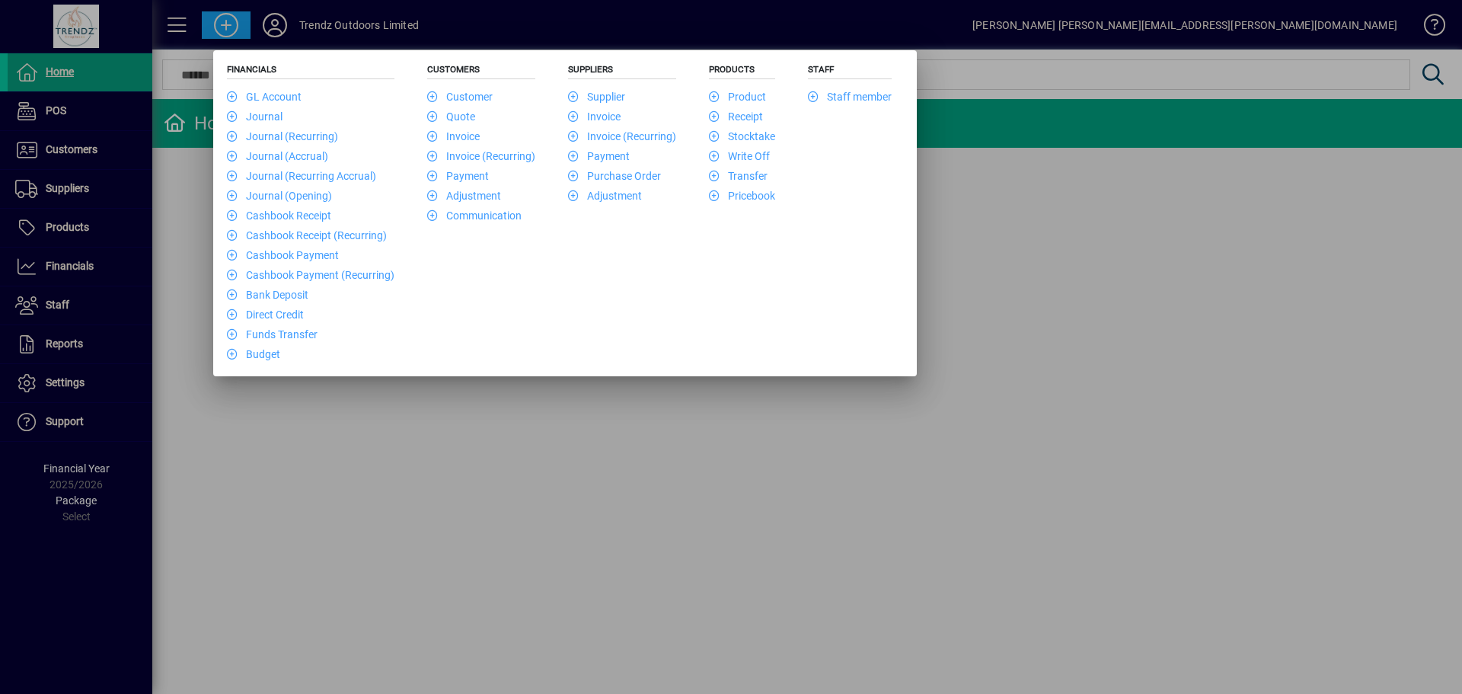
click at [525, 416] on div at bounding box center [731, 347] width 1462 height 694
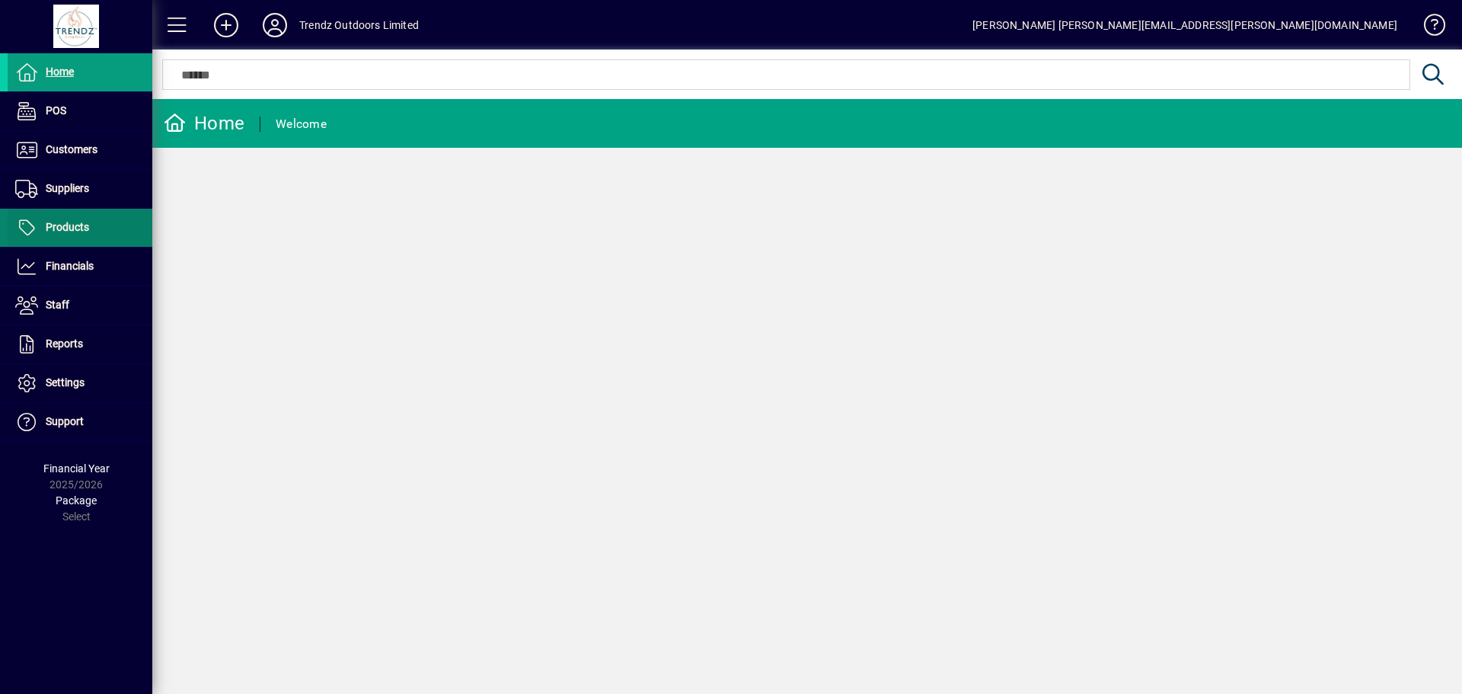
click at [65, 227] on span "Products" at bounding box center [67, 227] width 43 height 12
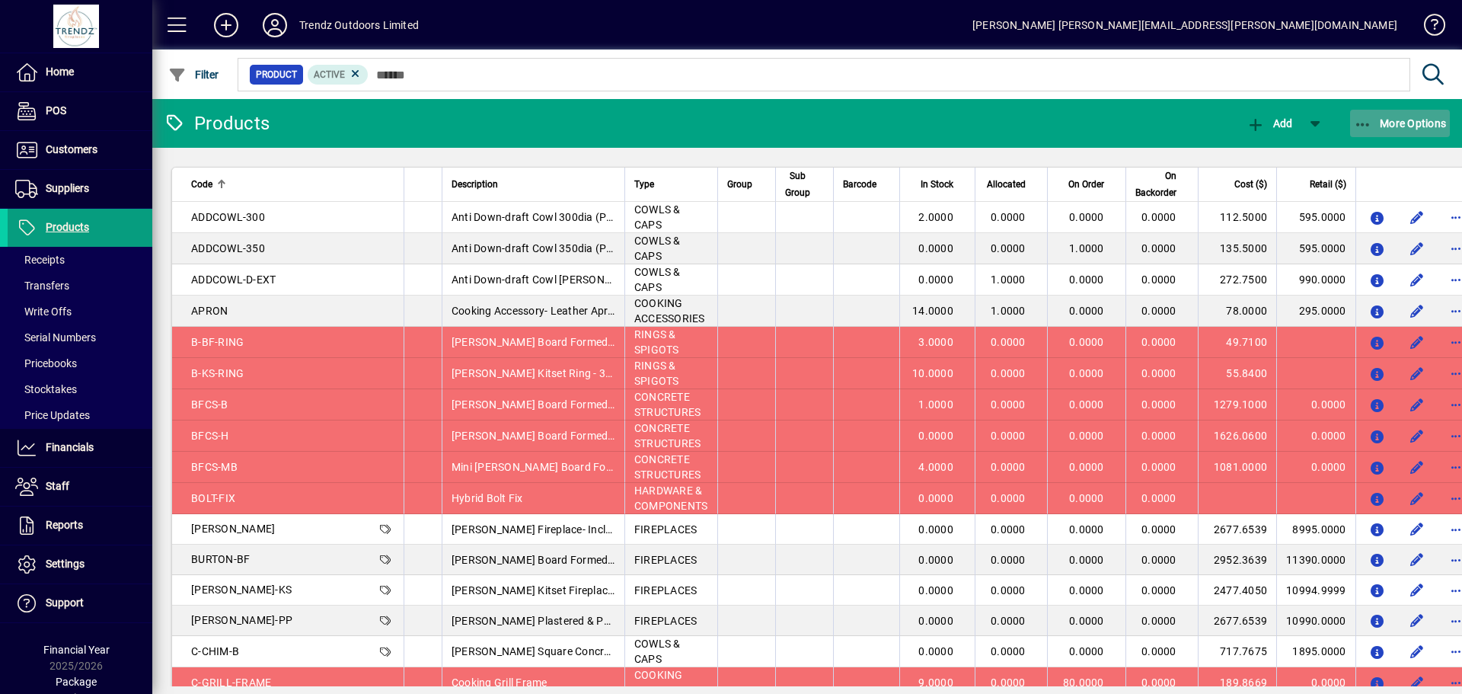
click at [1399, 126] on span "More Options" at bounding box center [1400, 123] width 93 height 12
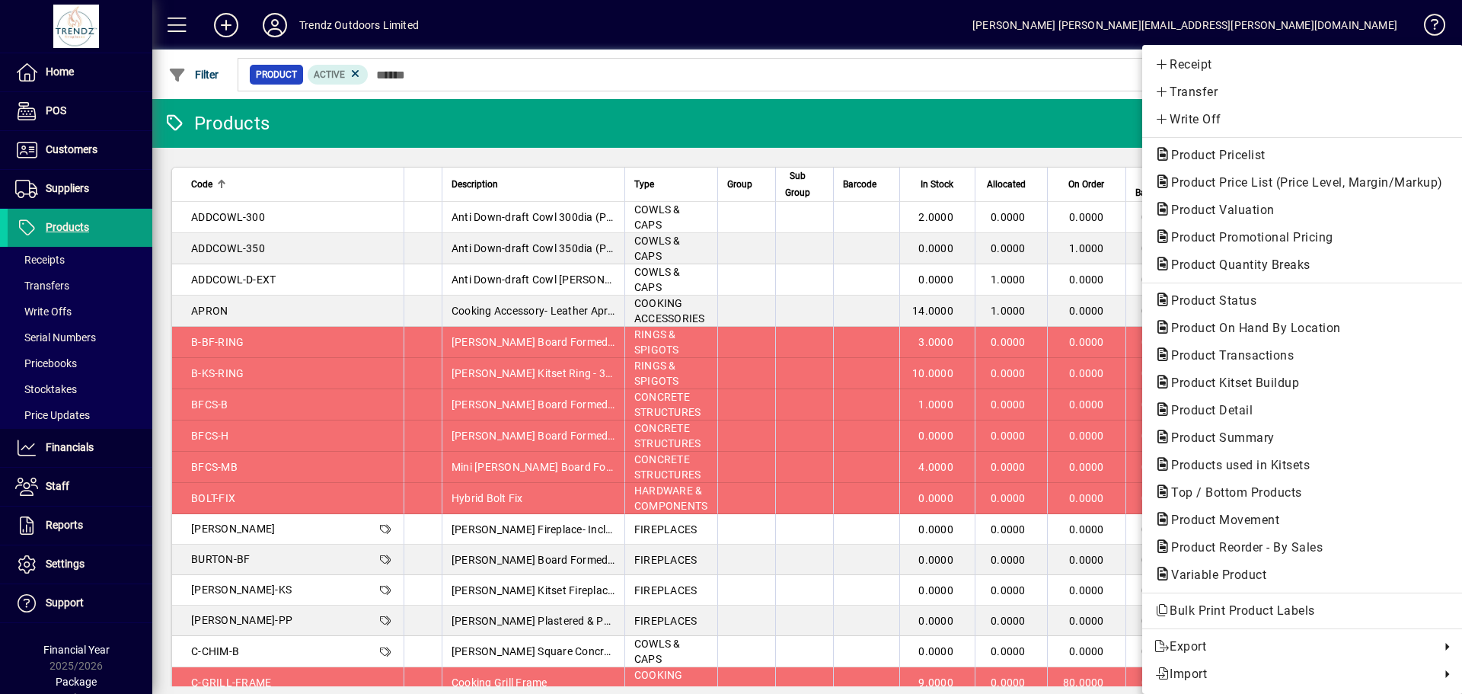
click at [206, 146] on div at bounding box center [731, 347] width 1462 height 694
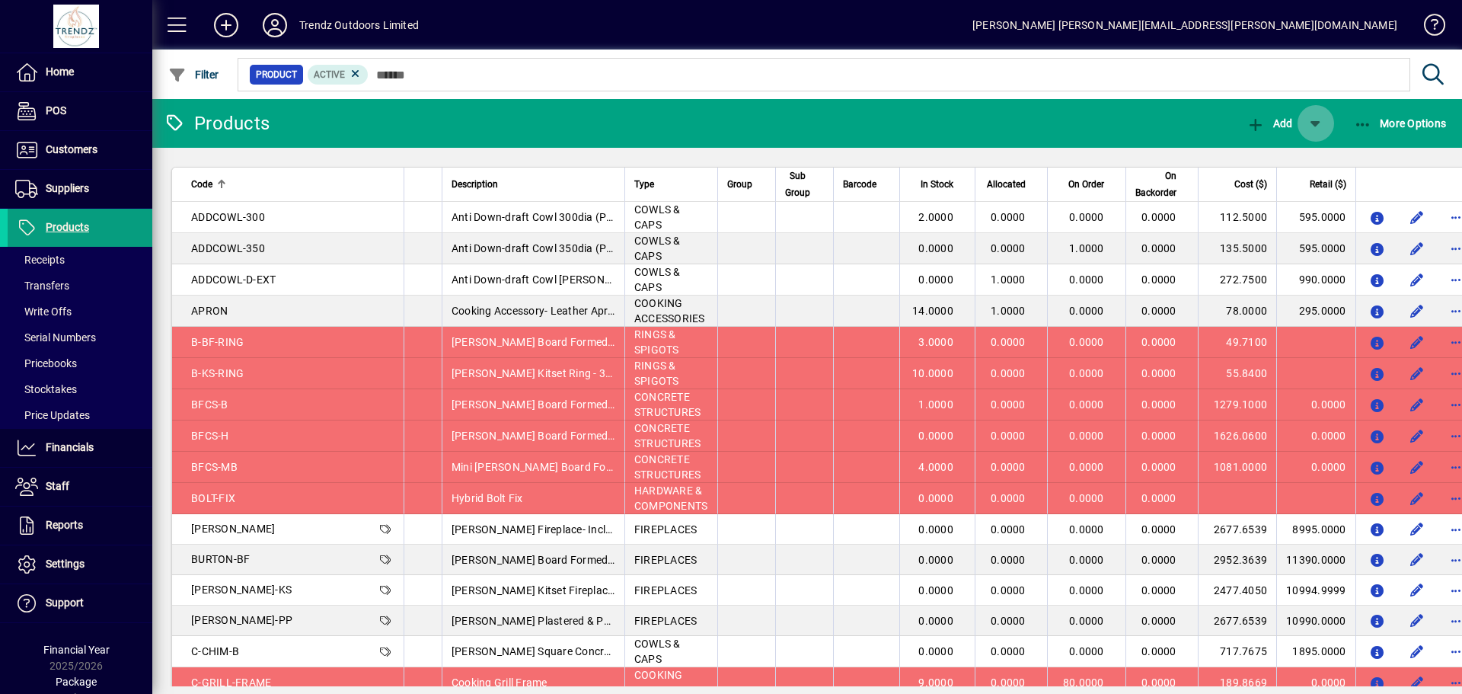
click at [1312, 128] on span "button" at bounding box center [1316, 123] width 37 height 37
click at [1123, 118] on div at bounding box center [731, 347] width 1462 height 694
click at [1430, 23] on span at bounding box center [1428, 28] width 37 height 37
